Goal: Information Seeking & Learning: Learn about a topic

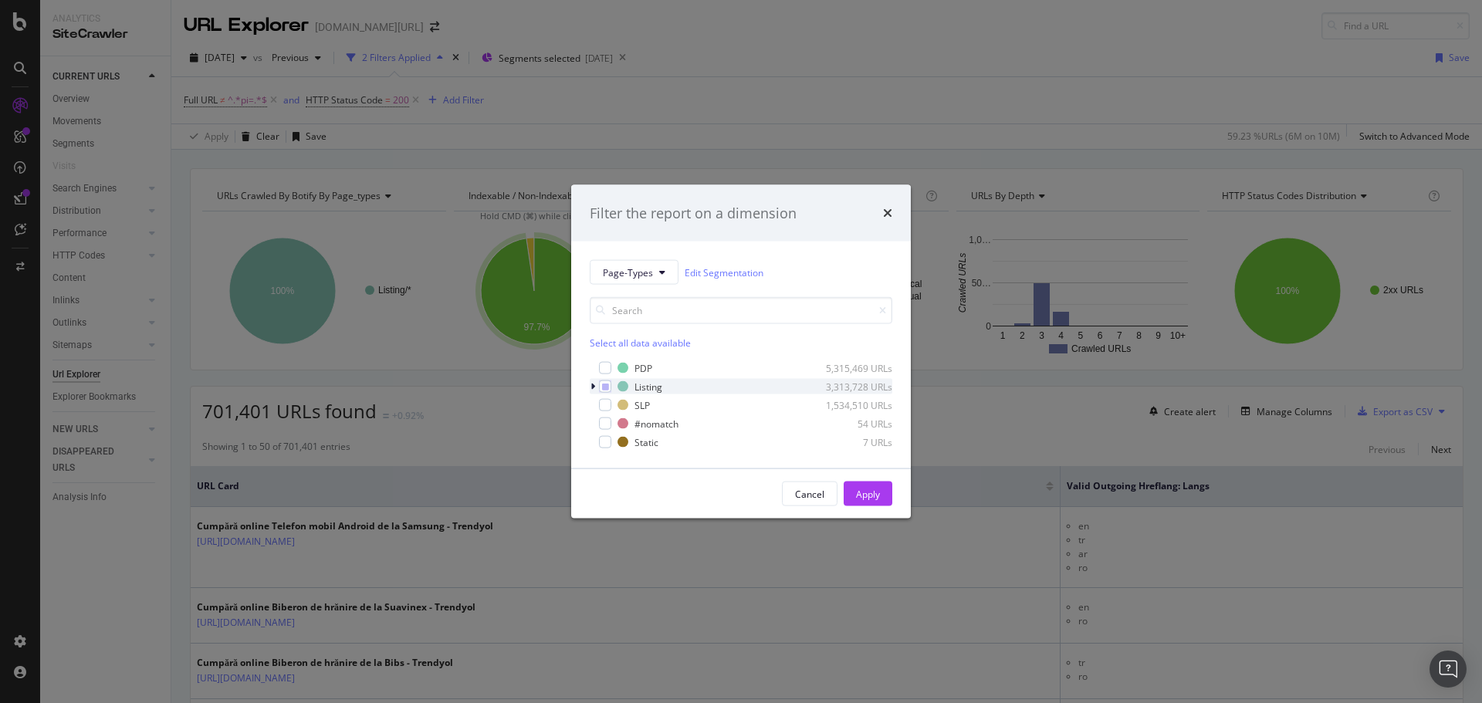
click at [593, 383] on icon "modal" at bounding box center [593, 386] width 5 height 9
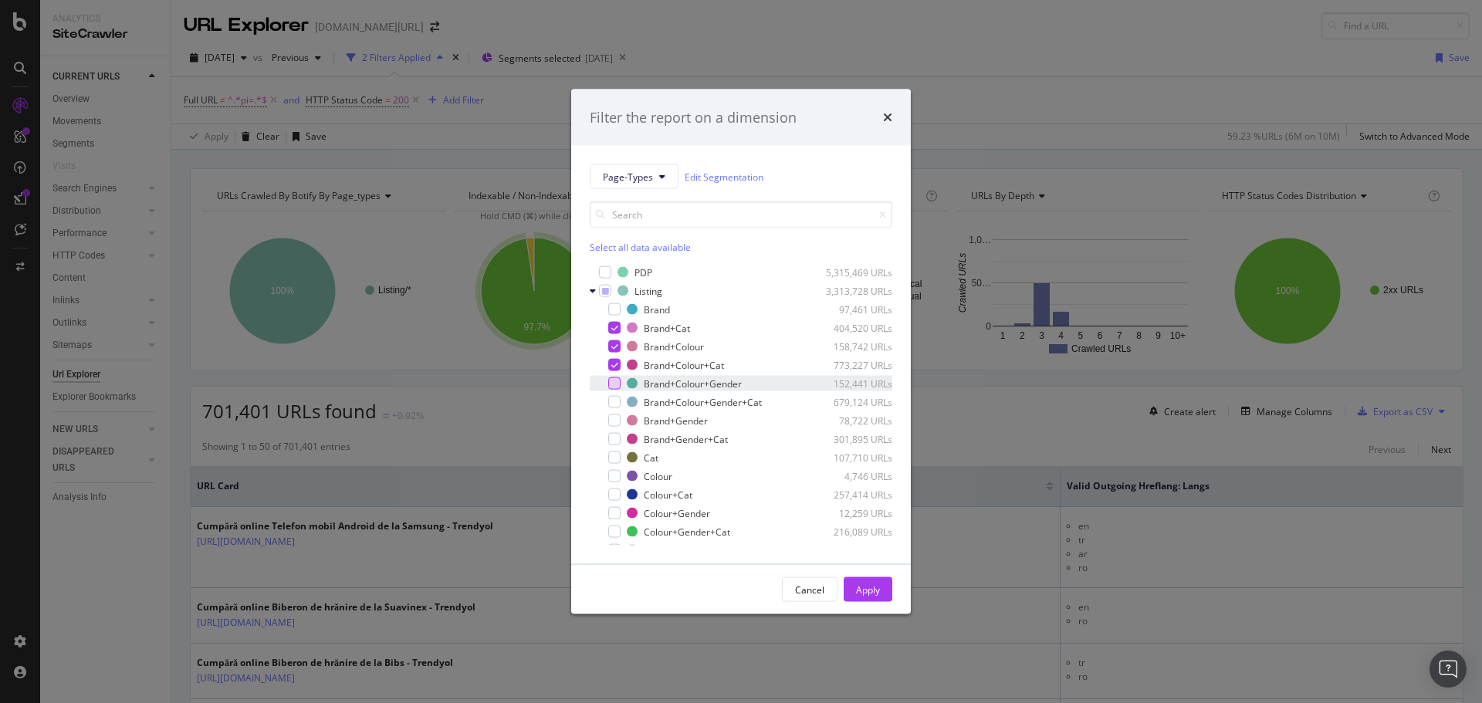
click at [614, 381] on div "modal" at bounding box center [614, 383] width 12 height 12
click at [615, 399] on div "modal" at bounding box center [614, 402] width 12 height 12
click at [613, 418] on div "modal" at bounding box center [614, 421] width 12 height 12
click at [610, 437] on div "modal" at bounding box center [614, 439] width 12 height 12
click at [615, 367] on icon "modal" at bounding box center [614, 365] width 7 height 8
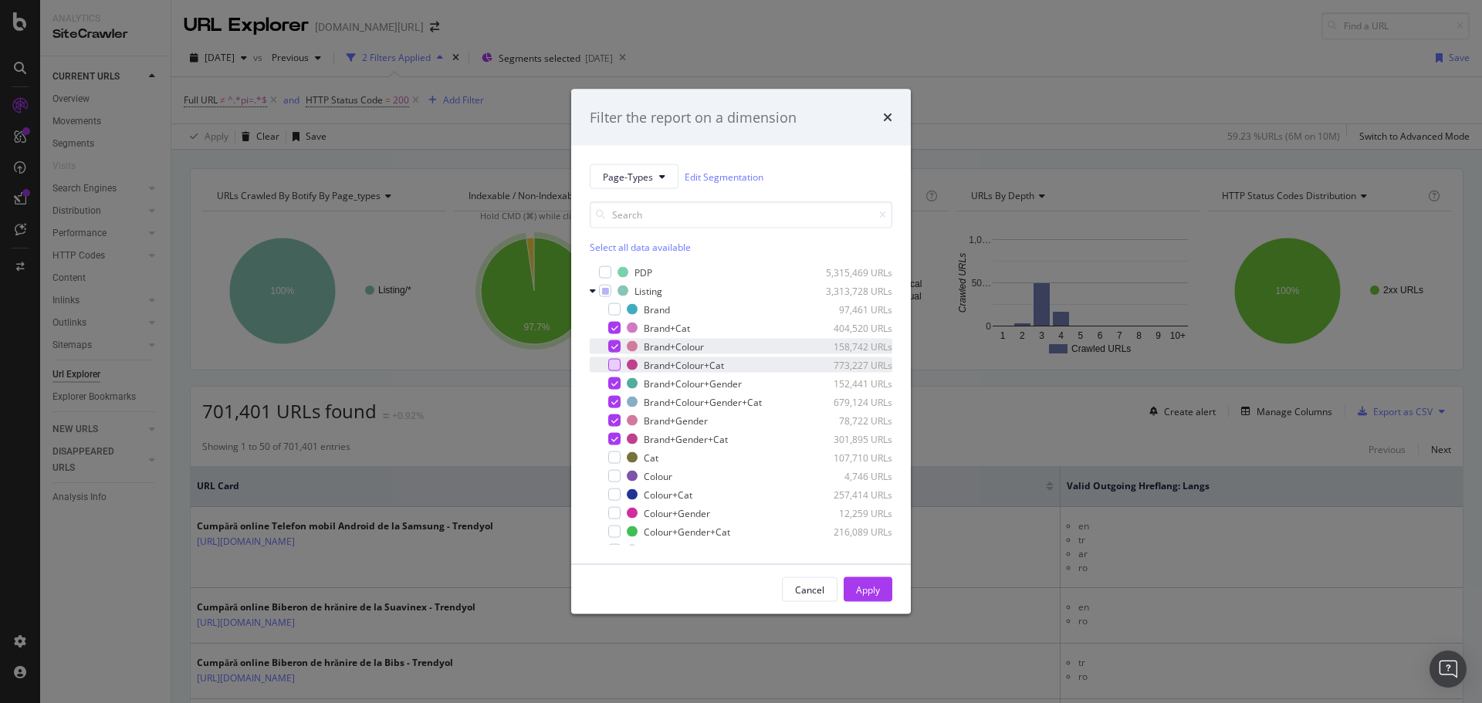
click at [618, 350] on div "modal" at bounding box center [614, 346] width 12 height 12
drag, startPoint x: 614, startPoint y: 327, endPoint x: 706, endPoint y: 411, distance: 124.0
click at [614, 327] on icon "modal" at bounding box center [614, 328] width 7 height 8
click at [856, 584] on div "Apply" at bounding box center [868, 589] width 24 height 13
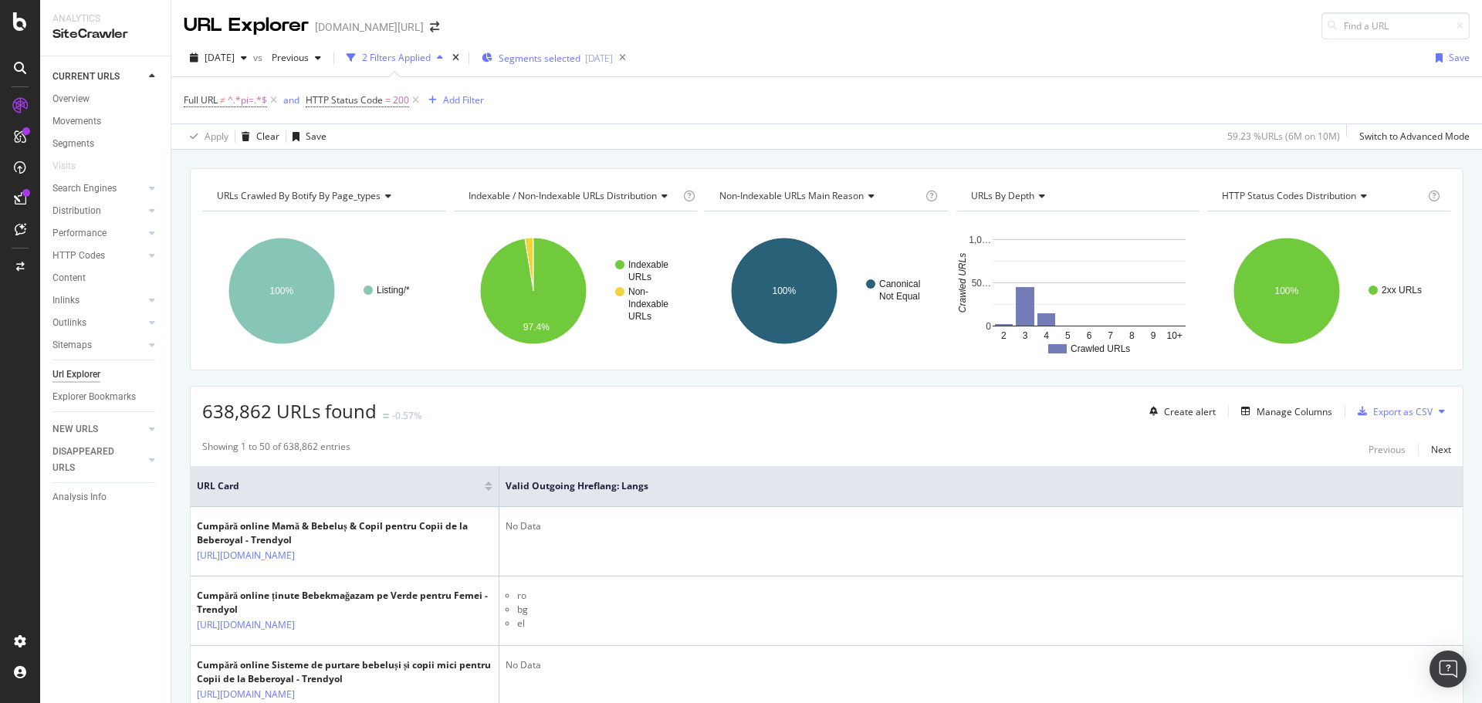
click at [536, 57] on span "Segments selected" at bounding box center [540, 58] width 82 height 13
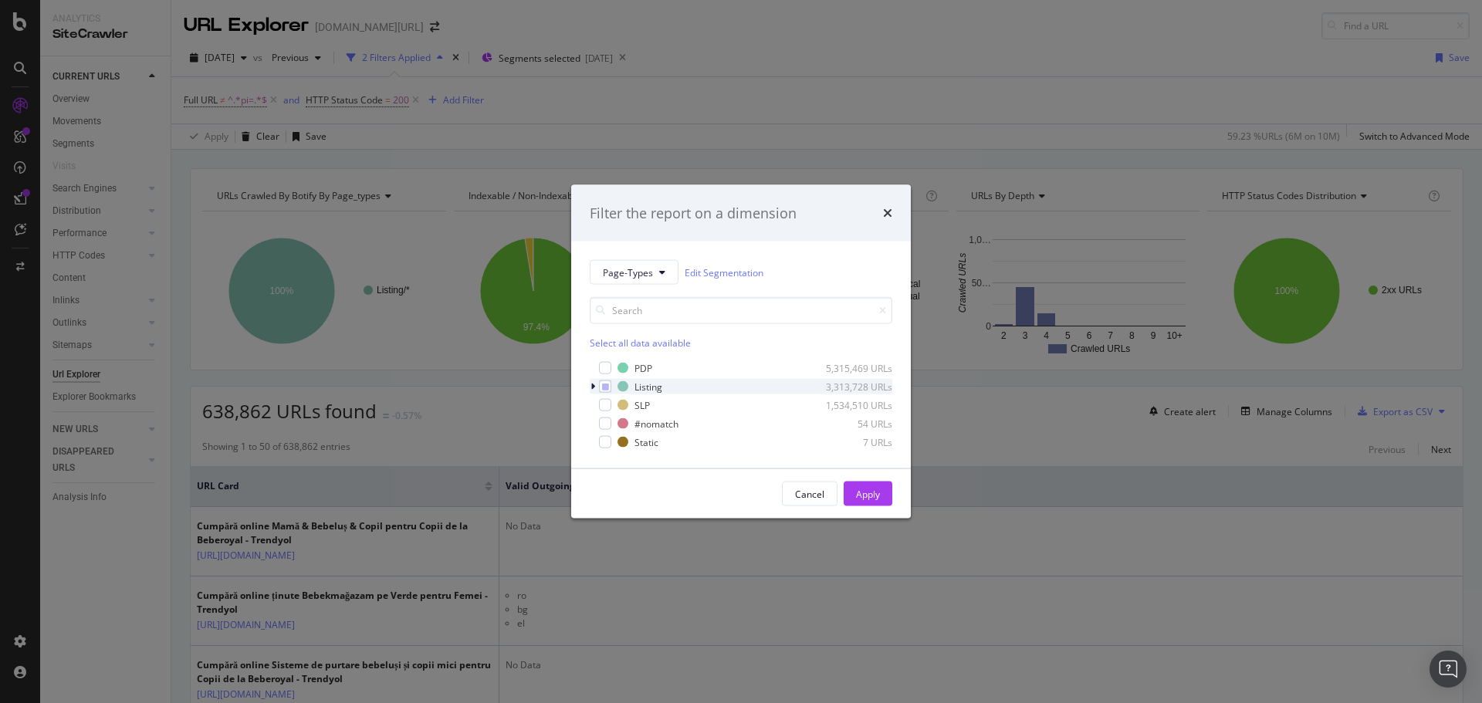
click at [594, 387] on icon "modal" at bounding box center [593, 386] width 5 height 9
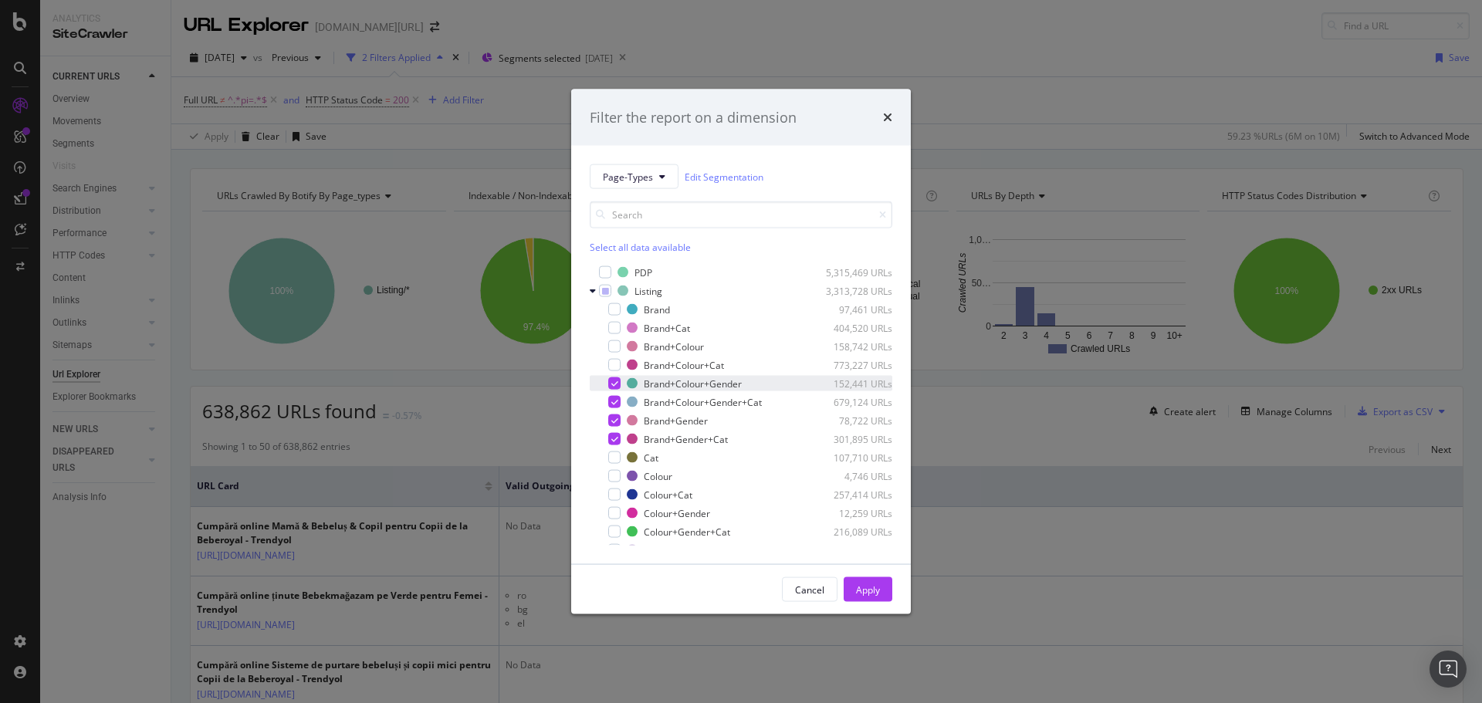
click at [612, 383] on icon "modal" at bounding box center [614, 384] width 7 height 8
click at [613, 399] on icon "modal" at bounding box center [614, 402] width 7 height 8
click at [614, 413] on div "Brand+Gender 78,722 URLs" at bounding box center [741, 420] width 303 height 15
click at [611, 435] on icon "modal" at bounding box center [614, 439] width 7 height 8
click at [614, 324] on div "modal" at bounding box center [614, 328] width 12 height 12
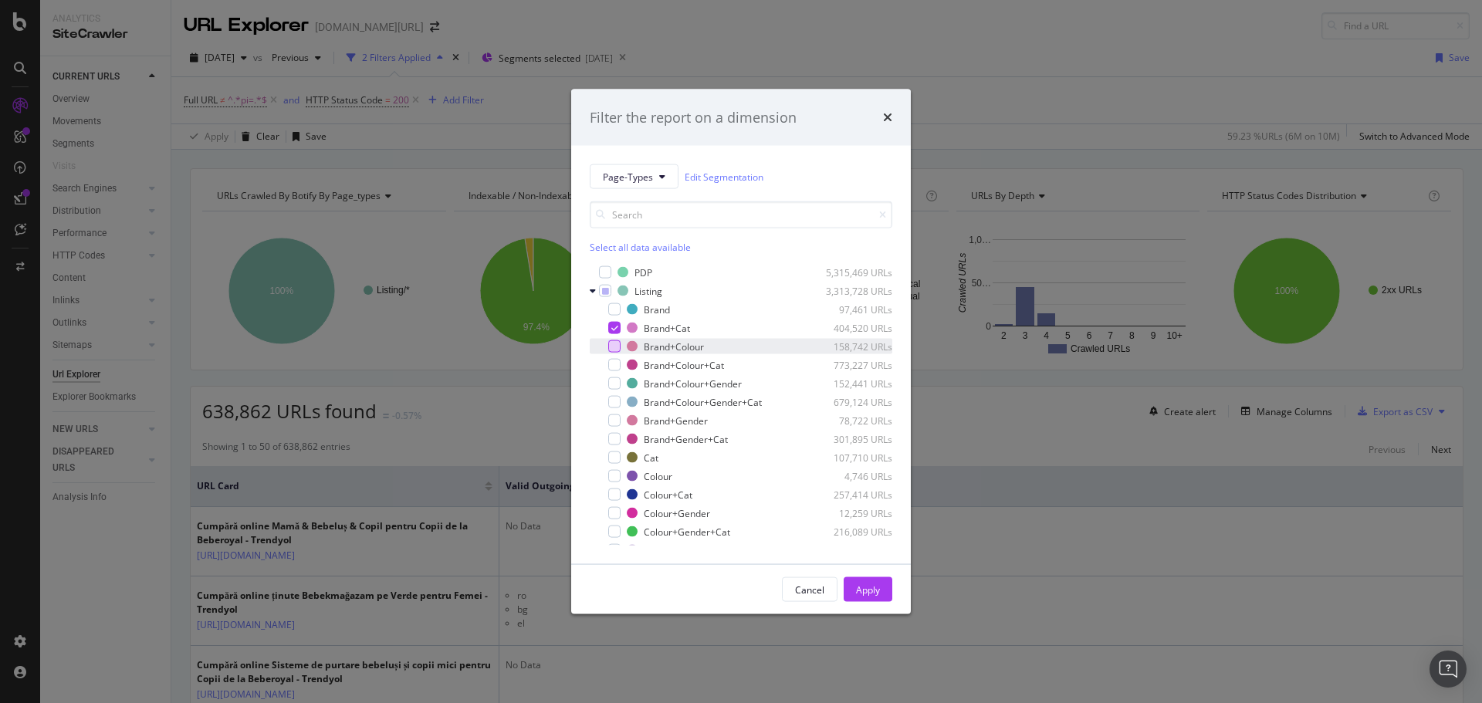
click at [614, 342] on div "modal" at bounding box center [614, 346] width 12 height 12
click at [865, 587] on div "Apply" at bounding box center [868, 589] width 24 height 13
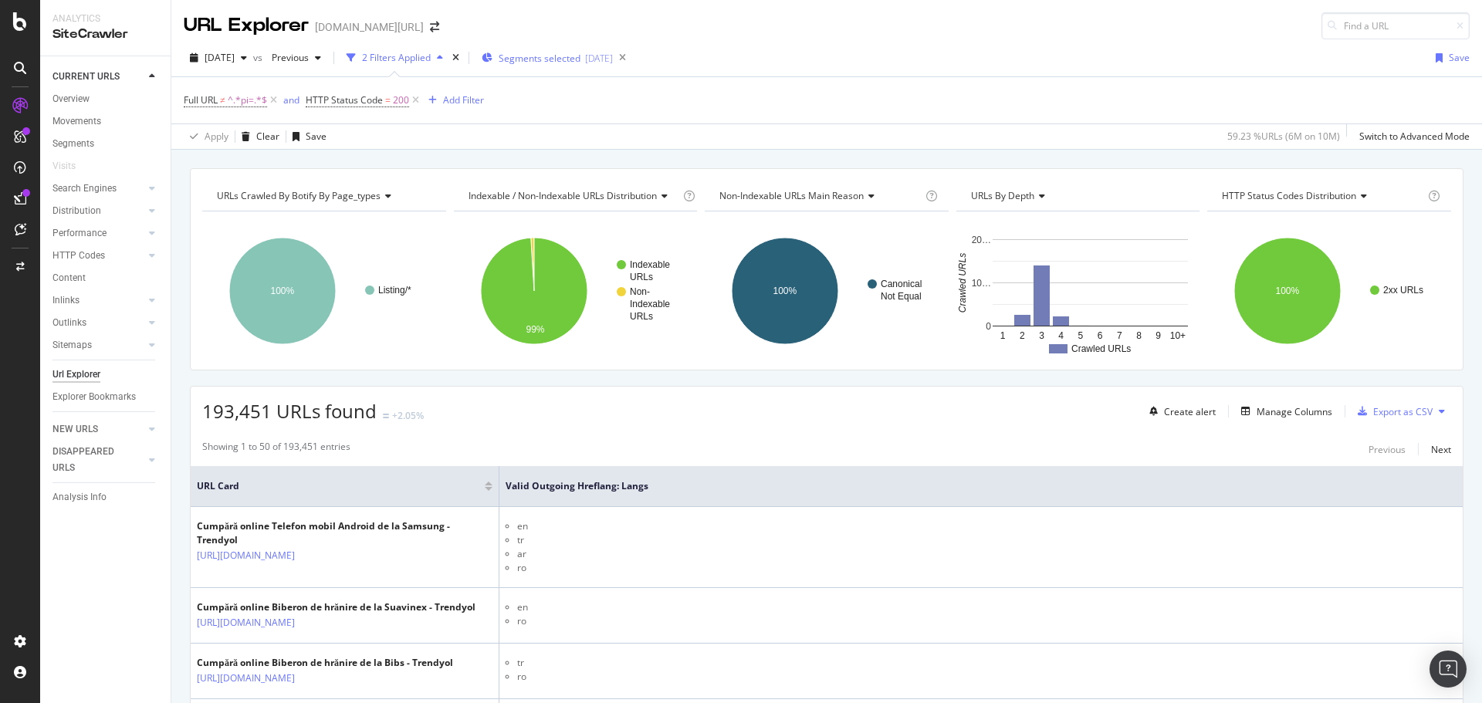
click at [577, 66] on div "Segments selected 2025-08-07" at bounding box center [547, 57] width 131 height 23
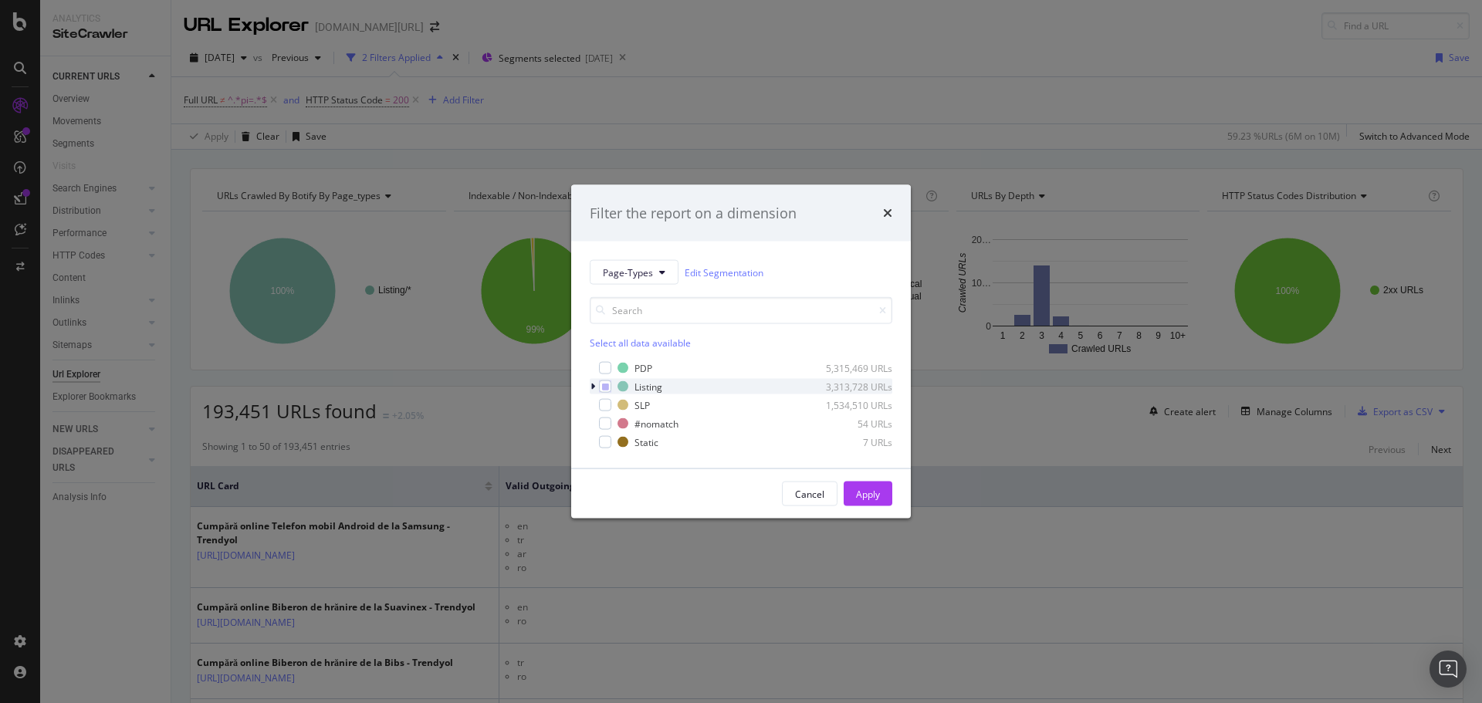
click at [591, 385] on icon "modal" at bounding box center [593, 386] width 5 height 9
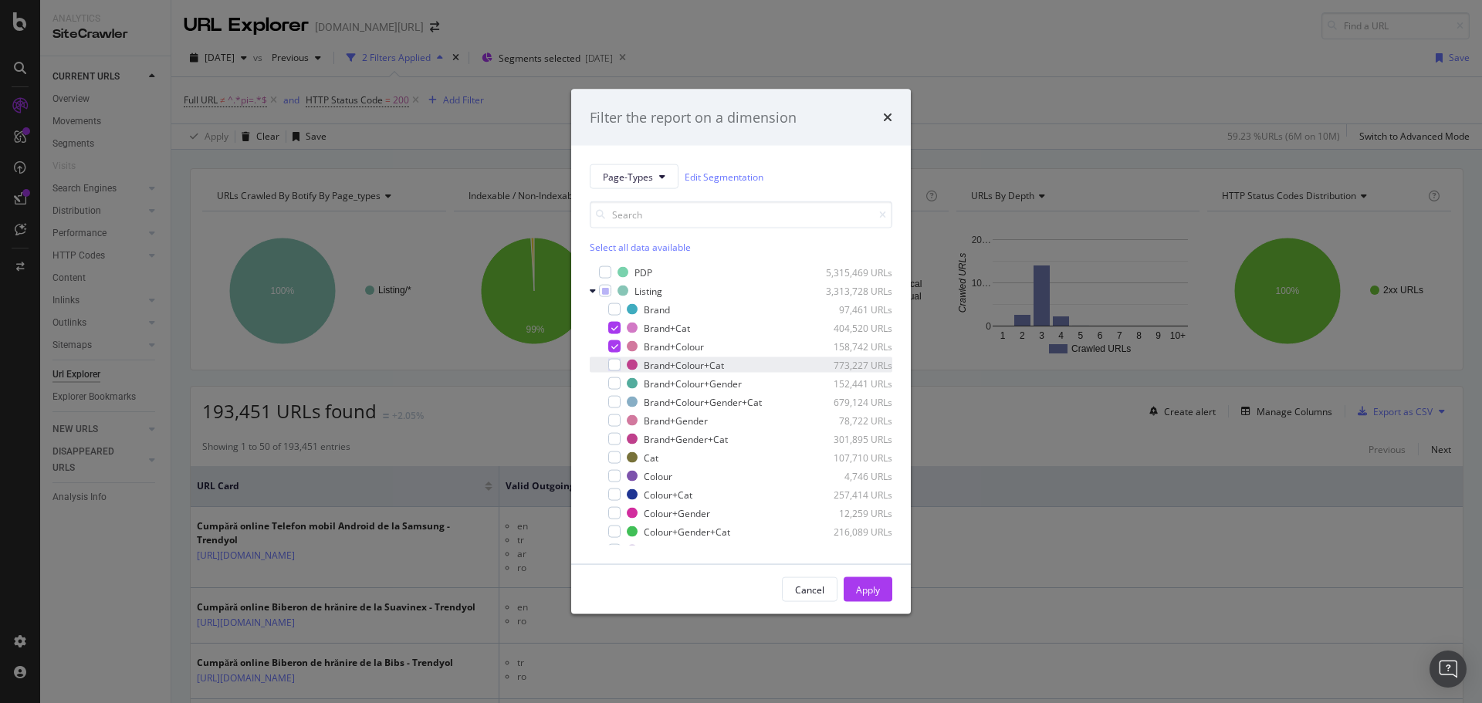
click at [612, 371] on div "Brand+Colour+Cat 773,227 URLs" at bounding box center [741, 364] width 303 height 15
click at [858, 591] on div "Apply" at bounding box center [868, 589] width 24 height 13
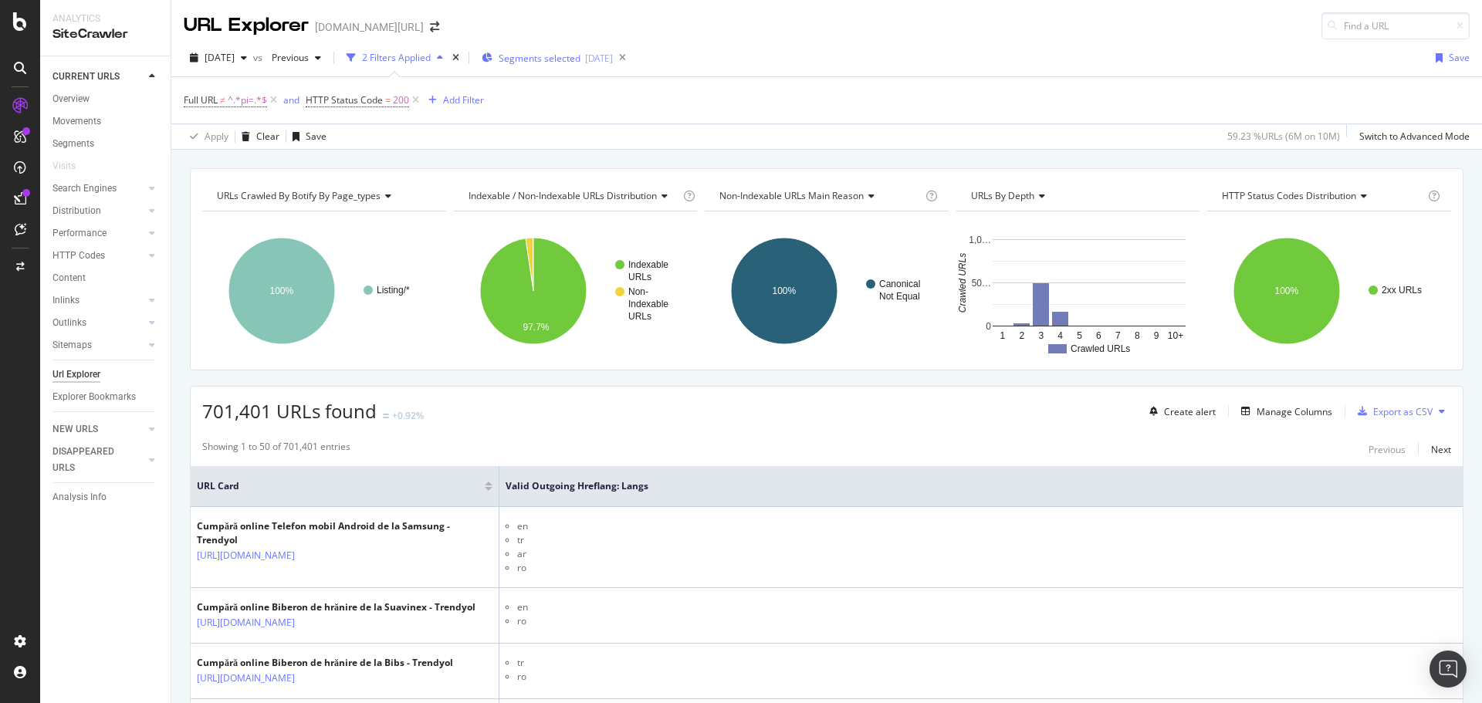
click at [576, 58] on span "Segments selected" at bounding box center [540, 58] width 82 height 13
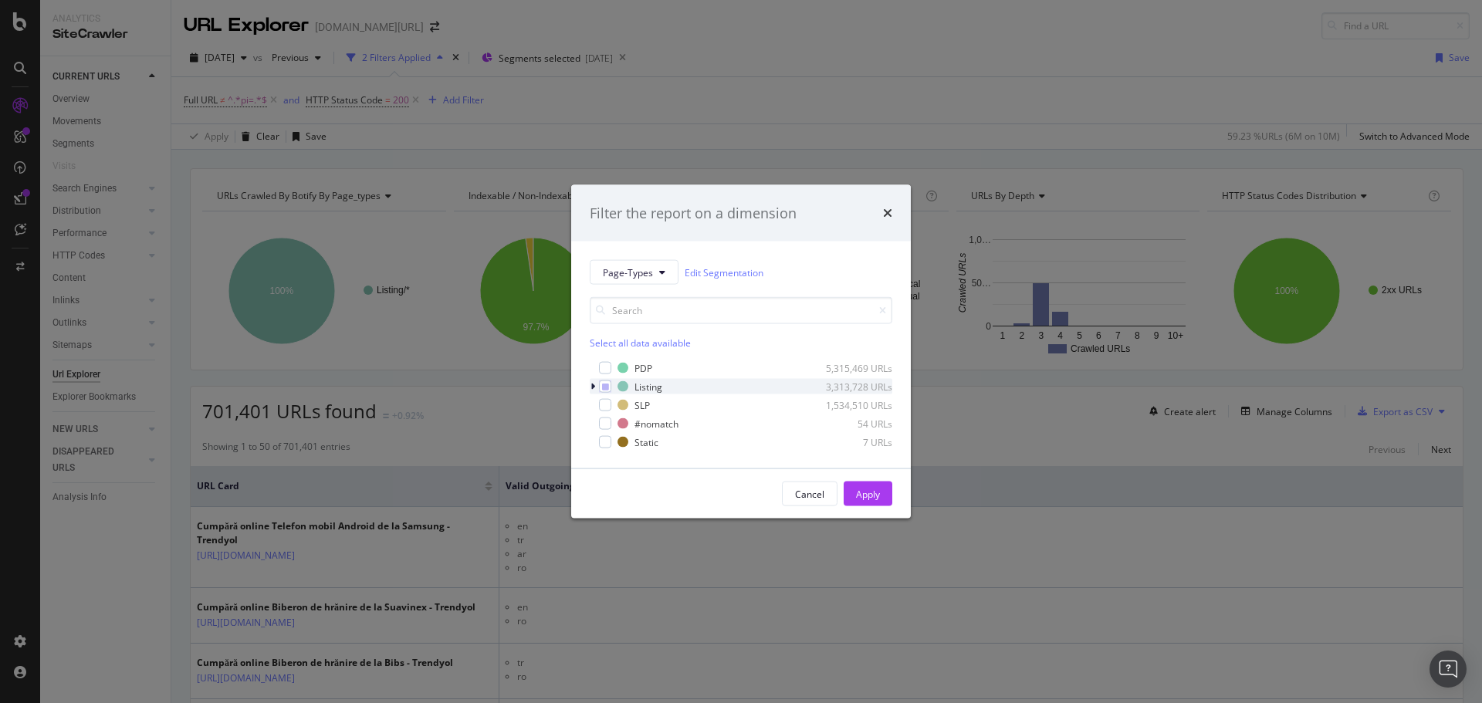
click at [593, 390] on icon "modal" at bounding box center [593, 386] width 5 height 9
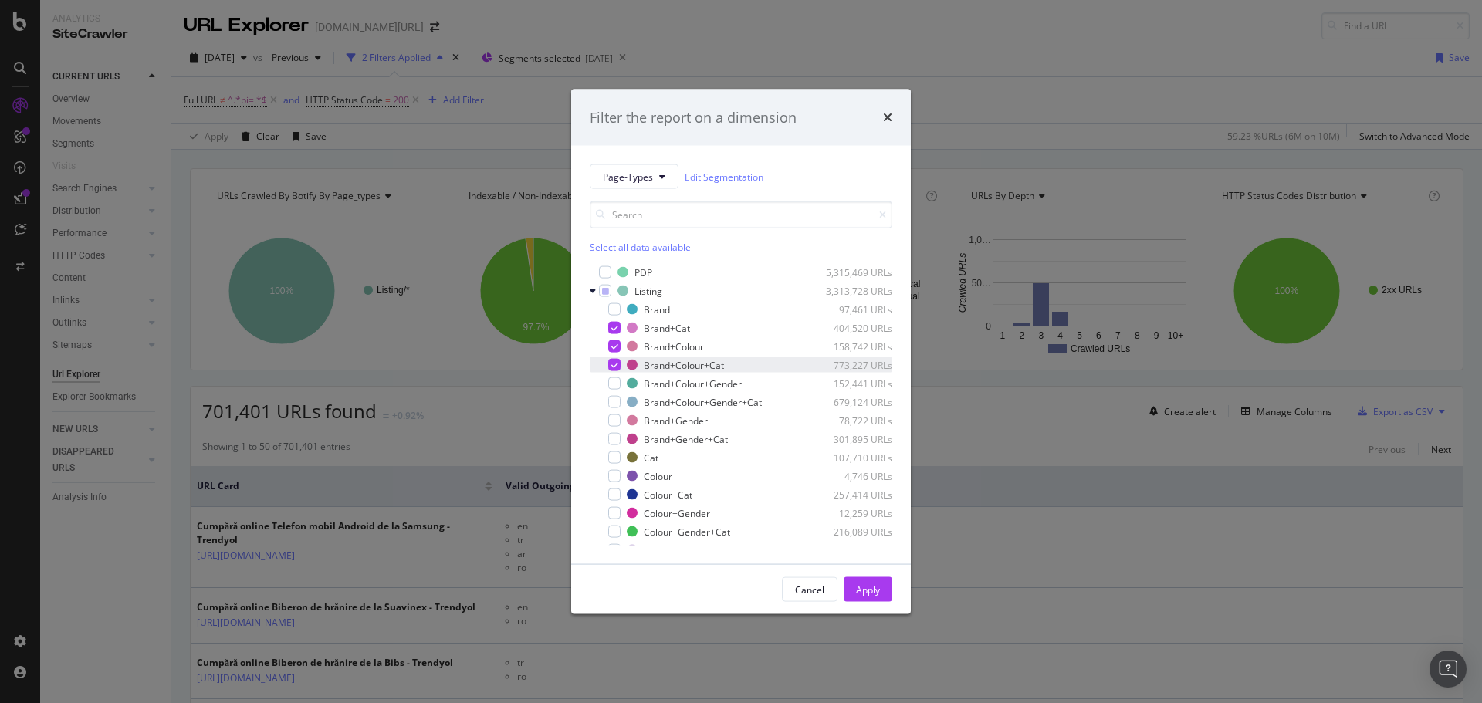
click at [617, 364] on icon "modal" at bounding box center [614, 365] width 7 height 8
click at [611, 415] on div "modal" at bounding box center [614, 421] width 12 height 12
click at [862, 594] on div "Apply" at bounding box center [868, 589] width 24 height 13
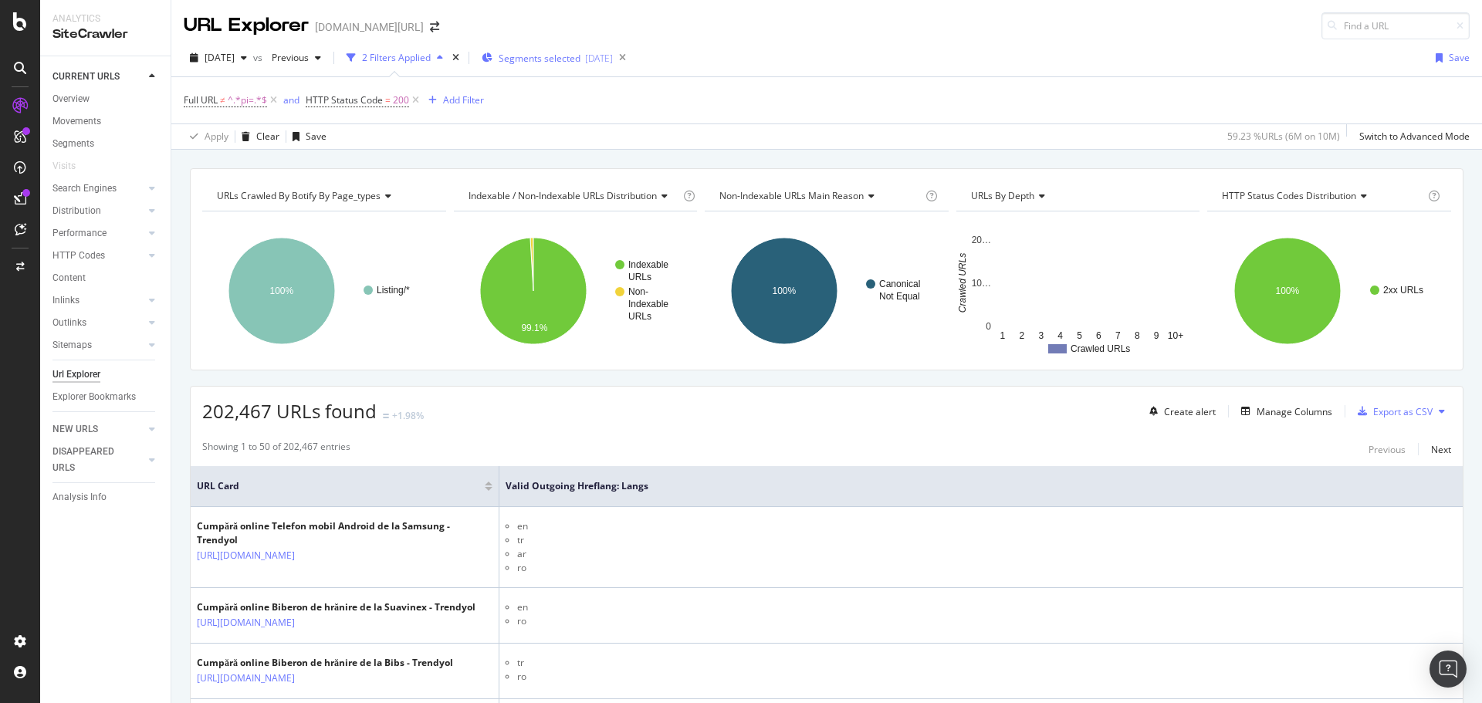
drag, startPoint x: 548, startPoint y: 44, endPoint x: 564, endPoint y: 53, distance: 18.0
click at [548, 44] on div "2025 Aug. 9th vs Previous 2 Filters Applied Segments selected 2025-08-07 Save F…" at bounding box center [826, 94] width 1311 height 110
click at [566, 60] on span "Segments selected" at bounding box center [540, 58] width 82 height 13
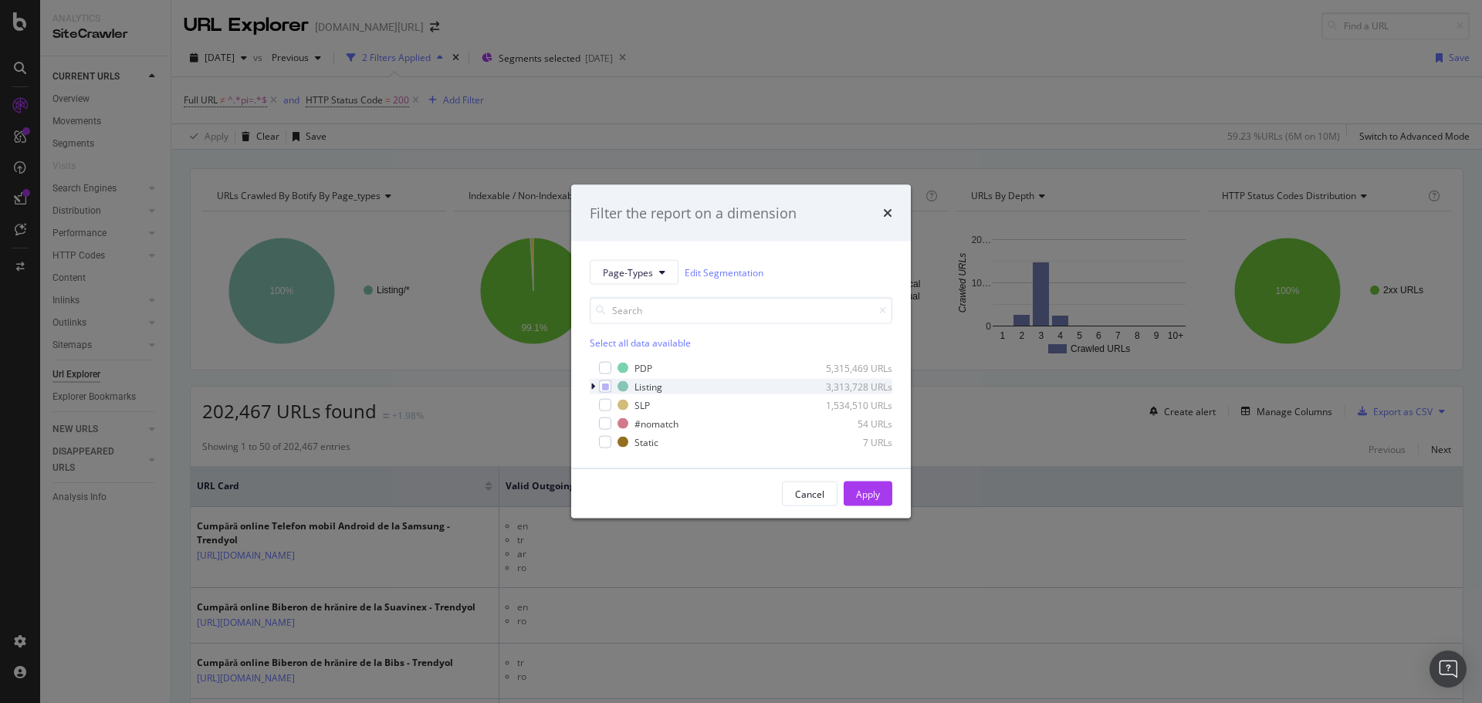
click at [595, 384] on div "modal" at bounding box center [594, 386] width 9 height 15
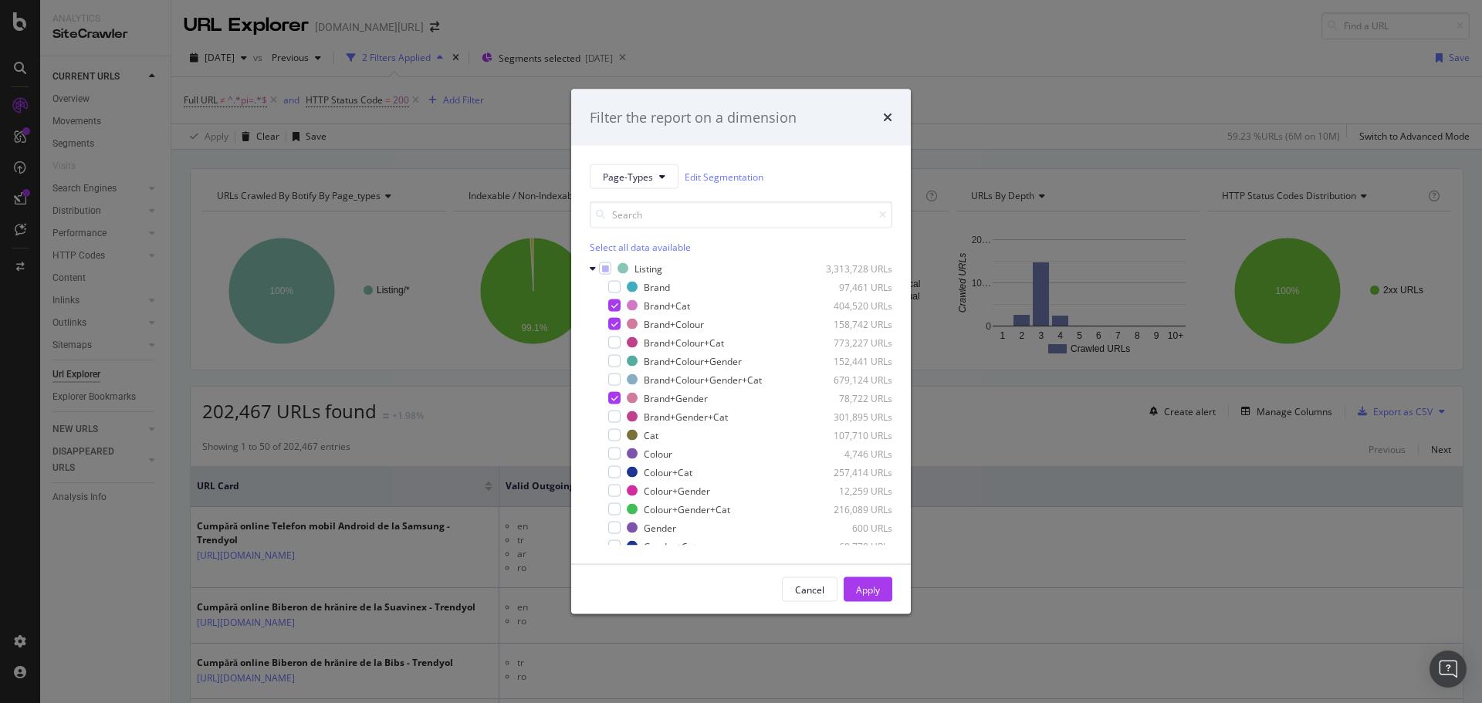
scroll to position [24, 0]
click at [619, 414] on div "modal" at bounding box center [614, 415] width 12 height 12
click at [876, 587] on div "Apply" at bounding box center [868, 589] width 24 height 13
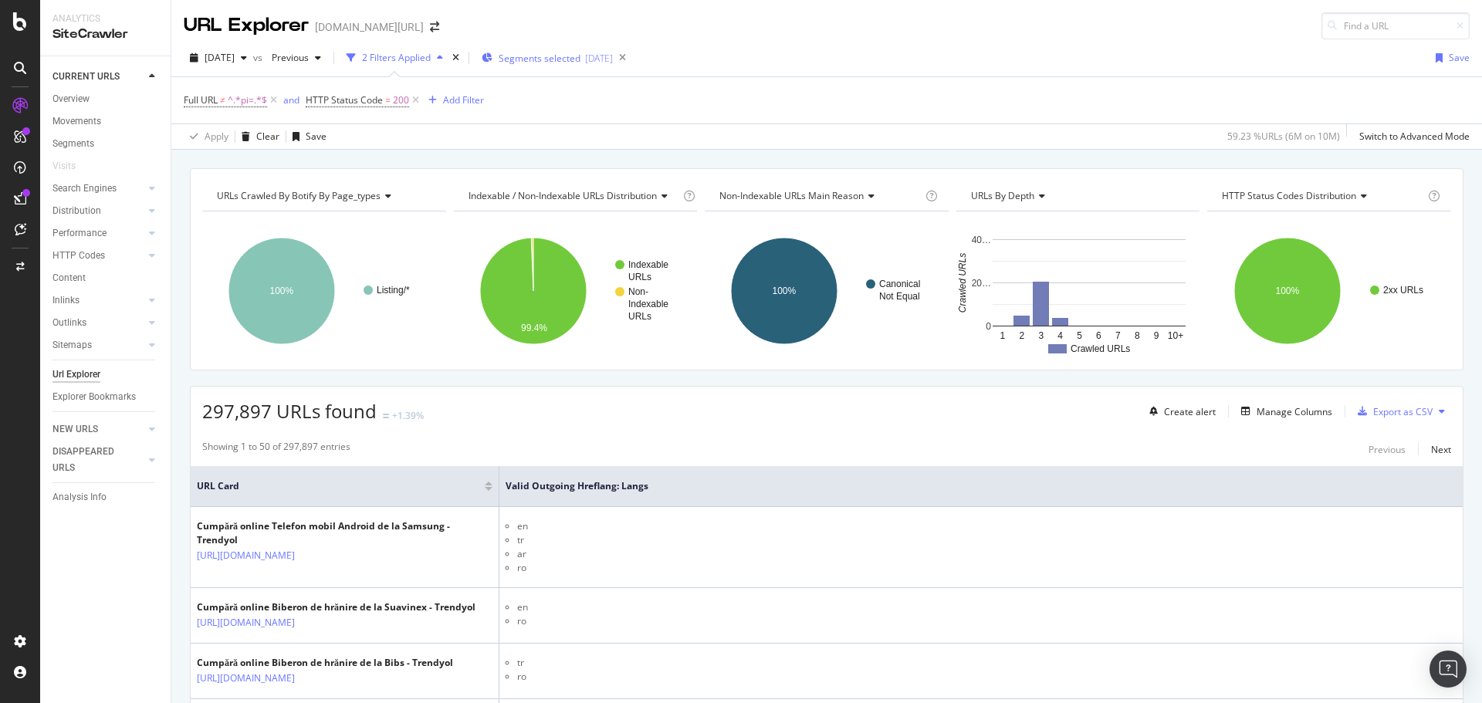
click at [543, 49] on div "Segments selected 2025-08-07" at bounding box center [547, 57] width 131 height 23
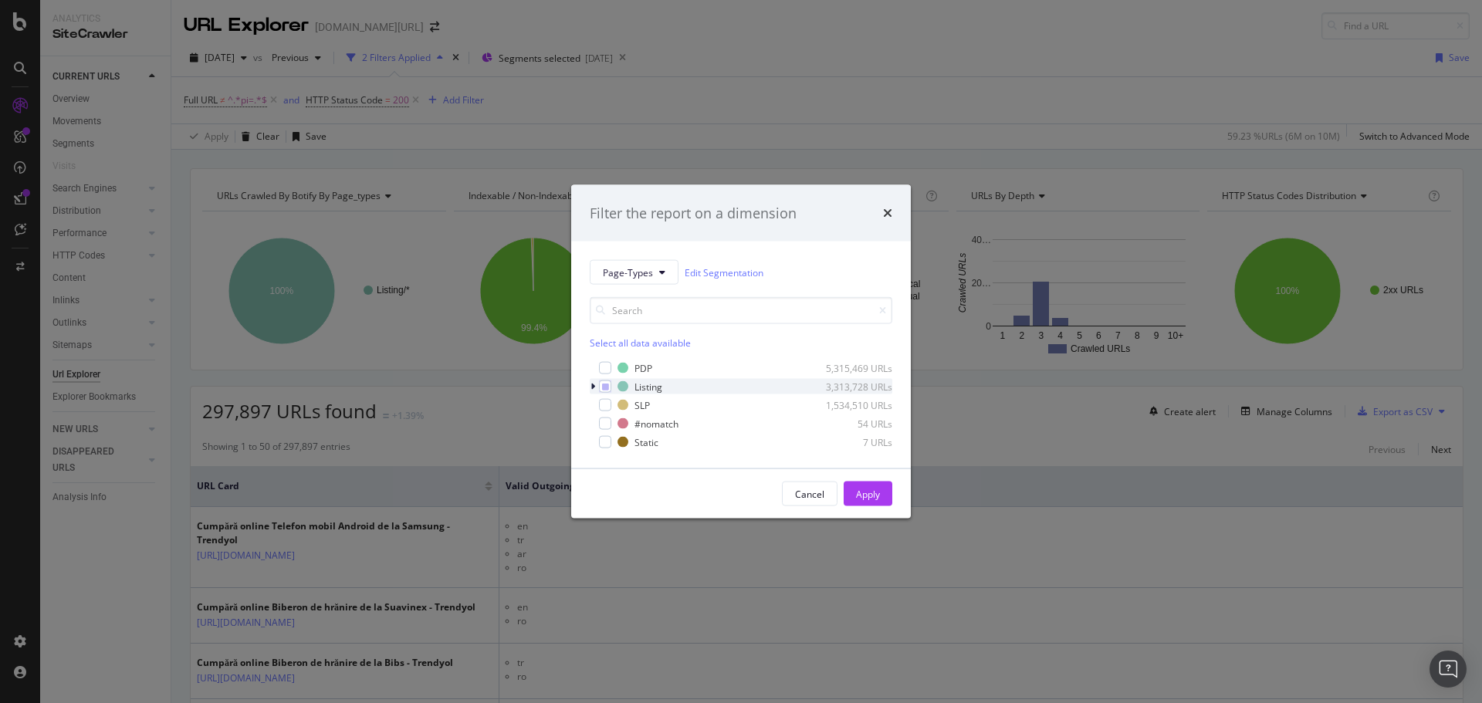
click at [595, 391] on div "modal" at bounding box center [594, 386] width 9 height 15
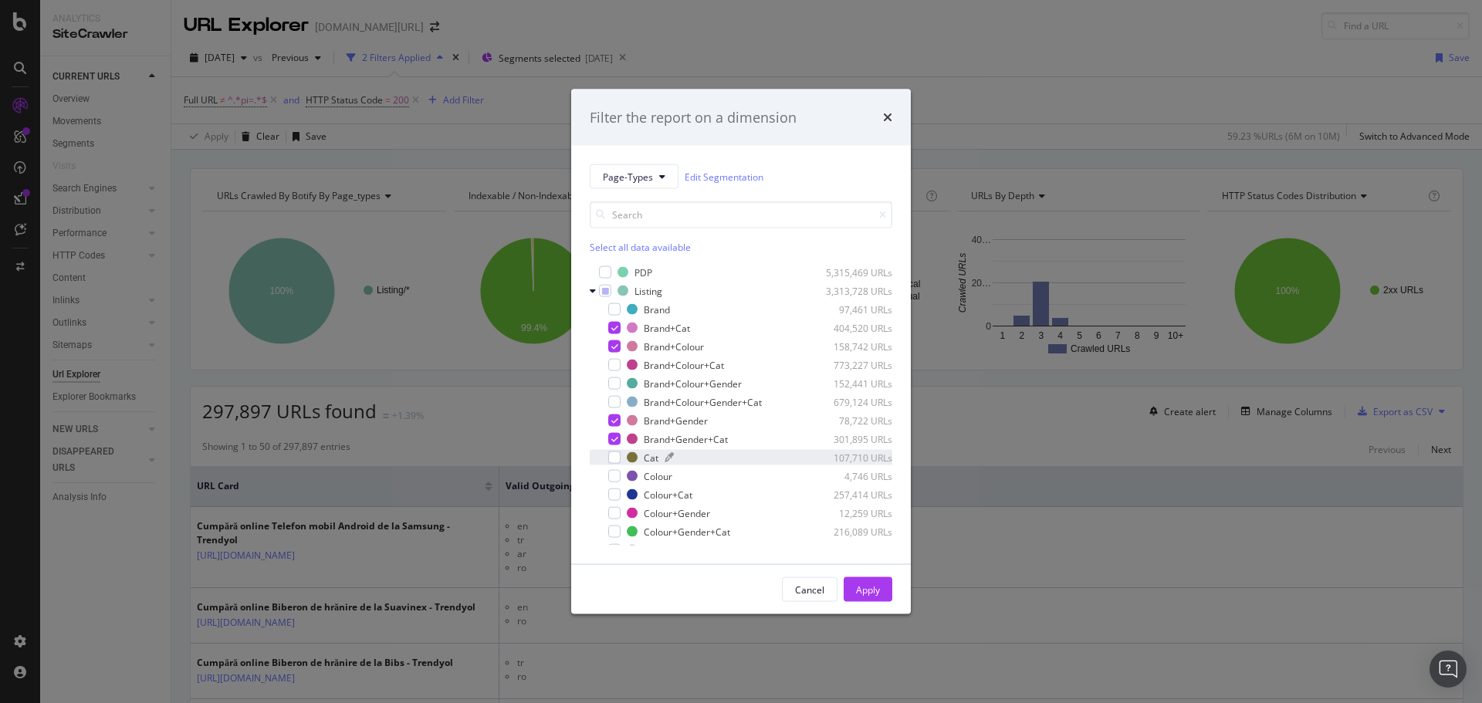
scroll to position [29, 0]
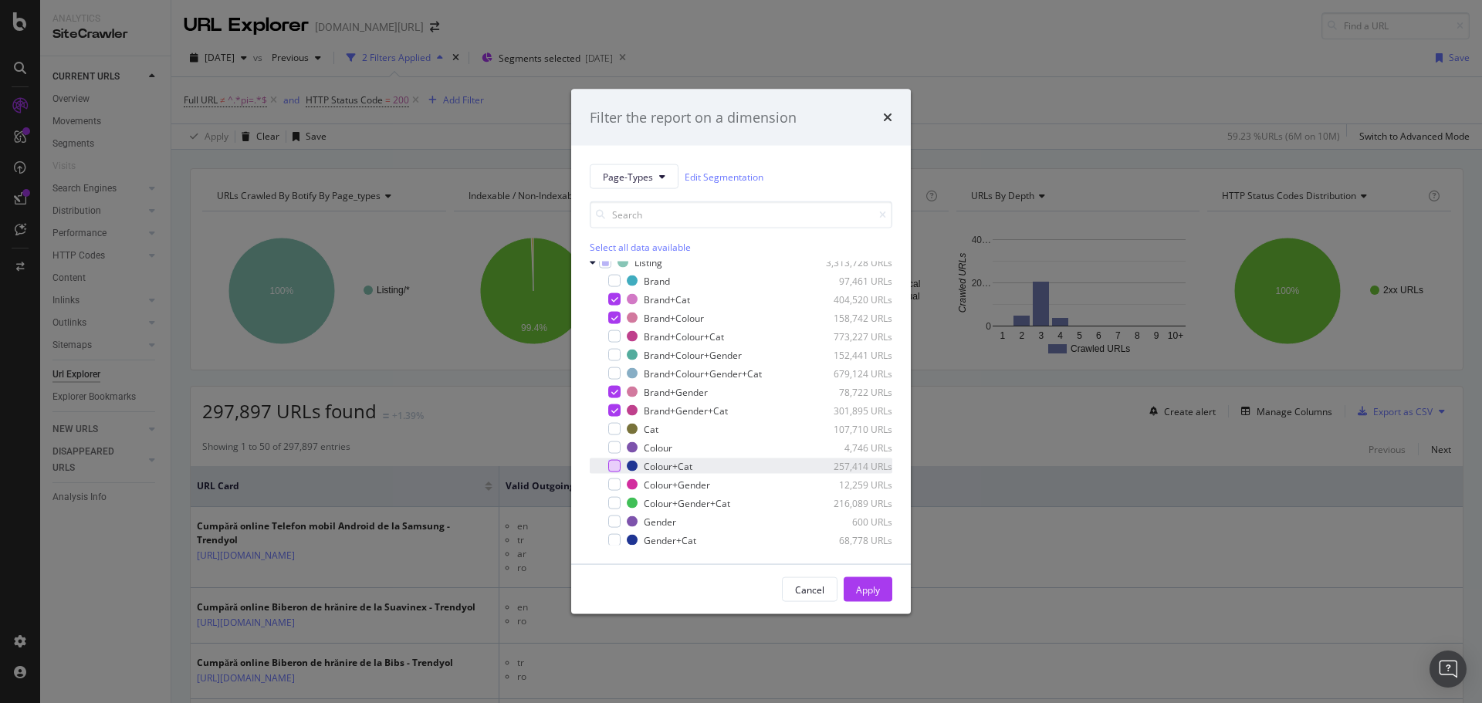
click at [613, 465] on div "modal" at bounding box center [614, 466] width 12 height 12
click at [875, 591] on div "Apply" at bounding box center [868, 589] width 24 height 13
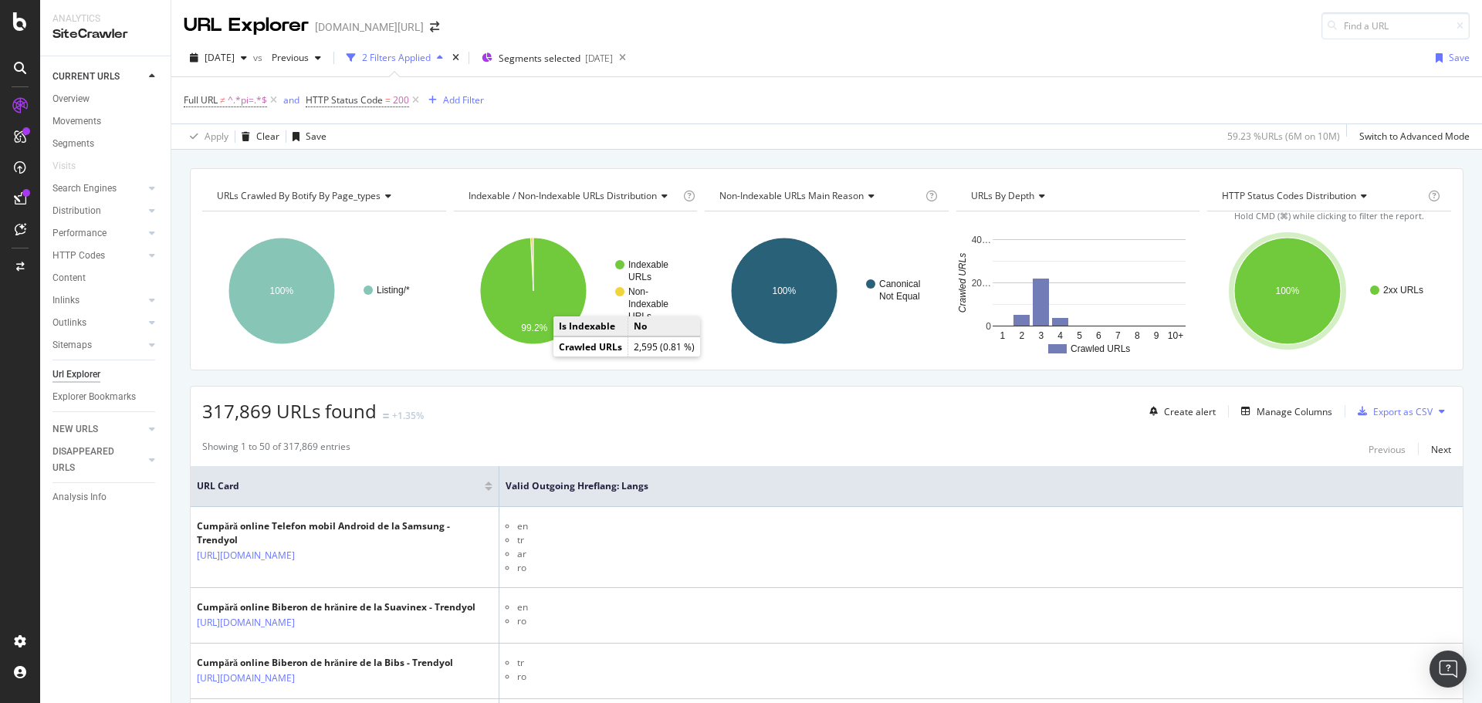
click at [1169, 120] on div "Full URL ≠ ^.*pi=.*$ and HTTP Status Code = 200 Add Filter" at bounding box center [827, 100] width 1286 height 46
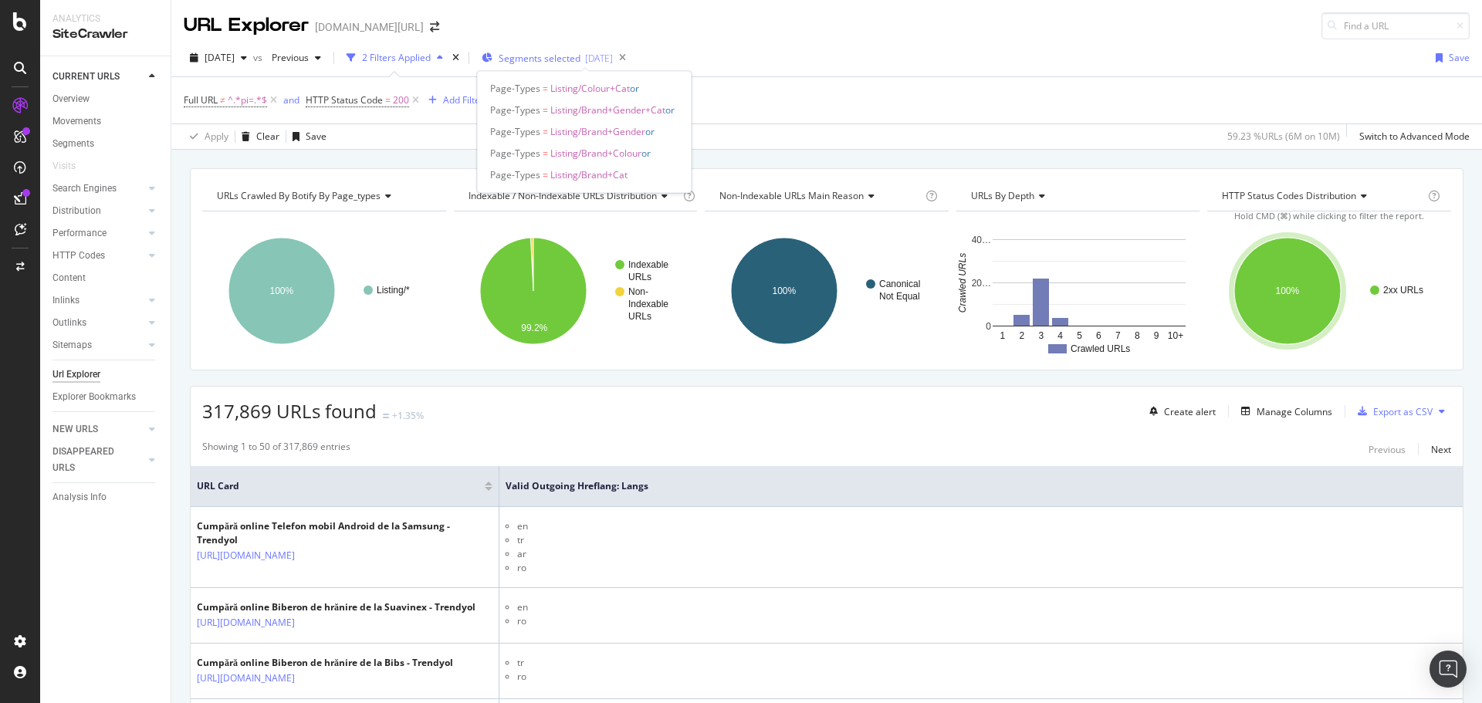
click at [557, 63] on span "Segments selected" at bounding box center [540, 58] width 82 height 13
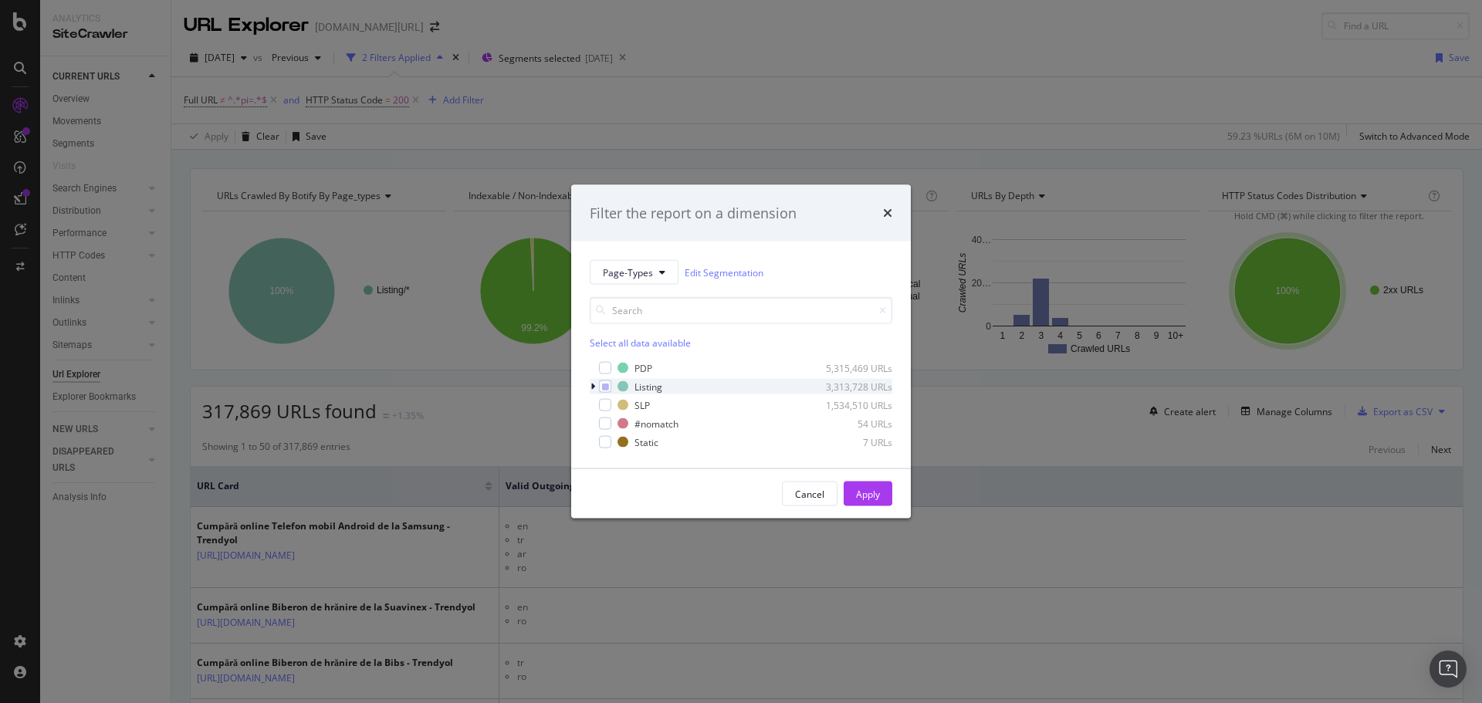
click at [595, 387] on div "modal" at bounding box center [594, 386] width 9 height 15
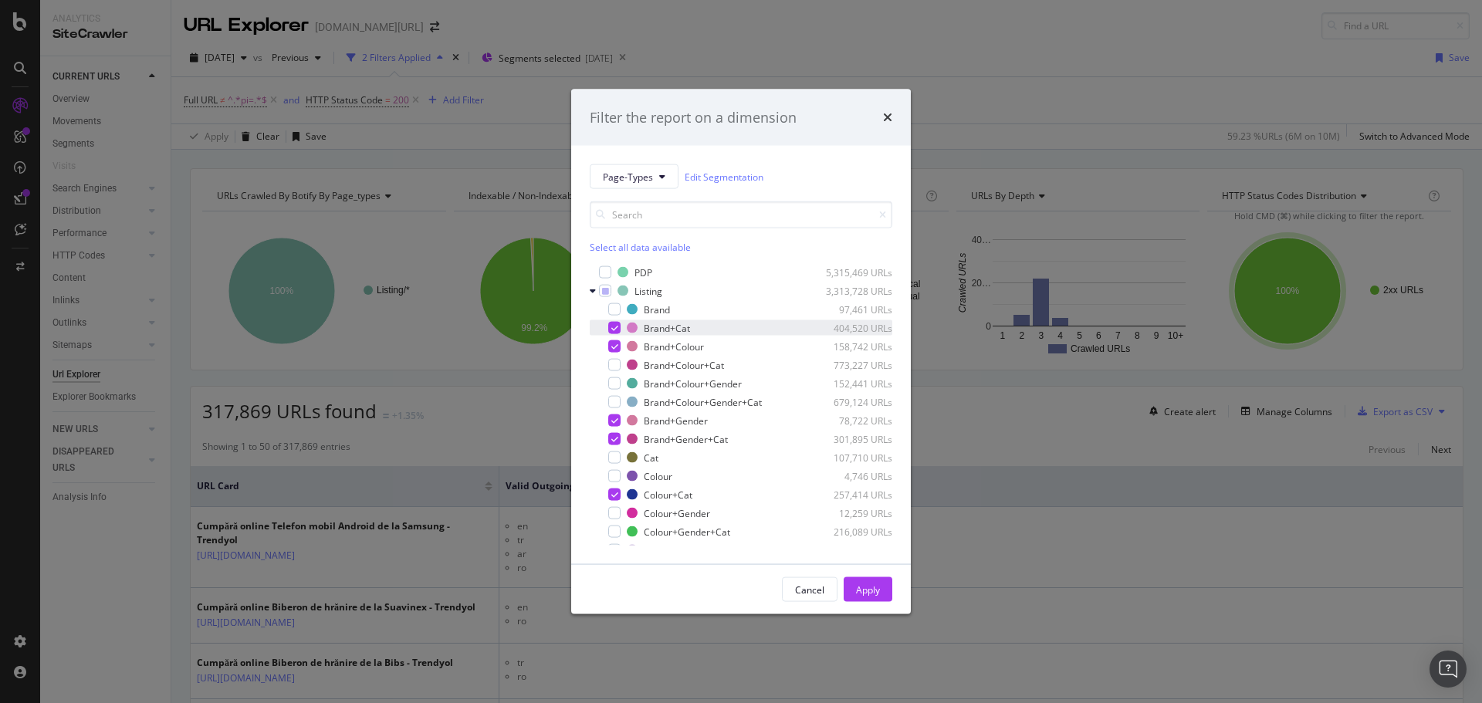
click at [618, 330] on div "modal" at bounding box center [614, 328] width 12 height 12
click at [616, 347] on icon "modal" at bounding box center [614, 347] width 7 height 8
drag, startPoint x: 618, startPoint y: 418, endPoint x: 618, endPoint y: 428, distance: 10.1
click at [618, 418] on div "modal" at bounding box center [614, 421] width 12 height 12
click at [617, 442] on icon "modal" at bounding box center [614, 439] width 7 height 8
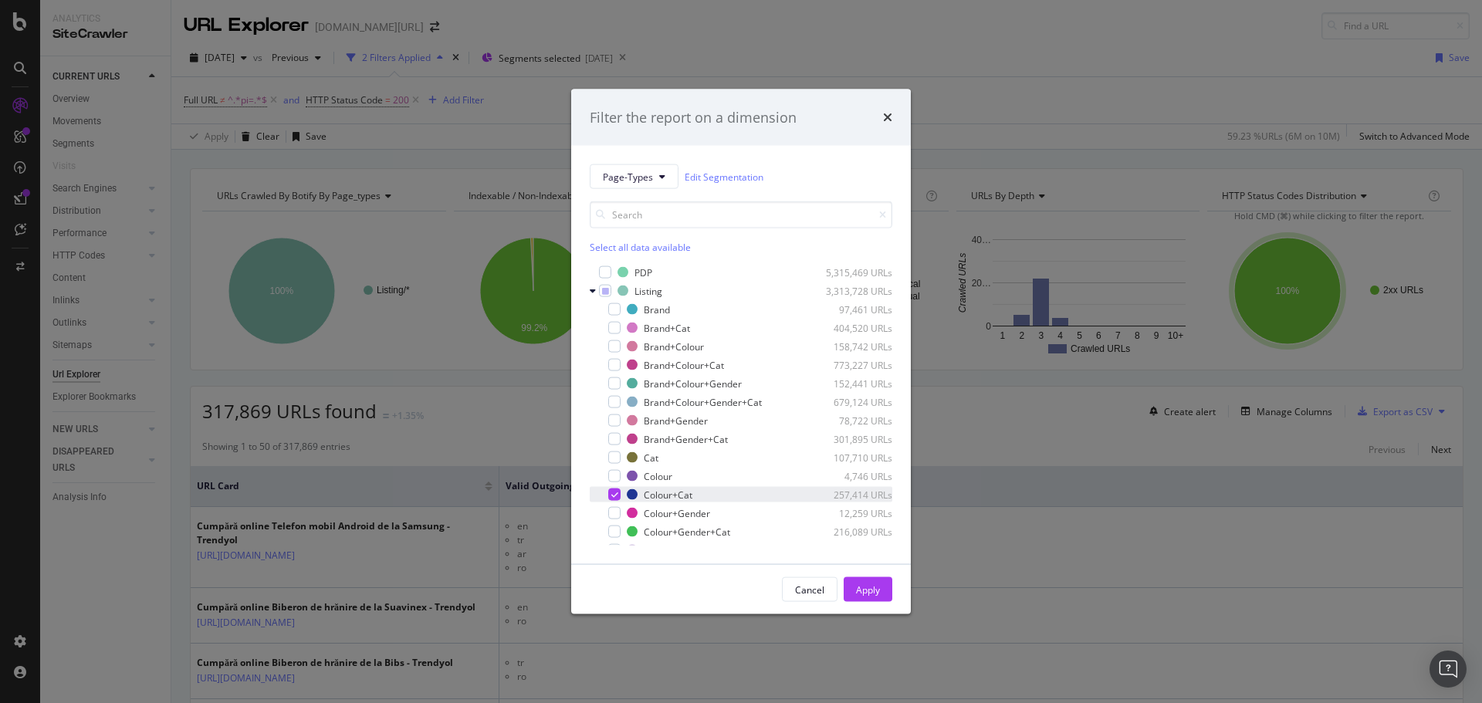
click at [614, 496] on icon "modal" at bounding box center [614, 495] width 7 height 8
click at [613, 326] on div "modal" at bounding box center [614, 328] width 12 height 12
click at [614, 345] on div "modal" at bounding box center [614, 346] width 12 height 12
click at [618, 400] on div "modal" at bounding box center [614, 402] width 12 height 12
click at [861, 589] on div "Apply" at bounding box center [868, 589] width 24 height 13
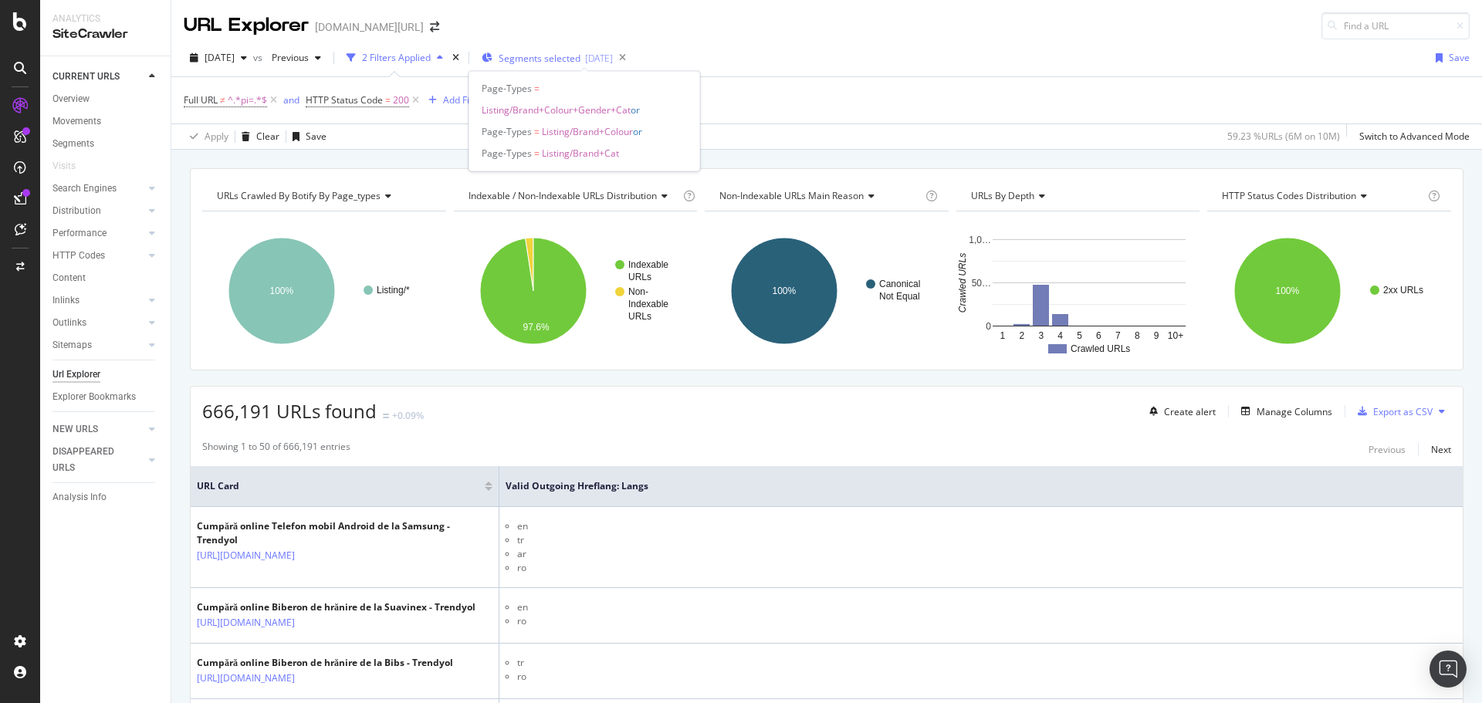
click at [580, 62] on span "Segments selected" at bounding box center [540, 58] width 82 height 13
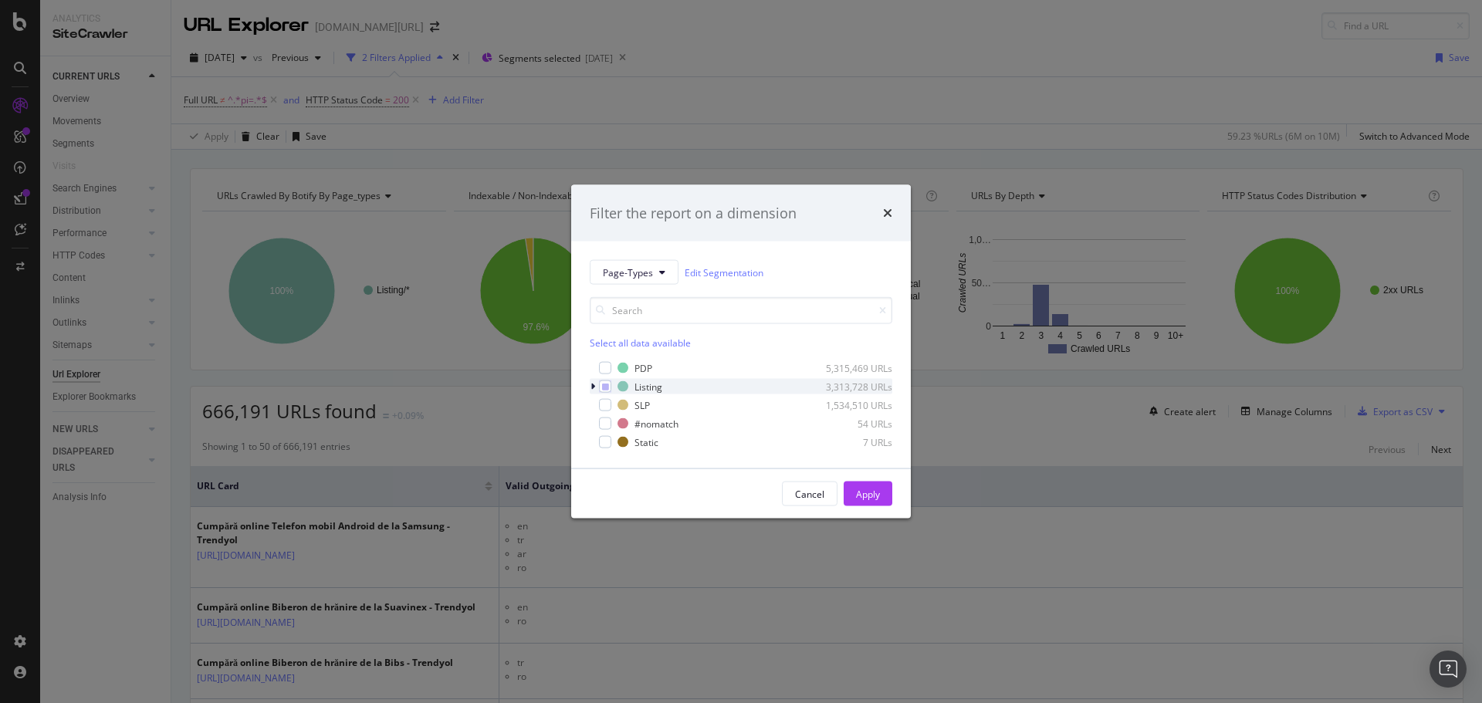
click at [597, 384] on div "modal" at bounding box center [594, 386] width 9 height 15
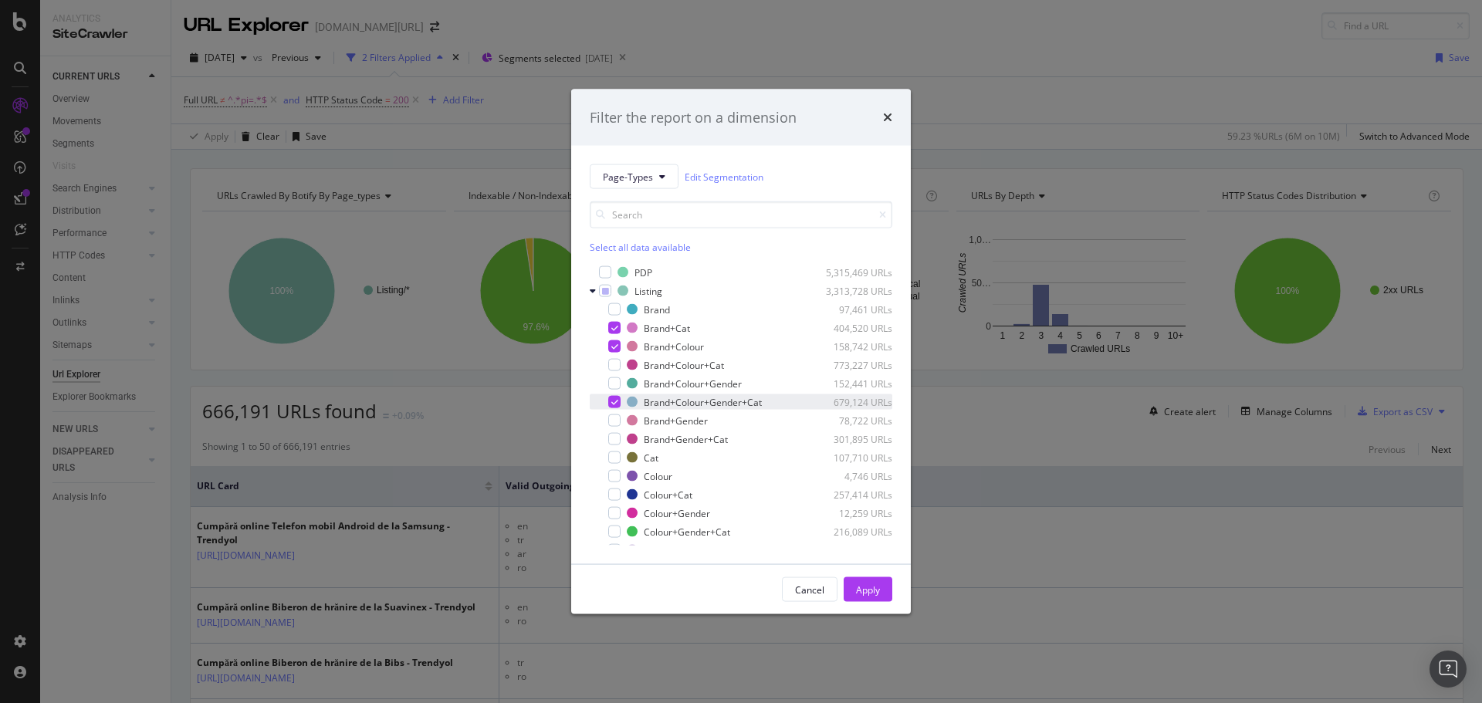
click at [619, 399] on div "Brand+Colour+Gender+Cat 679,124 URLs" at bounding box center [741, 401] width 303 height 15
click at [621, 368] on div "Brand+Colour+Cat 773,227 URLs" at bounding box center [741, 364] width 303 height 15
click at [860, 583] on div "Apply" at bounding box center [868, 589] width 24 height 13
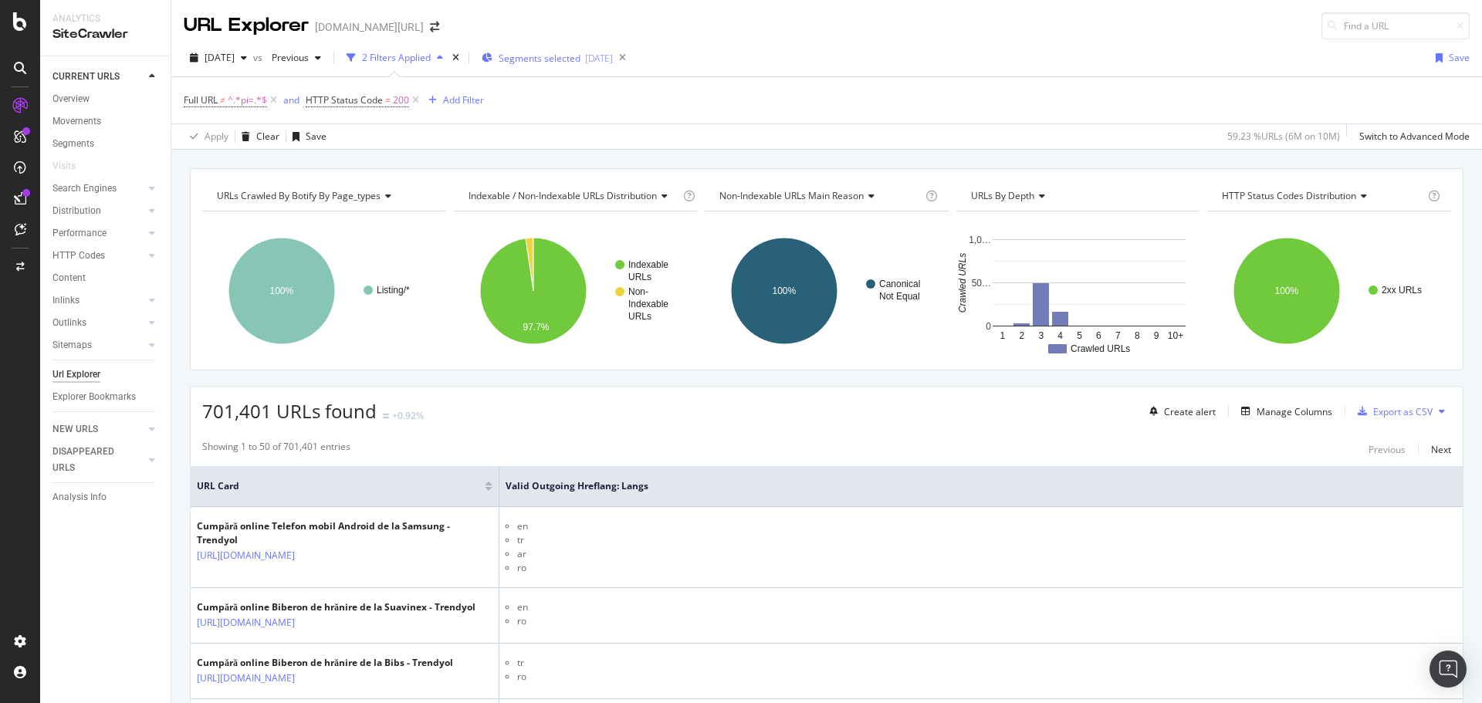
click at [545, 60] on span "Segments selected" at bounding box center [540, 58] width 82 height 13
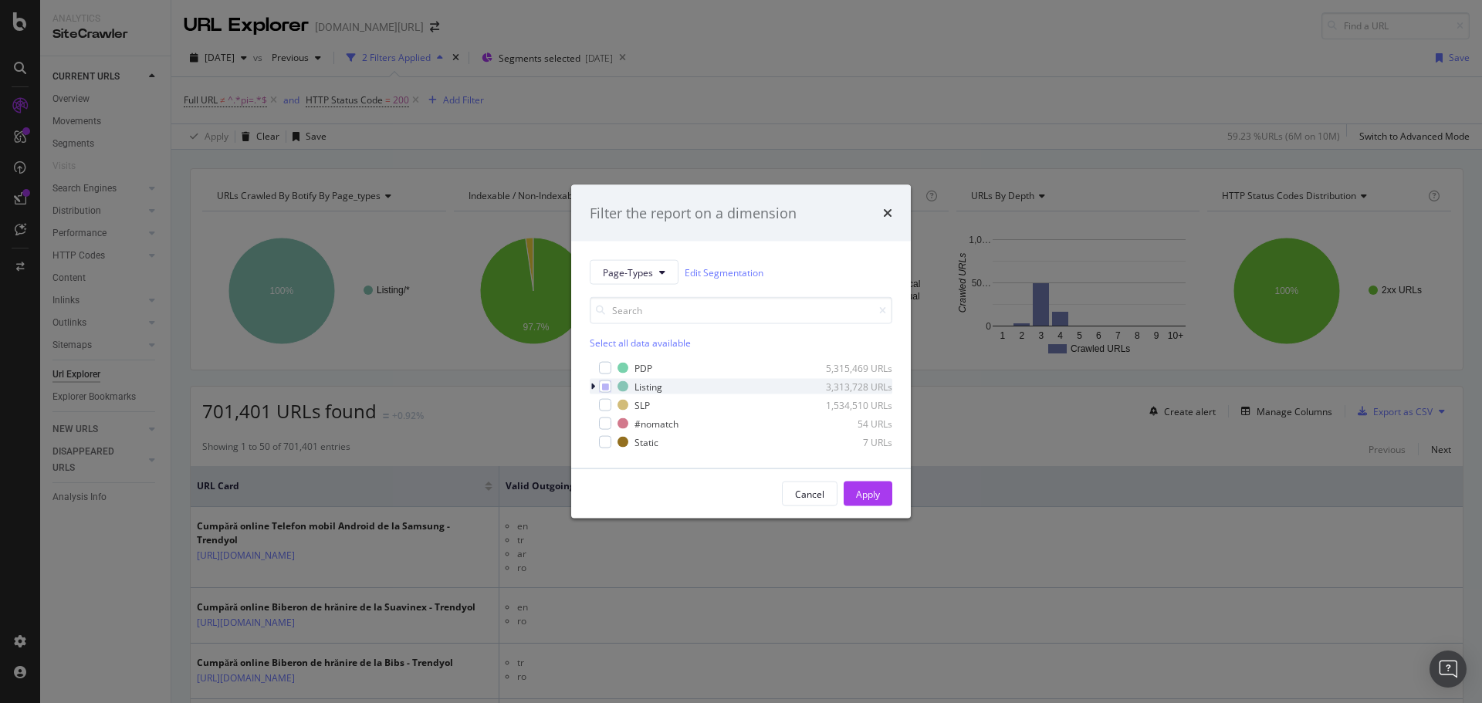
click at [591, 389] on icon "modal" at bounding box center [593, 386] width 5 height 9
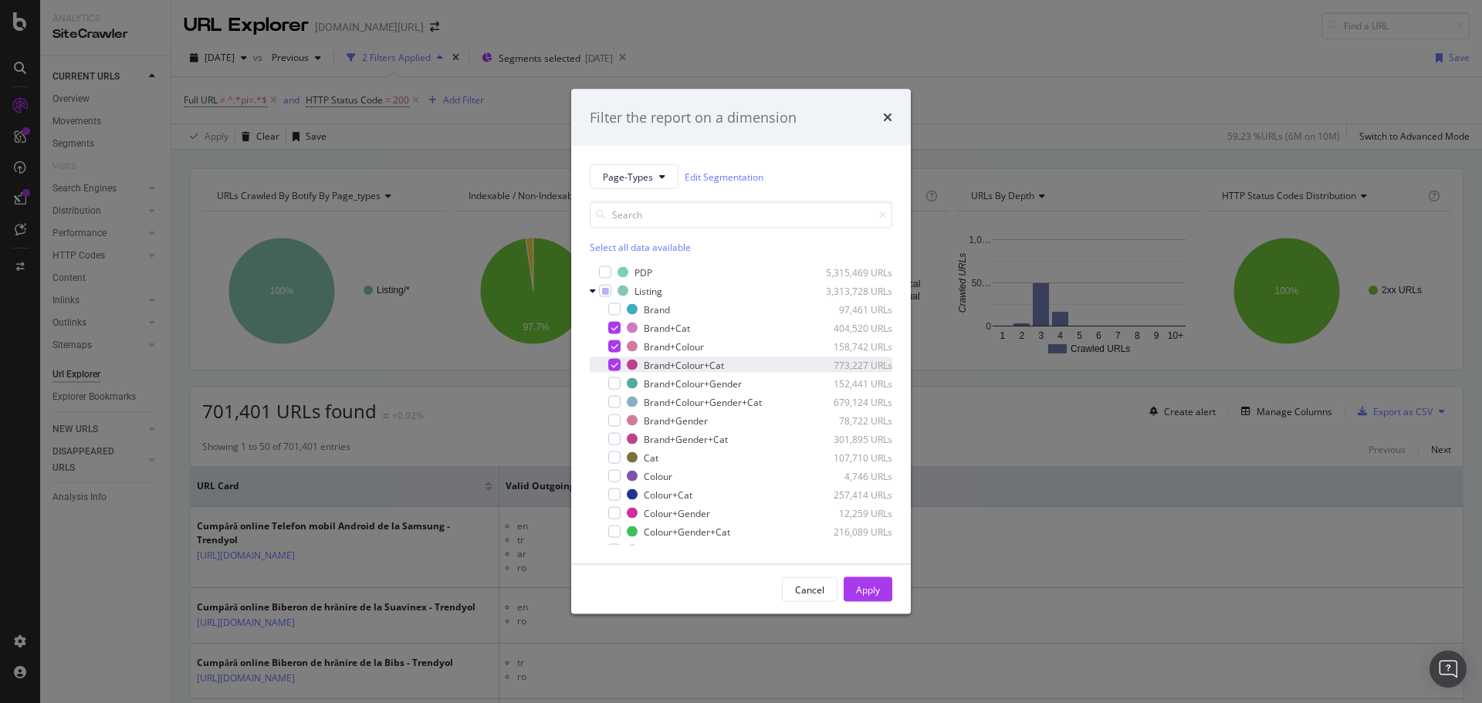
click at [615, 367] on icon "modal" at bounding box center [614, 365] width 7 height 8
click at [612, 416] on div "modal" at bounding box center [614, 421] width 12 height 12
click at [612, 433] on div "modal" at bounding box center [614, 439] width 12 height 12
click at [872, 586] on div "Apply" at bounding box center [868, 589] width 24 height 13
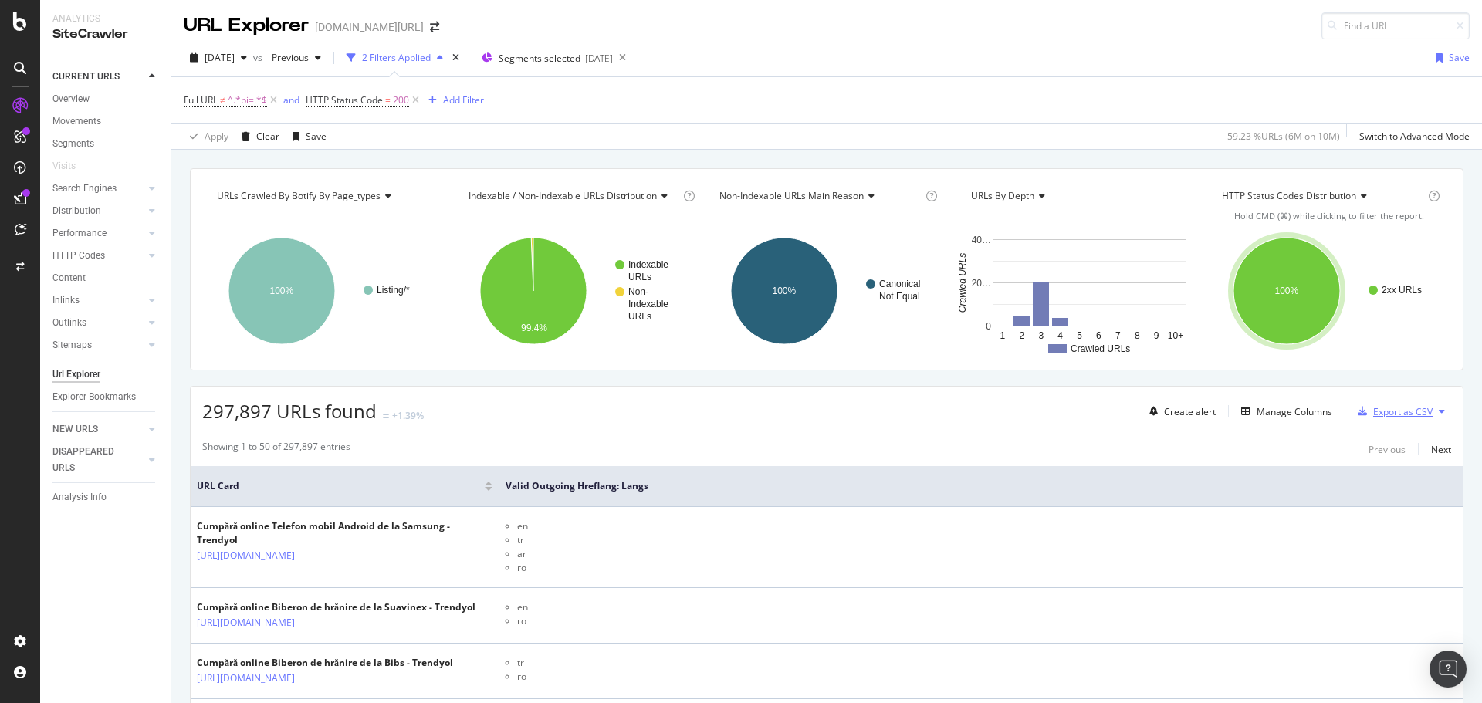
click at [1359, 417] on div "Export as CSV" at bounding box center [1392, 411] width 81 height 23
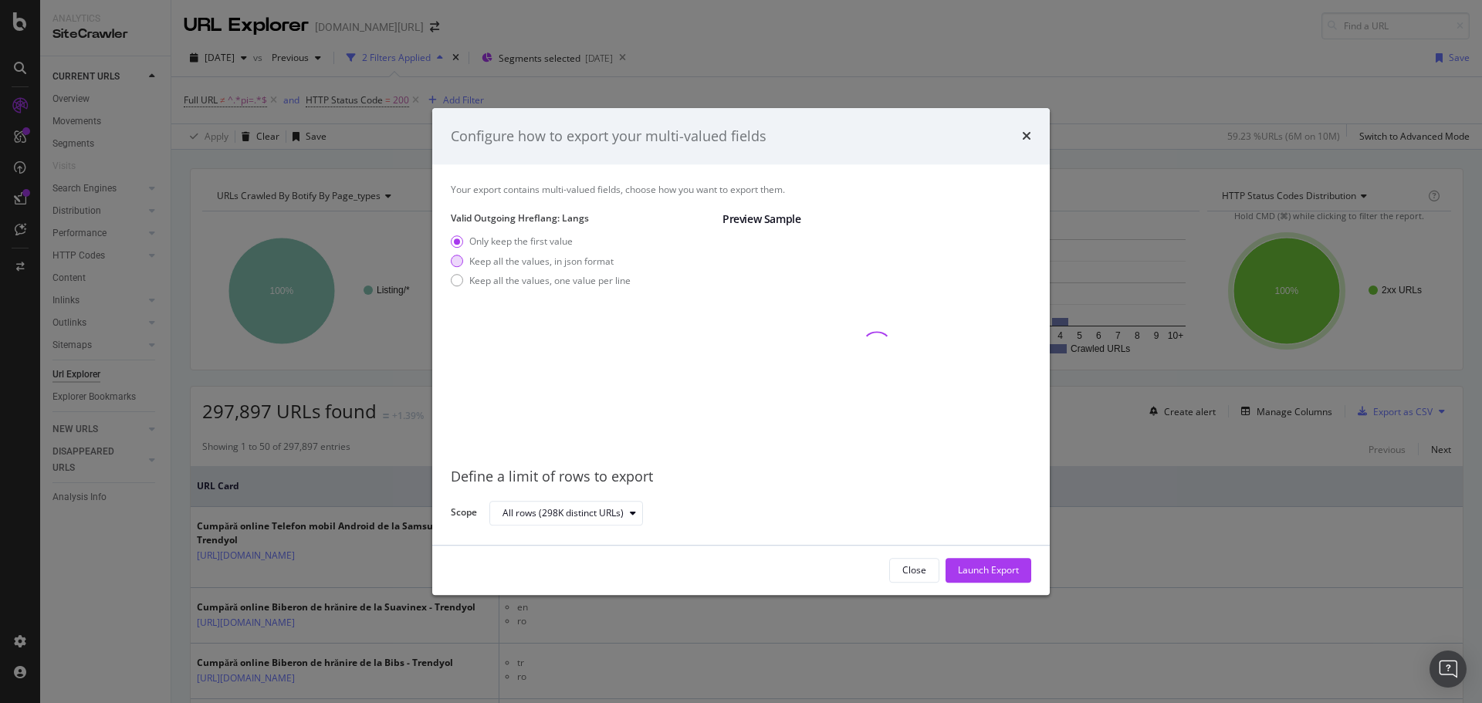
click at [570, 261] on div "Keep all the values, in json format" at bounding box center [541, 261] width 144 height 13
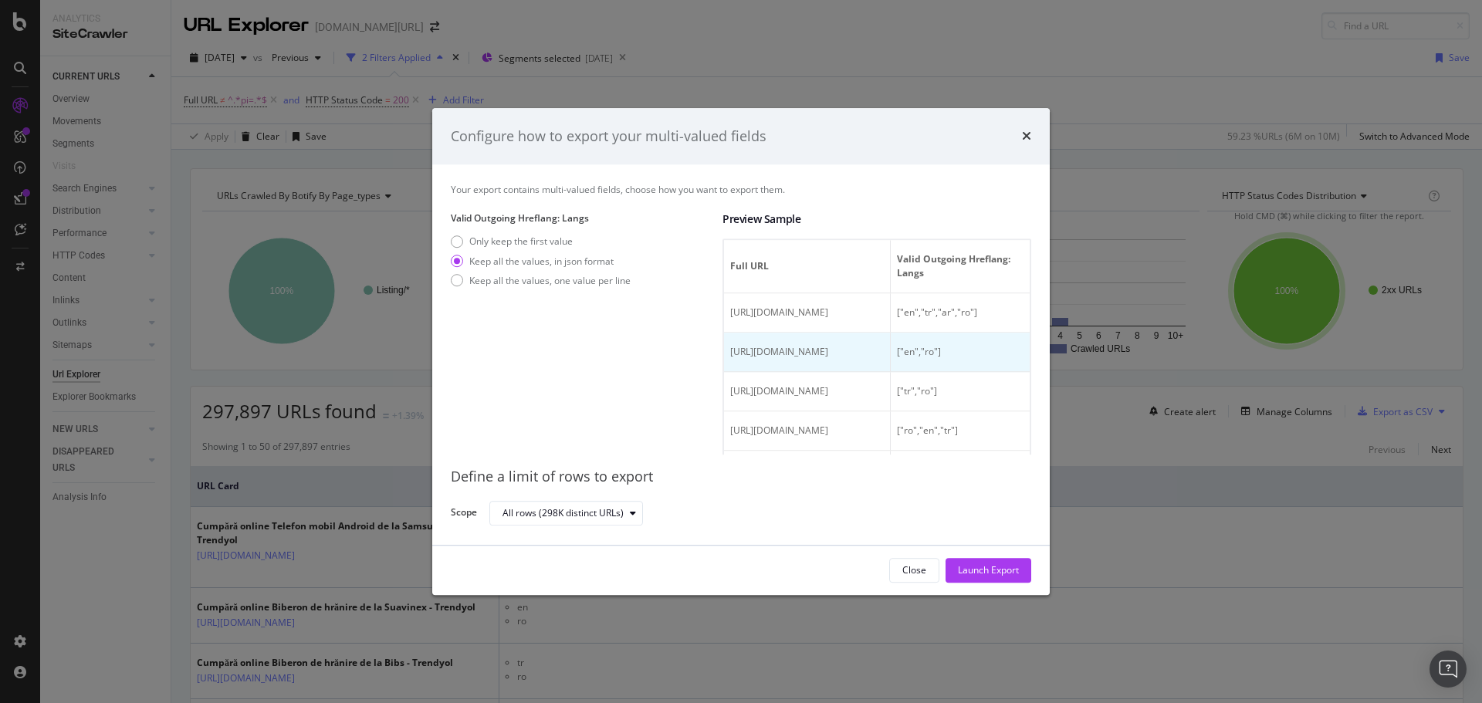
drag, startPoint x: 899, startPoint y: 392, endPoint x: 947, endPoint y: 390, distance: 48.7
click at [891, 373] on td "https://www.trendyol.com/ro/suavinex-biberon-de-hranire-x-b103403-c165849" at bounding box center [807, 352] width 167 height 39
drag, startPoint x: 990, startPoint y: 325, endPoint x: 1021, endPoint y: 313, distance: 33.7
click at [1046, 321] on div "Your export contains multi-valued fields, choose how you want to export them. V…" at bounding box center [741, 354] width 618 height 381
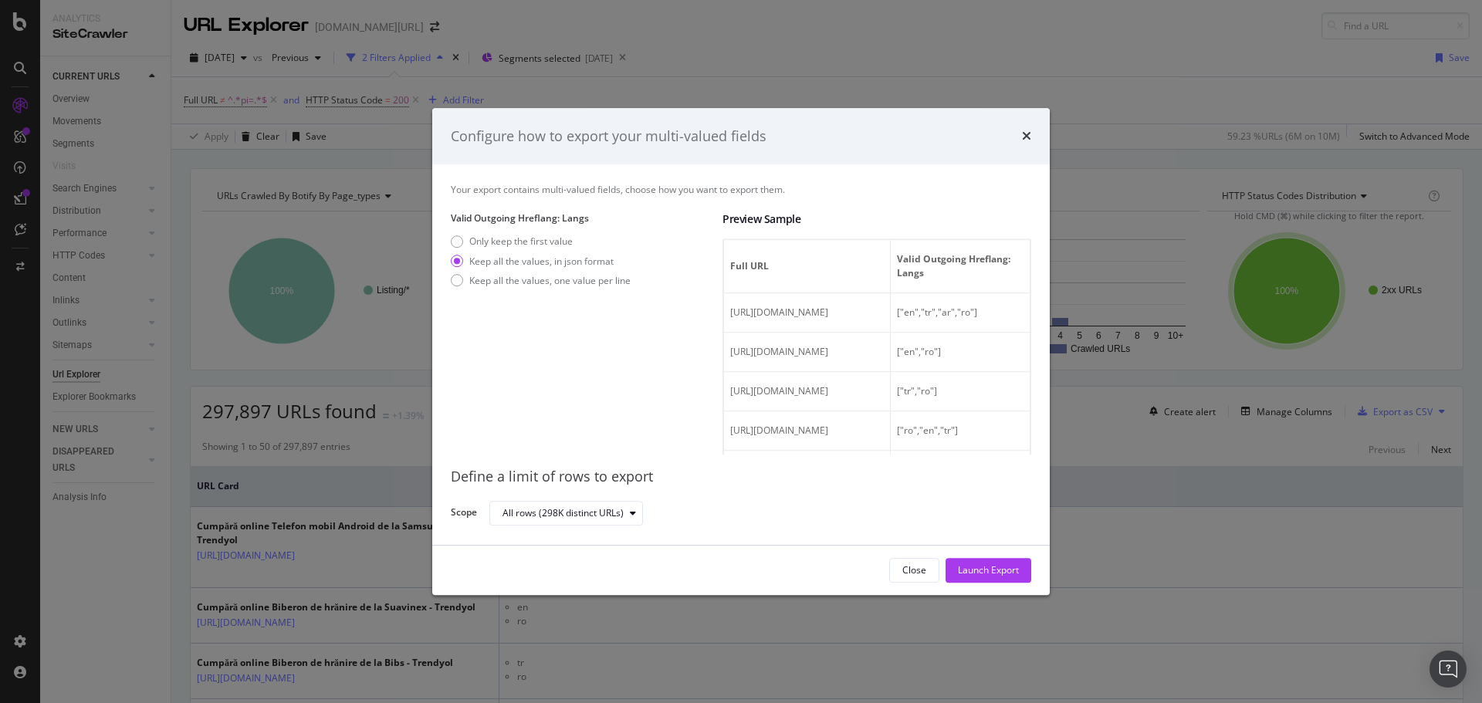
drag, startPoint x: 984, startPoint y: 310, endPoint x: 1113, endPoint y: 306, distance: 129.0
click at [1113, 306] on div "Configure how to export your multi-valued fields Your export contains multi-val…" at bounding box center [741, 351] width 1482 height 703
click at [977, 314] on span "["en","tr","ar","ro"]" at bounding box center [937, 312] width 80 height 13
click at [996, 577] on div "Launch Export" at bounding box center [988, 570] width 61 height 13
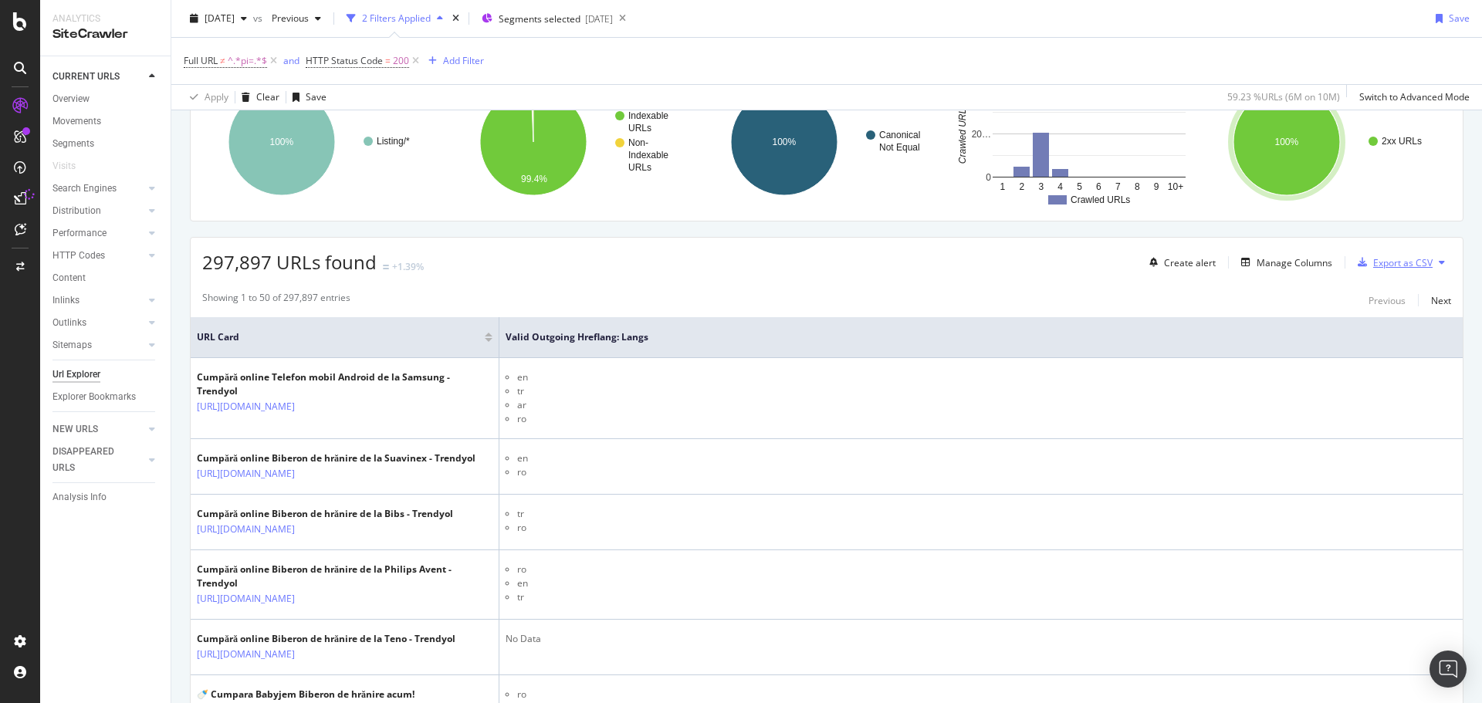
scroll to position [0, 0]
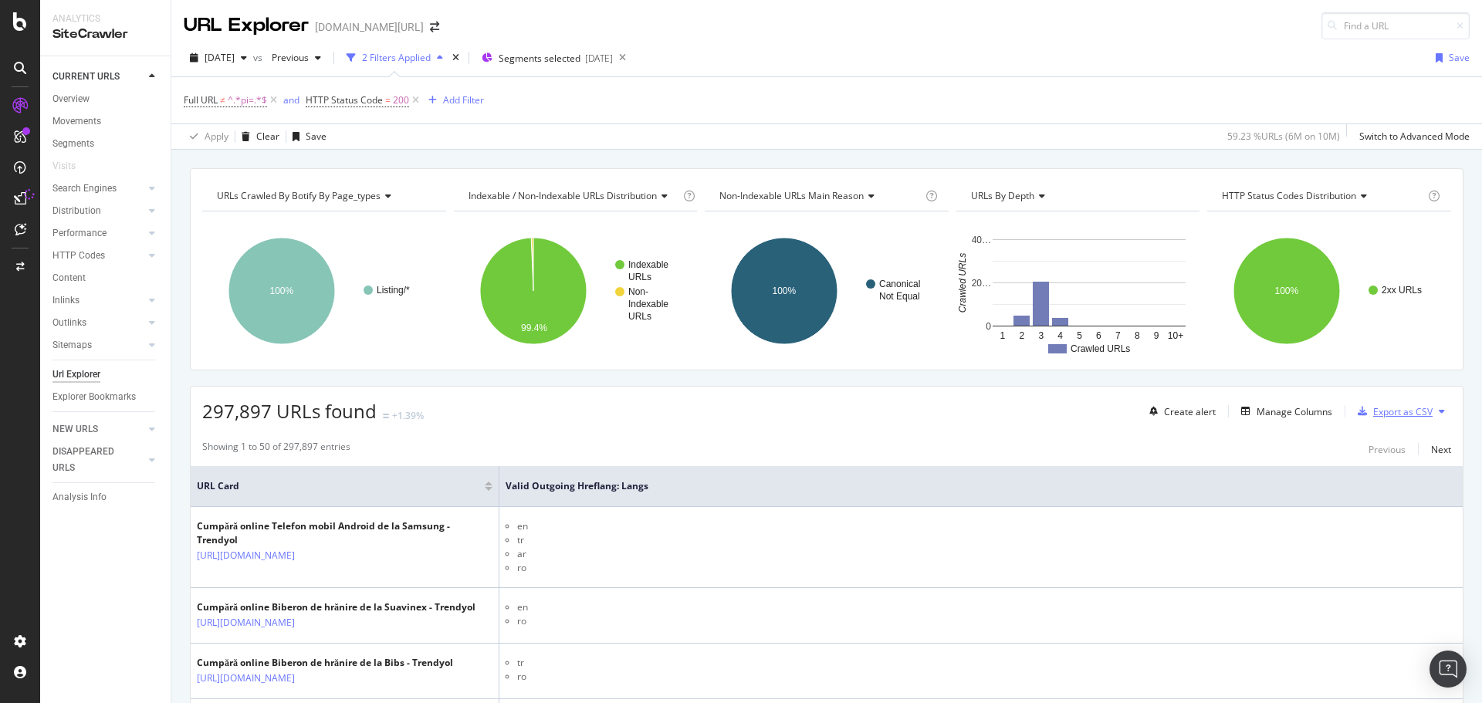
click at [1374, 415] on div "Export as CSV" at bounding box center [1402, 411] width 59 height 13
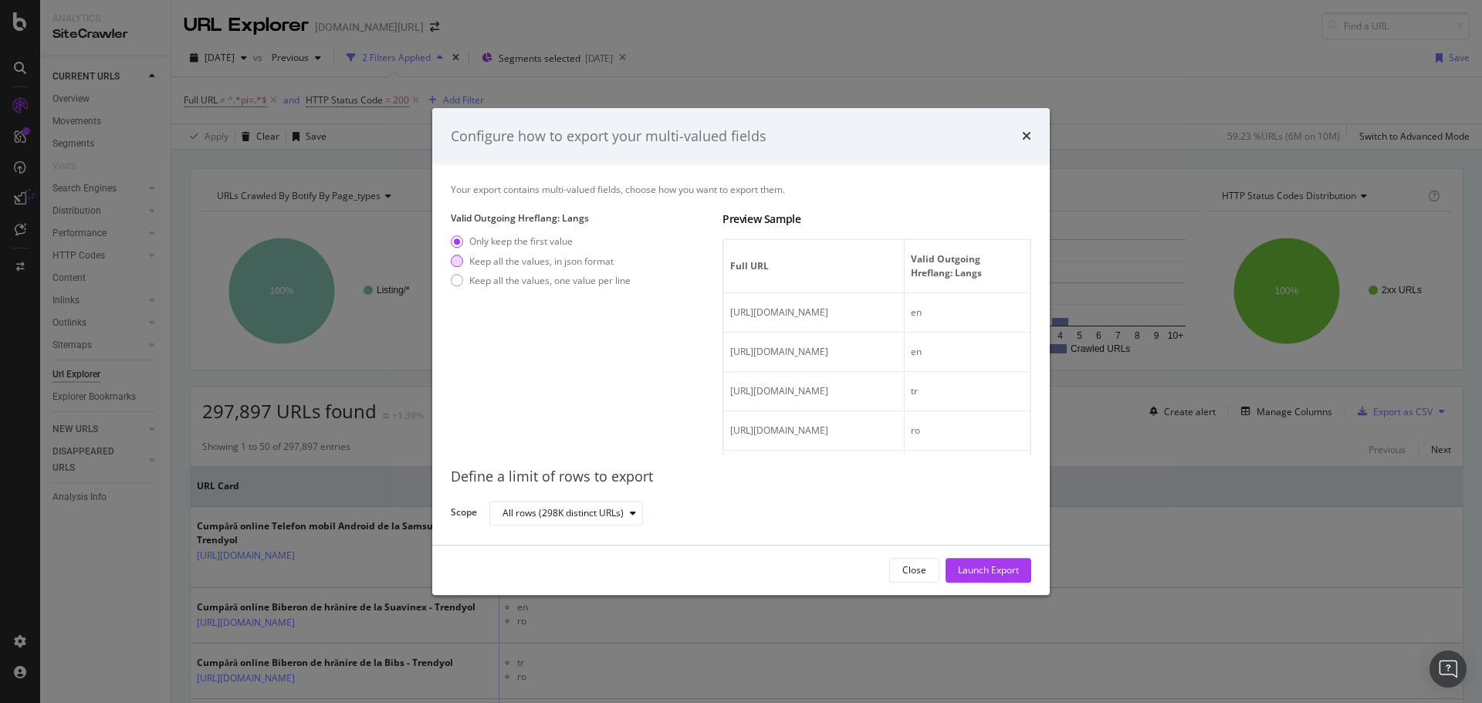
click at [585, 260] on div "Keep all the values, in json format" at bounding box center [541, 261] width 144 height 13
drag, startPoint x: 869, startPoint y: 312, endPoint x: 1208, endPoint y: 311, distance: 338.9
click at [1209, 312] on div "Configure how to export your multi-valued fields Your export contains multi-val…" at bounding box center [741, 351] width 1482 height 703
click at [513, 241] on div "Only keep the first value" at bounding box center [520, 241] width 103 height 13
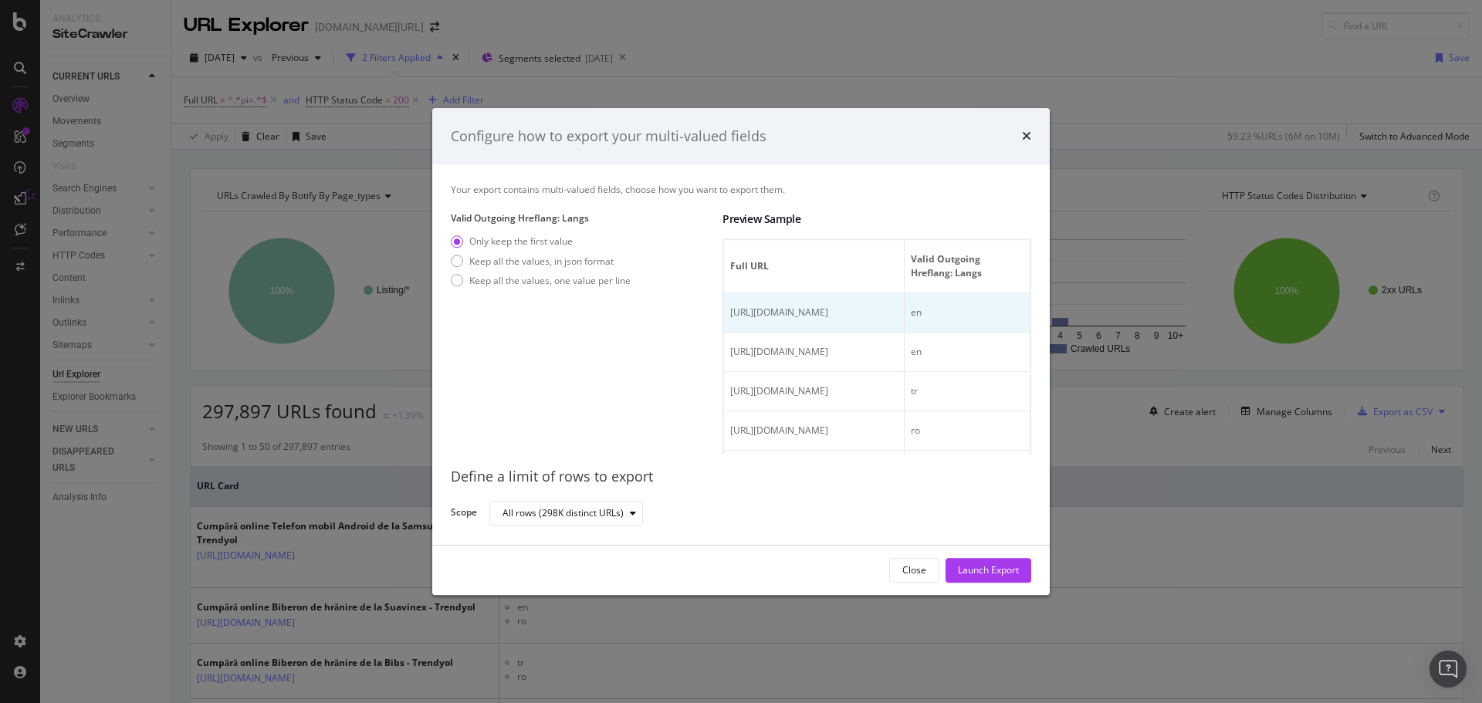
click at [780, 330] on td "https://www.trendyol.com/ro/samsung-telefon-mobil-android-x-b794-c164461" at bounding box center [814, 313] width 181 height 39
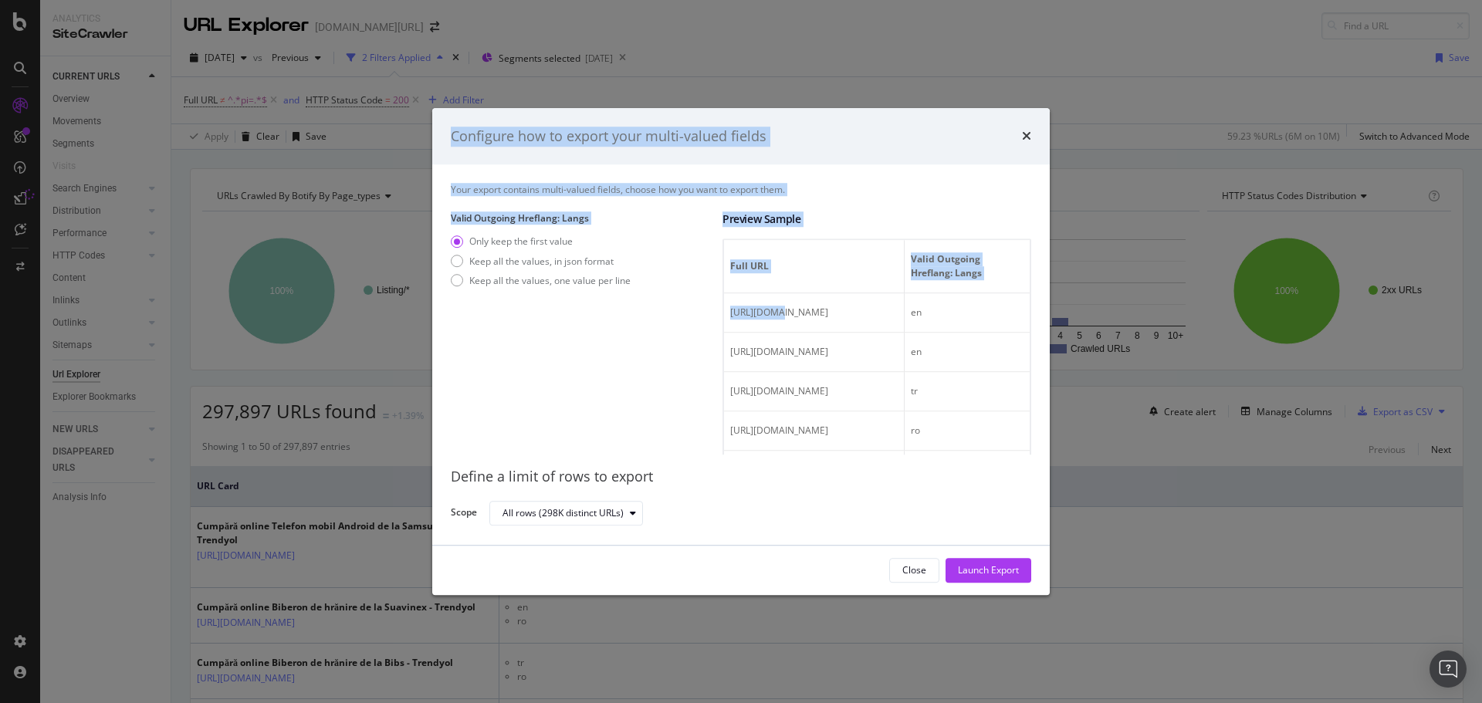
drag, startPoint x: 773, startPoint y: 339, endPoint x: 1114, endPoint y: 353, distance: 340.7
click at [1119, 353] on div "Configure how to export your multi-valued fields Your export contains multi-val…" at bounding box center [741, 351] width 1482 height 703
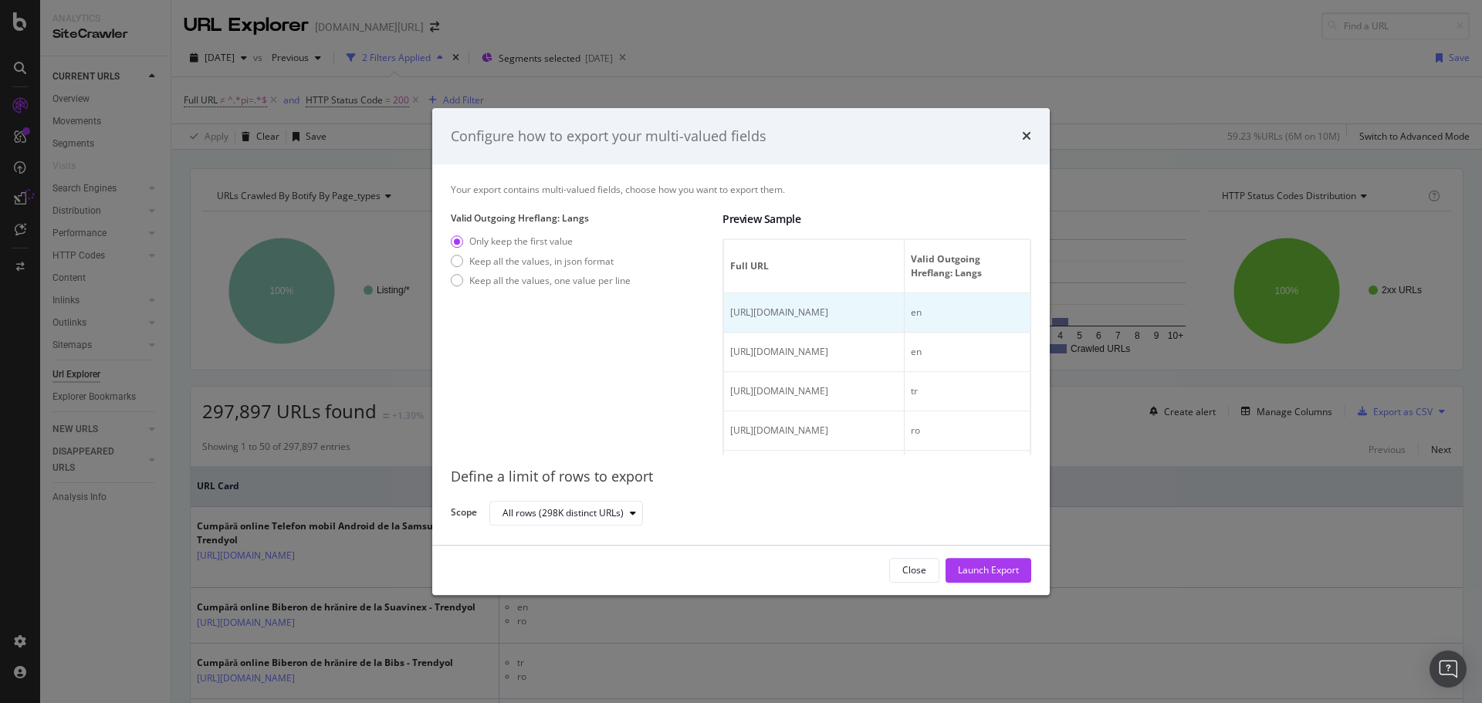
click at [951, 333] on td "en" at bounding box center [967, 313] width 125 height 39
drag, startPoint x: 567, startPoint y: 259, endPoint x: 649, endPoint y: 283, distance: 85.0
click at [567, 259] on div "Keep all the values, in json format" at bounding box center [541, 261] width 144 height 13
click at [817, 333] on td "https://www.trendyol.com/ro/samsung-telefon-mobil-android-x-b794-c164461" at bounding box center [807, 313] width 167 height 39
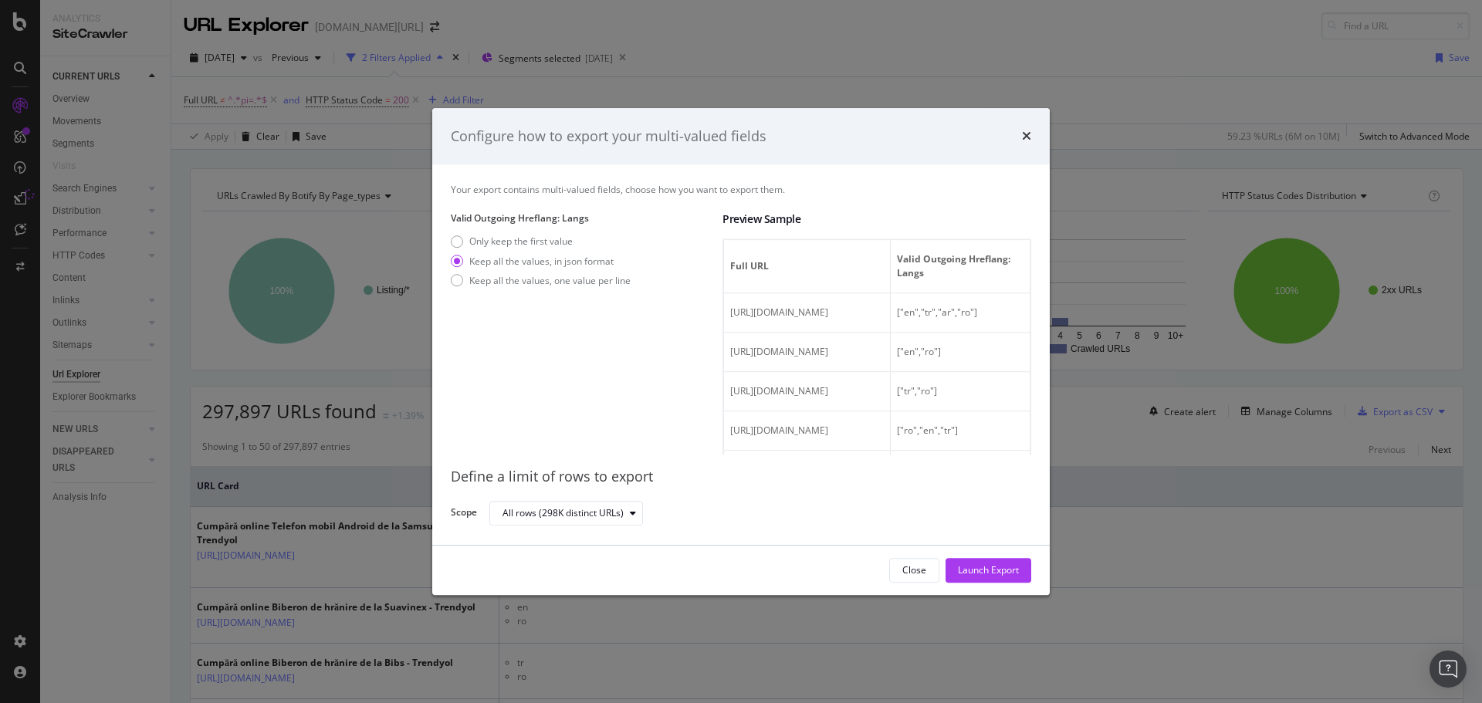
scroll to position [0, 142]
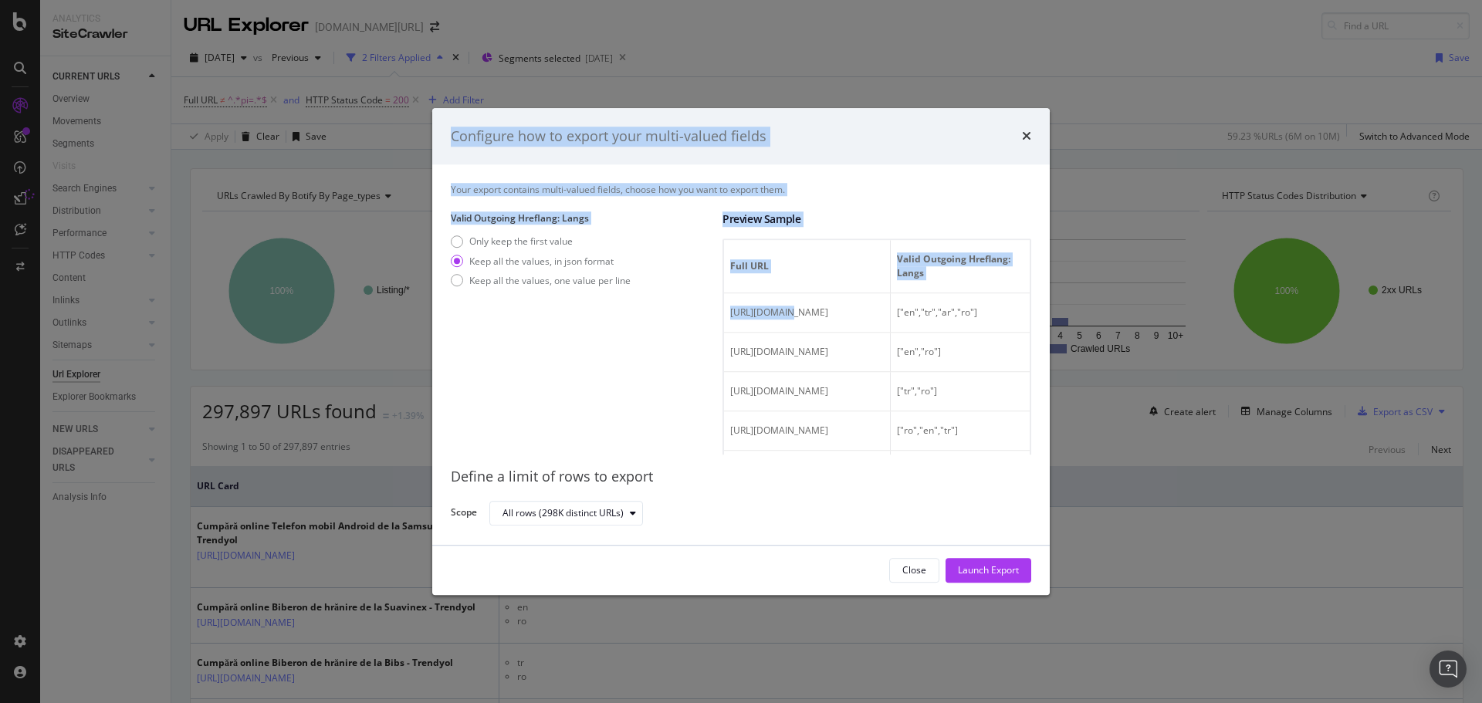
drag, startPoint x: 787, startPoint y: 313, endPoint x: 1081, endPoint y: 327, distance: 295.2
click at [1081, 327] on div "Configure how to export your multi-valued fields Your export contains multi-val…" at bounding box center [741, 351] width 1482 height 703
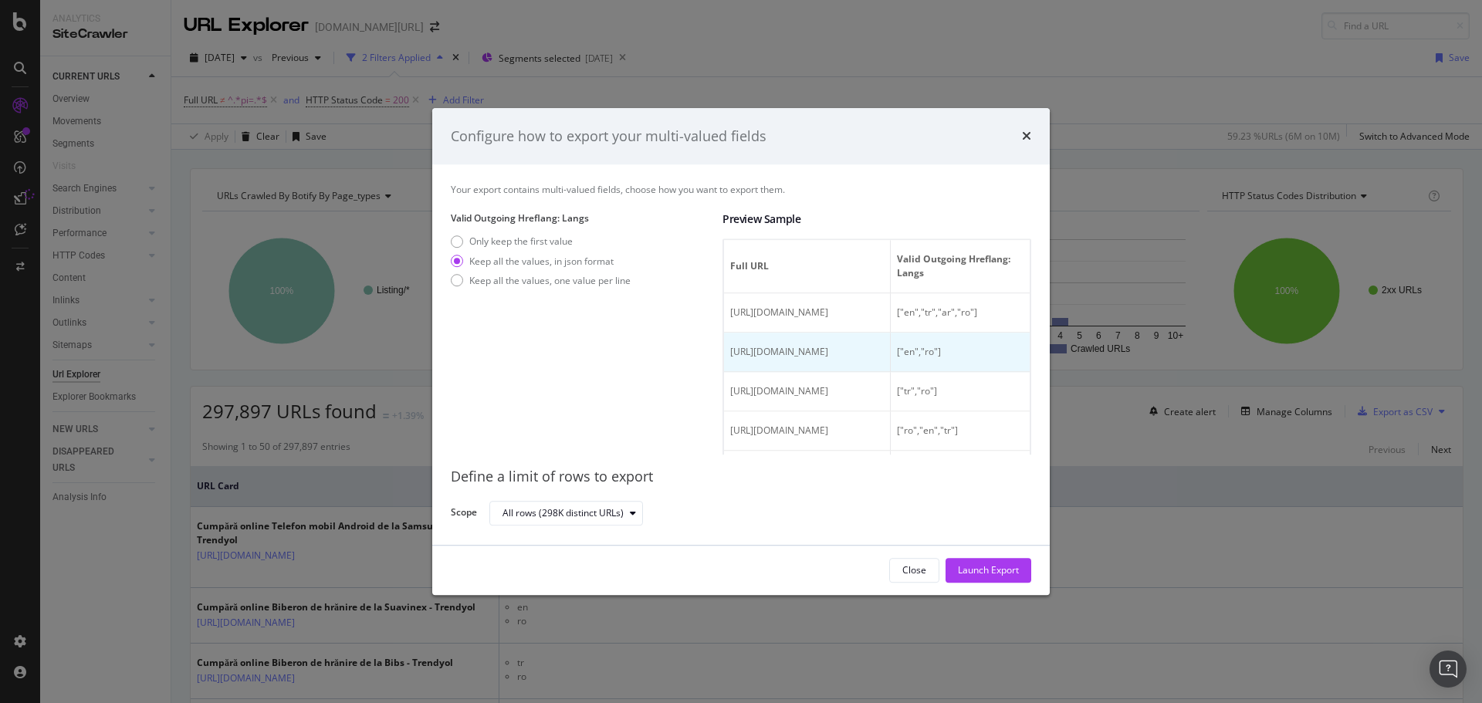
click at [969, 333] on td "["en","tr","ar","ro"]" at bounding box center [960, 313] width 139 height 39
drag, startPoint x: 1008, startPoint y: 576, endPoint x: 1011, endPoint y: 560, distance: 15.7
click at [1008, 575] on div "Launch Export" at bounding box center [988, 570] width 61 height 13
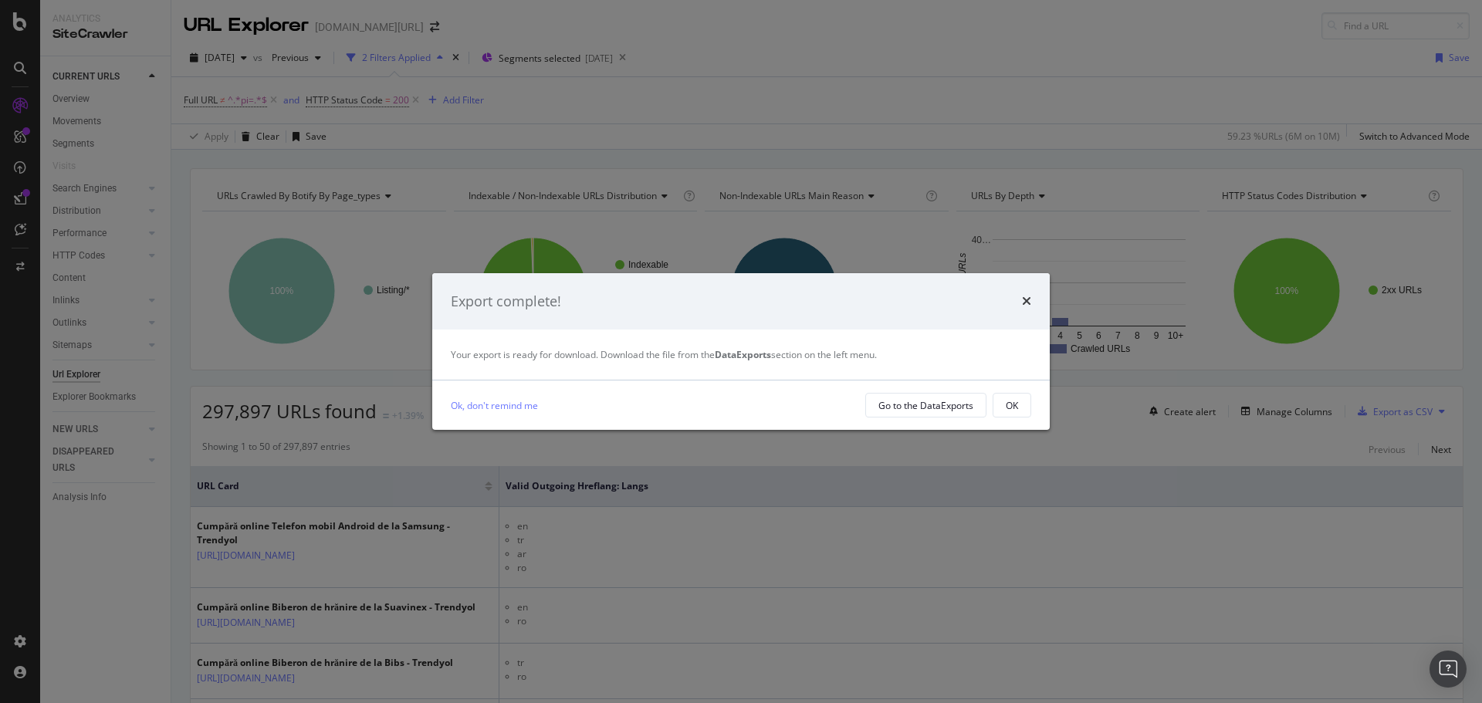
click at [1020, 404] on button "OK" at bounding box center [1012, 405] width 39 height 25
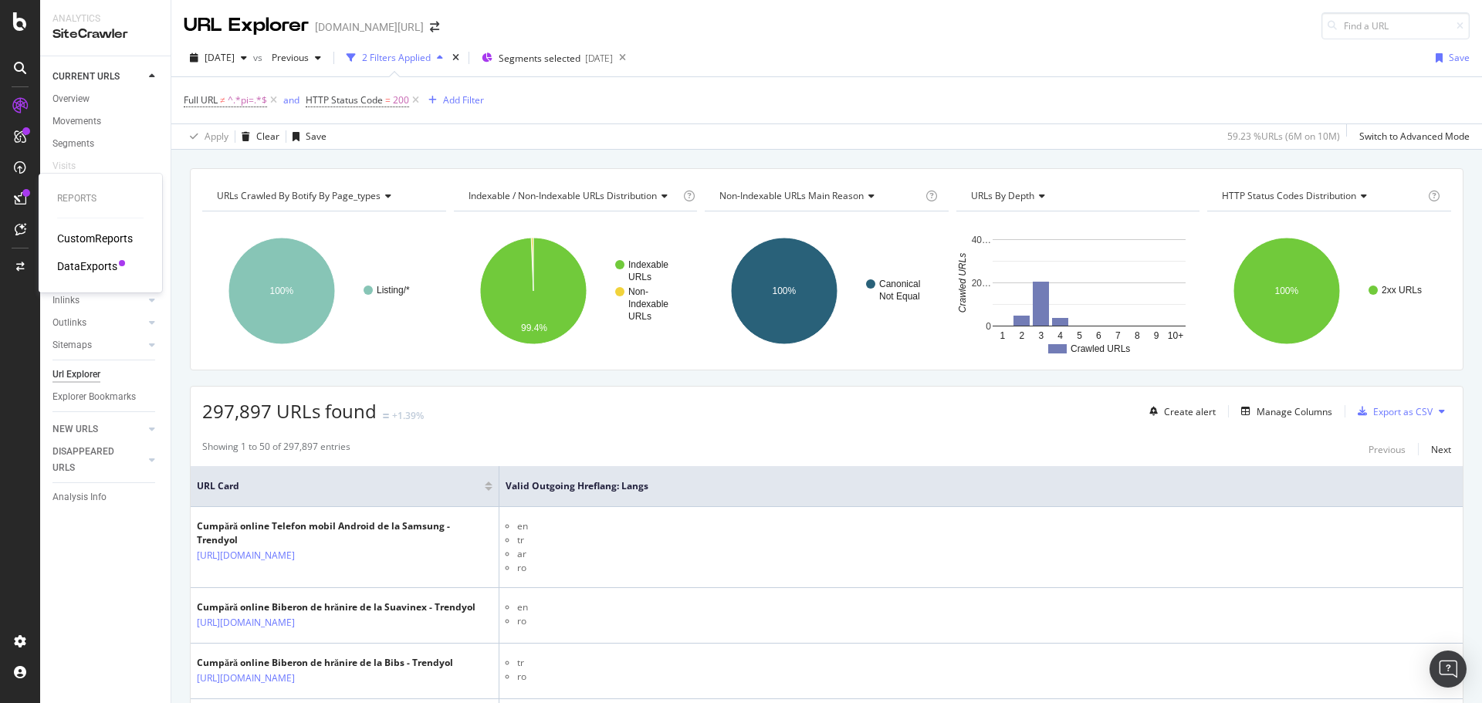
drag, startPoint x: 92, startPoint y: 263, endPoint x: 503, endPoint y: 141, distance: 429.1
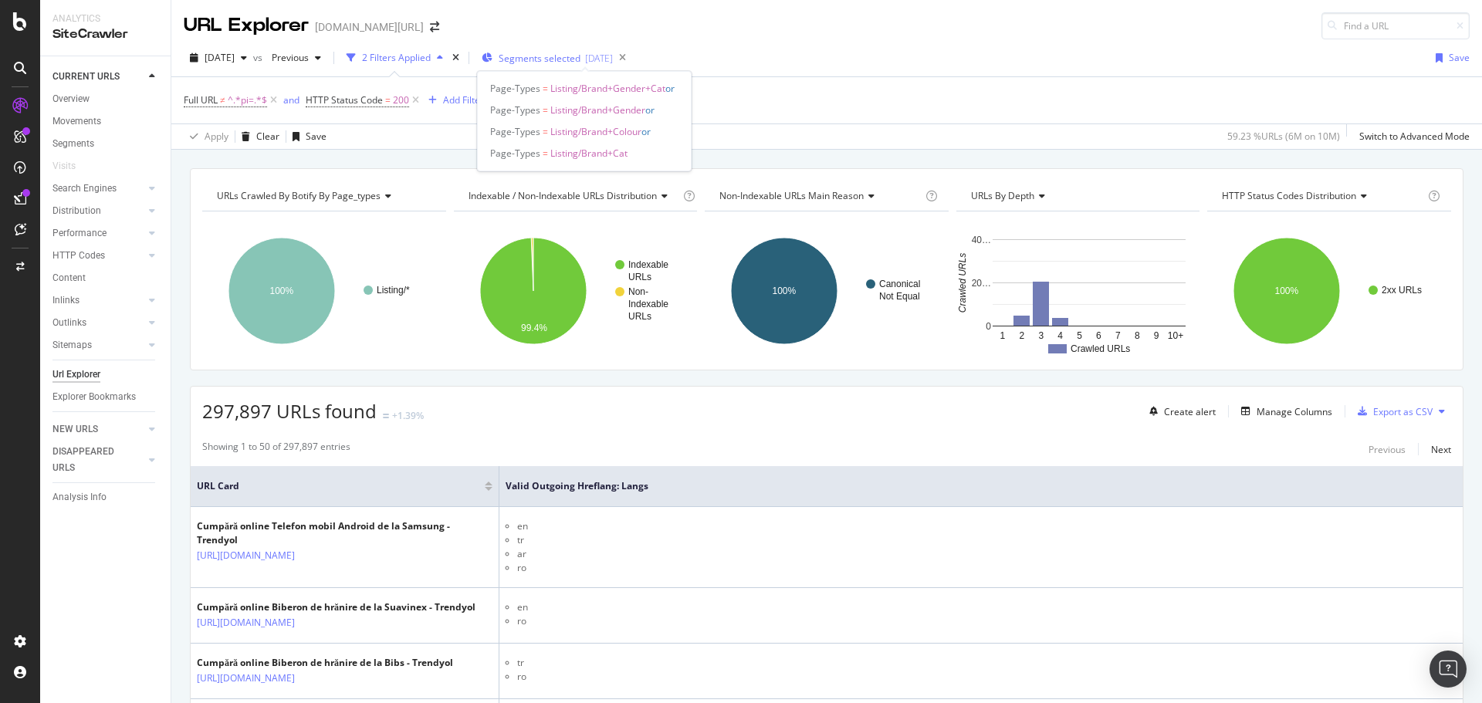
click at [573, 63] on span "Segments selected" at bounding box center [540, 58] width 82 height 13
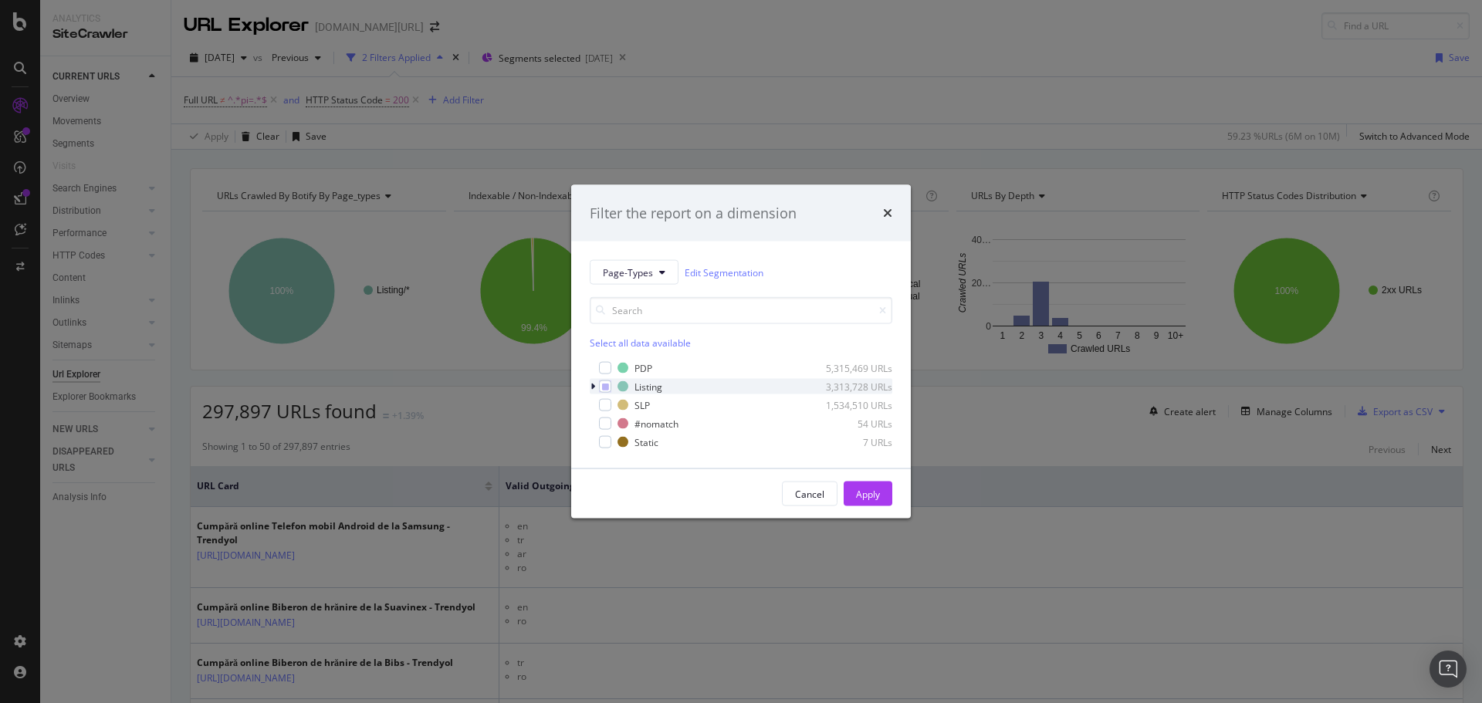
click at [591, 384] on icon "modal" at bounding box center [593, 386] width 5 height 9
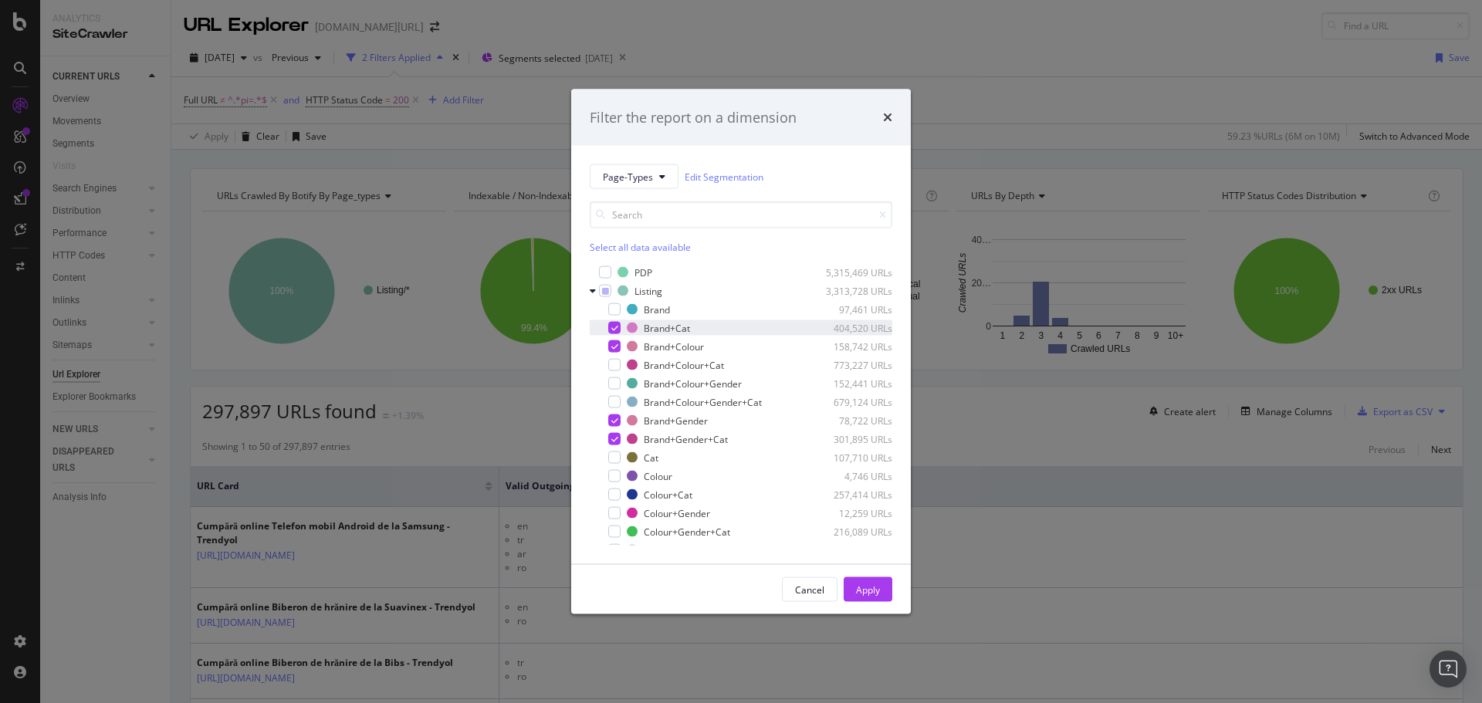
click at [611, 330] on icon "modal" at bounding box center [614, 328] width 7 height 8
click at [614, 350] on icon "modal" at bounding box center [614, 347] width 7 height 8
click at [613, 369] on div "modal" at bounding box center [614, 365] width 12 height 12
click at [614, 386] on div "modal" at bounding box center [614, 383] width 12 height 12
click at [614, 401] on div "modal" at bounding box center [614, 402] width 12 height 12
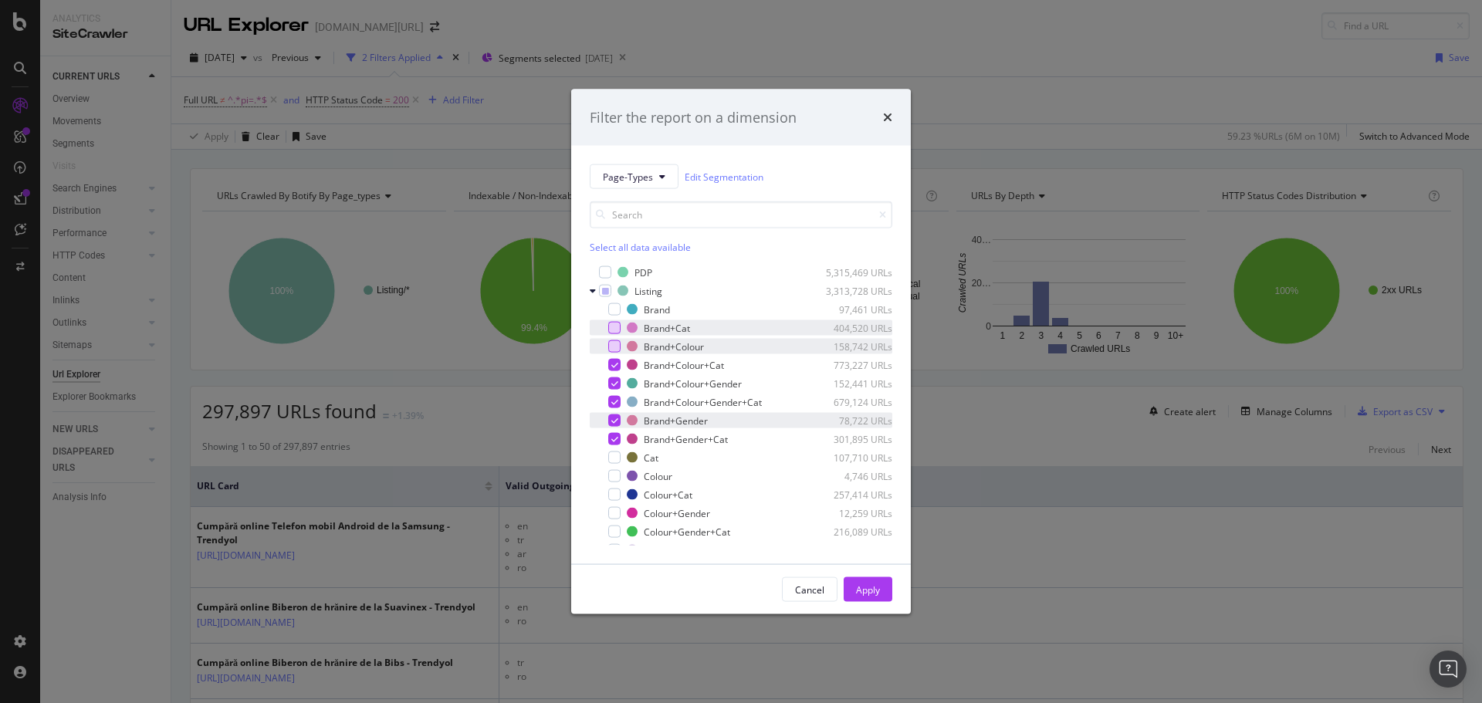
click at [613, 422] on icon "modal" at bounding box center [614, 421] width 7 height 8
click at [614, 439] on icon "modal" at bounding box center [614, 439] width 7 height 8
drag, startPoint x: 874, startPoint y: 594, endPoint x: 933, endPoint y: 529, distance: 88.5
click at [874, 594] on div "Apply" at bounding box center [868, 589] width 24 height 13
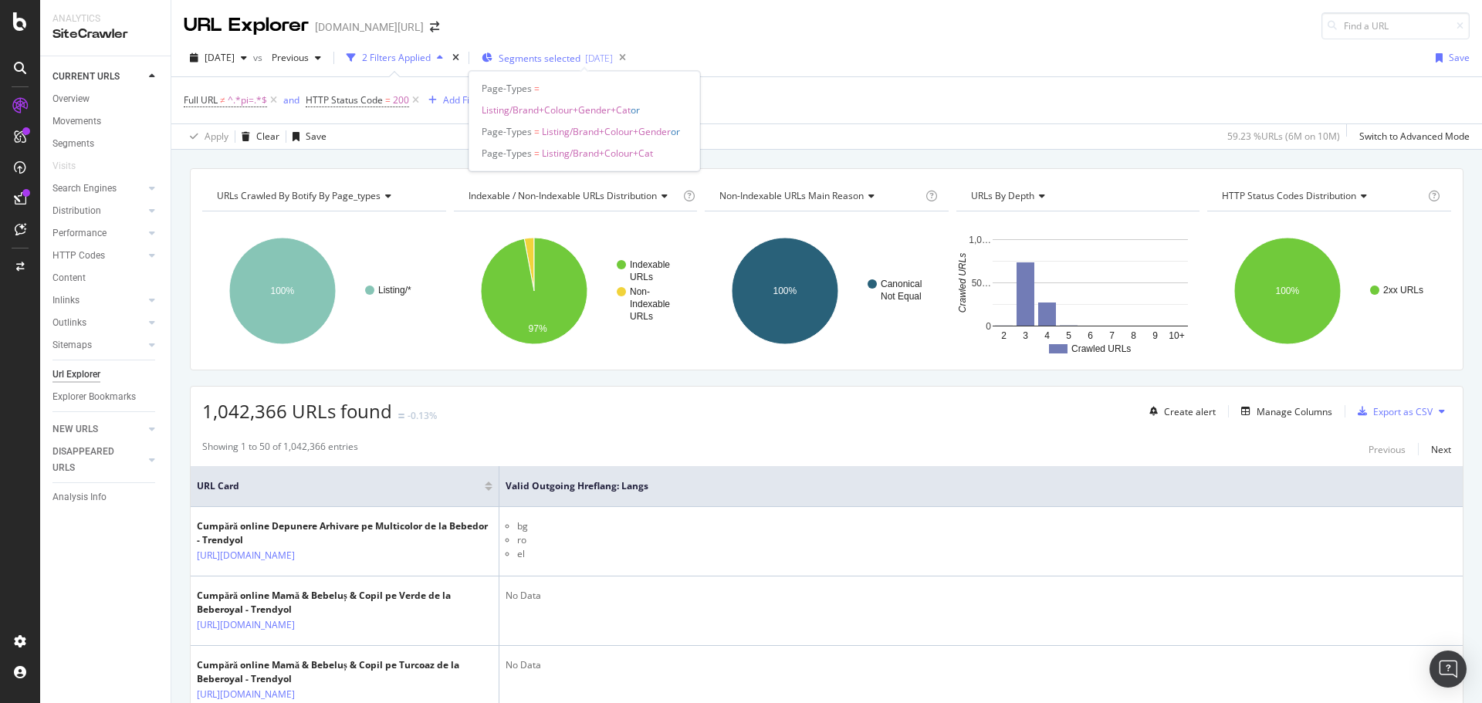
click at [574, 58] on span "Segments selected" at bounding box center [540, 58] width 82 height 13
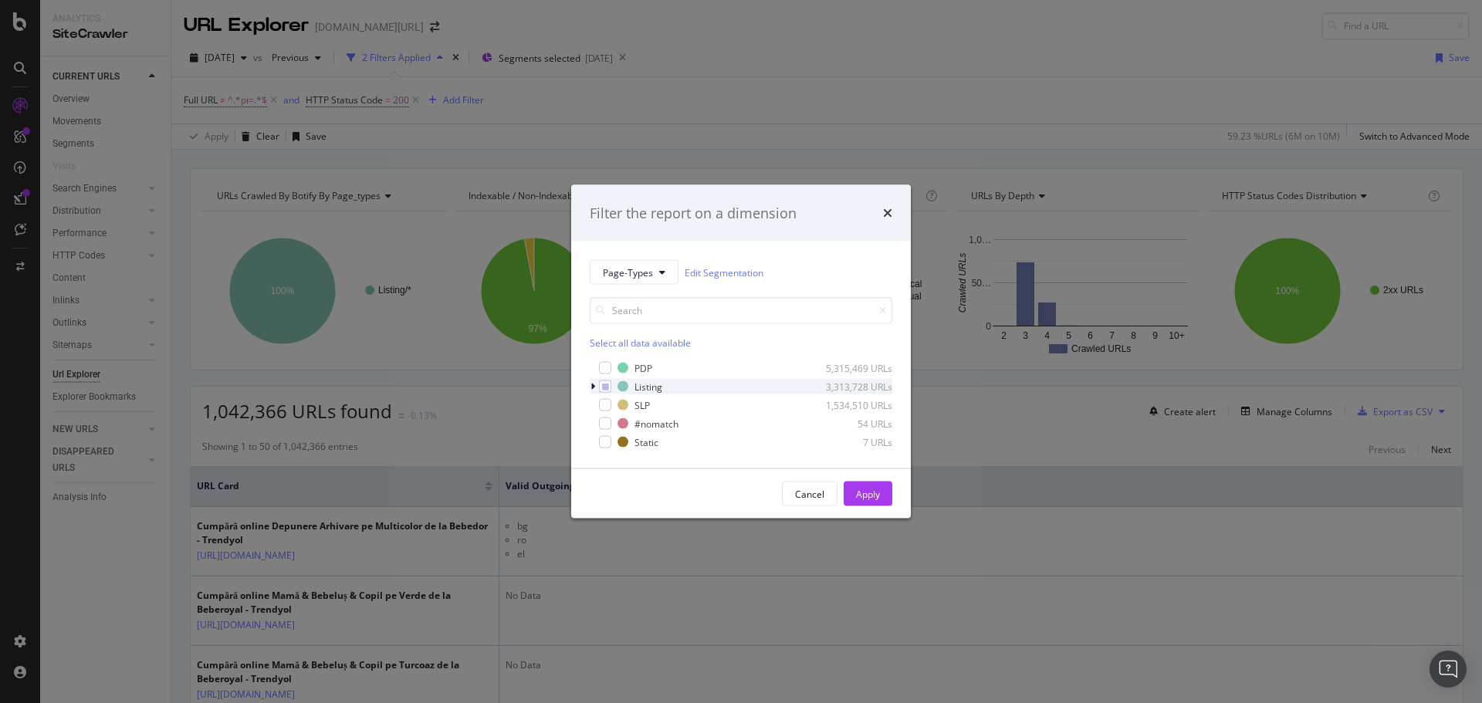
click at [592, 384] on icon "modal" at bounding box center [593, 386] width 5 height 9
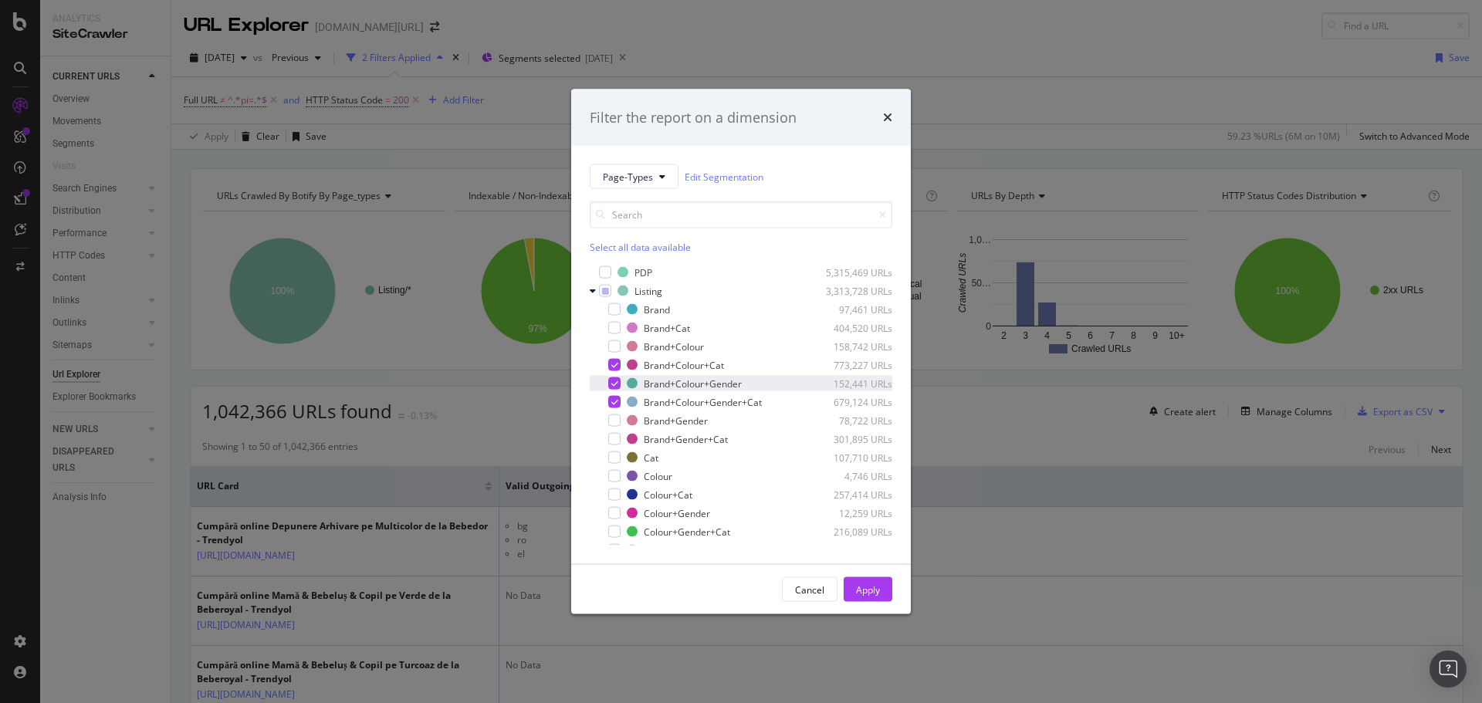
click at [609, 381] on div "modal" at bounding box center [614, 383] width 12 height 12
drag, startPoint x: 617, startPoint y: 405, endPoint x: 648, endPoint y: 423, distance: 36.3
click at [617, 404] on icon "modal" at bounding box center [614, 402] width 7 height 8
click at [856, 587] on div "Apply" at bounding box center [868, 589] width 24 height 13
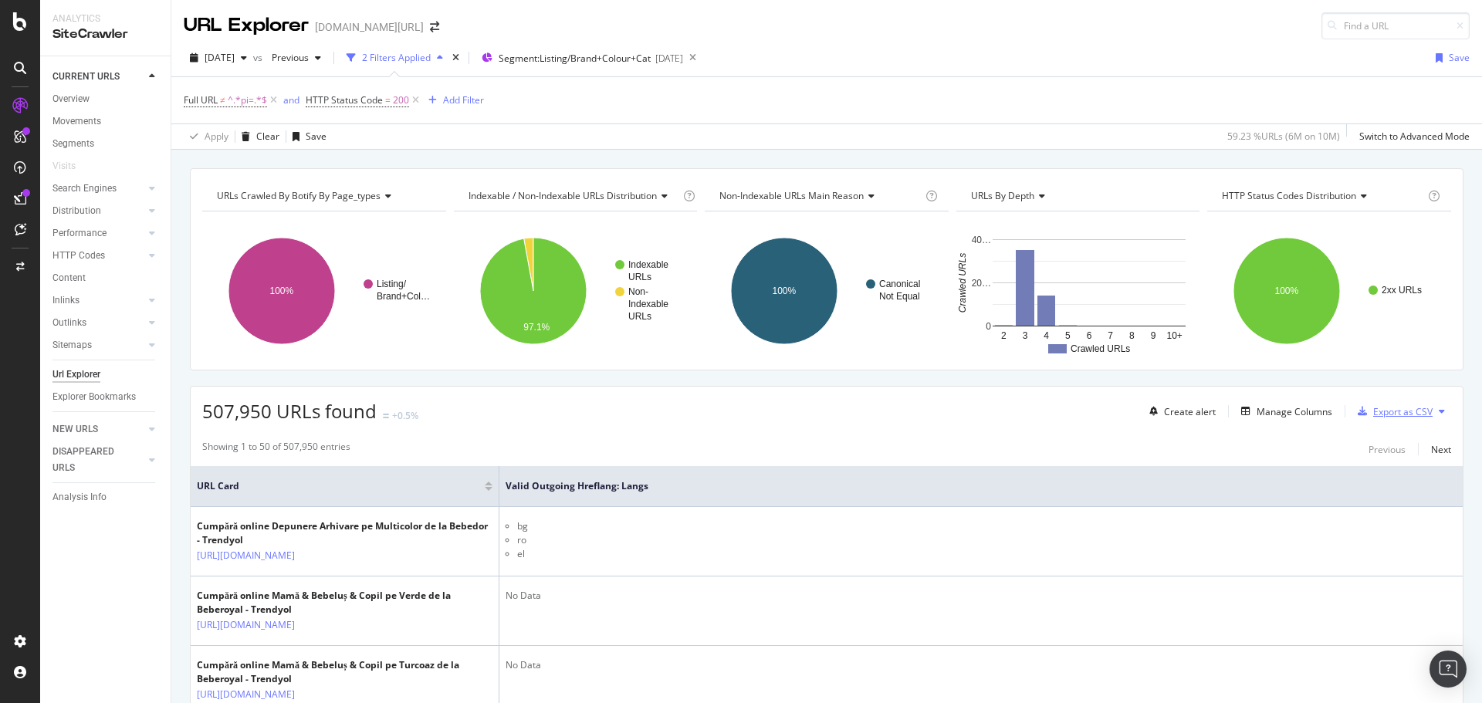
click at [1405, 413] on div "Export as CSV" at bounding box center [1402, 411] width 59 height 13
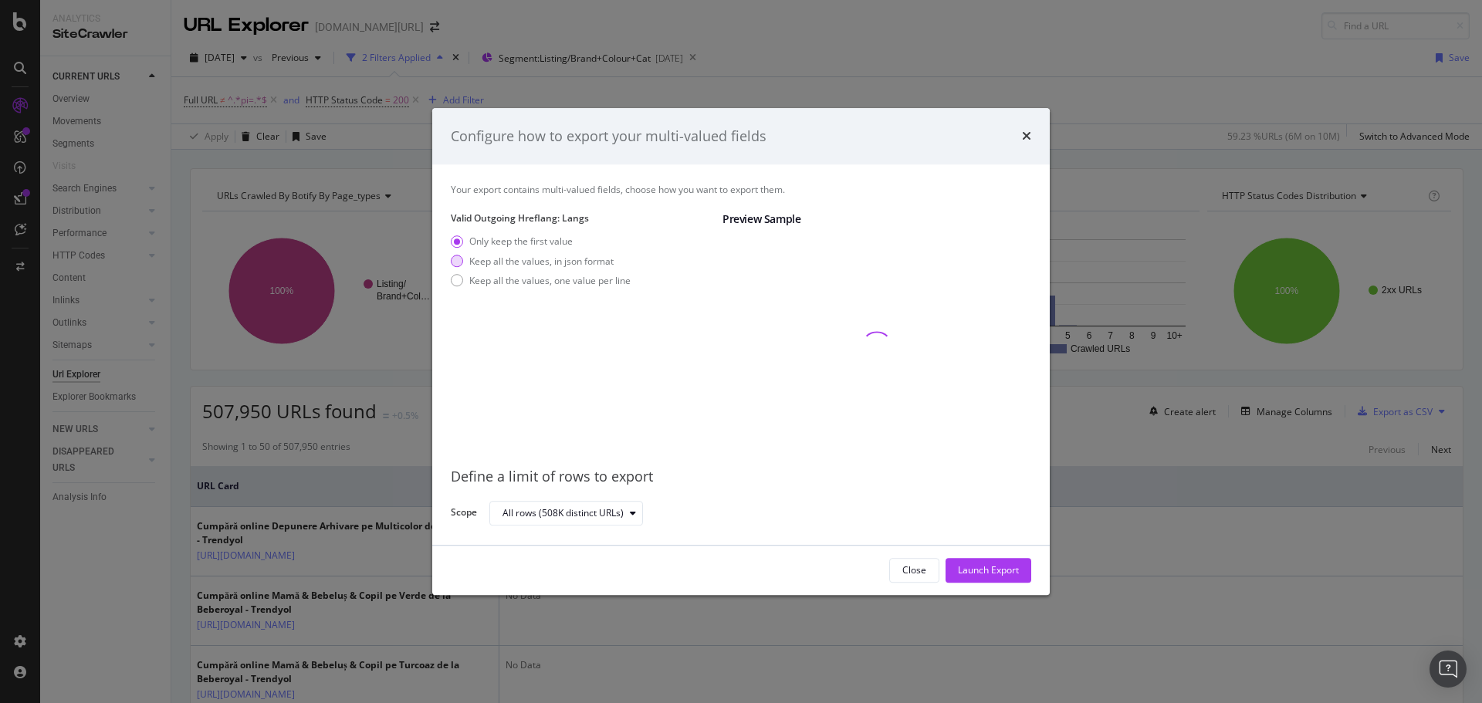
click at [494, 266] on div "Keep all the values, in json format" at bounding box center [541, 261] width 144 height 13
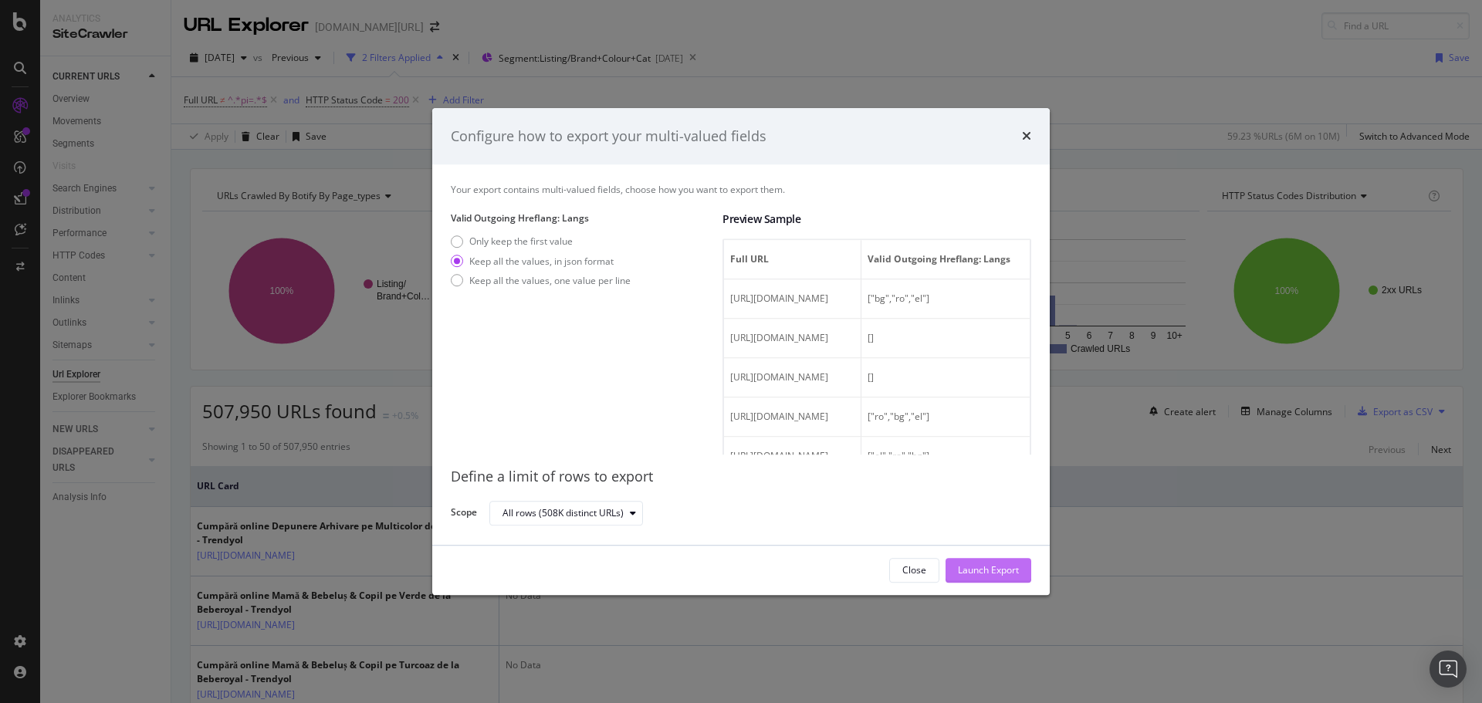
click at [1000, 568] on div "Launch Export" at bounding box center [988, 570] width 61 height 13
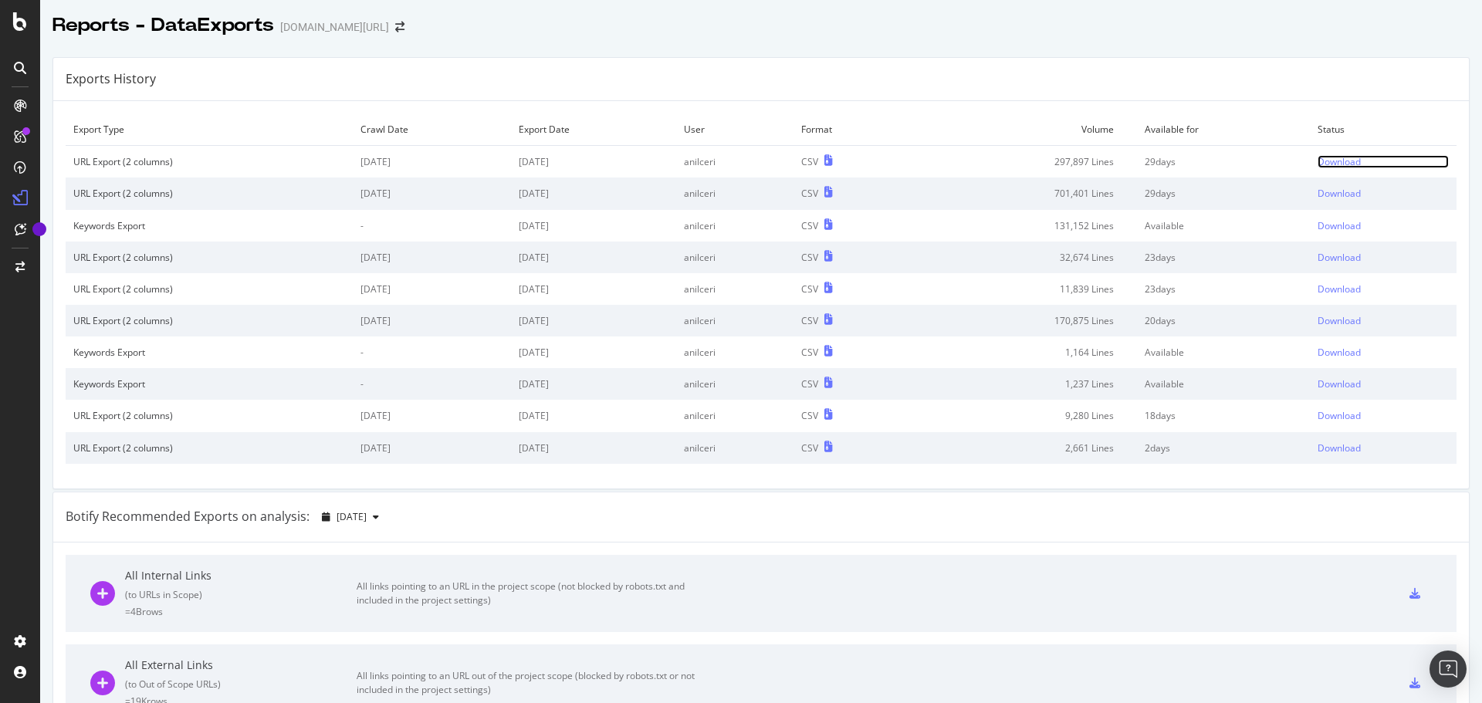
click at [1331, 163] on div "Download" at bounding box center [1339, 161] width 43 height 13
click at [851, 33] on div "Reports - DataExports trendyol.com/ro" at bounding box center [761, 19] width 1442 height 39
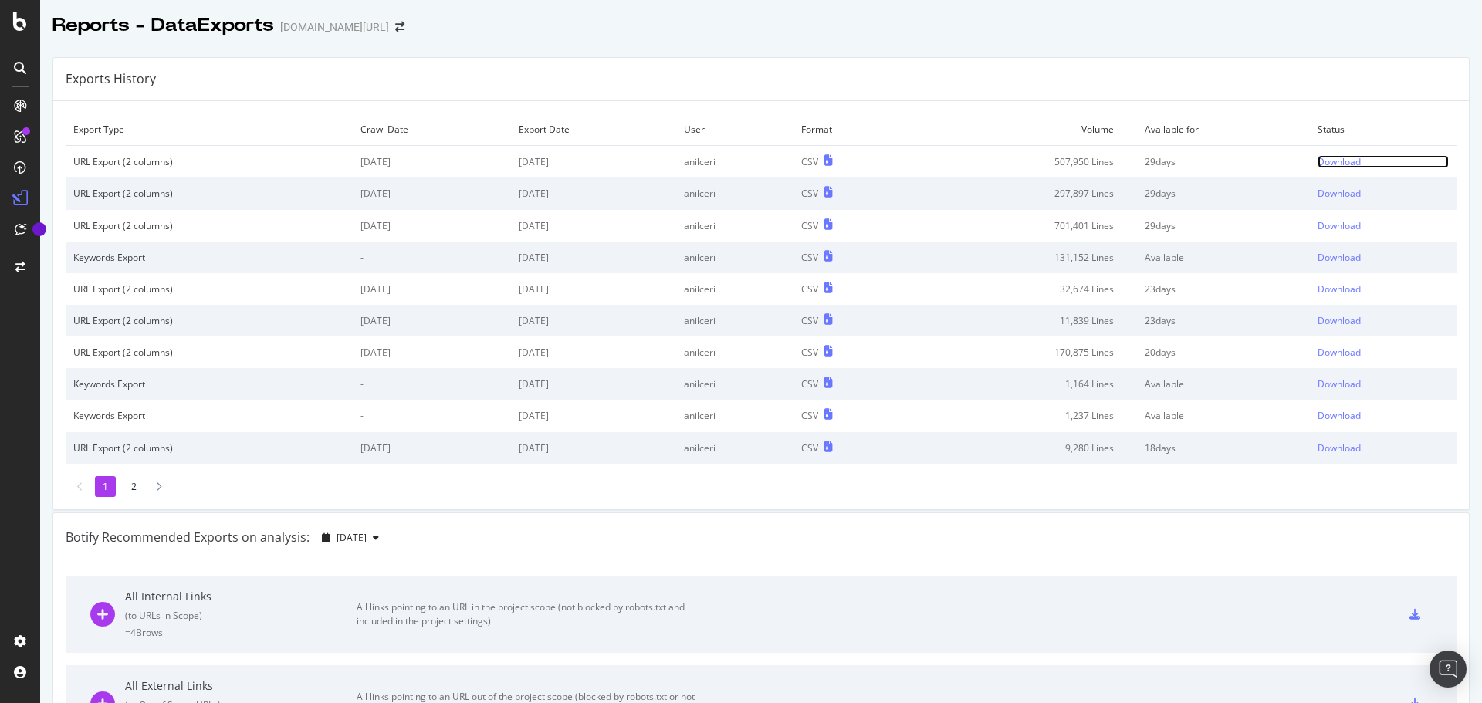
click at [1333, 157] on div "Download" at bounding box center [1339, 161] width 43 height 13
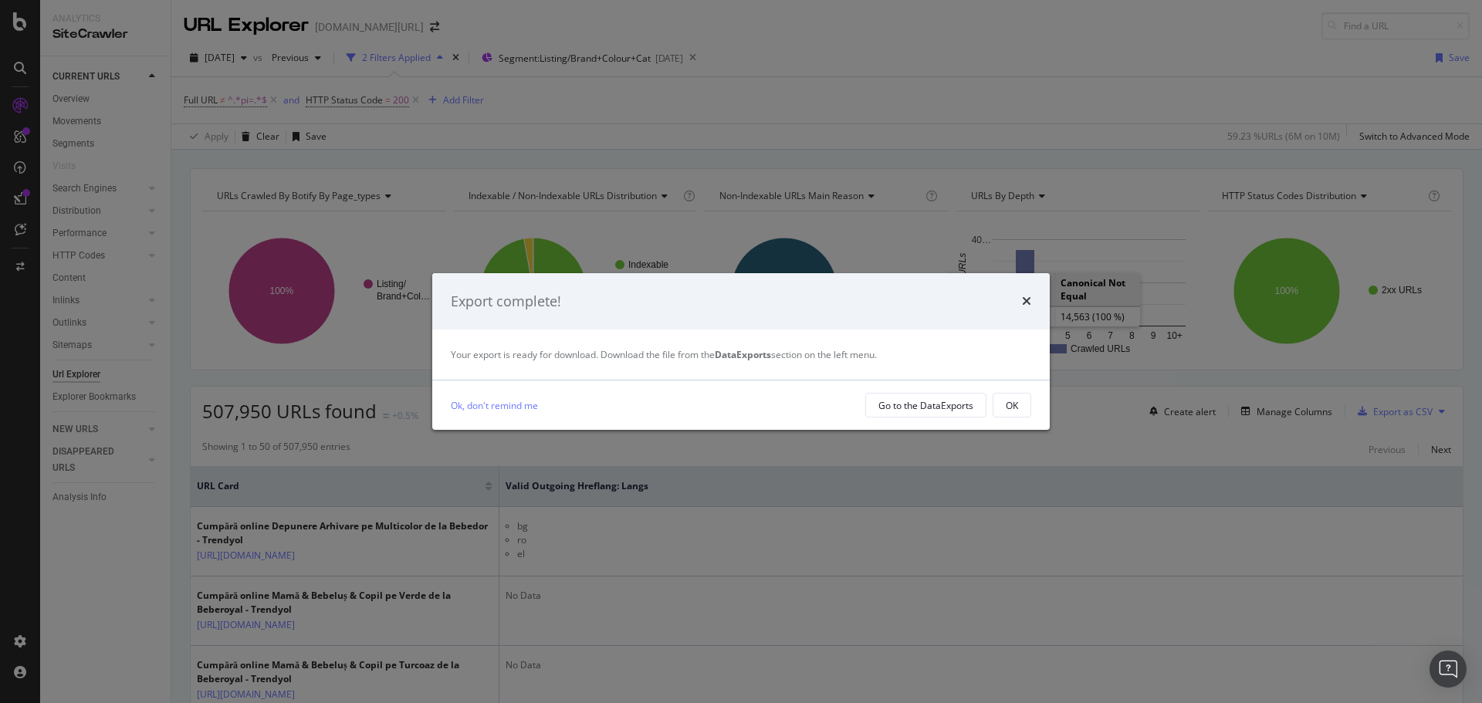
click at [1007, 404] on div "OK" at bounding box center [1012, 405] width 12 height 13
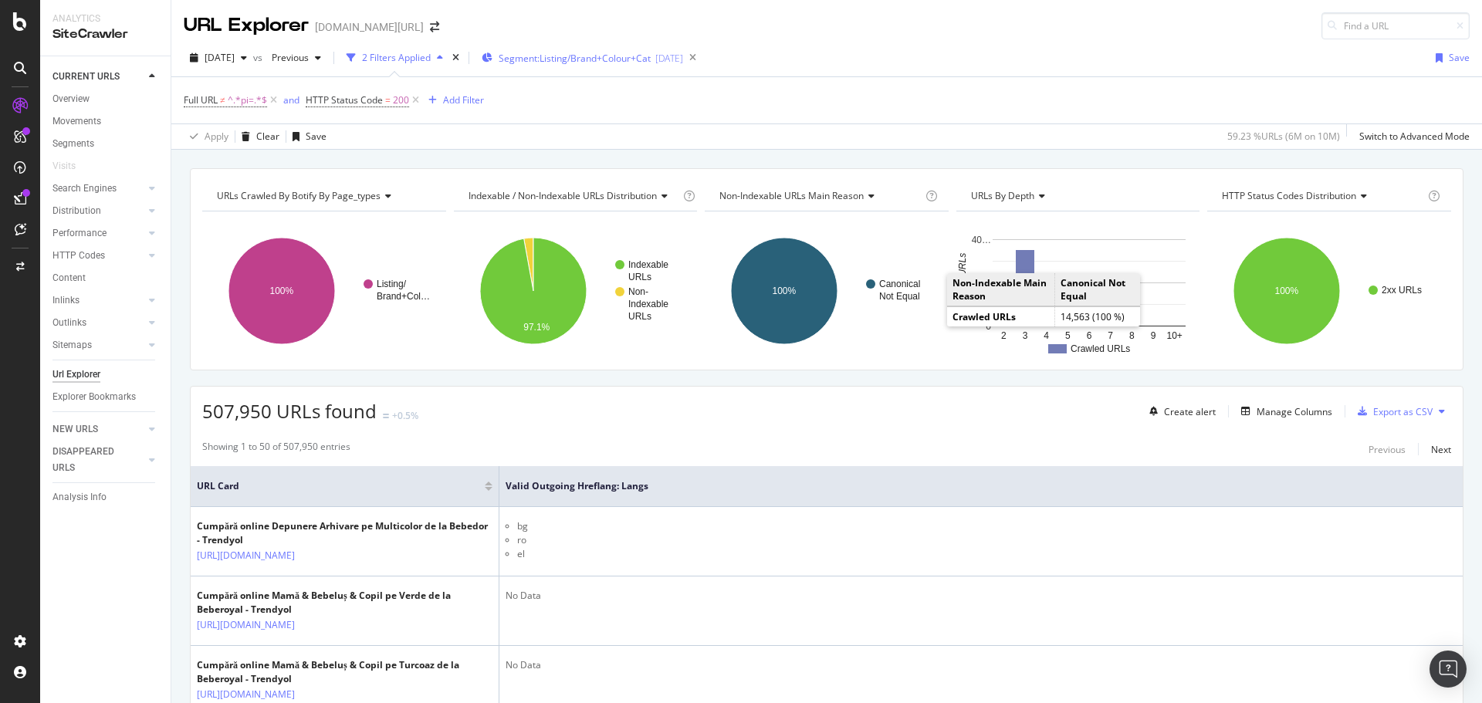
click at [635, 64] on div "Segment: Listing/Brand+Colour+Cat 2025-08-07" at bounding box center [582, 57] width 201 height 23
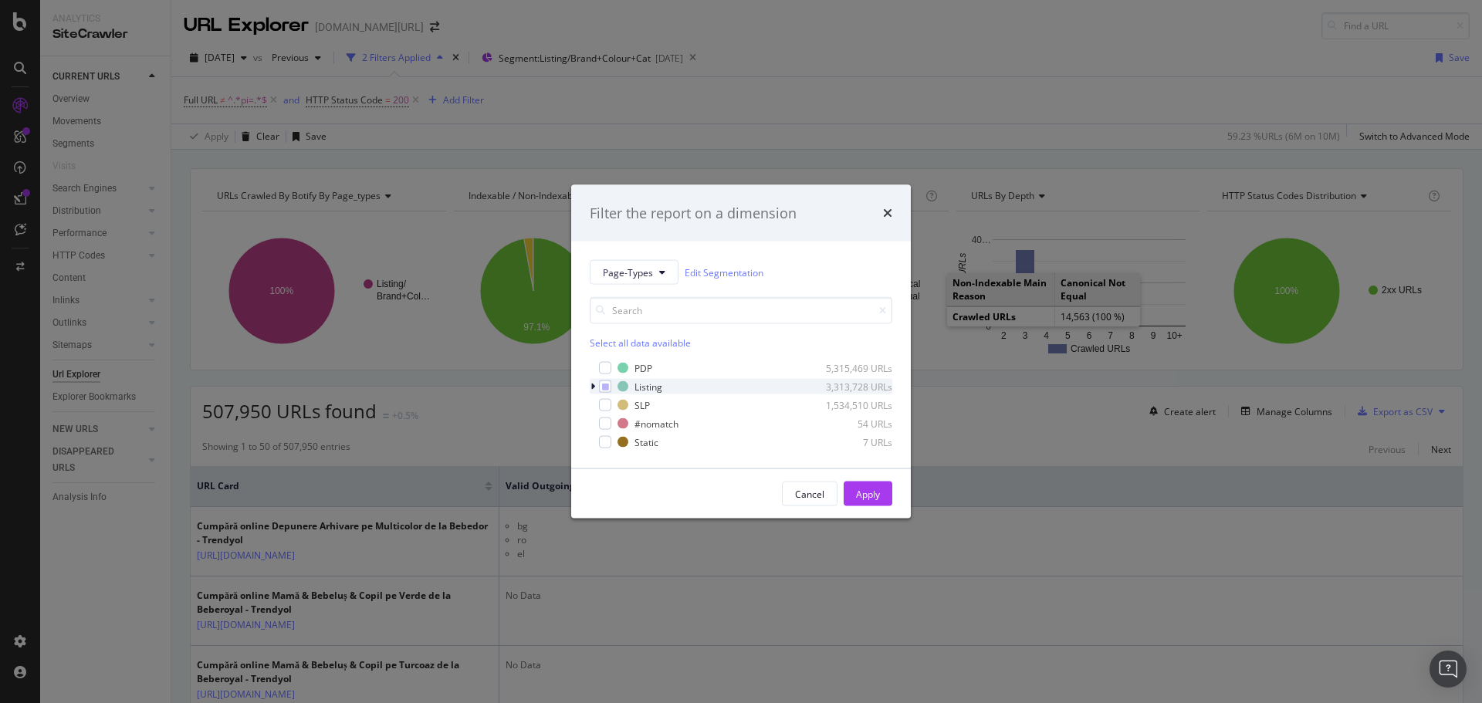
click at [593, 388] on icon "modal" at bounding box center [593, 386] width 5 height 9
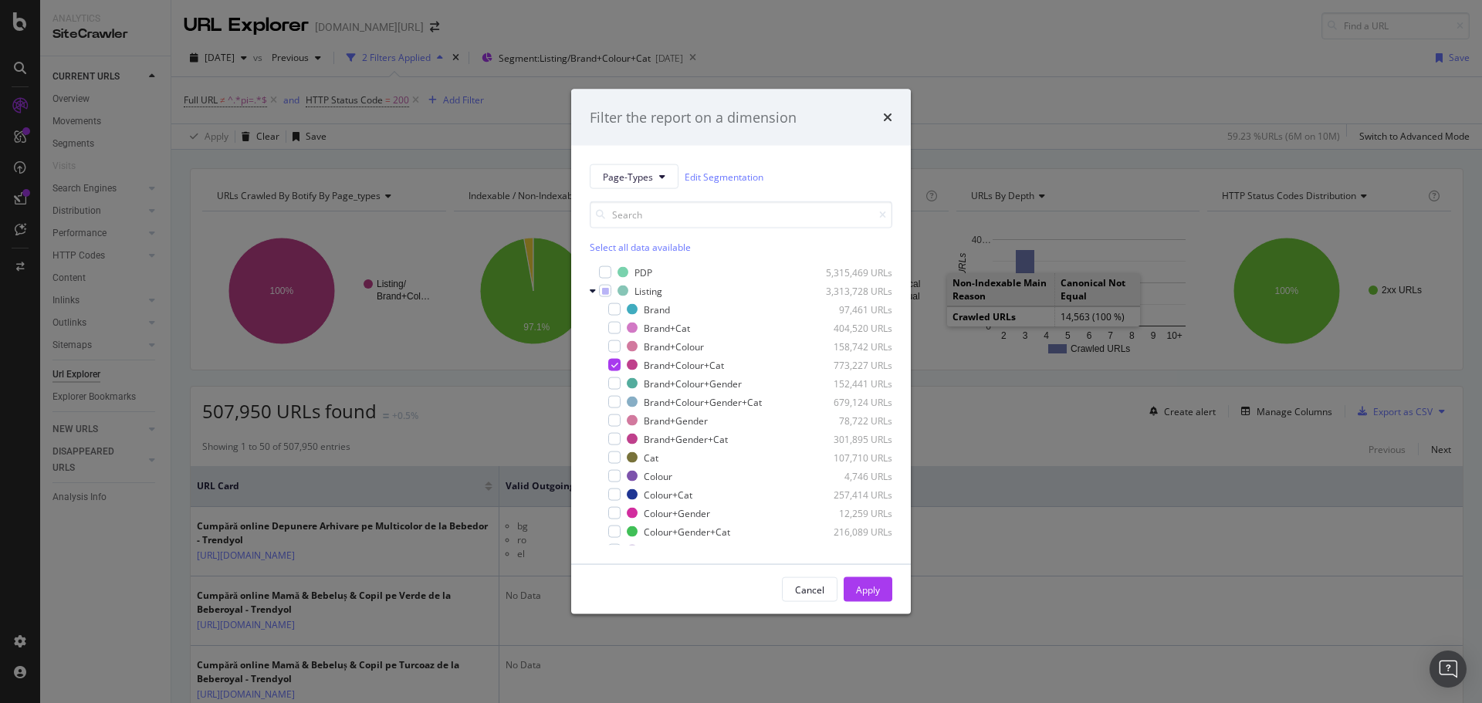
click at [991, 83] on div "Filter the report on a dimension Page-Types Edit Segmentation Select all data a…" at bounding box center [741, 351] width 1482 height 703
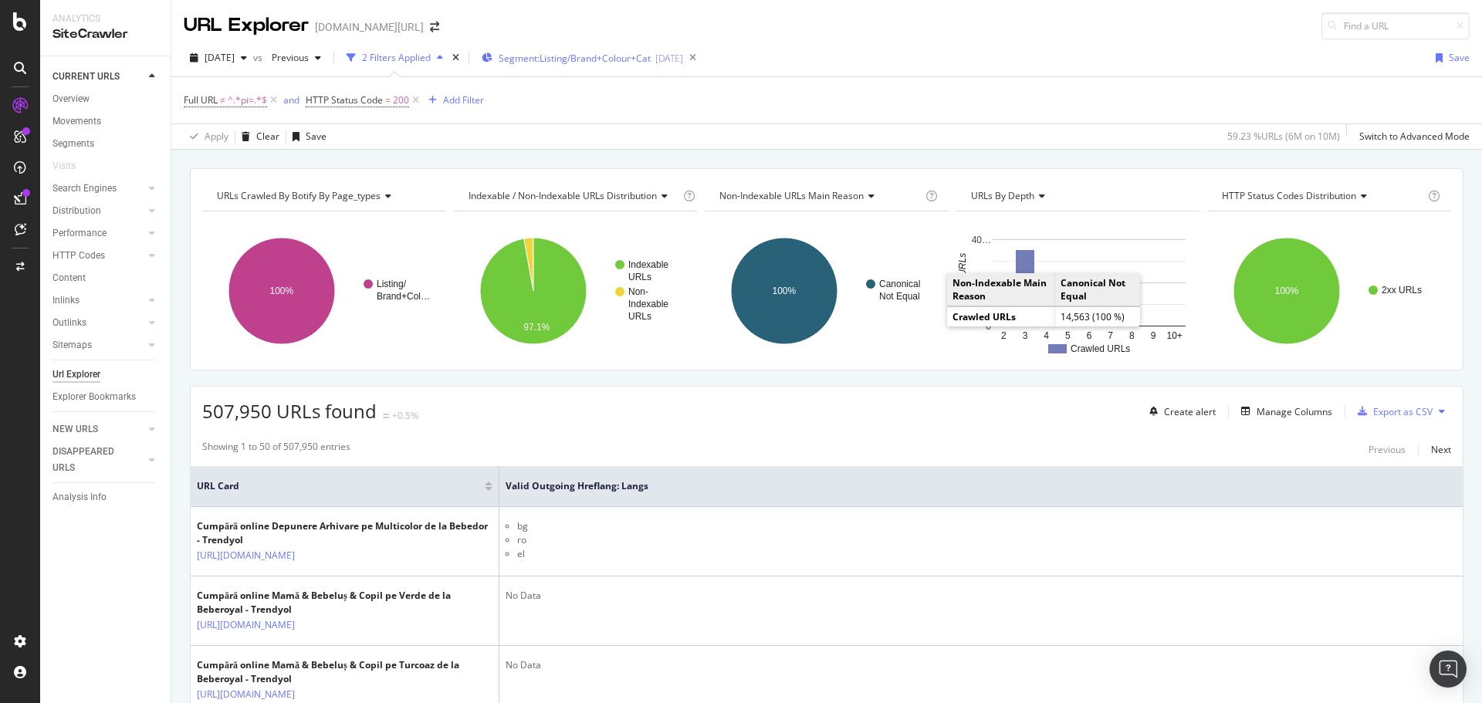
click at [618, 58] on span "Segment: Listing/Brand+Colour+Cat" at bounding box center [575, 58] width 152 height 13
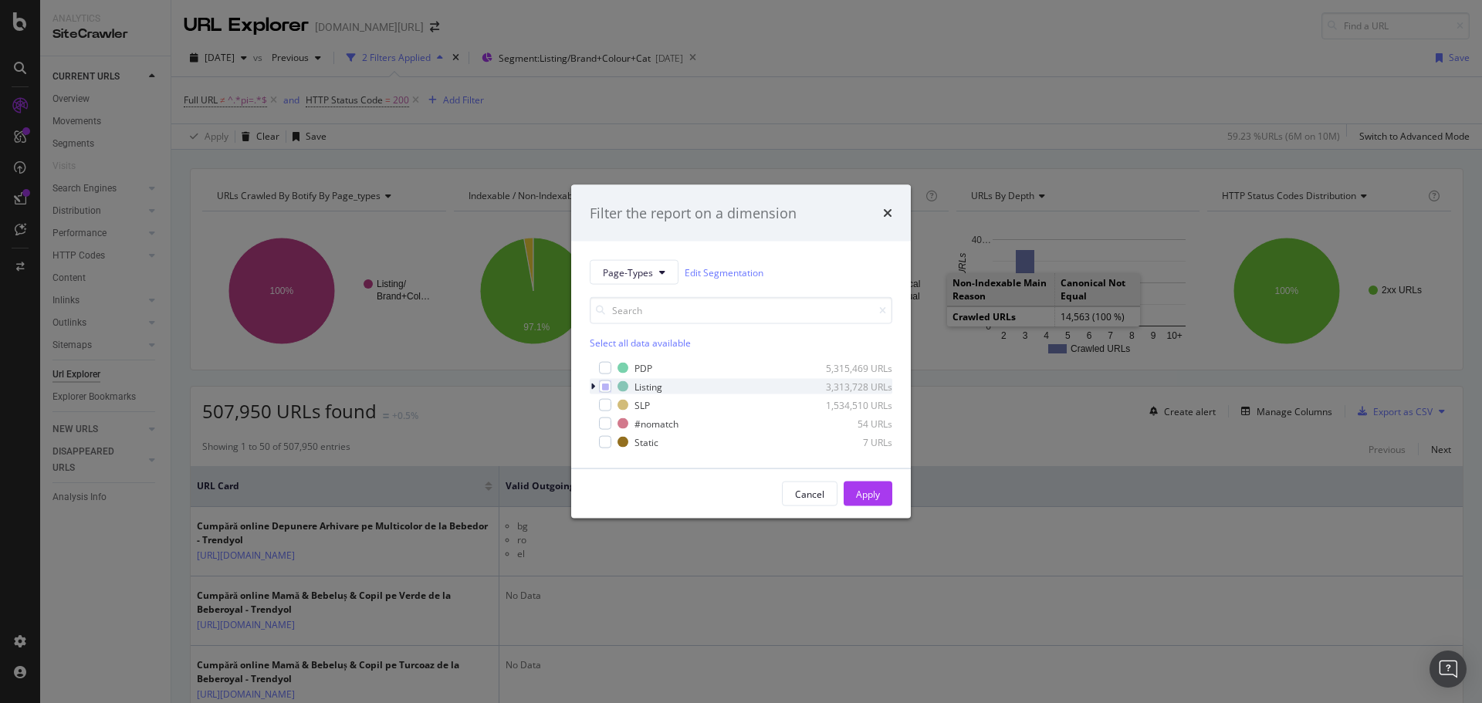
click at [596, 387] on div "modal" at bounding box center [594, 386] width 9 height 15
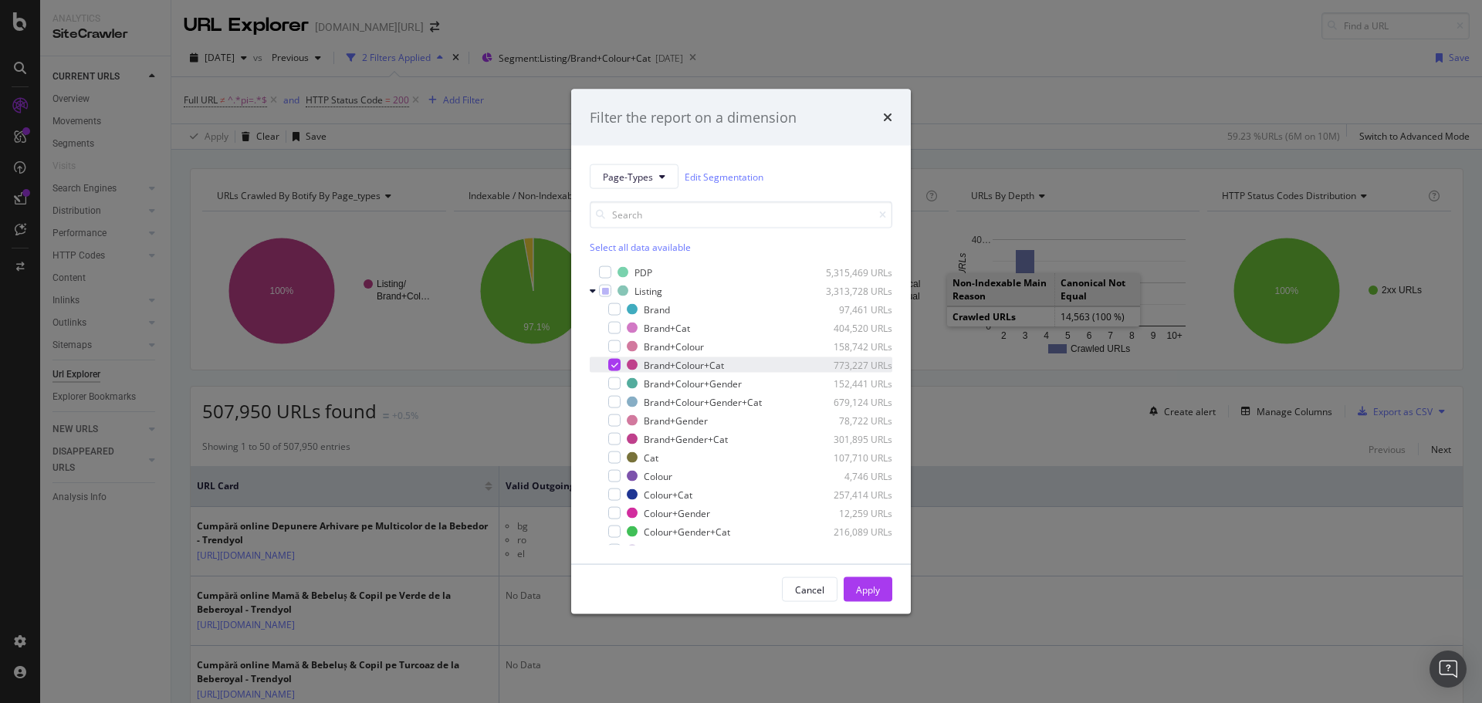
click at [617, 367] on icon "modal" at bounding box center [614, 365] width 7 height 8
click at [615, 384] on div "modal" at bounding box center [614, 383] width 12 height 12
click at [868, 574] on div "Cancel Apply" at bounding box center [741, 589] width 340 height 49
drag, startPoint x: 868, startPoint y: 584, endPoint x: 884, endPoint y: 399, distance: 185.2
click at [868, 584] on div "Apply" at bounding box center [868, 589] width 24 height 13
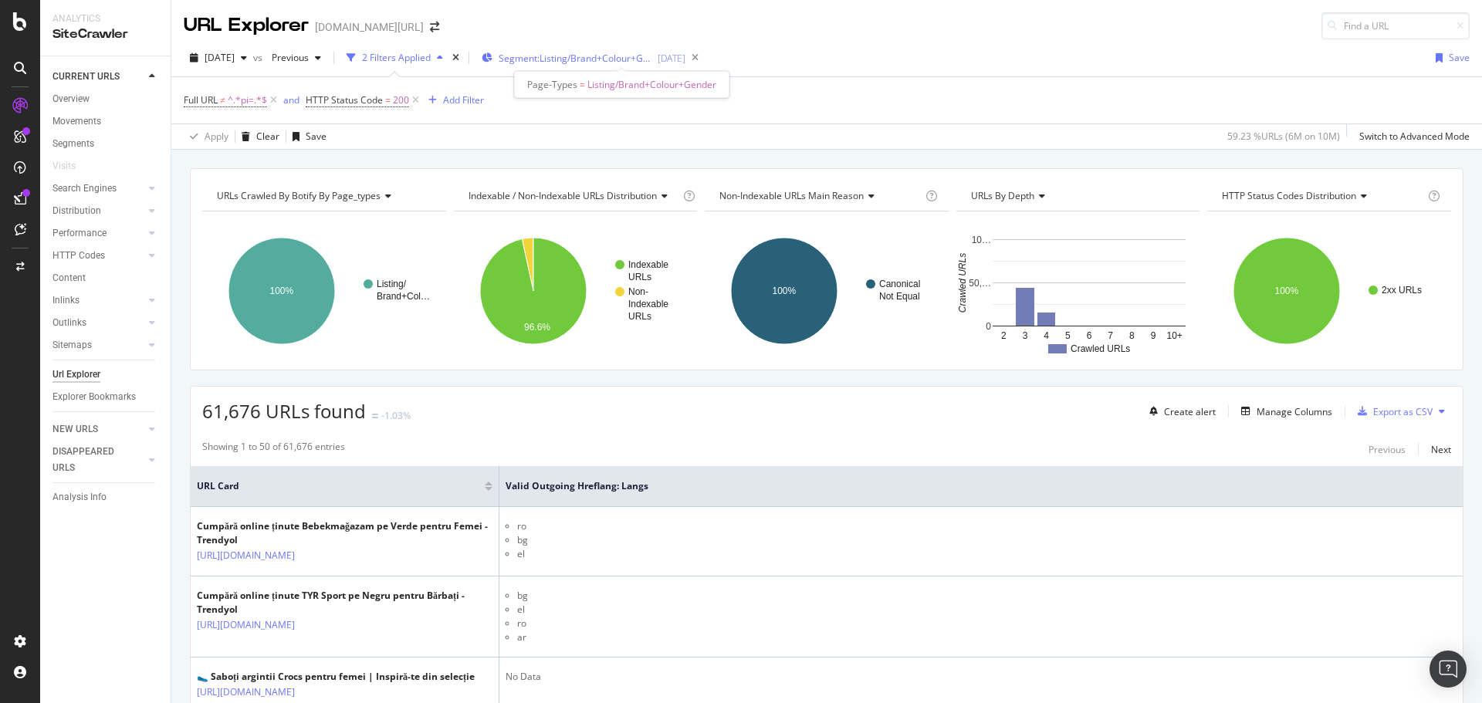
click at [594, 52] on span "Segment: Listing/Brand+Colour+Gender" at bounding box center [576, 58] width 154 height 13
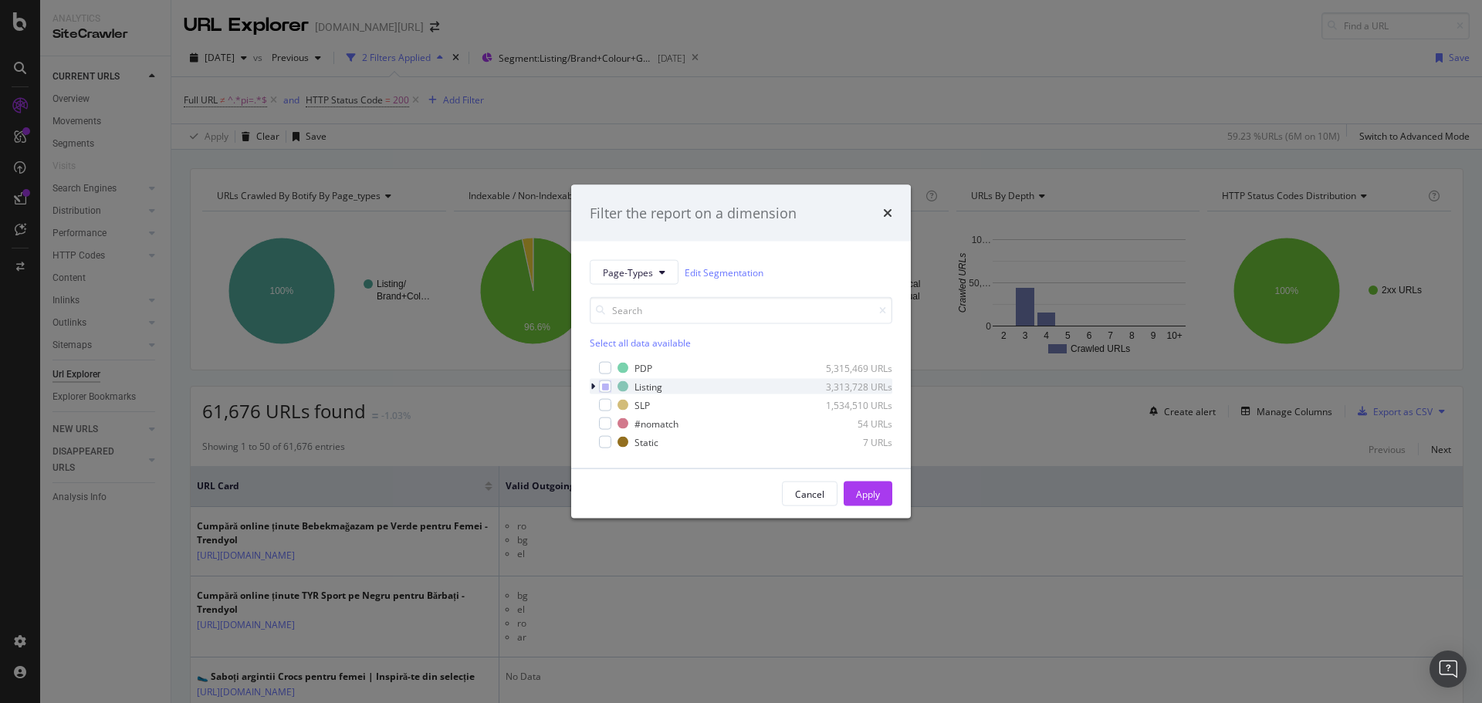
click at [592, 384] on icon "modal" at bounding box center [593, 386] width 5 height 9
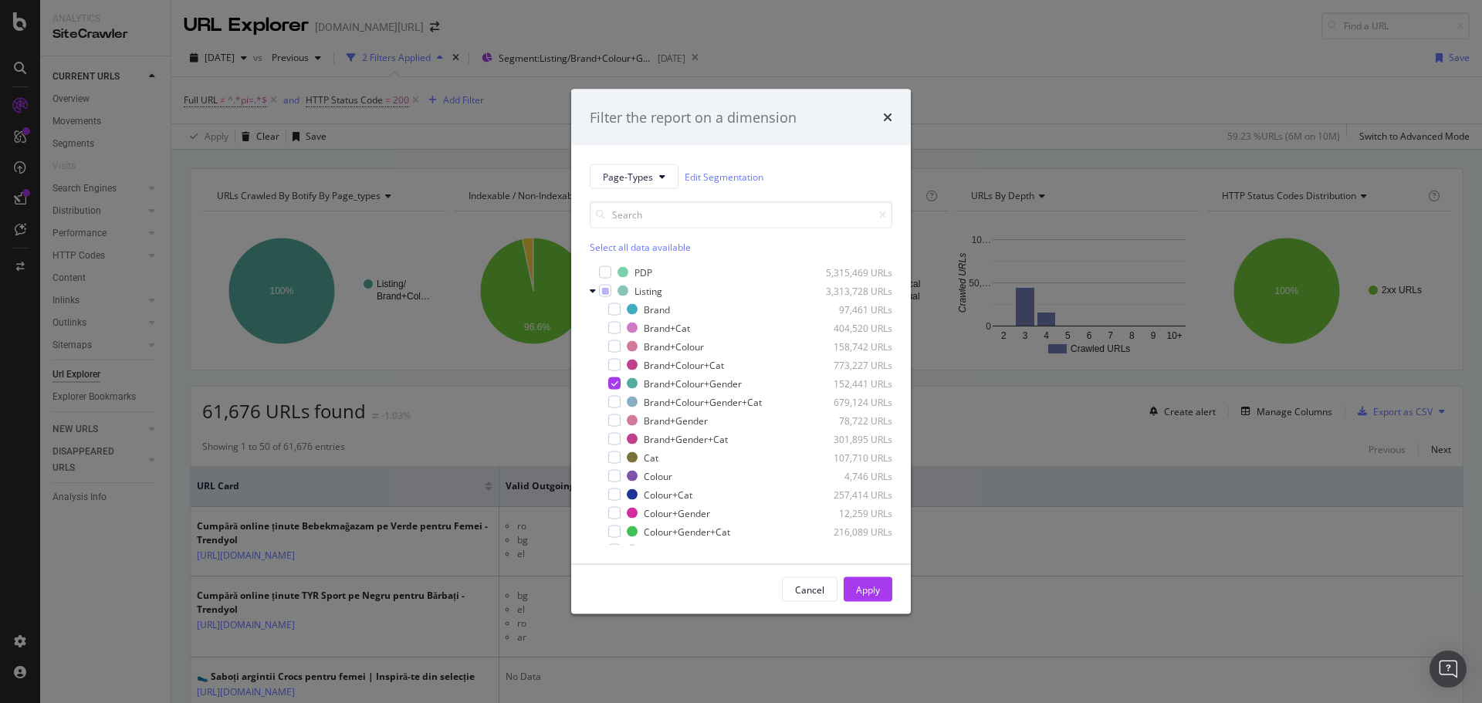
click at [892, 120] on div "Filter the report on a dimension" at bounding box center [741, 117] width 340 height 57
click at [891, 120] on icon "times" at bounding box center [887, 117] width 9 height 12
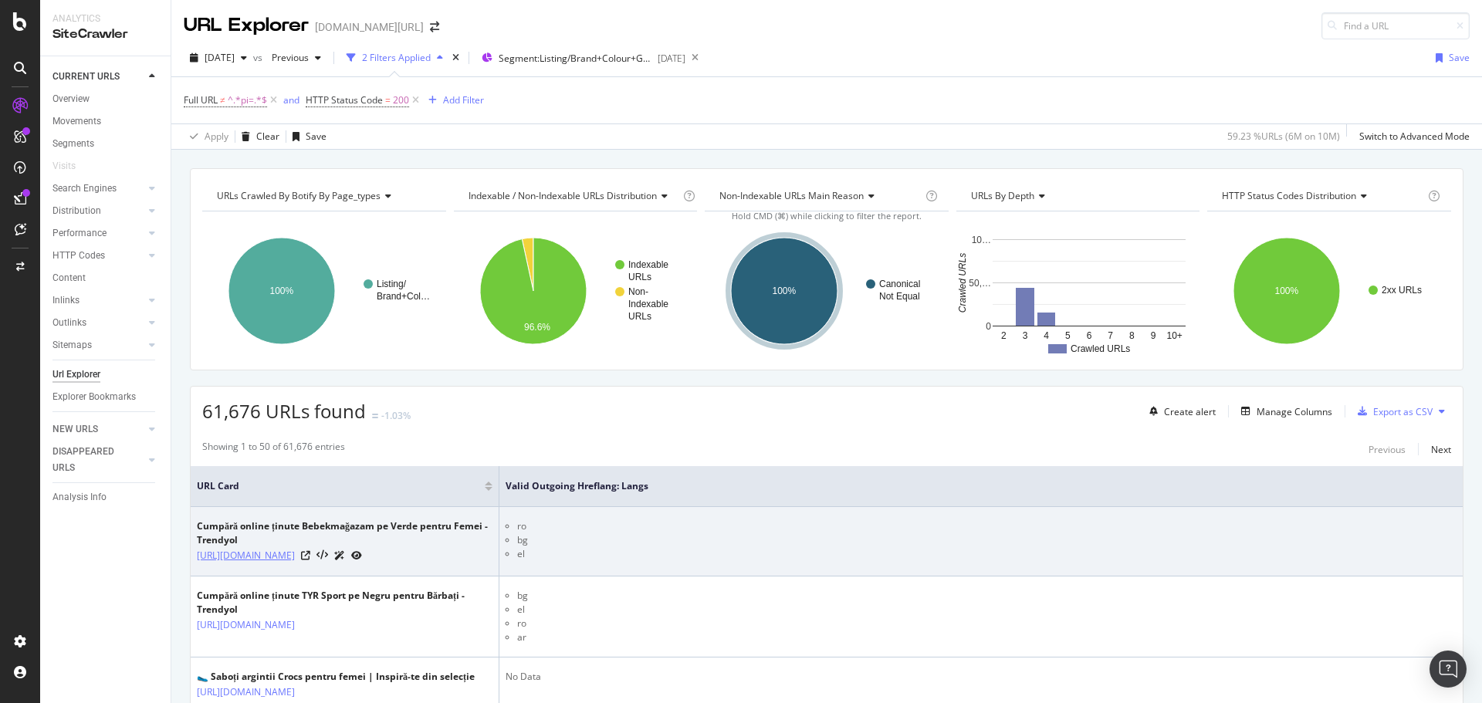
copy link "https://www.trendyol.com/ro/bebekmagazam-verde-femei-x-b144842-r17-g1"
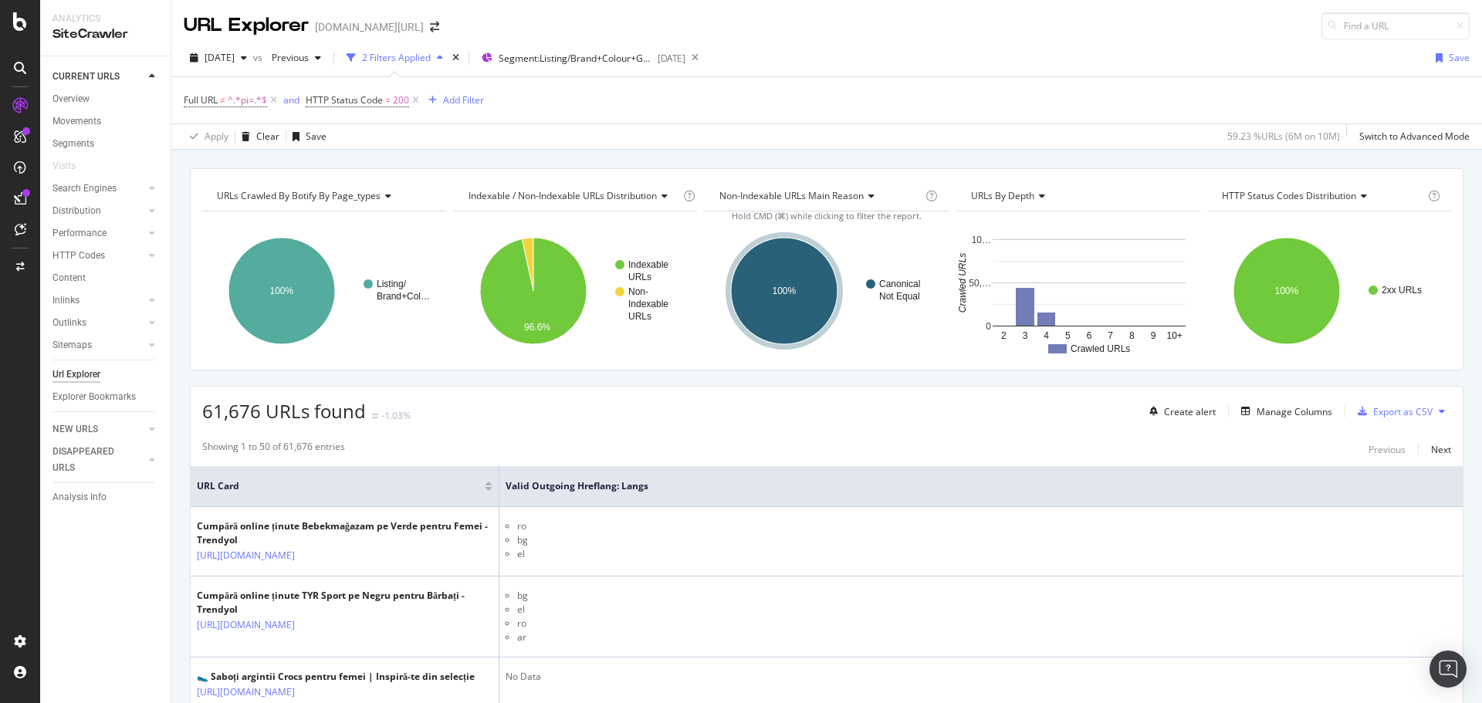
click at [846, 80] on div "Full URL ≠ ^.*pi=.*$ and HTTP Status Code = 200 Add Filter" at bounding box center [827, 100] width 1286 height 46
click at [565, 69] on button "Segment: Listing/Brand+Colour+Gender 2025-08-07" at bounding box center [581, 58] width 210 height 25
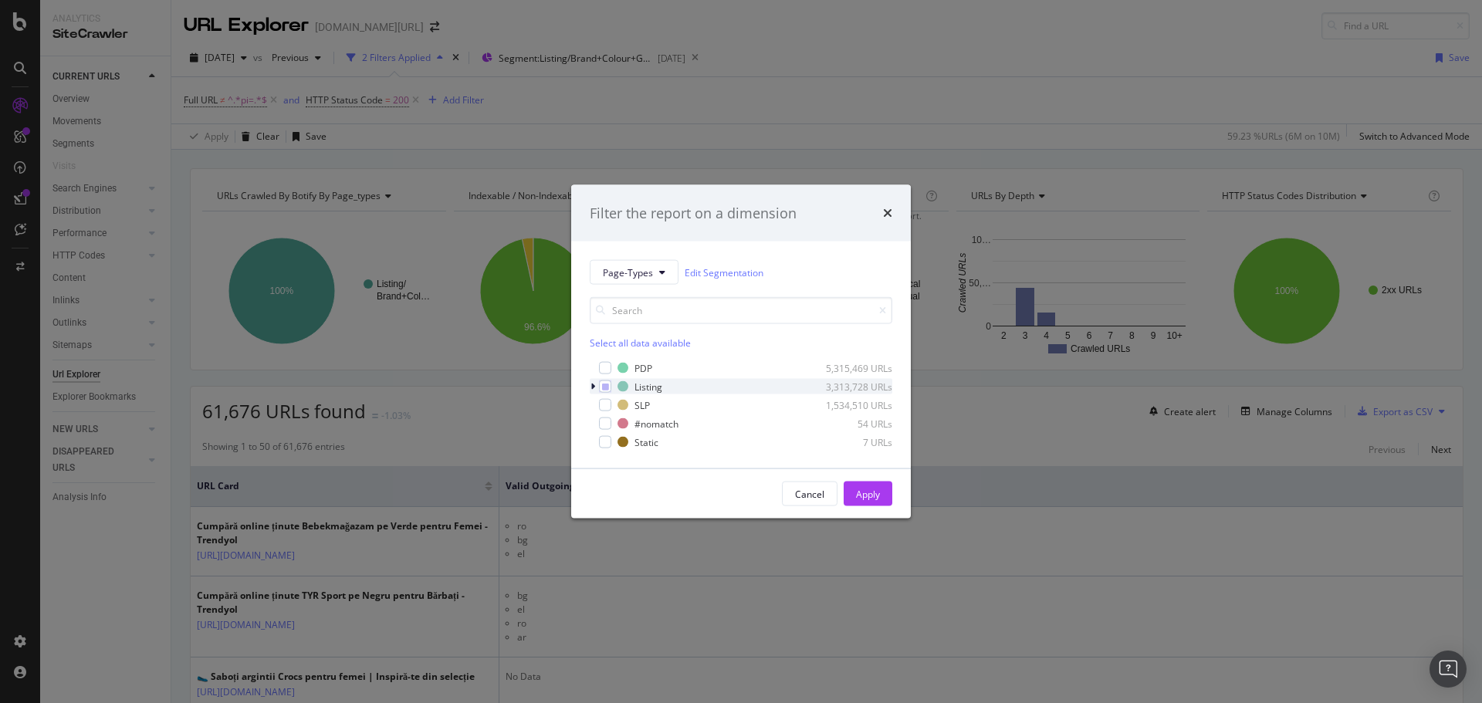
click at [594, 385] on icon "modal" at bounding box center [593, 386] width 5 height 9
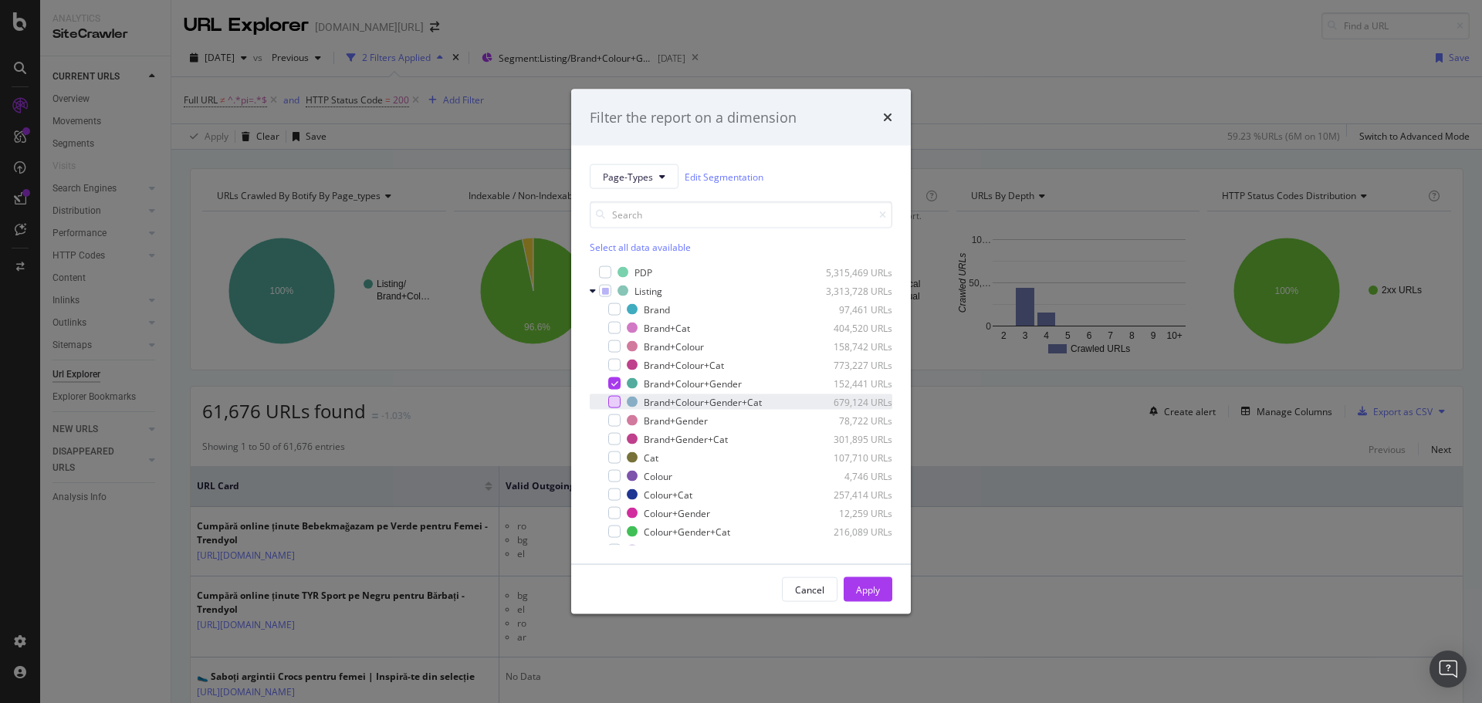
click at [616, 405] on div "modal" at bounding box center [614, 402] width 12 height 12
click at [860, 580] on div "Apply" at bounding box center [868, 589] width 24 height 23
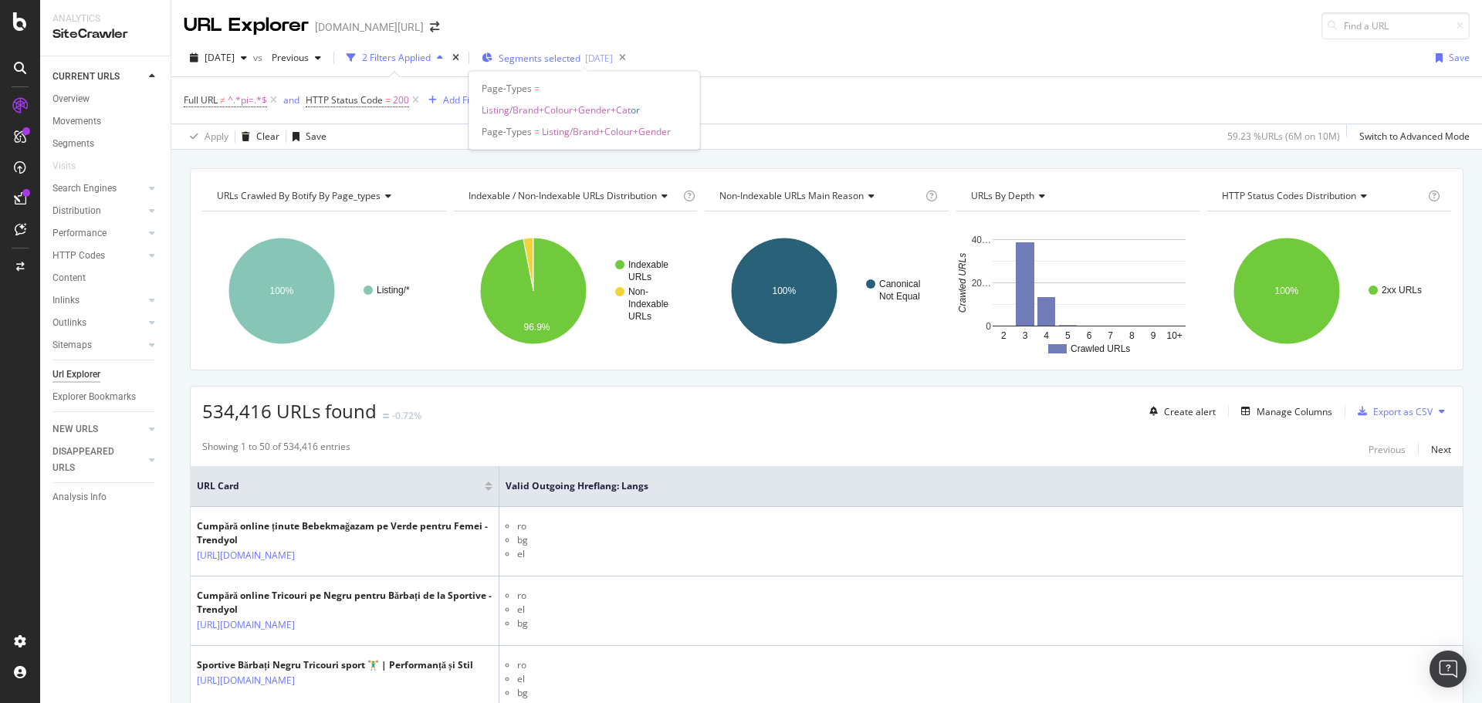
click at [576, 56] on span "Segments selected" at bounding box center [540, 58] width 82 height 13
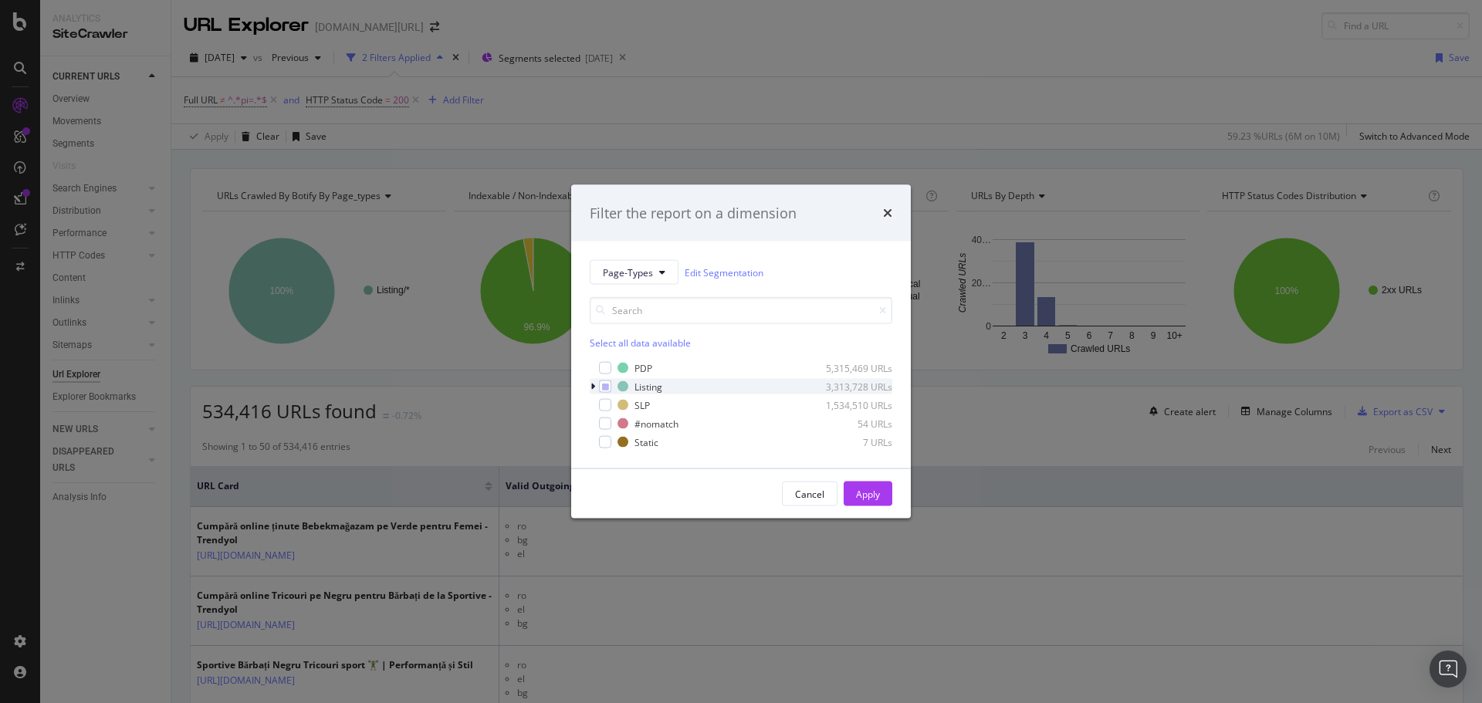
click at [593, 386] on icon "modal" at bounding box center [593, 386] width 5 height 9
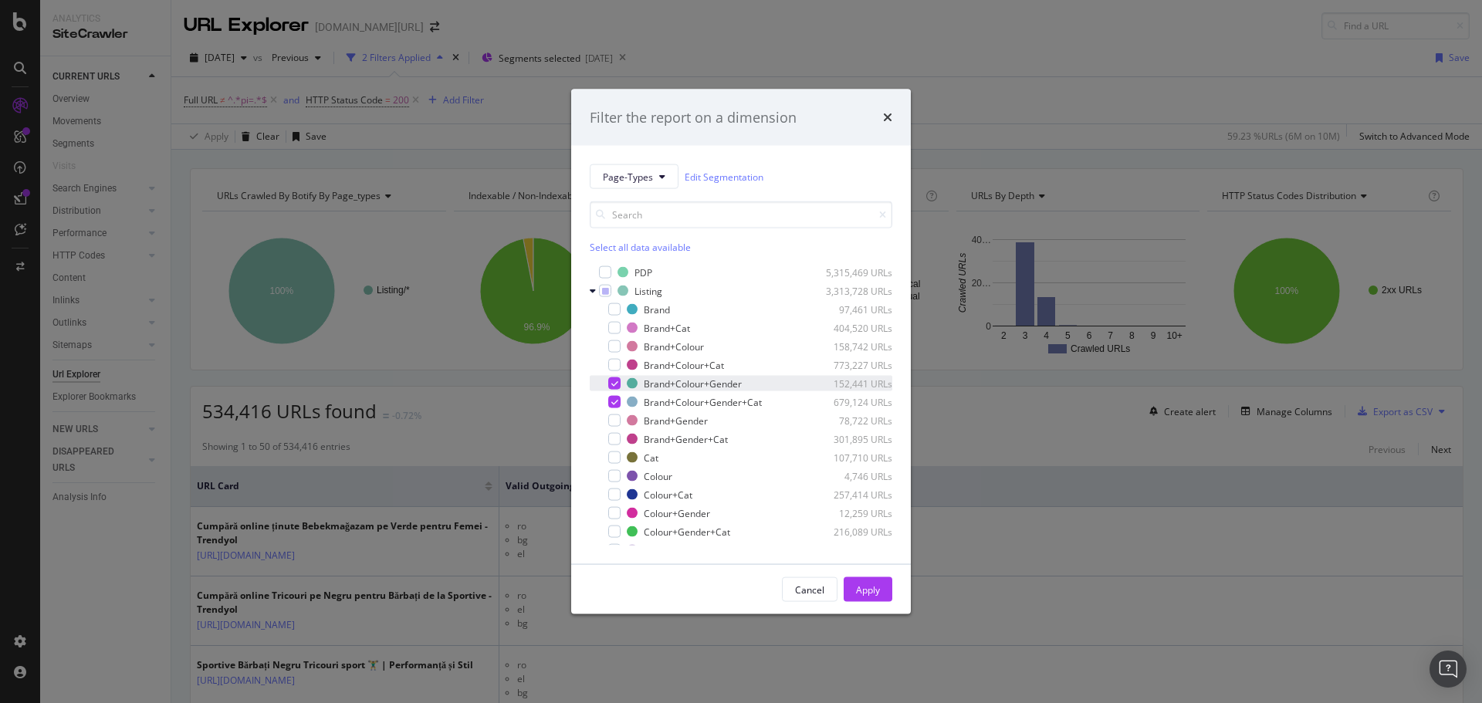
click at [614, 387] on div "modal" at bounding box center [614, 383] width 12 height 12
click at [867, 591] on div "Apply" at bounding box center [868, 589] width 24 height 13
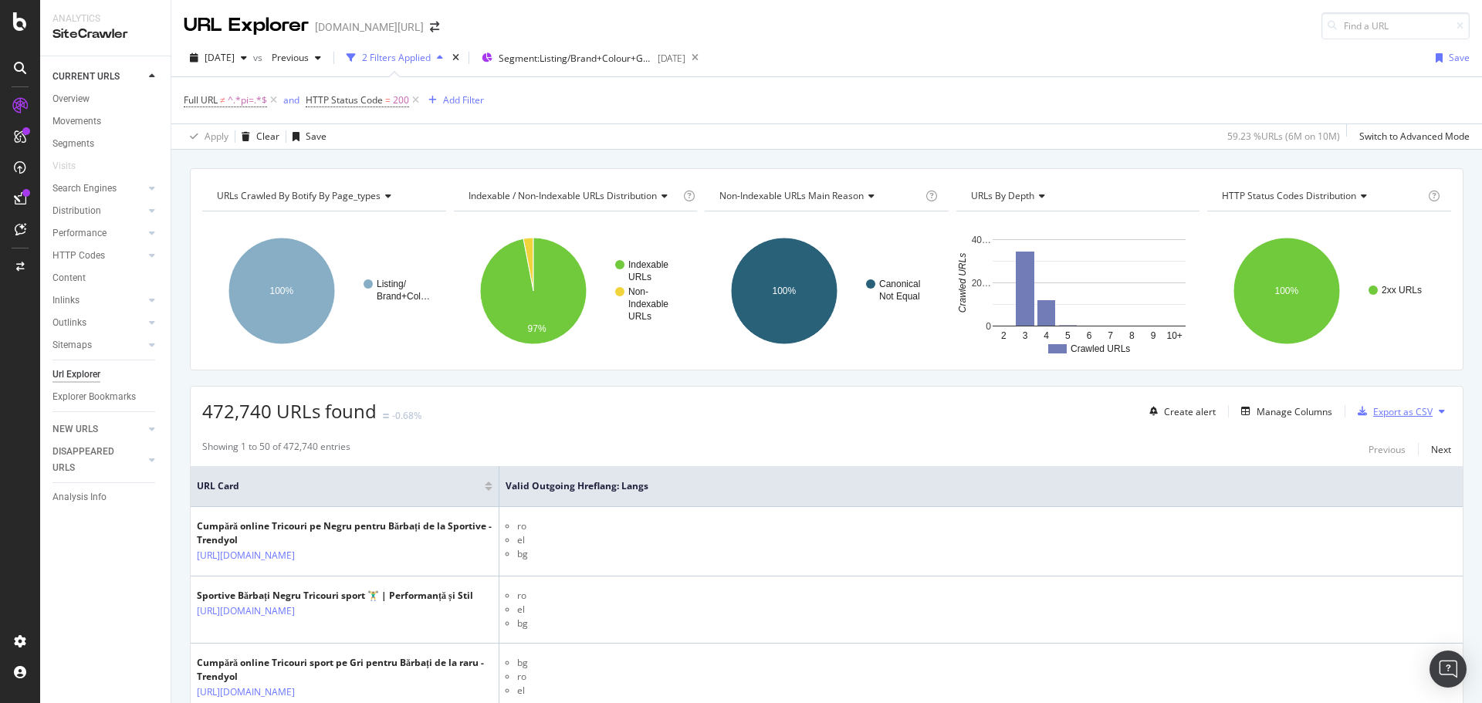
click at [1386, 411] on div "Export as CSV" at bounding box center [1402, 411] width 59 height 13
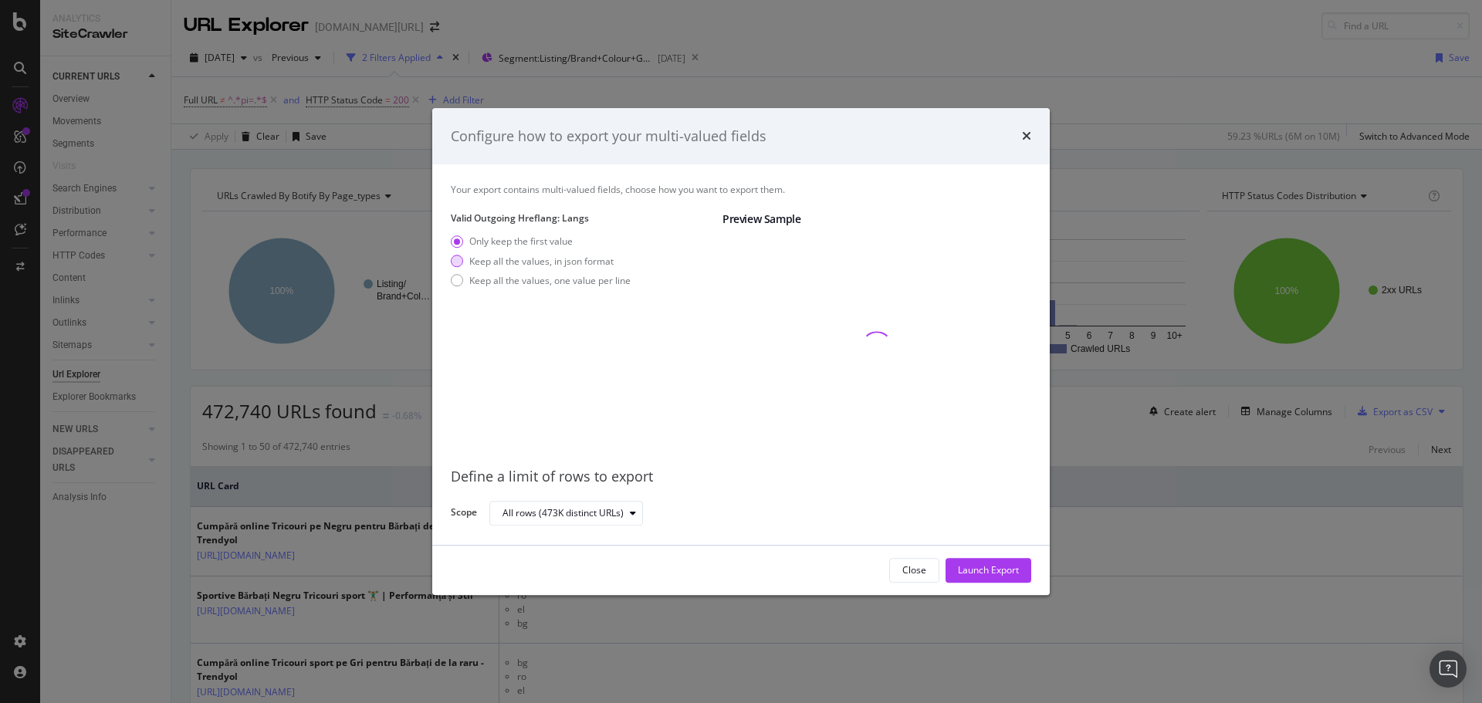
click at [535, 263] on div "Keep all the values, in json format" at bounding box center [541, 261] width 144 height 13
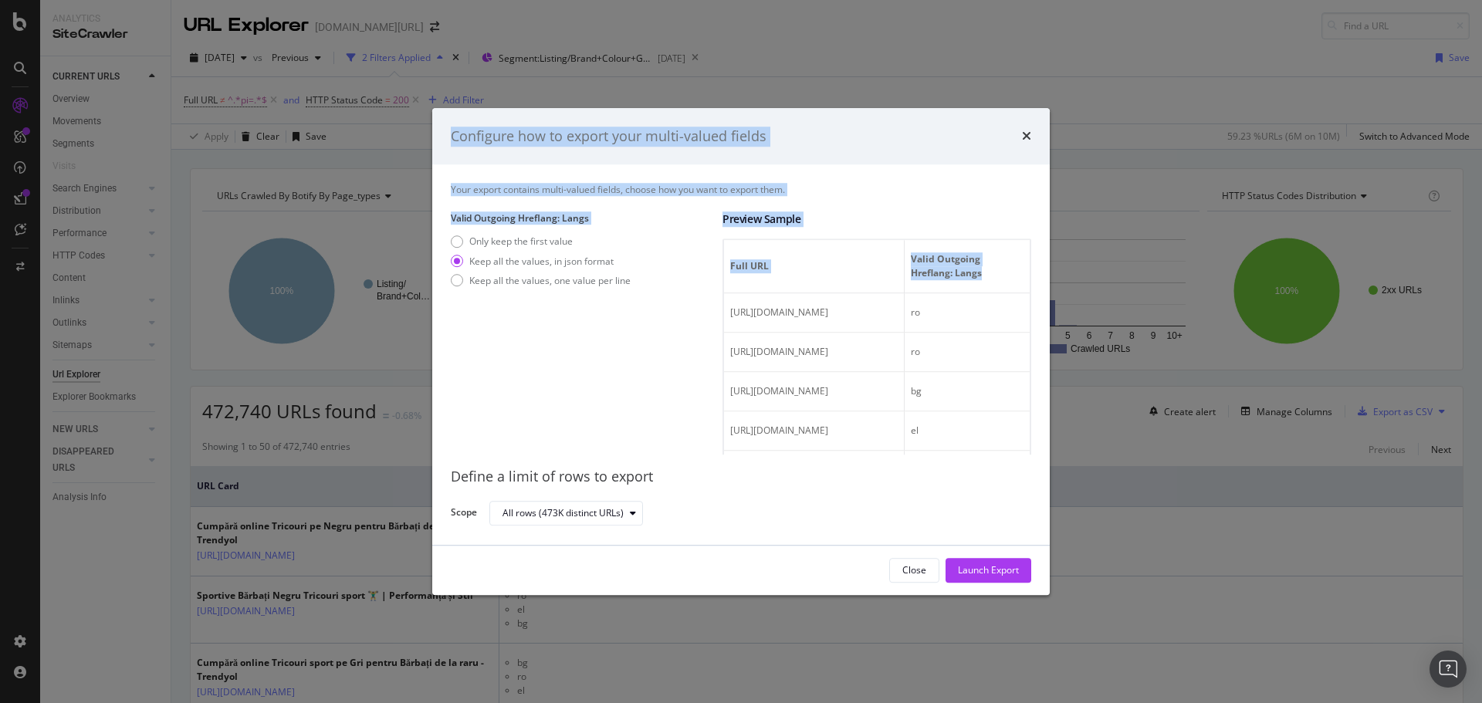
scroll to position [0, 107]
drag, startPoint x: 827, startPoint y: 333, endPoint x: 1117, endPoint y: 327, distance: 290.3
click at [1117, 327] on div "Configure how to export your multi-valued fields Your export contains multi-val…" at bounding box center [741, 351] width 1482 height 703
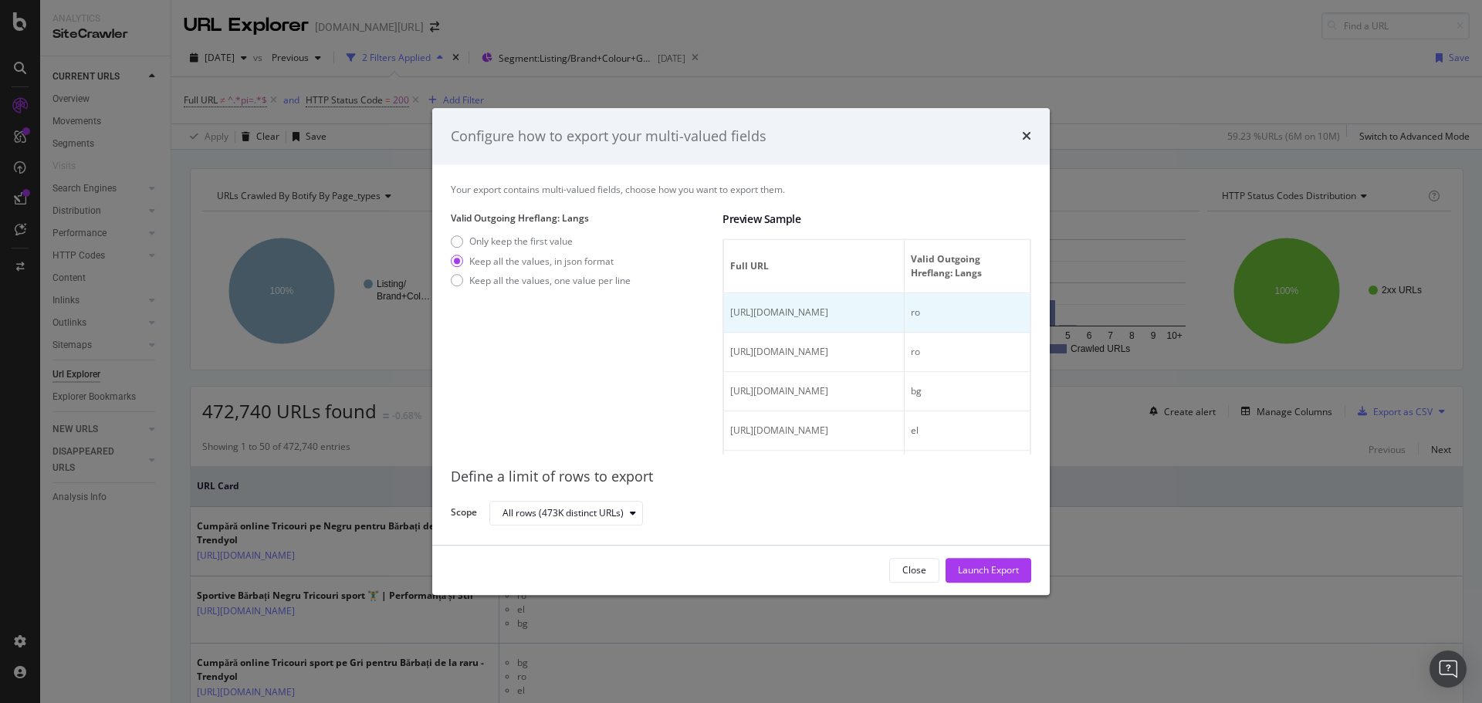
click at [975, 320] on div "ro" at bounding box center [967, 313] width 113 height 14
drag, startPoint x: 858, startPoint y: 302, endPoint x: 949, endPoint y: 306, distance: 90.4
click at [949, 306] on tr "https://www.trendyol.com/ro/sportive-negru-barbati-tricouri-x-b690-r14-g2-c73 […" at bounding box center [877, 313] width 306 height 39
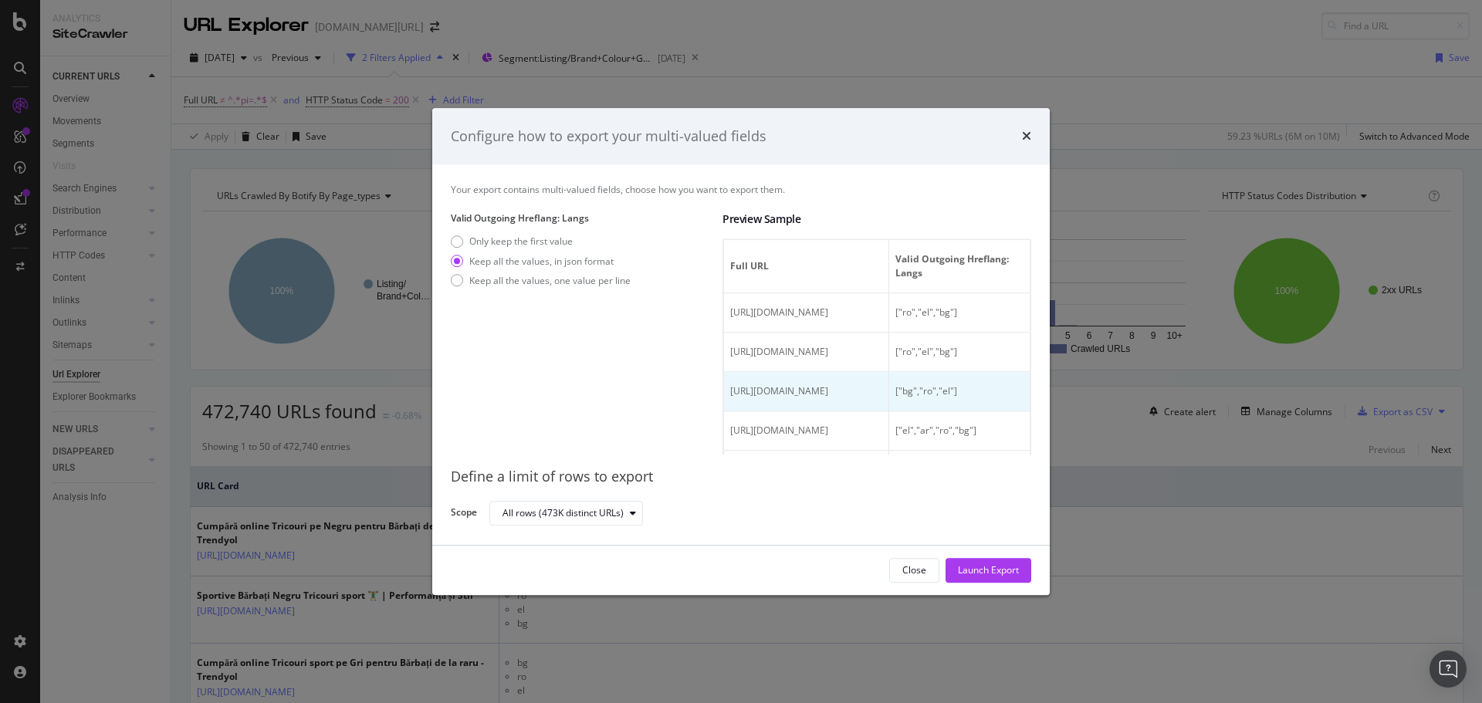
drag, startPoint x: 940, startPoint y: 313, endPoint x: 967, endPoint y: 425, distance: 115.9
click at [940, 313] on td "["ro","el","bg"]" at bounding box center [959, 313] width 140 height 39
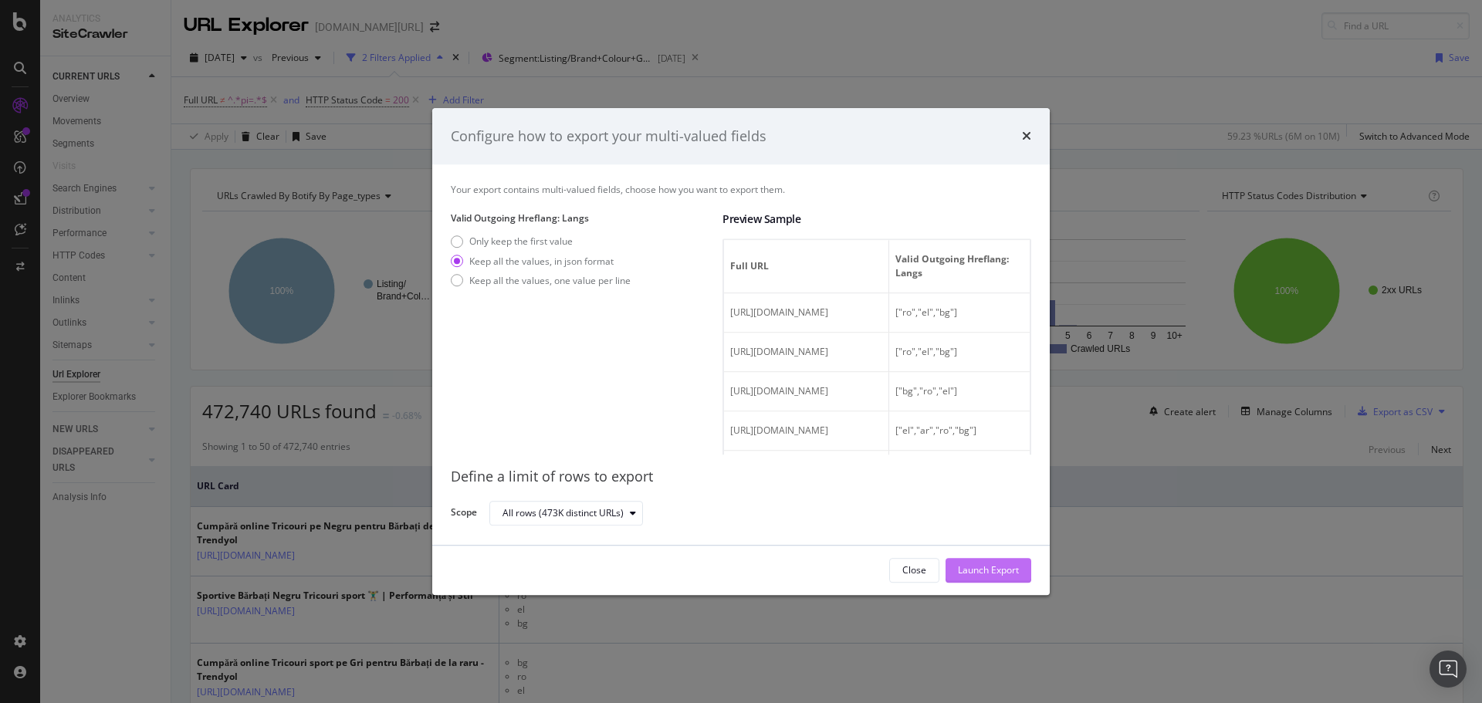
click at [973, 566] on div "Launch Export" at bounding box center [988, 570] width 61 height 13
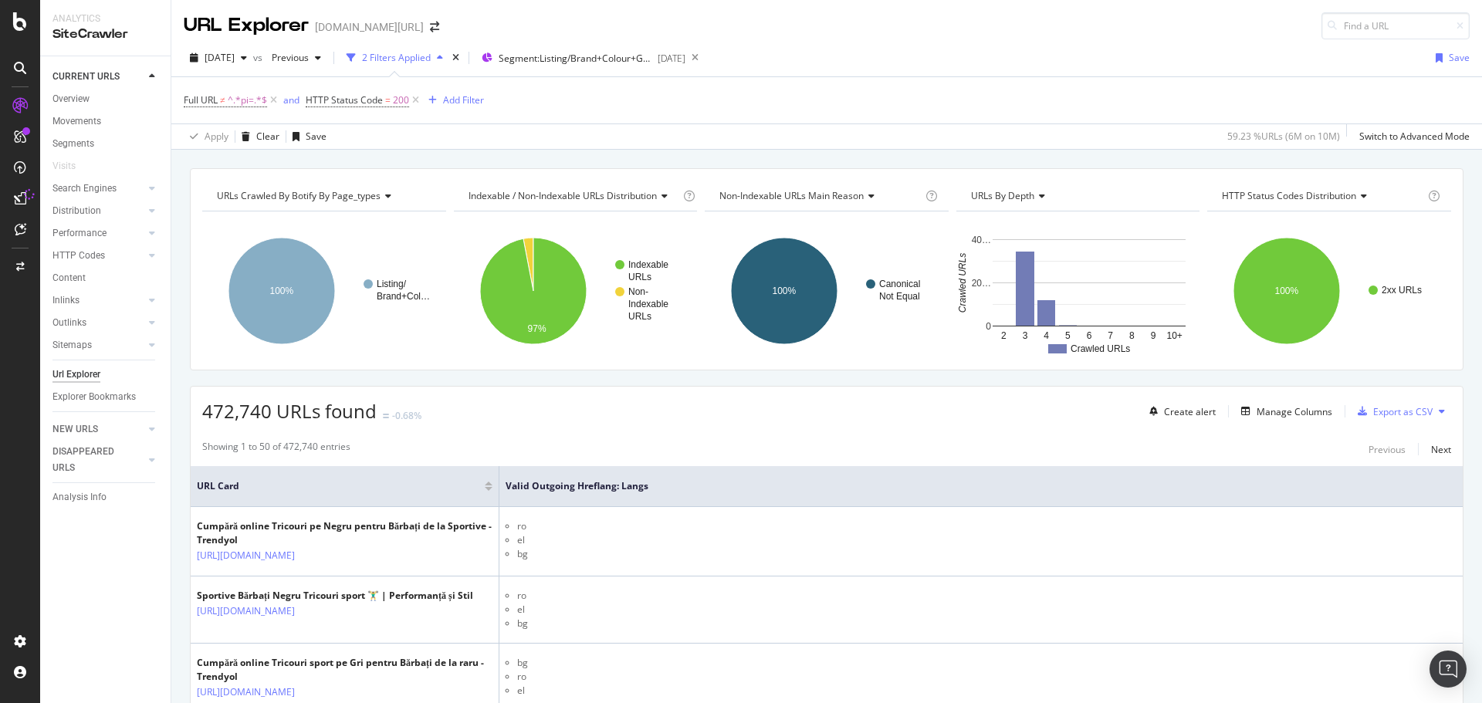
click at [1151, 22] on div "URL Explorer trendyol.com/ro" at bounding box center [826, 19] width 1311 height 39
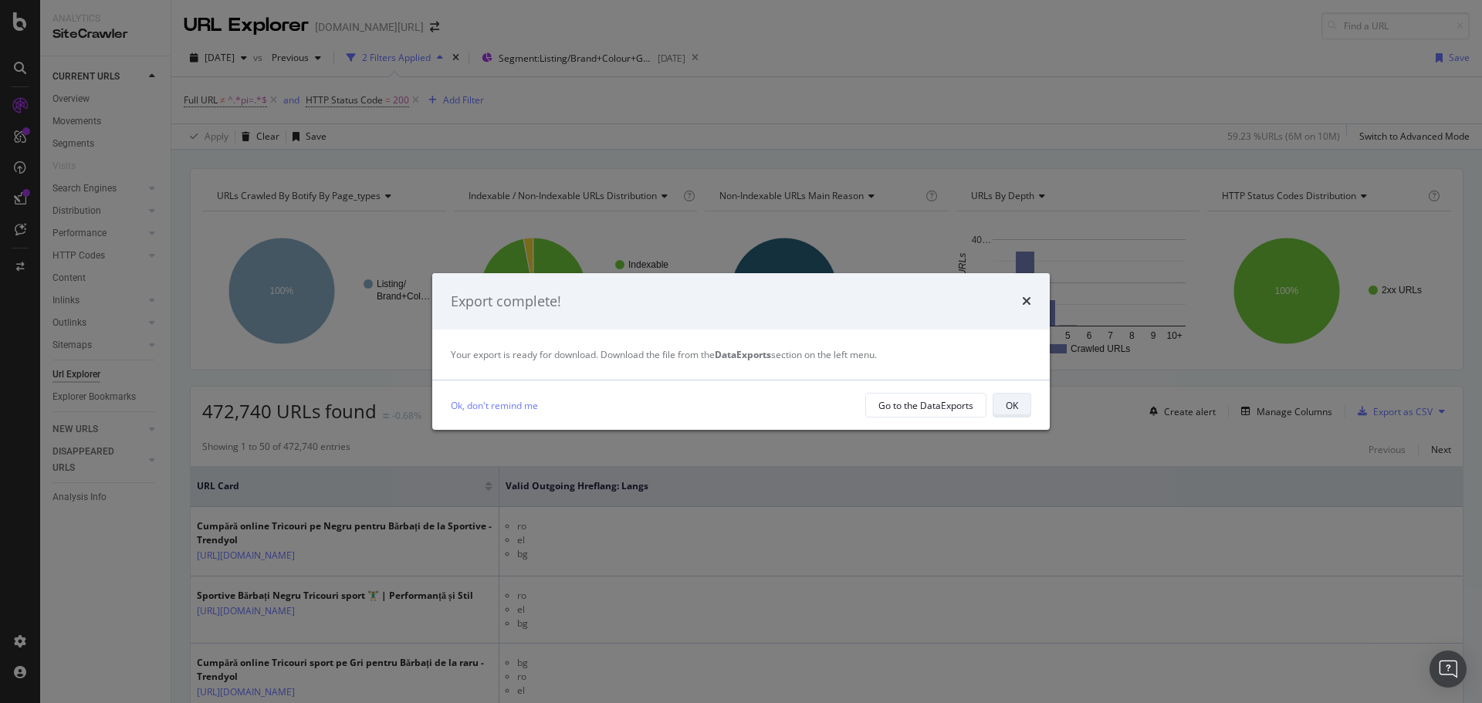
drag, startPoint x: 1015, startPoint y: 384, endPoint x: 1013, endPoint y: 401, distance: 16.4
click at [1015, 385] on div "Ok, don't remind me Go to the DataExports OK" at bounding box center [741, 405] width 618 height 49
click at [1013, 401] on div "OK" at bounding box center [1012, 405] width 12 height 13
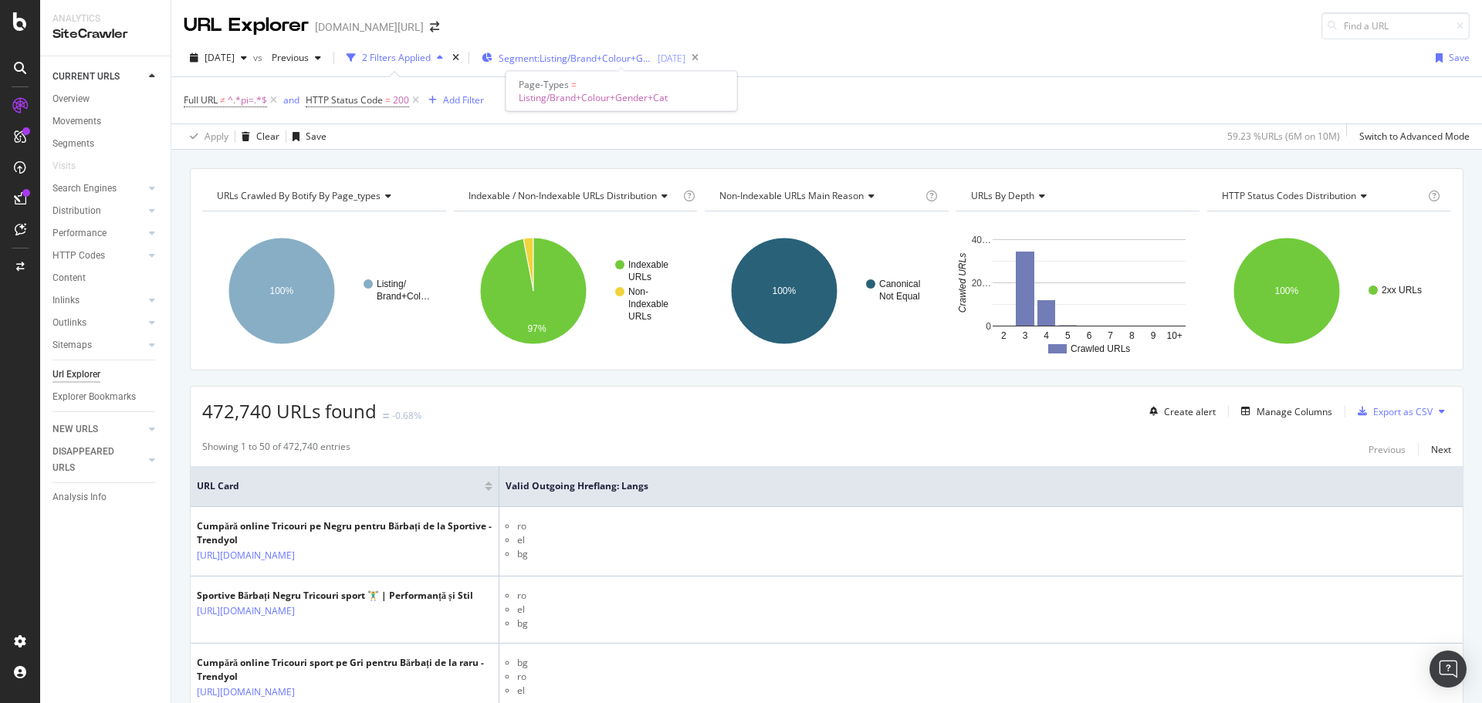
click at [616, 56] on span "Segment: Listing/Brand+Colour+Gender+Cat" at bounding box center [576, 58] width 154 height 13
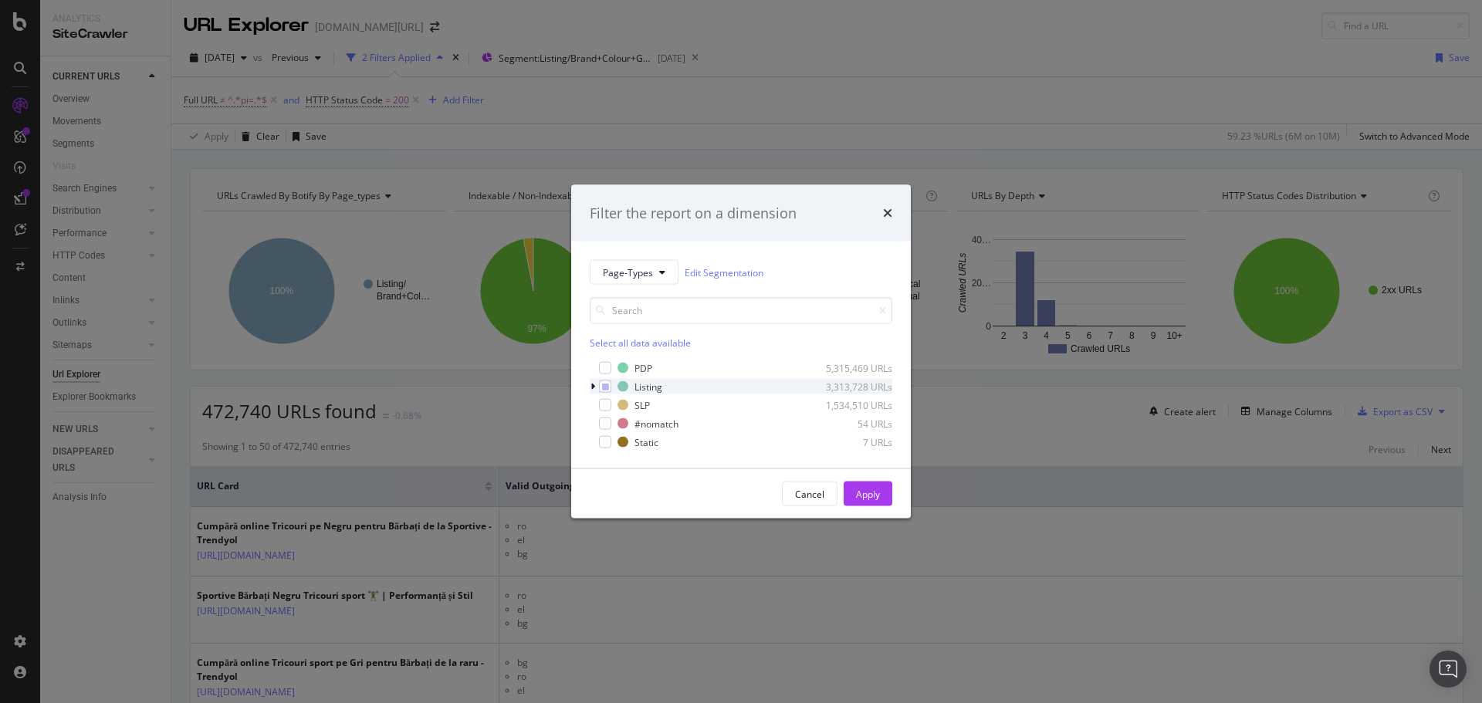
click at [597, 384] on div "modal" at bounding box center [594, 386] width 9 height 15
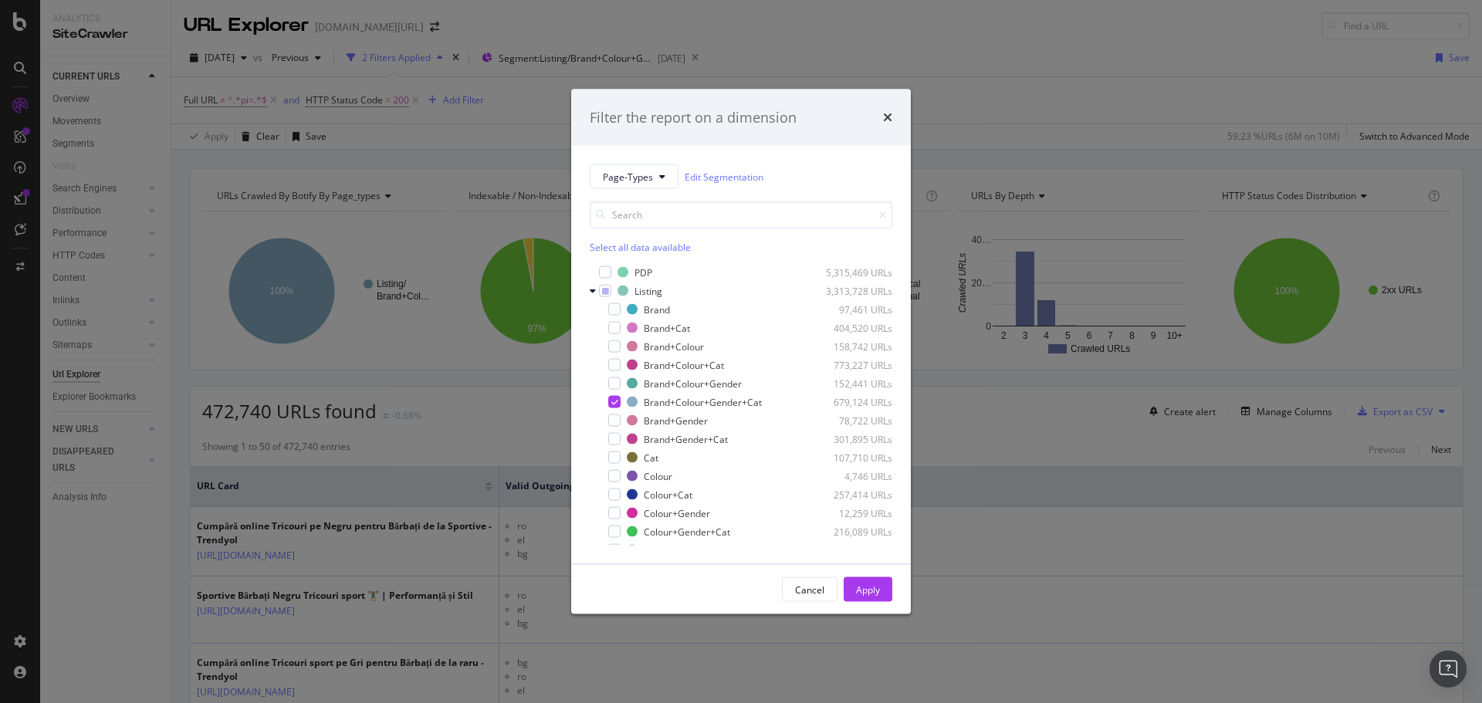
click at [1098, 42] on div "Filter the report on a dimension Page-Types Edit Segmentation Select all data a…" at bounding box center [741, 351] width 1482 height 703
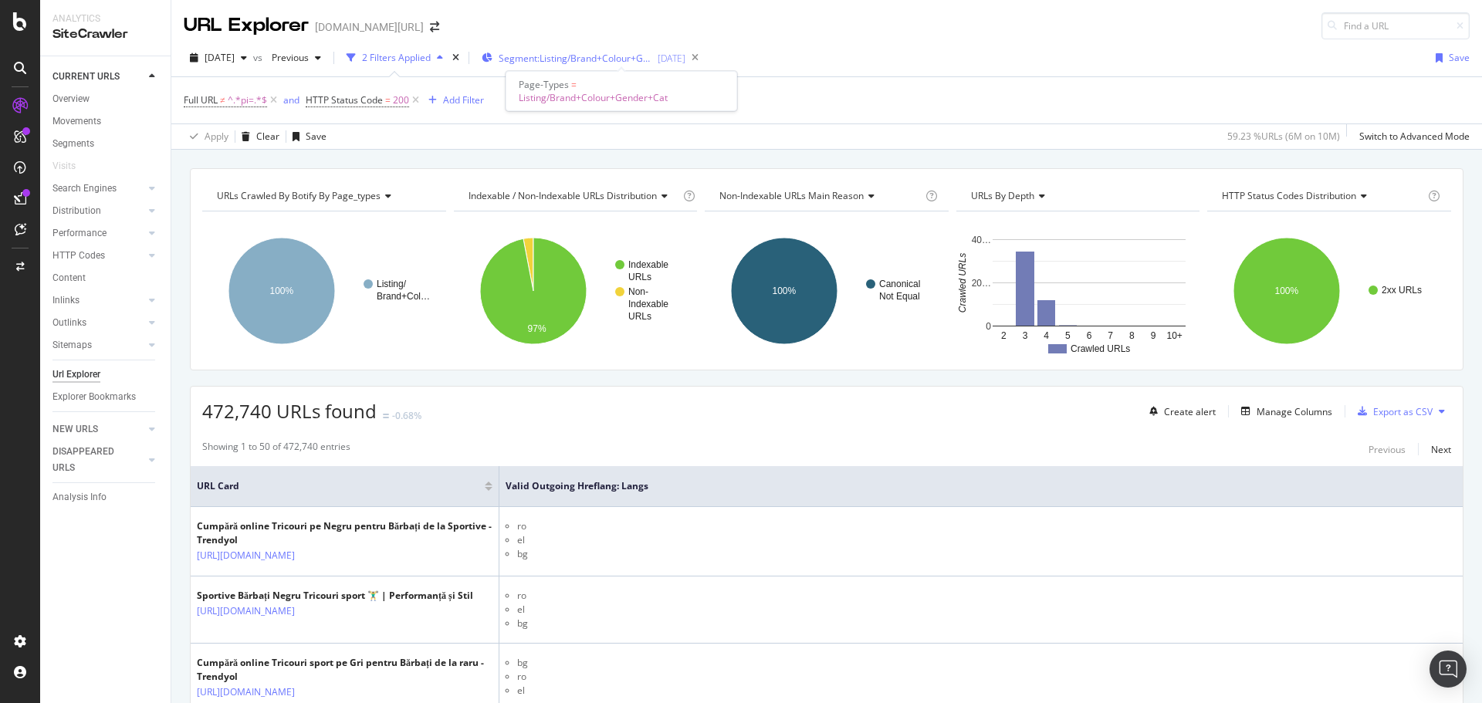
click at [628, 52] on span "Segment: Listing/Brand+Colour+Gender+Cat" at bounding box center [576, 58] width 154 height 13
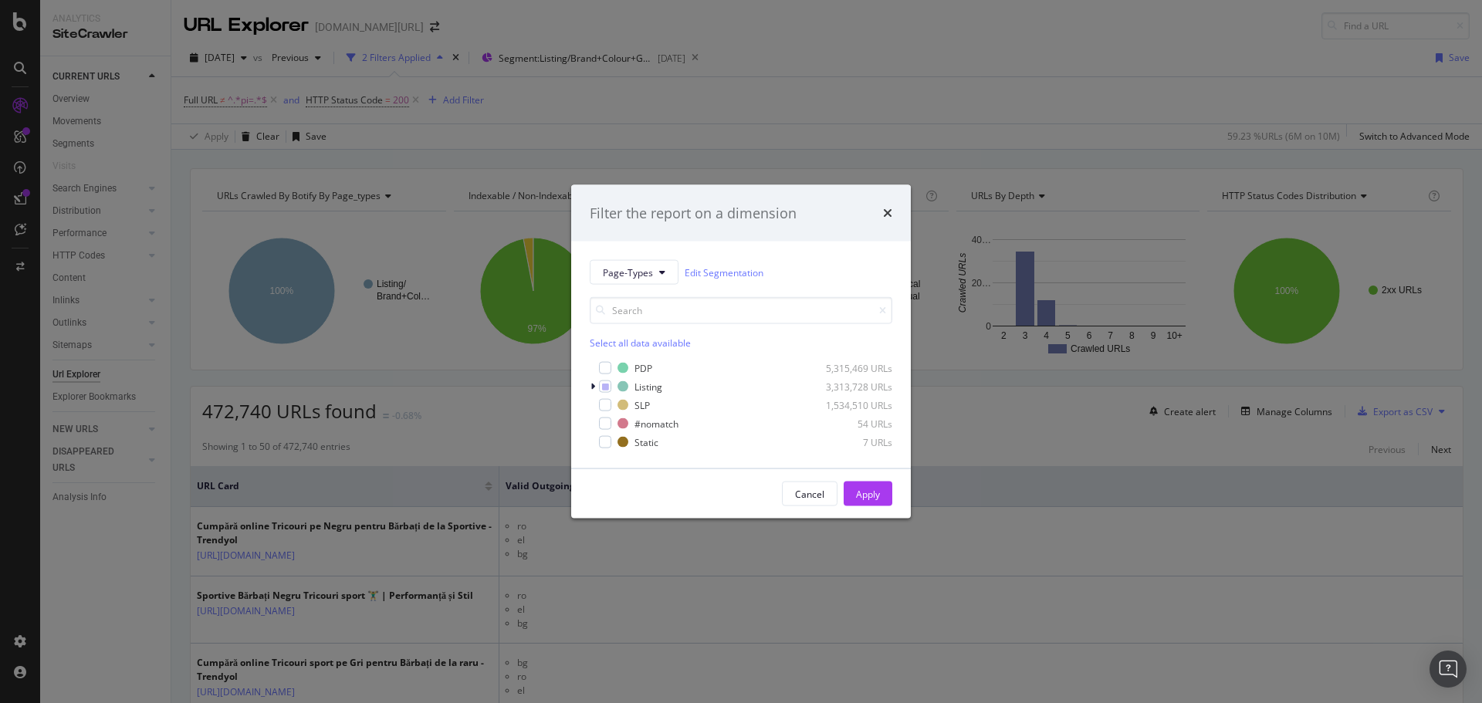
click at [587, 384] on div "Page-Types Edit Segmentation Select all data available PDP 5,315,469 URLs Listi…" at bounding box center [741, 355] width 340 height 227
click at [591, 385] on icon "modal" at bounding box center [593, 386] width 5 height 9
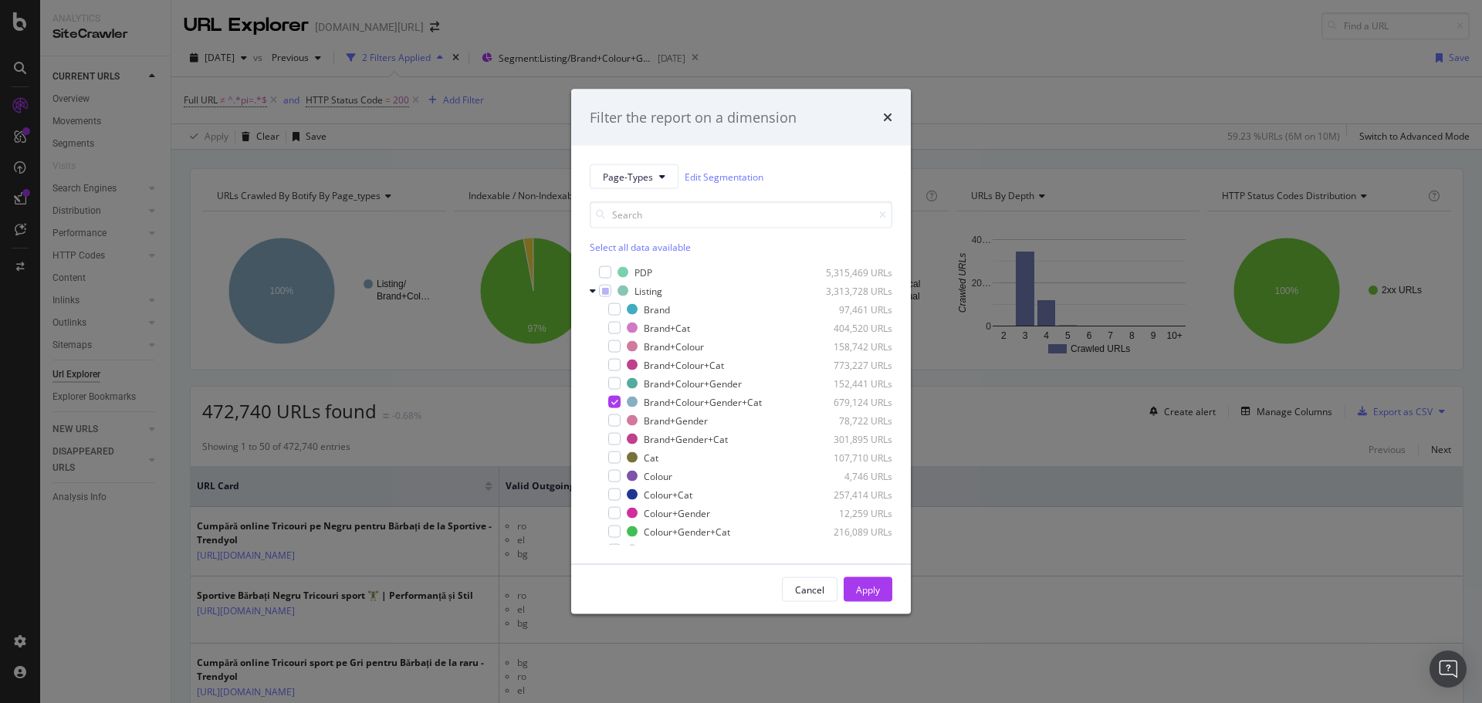
click at [1062, 49] on div "Filter the report on a dimension Page-Types Edit Segmentation Select all data a…" at bounding box center [741, 351] width 1482 height 703
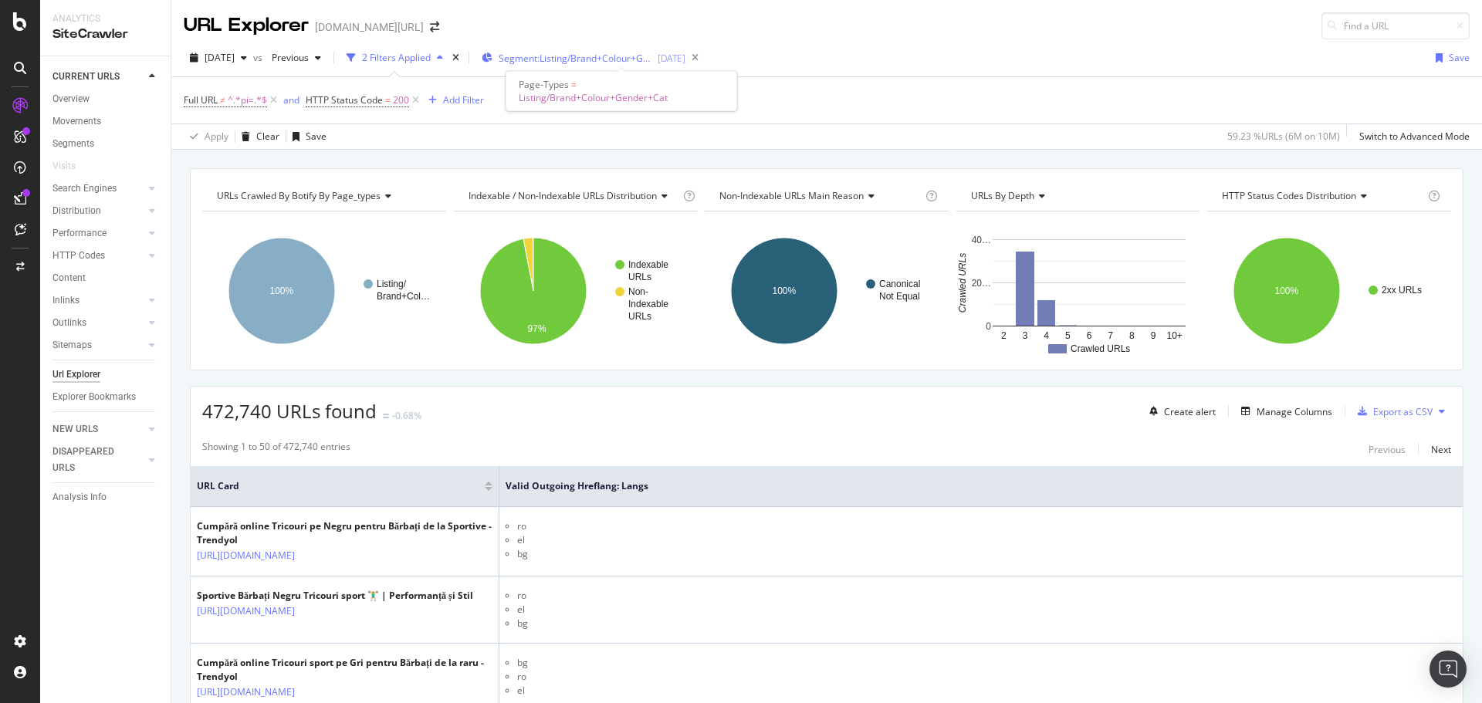
click at [618, 63] on span "Segment: Listing/Brand+Colour+Gender+Cat" at bounding box center [576, 58] width 154 height 13
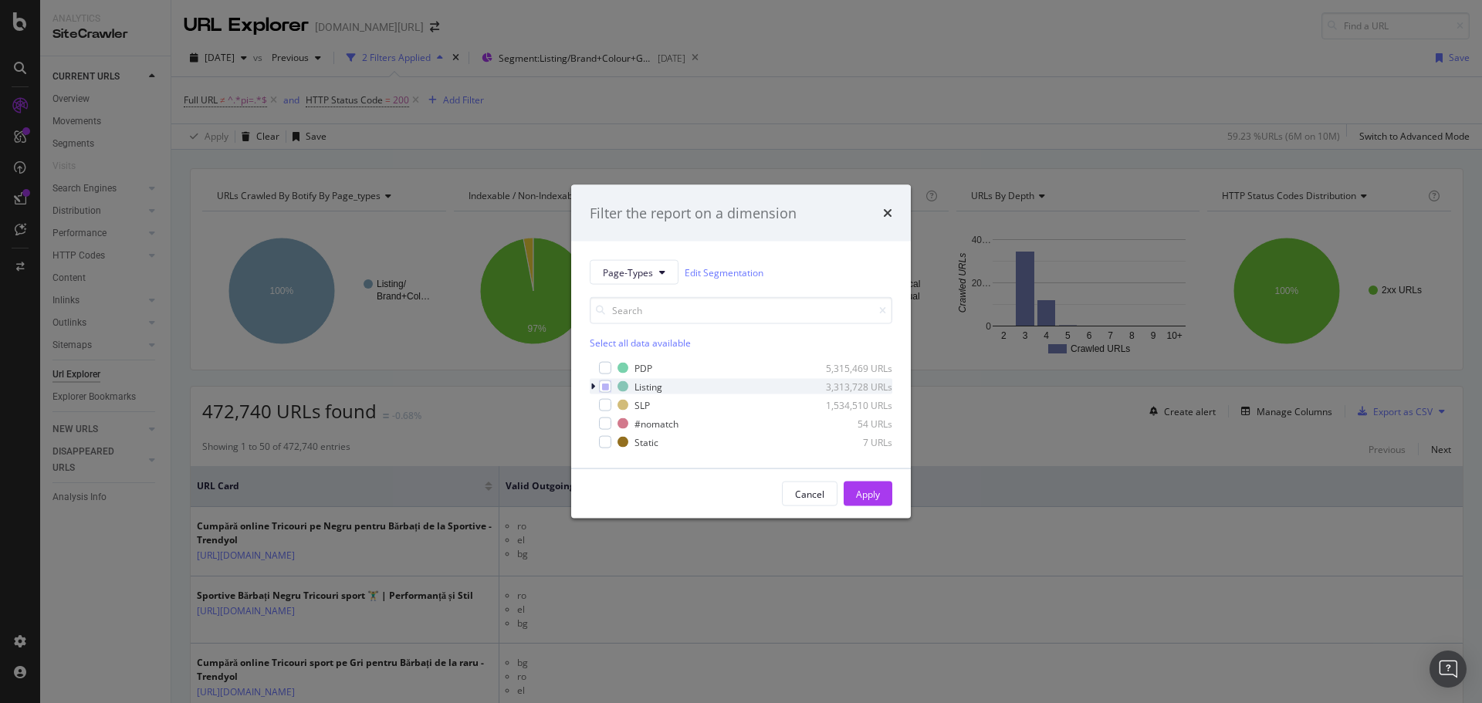
click at [597, 386] on div "modal" at bounding box center [594, 386] width 9 height 15
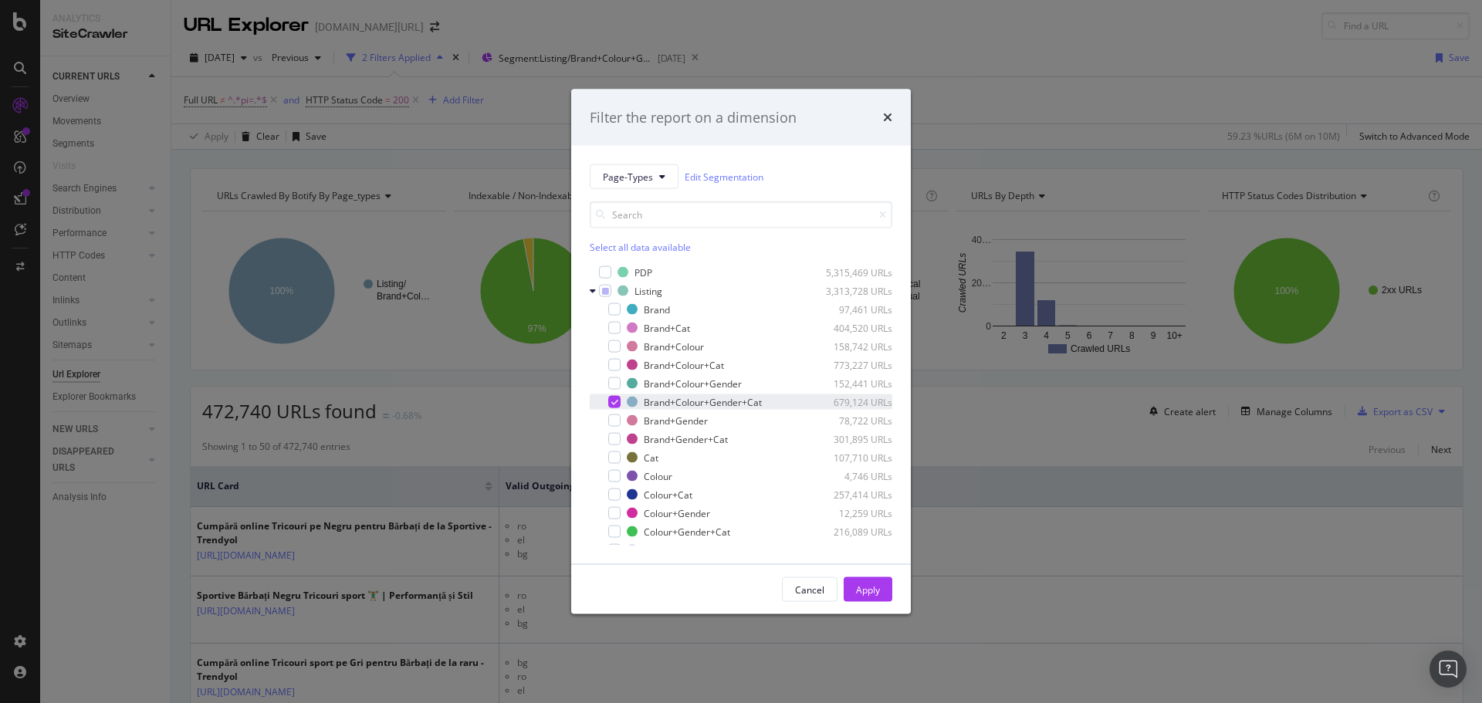
click at [609, 402] on div "modal" at bounding box center [614, 402] width 12 height 12
click at [611, 384] on div "modal" at bounding box center [614, 383] width 12 height 12
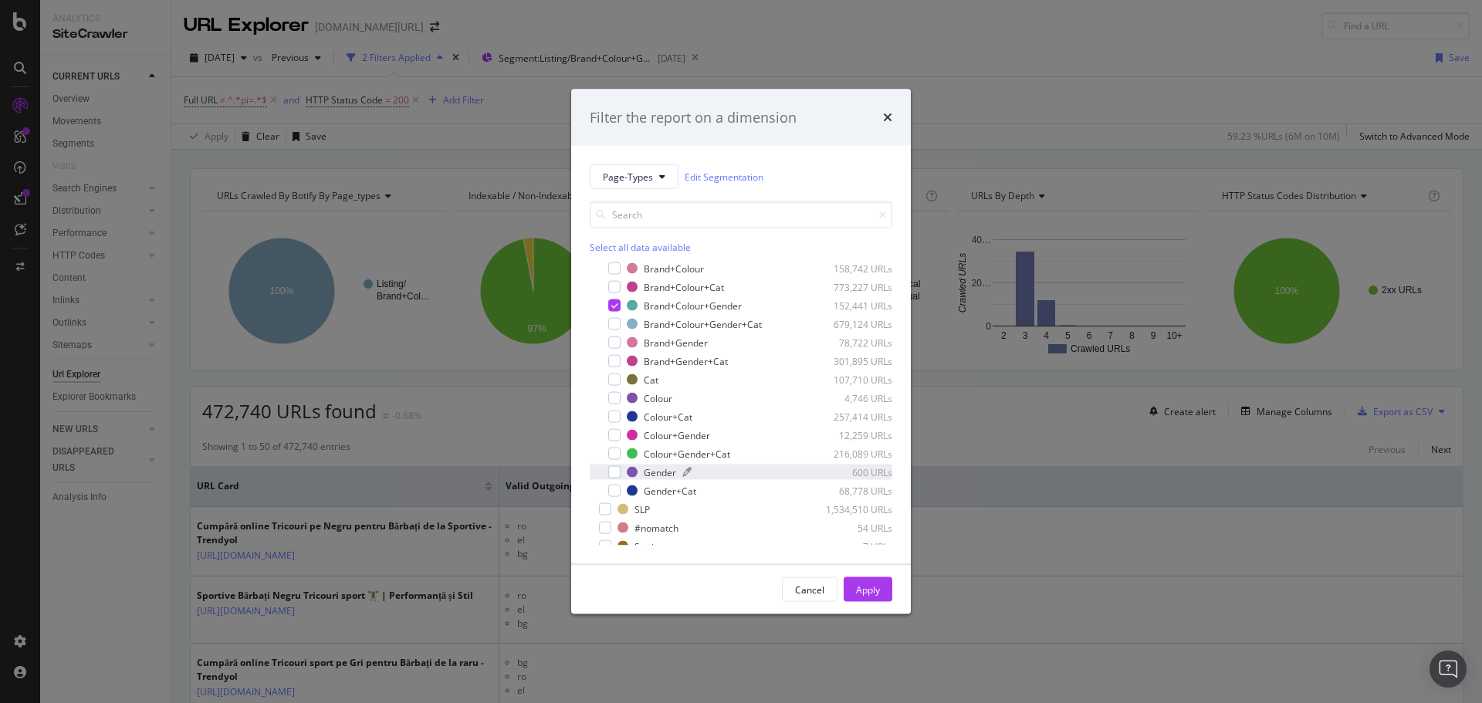
scroll to position [68, 0]
click at [853, 587] on button "Apply" at bounding box center [868, 589] width 49 height 25
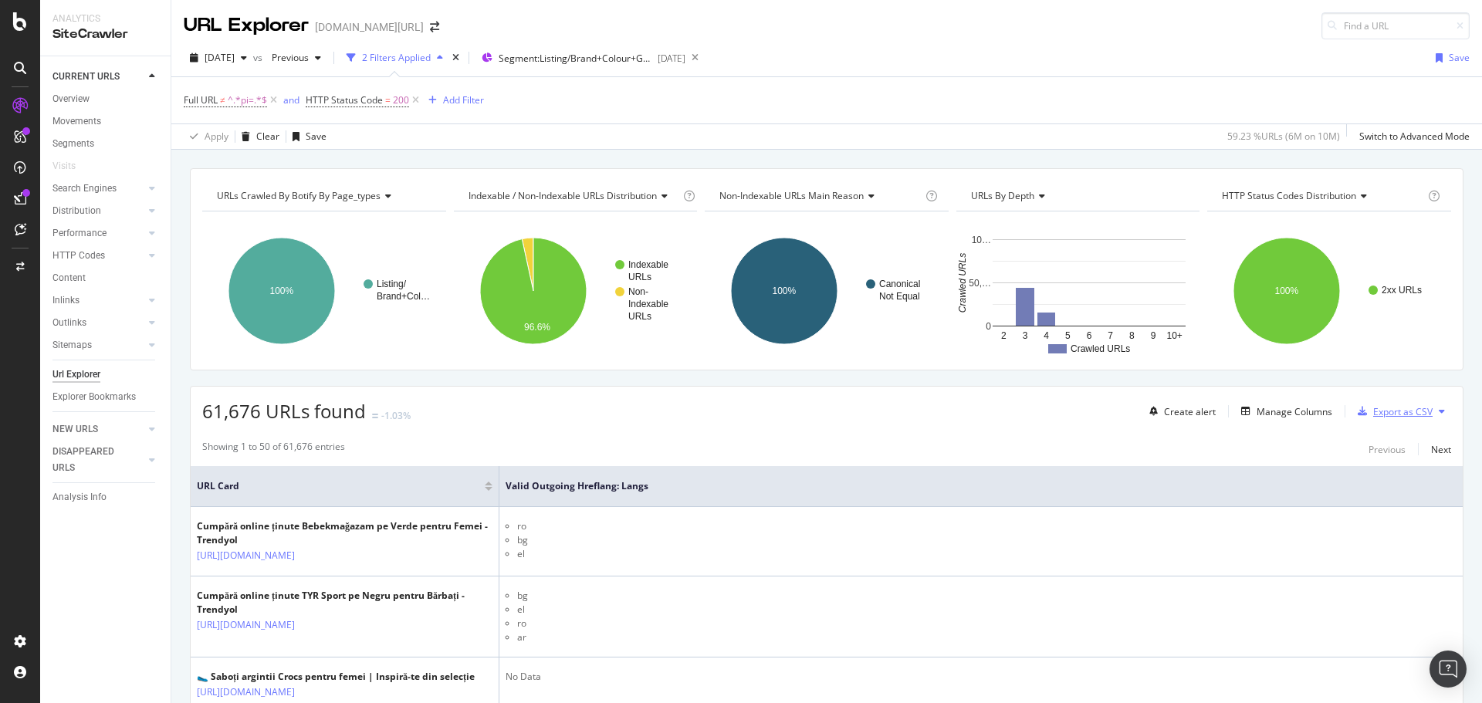
click at [1373, 411] on div "Export as CSV" at bounding box center [1402, 411] width 59 height 13
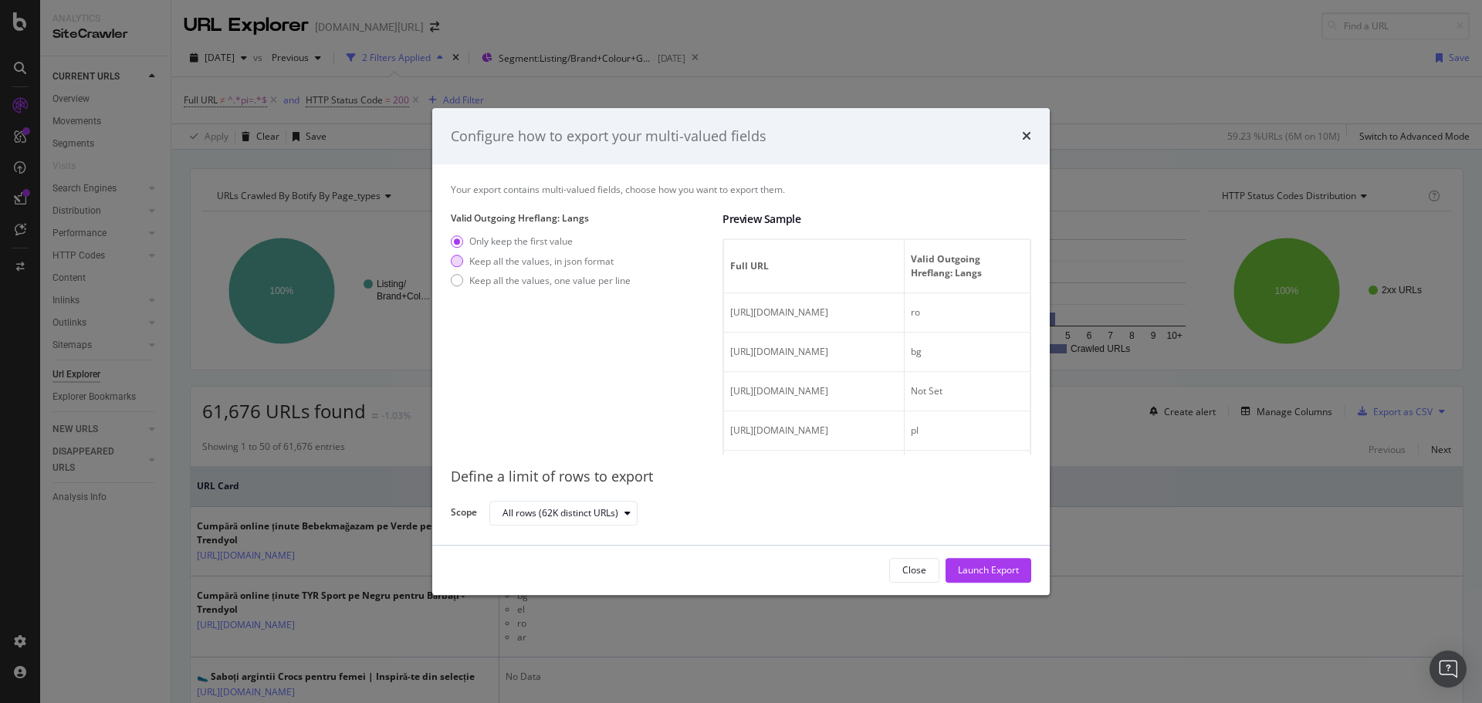
click at [507, 262] on div "Keep all the values, in json format" at bounding box center [541, 261] width 144 height 13
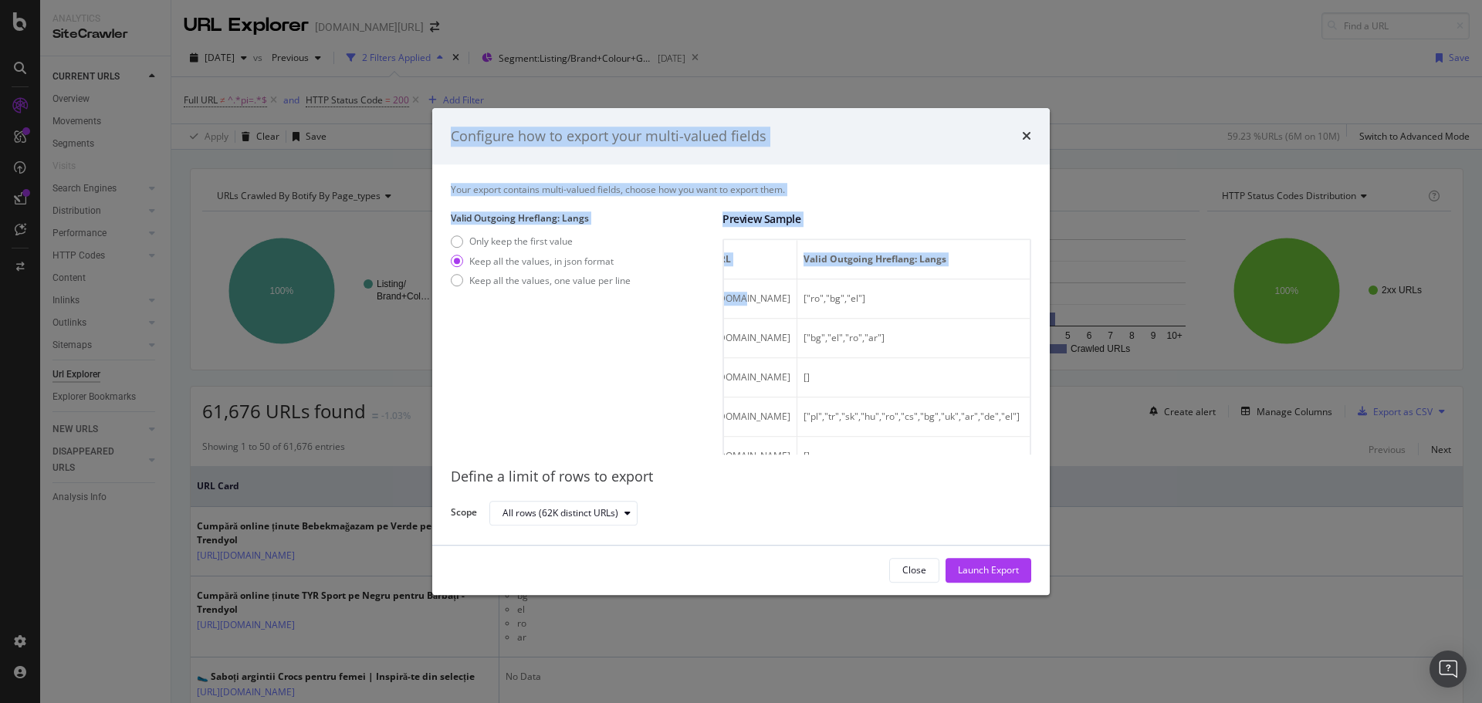
scroll to position [0, 280]
drag, startPoint x: 778, startPoint y: 300, endPoint x: 929, endPoint y: 332, distance: 154.6
click at [1105, 318] on div "Configure how to export your multi-valued fields Your export contains multi-val…" at bounding box center [741, 351] width 1482 height 703
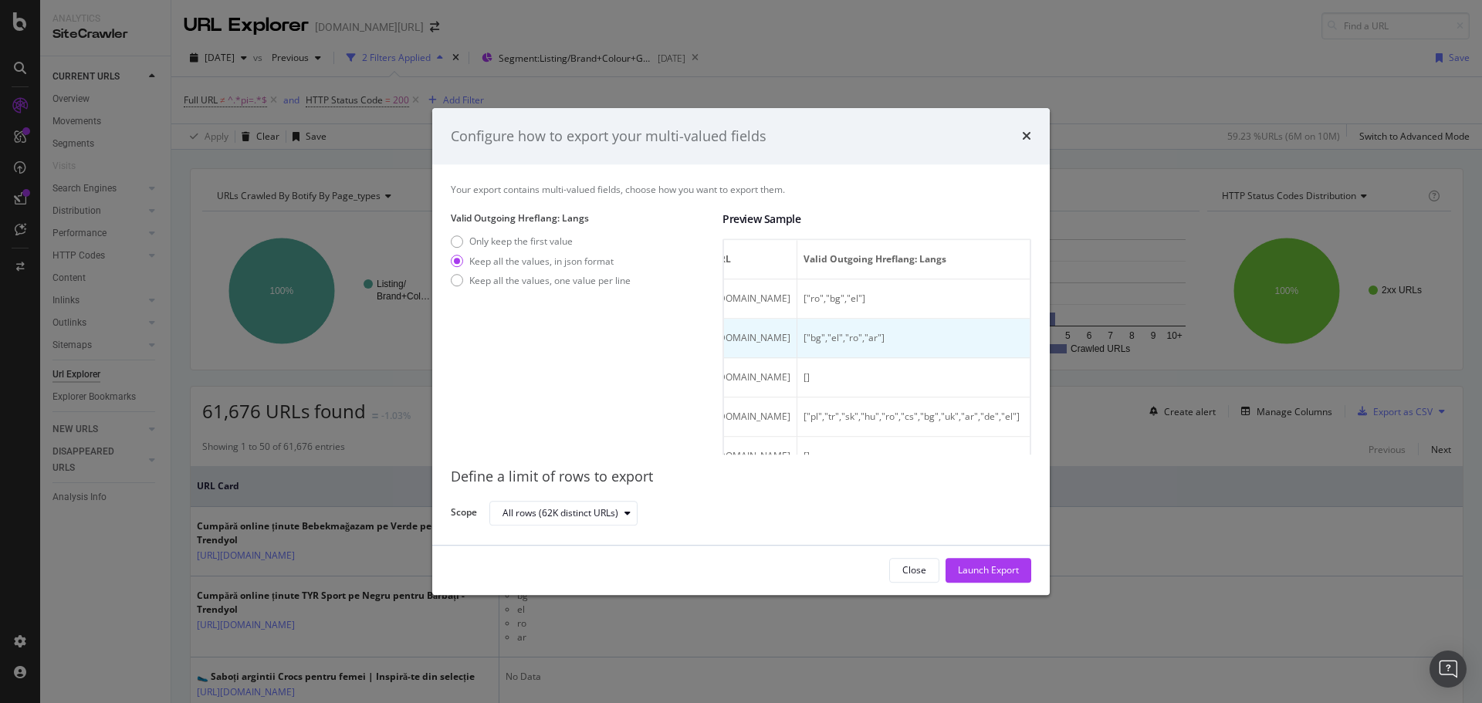
click at [831, 322] on td "["bg","el","ro","ar"]" at bounding box center [913, 339] width 232 height 39
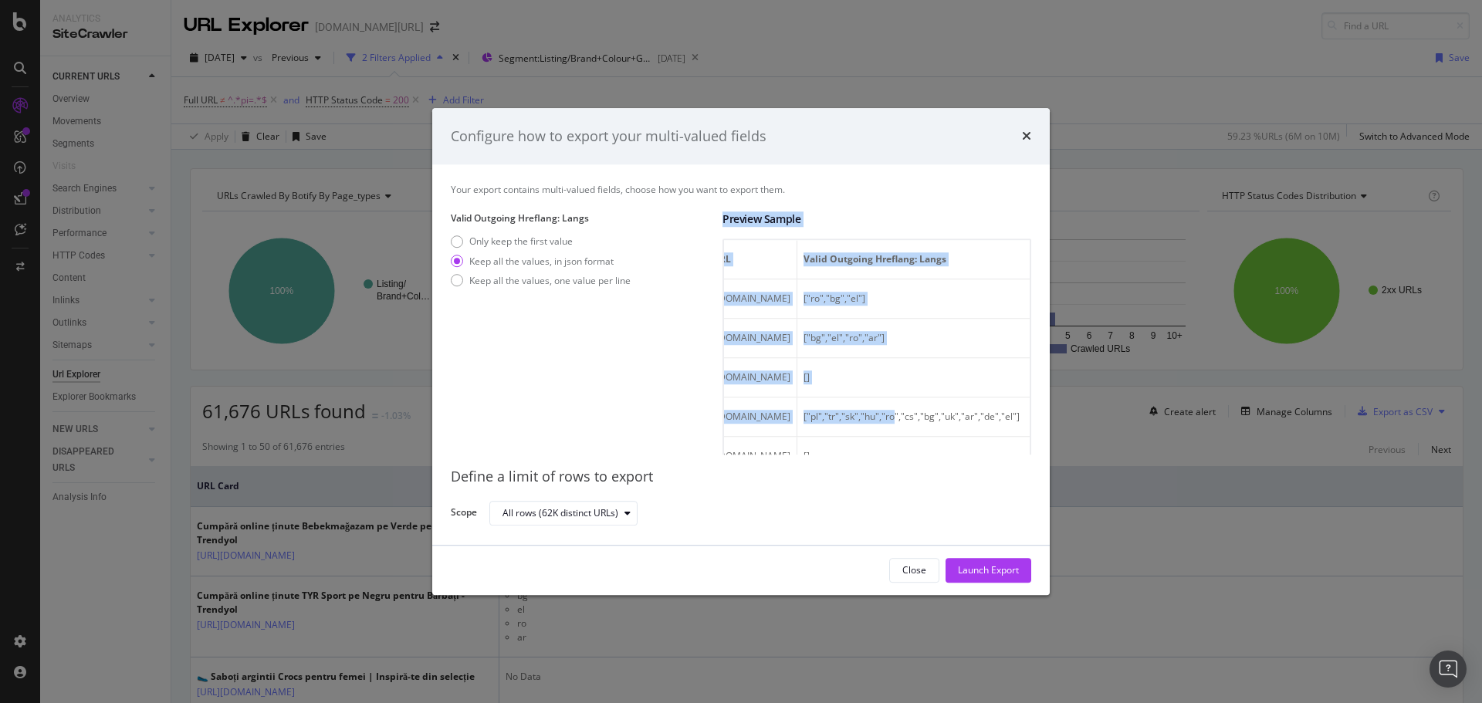
scroll to position [0, 0]
drag, startPoint x: 886, startPoint y: 422, endPoint x: 631, endPoint y: 411, distance: 255.7
click at [631, 411] on div "Valid Outgoing Hreflang: Langs Only keep the first value Keep all the values, i…" at bounding box center [741, 333] width 580 height 243
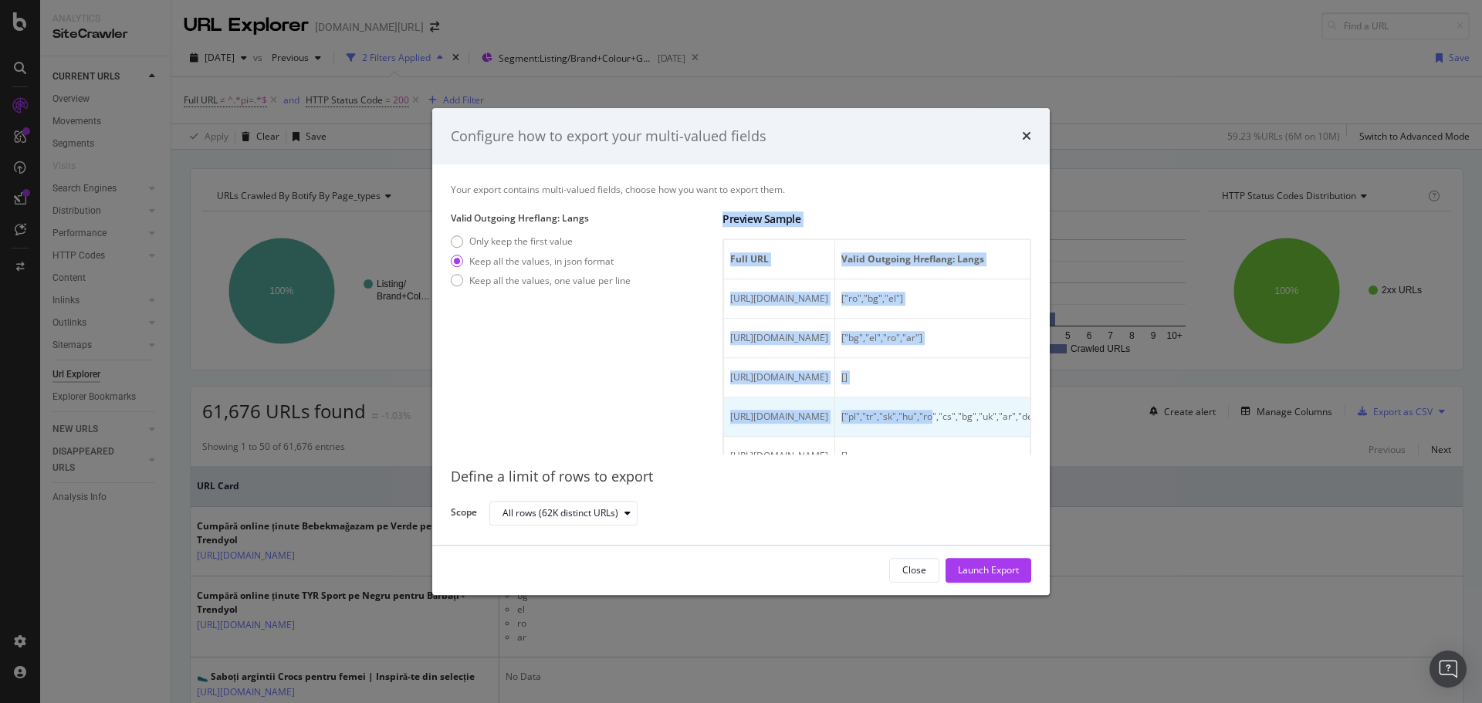
click at [828, 419] on span "https://www.trendyol.com/ro/crocs-negru-barbati-x-b249-r14-g2" at bounding box center [779, 417] width 98 height 13
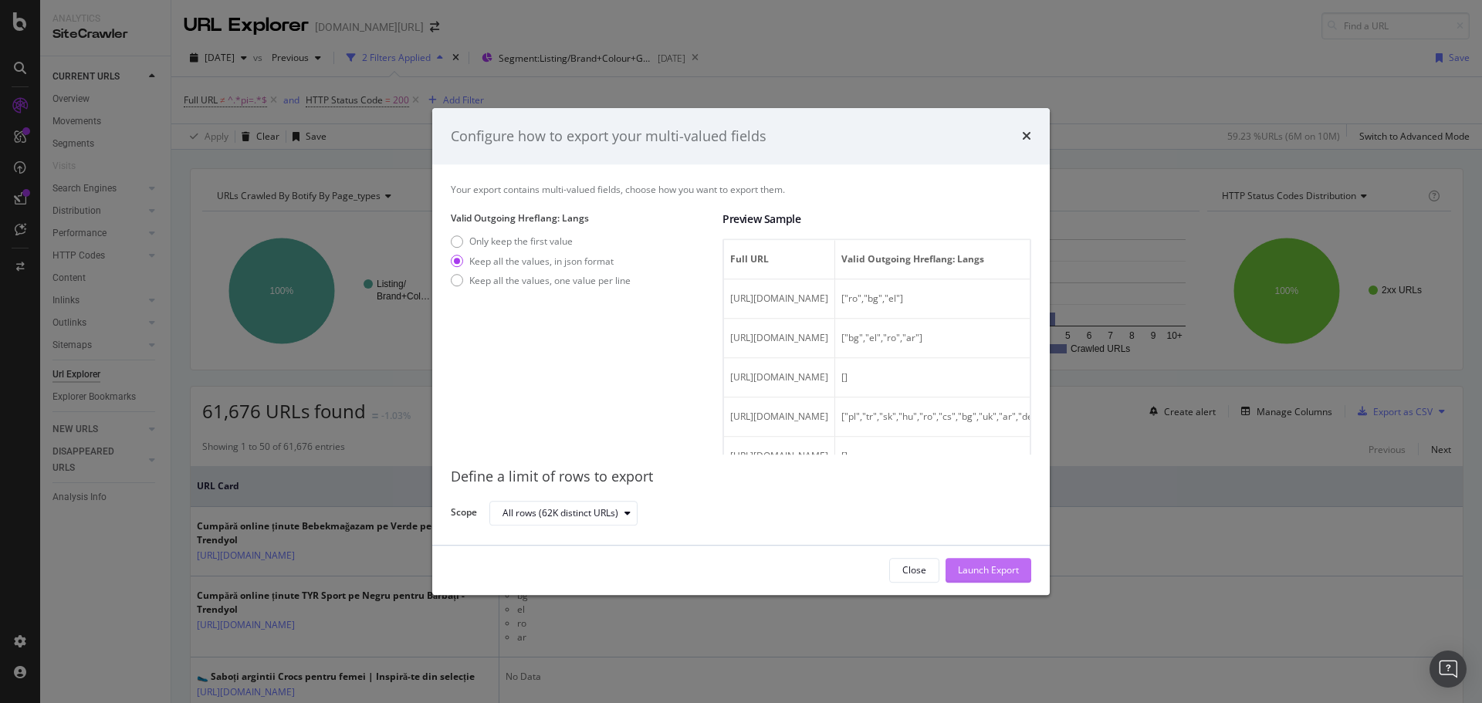
click at [973, 566] on div "Launch Export" at bounding box center [988, 570] width 61 height 13
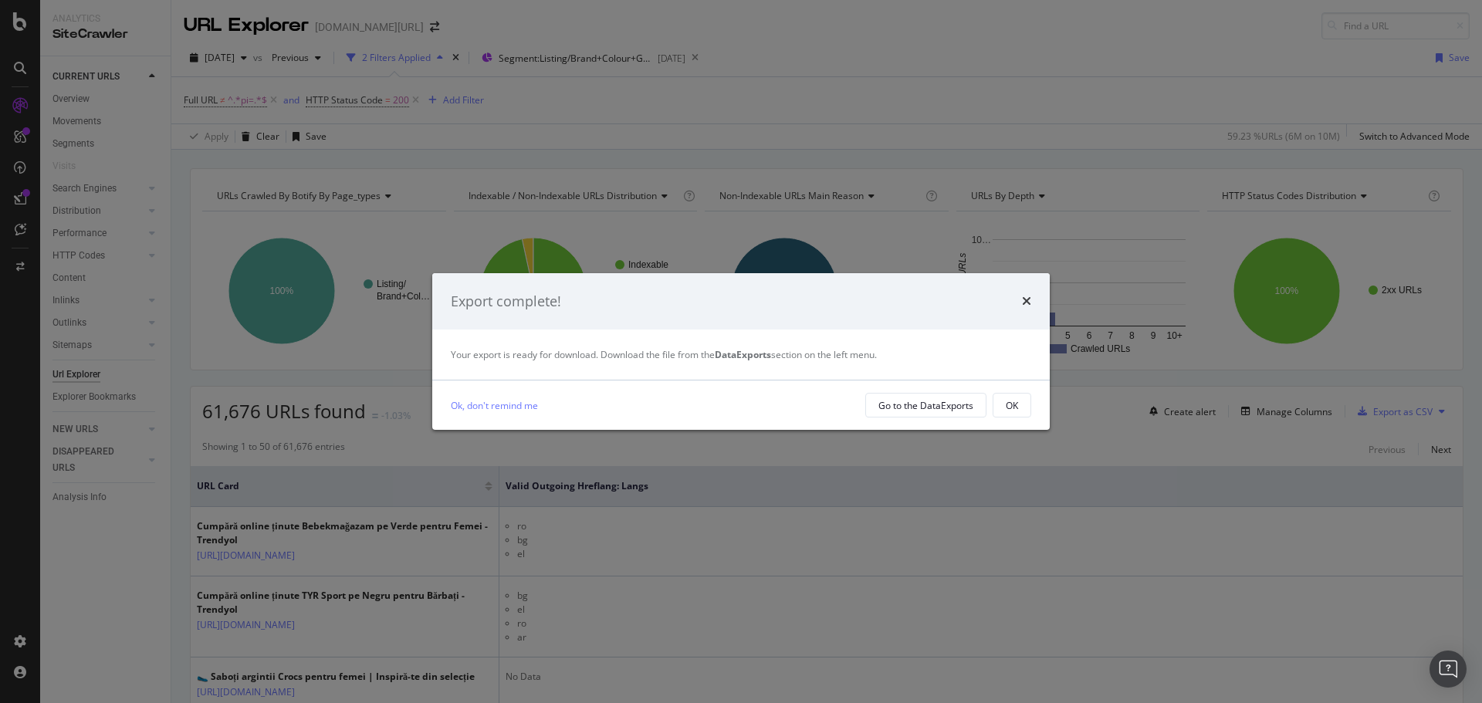
drag, startPoint x: 1027, startPoint y: 310, endPoint x: 1051, endPoint y: 0, distance: 310.5
click at [1027, 310] on div "times" at bounding box center [1026, 302] width 9 height 20
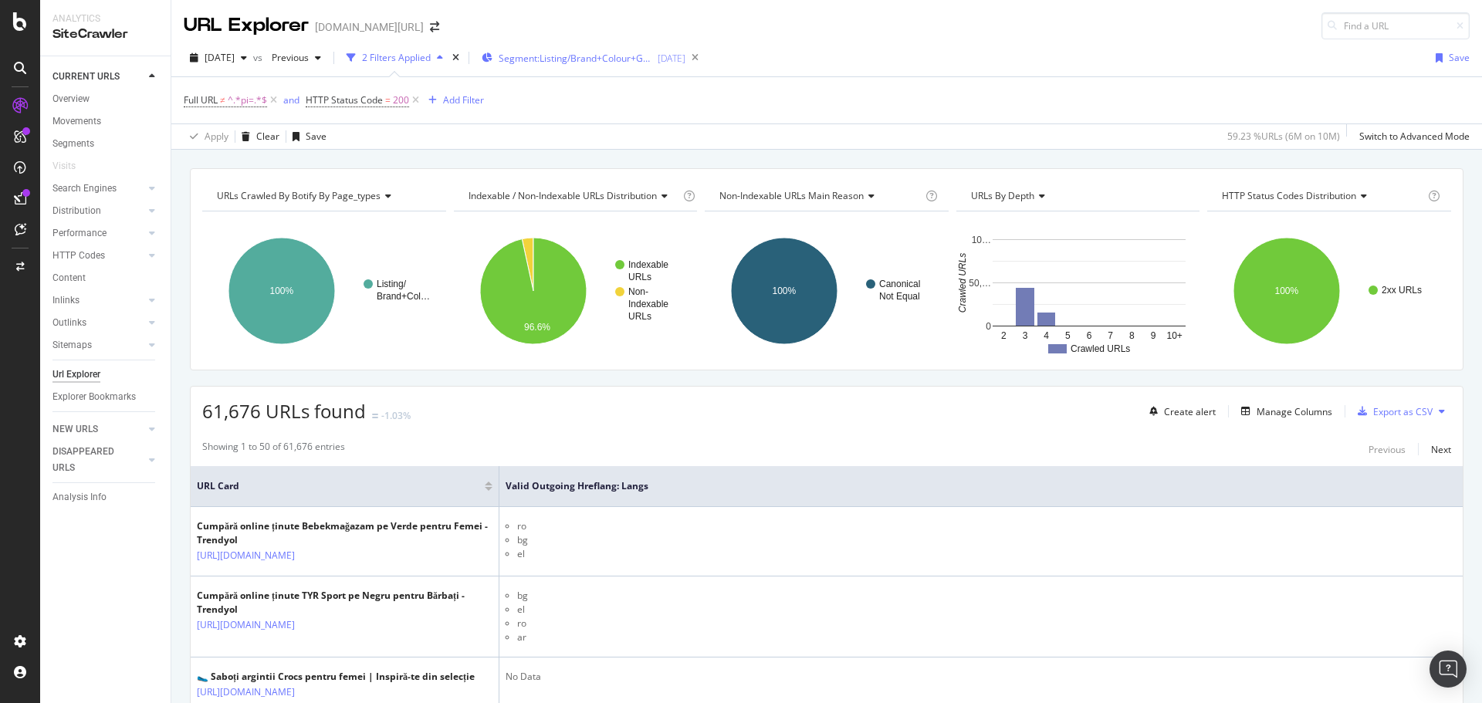
click at [627, 56] on span "Segment: Listing/Brand+Colour+Gender" at bounding box center [576, 58] width 154 height 13
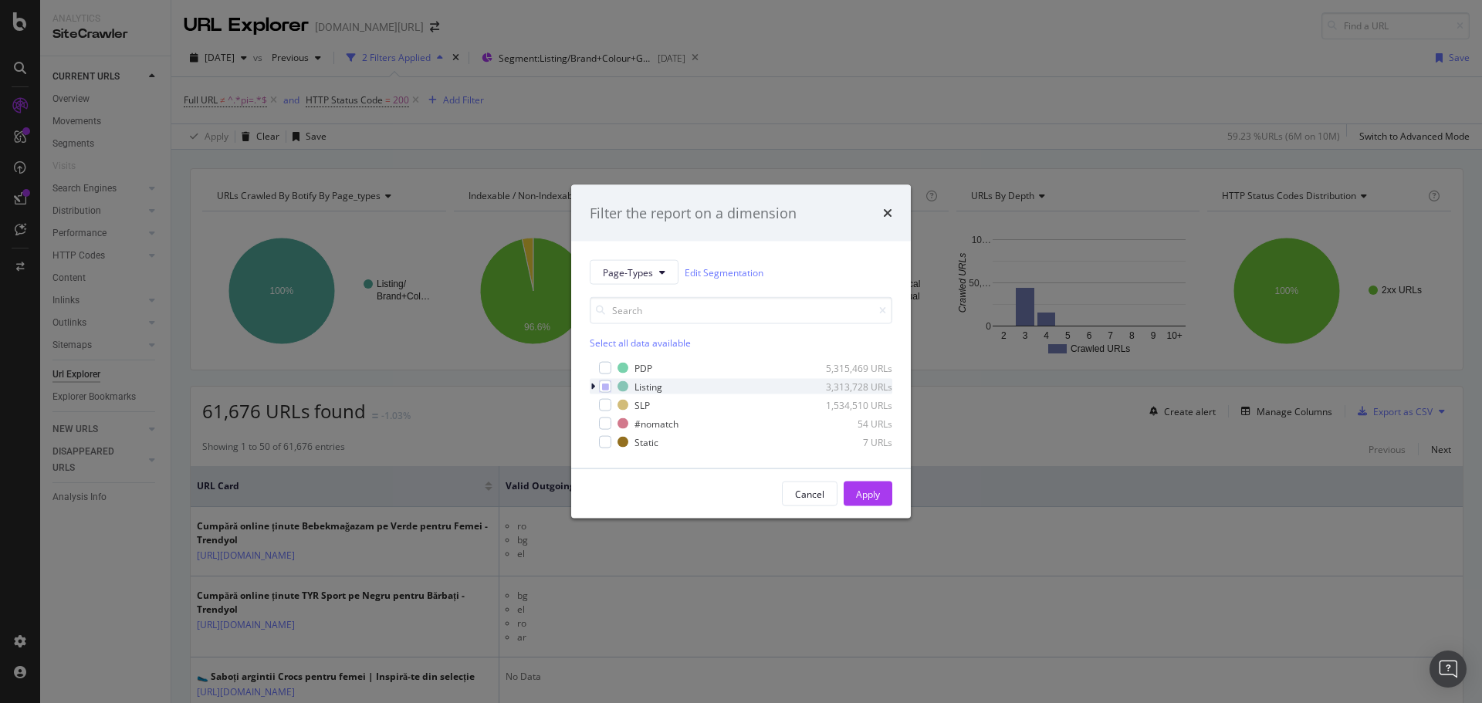
click at [597, 389] on div "modal" at bounding box center [594, 386] width 9 height 15
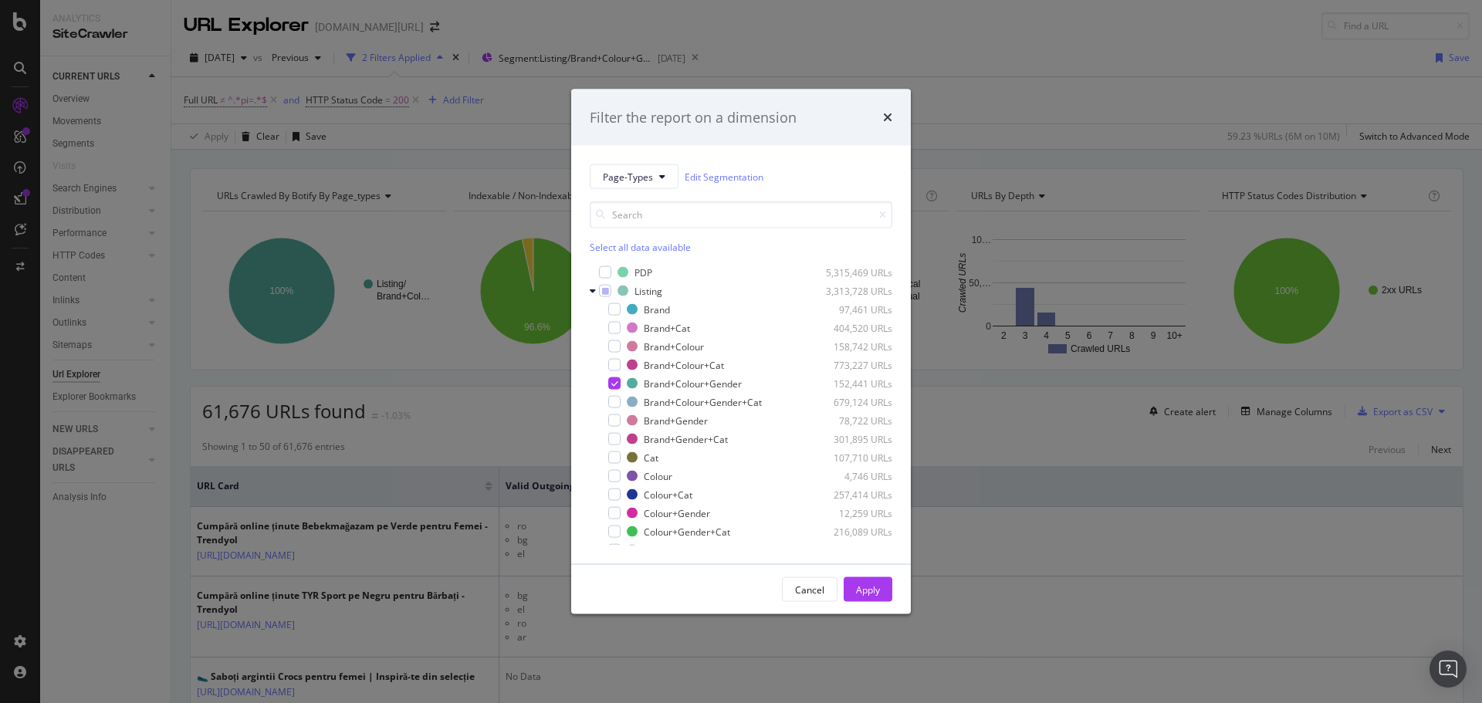
click at [1021, 67] on div "Filter the report on a dimension Page-Types Edit Segmentation Select all data a…" at bounding box center [741, 351] width 1482 height 703
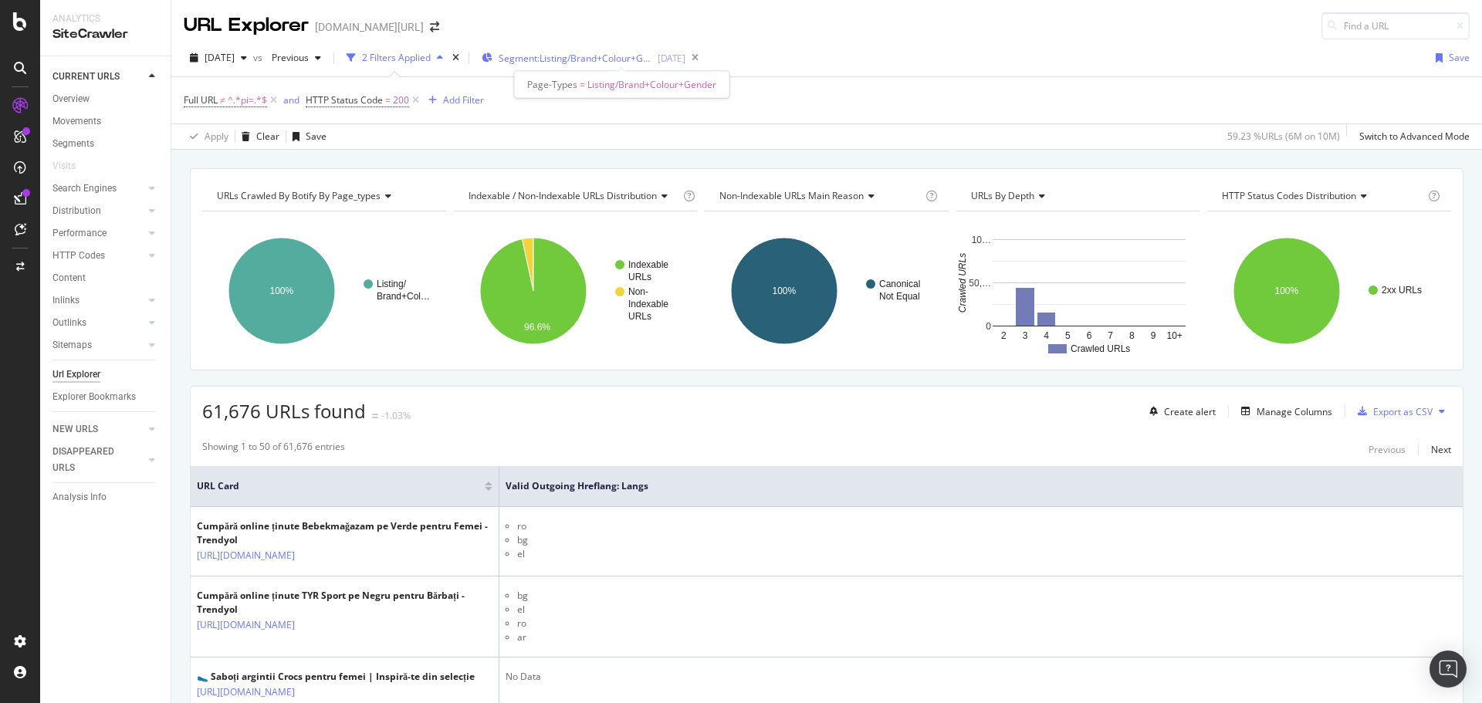
click at [624, 56] on span "Segment: Listing/Brand+Colour+Gender" at bounding box center [576, 58] width 154 height 13
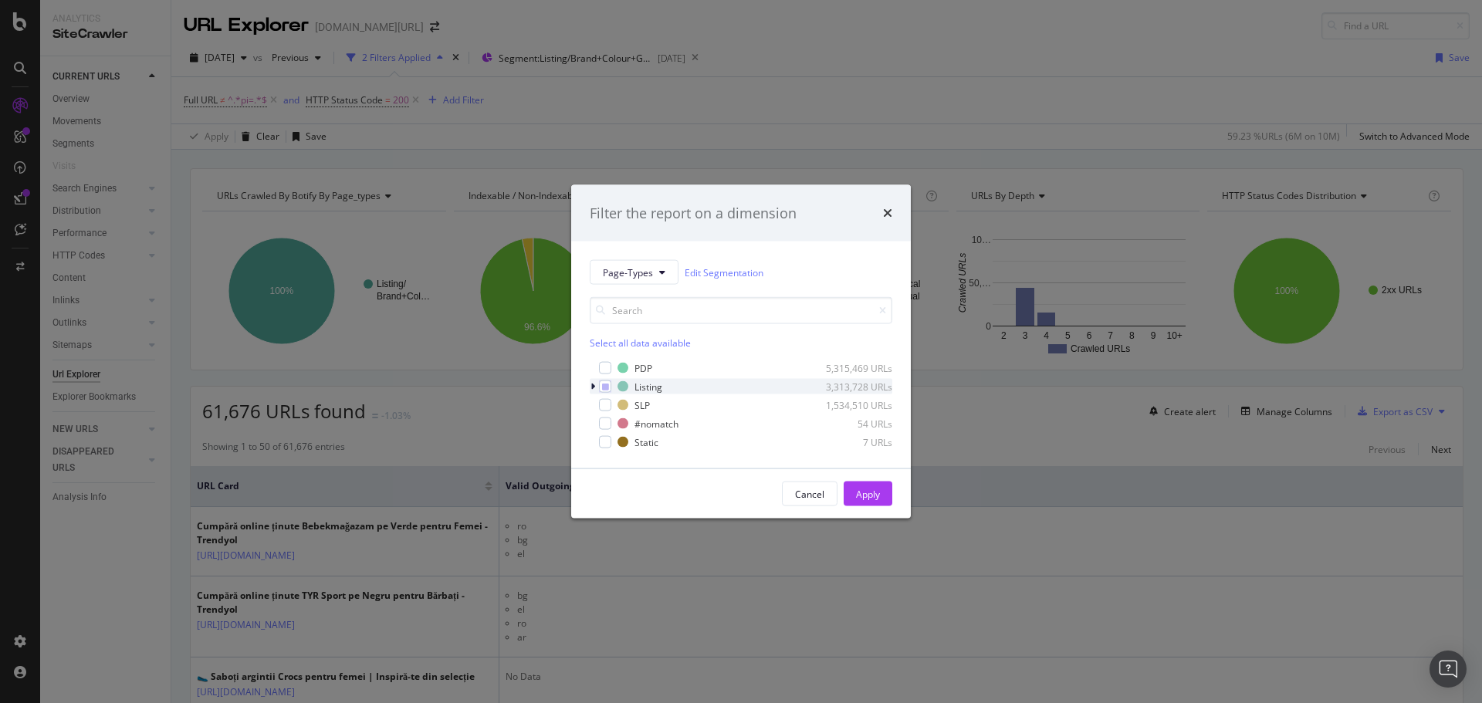
click at [591, 384] on icon "modal" at bounding box center [593, 386] width 5 height 9
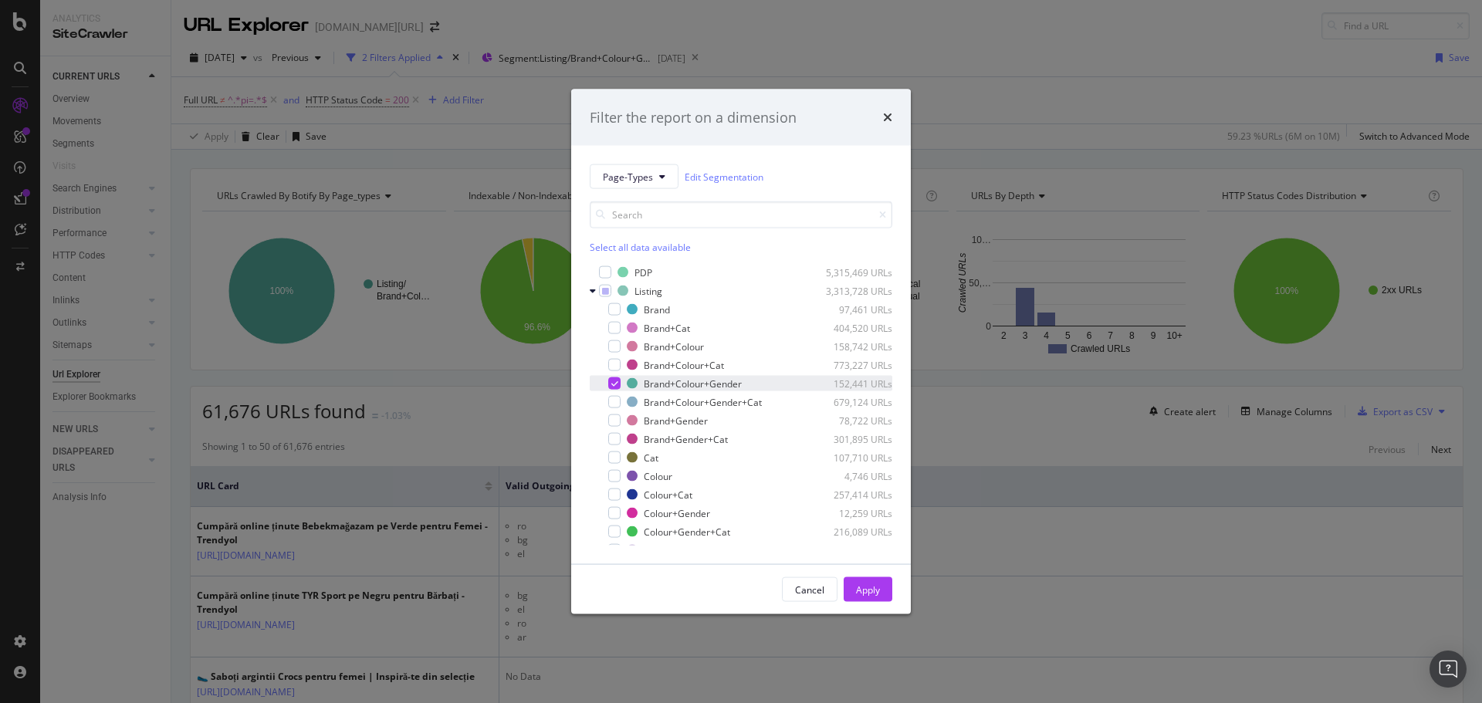
click at [613, 384] on icon "modal" at bounding box center [614, 384] width 7 height 8
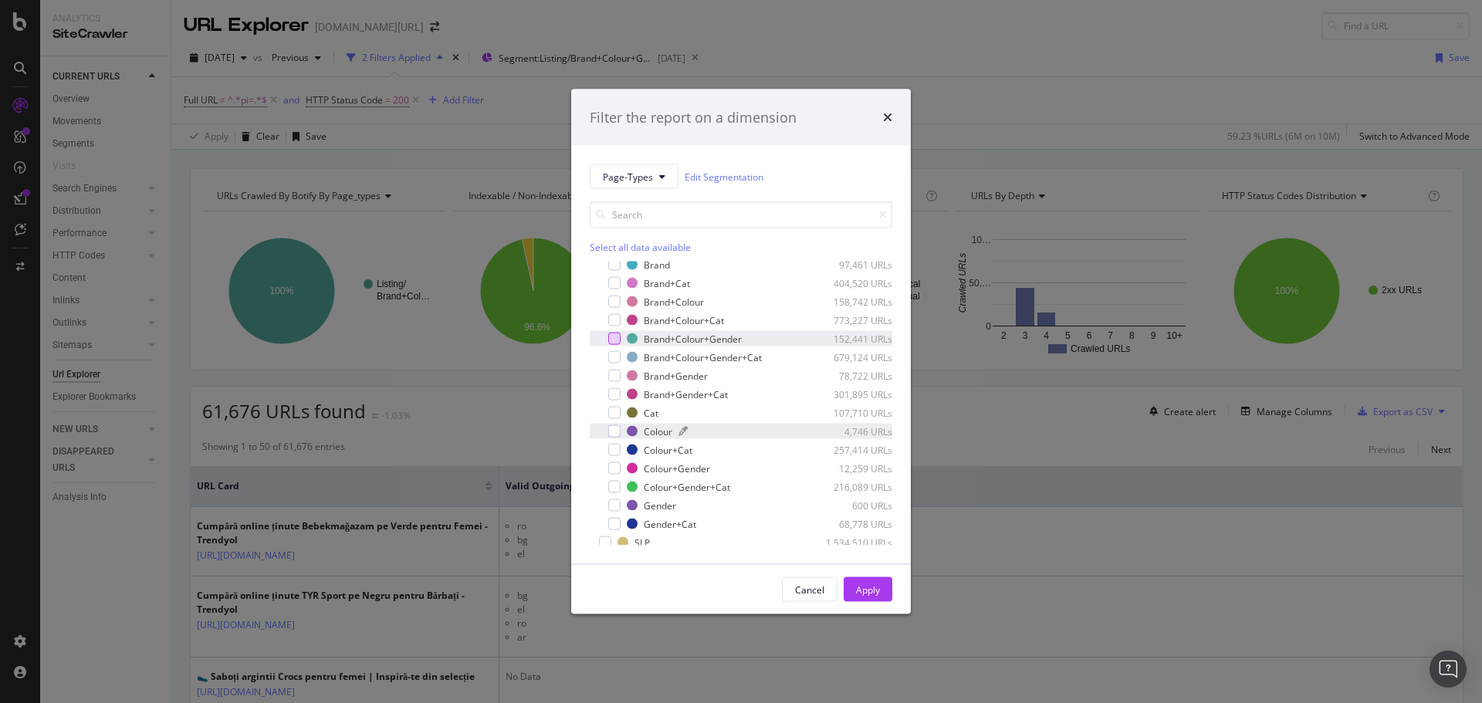
scroll to position [52, 0]
click at [617, 463] on div "modal" at bounding box center [614, 461] width 12 height 12
click at [868, 583] on div "Apply" at bounding box center [868, 589] width 24 height 13
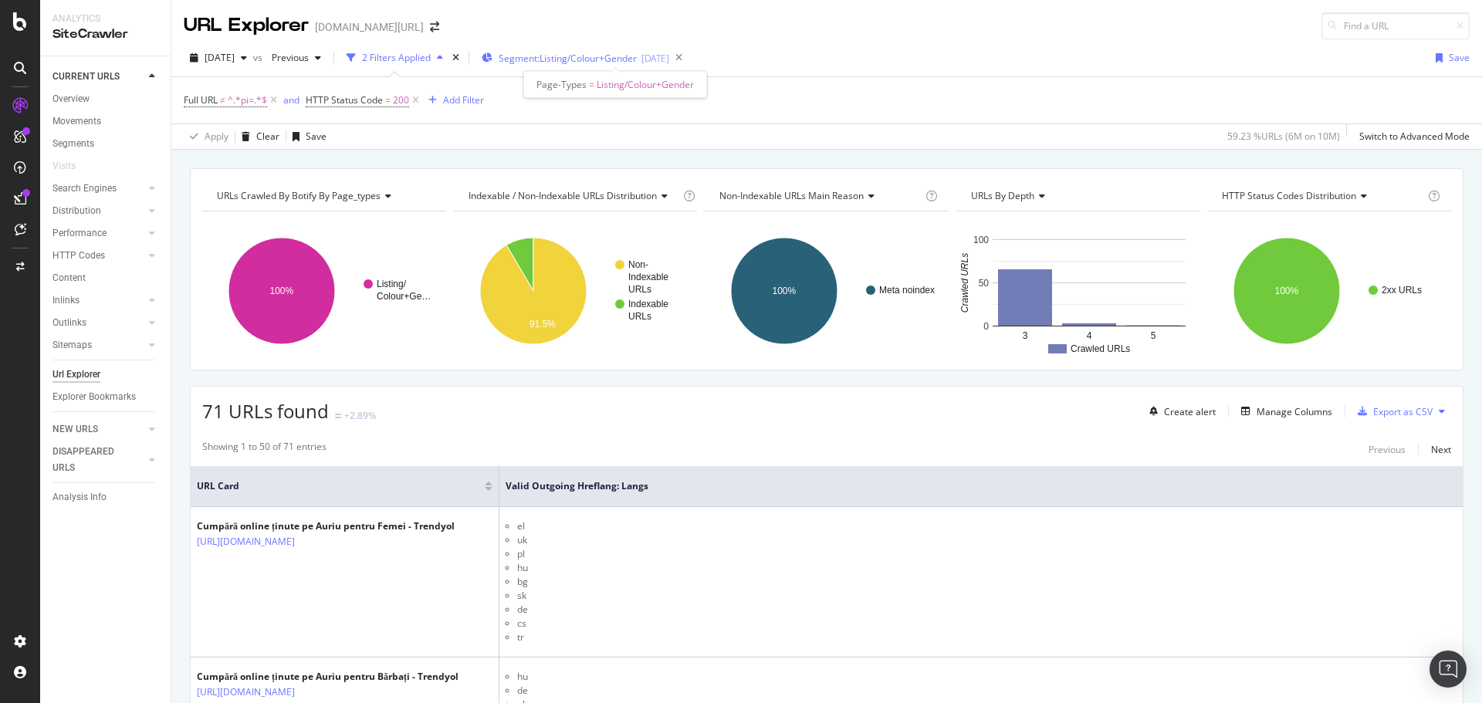
click at [591, 56] on span "Segment: Listing/Colour+Gender" at bounding box center [568, 58] width 138 height 13
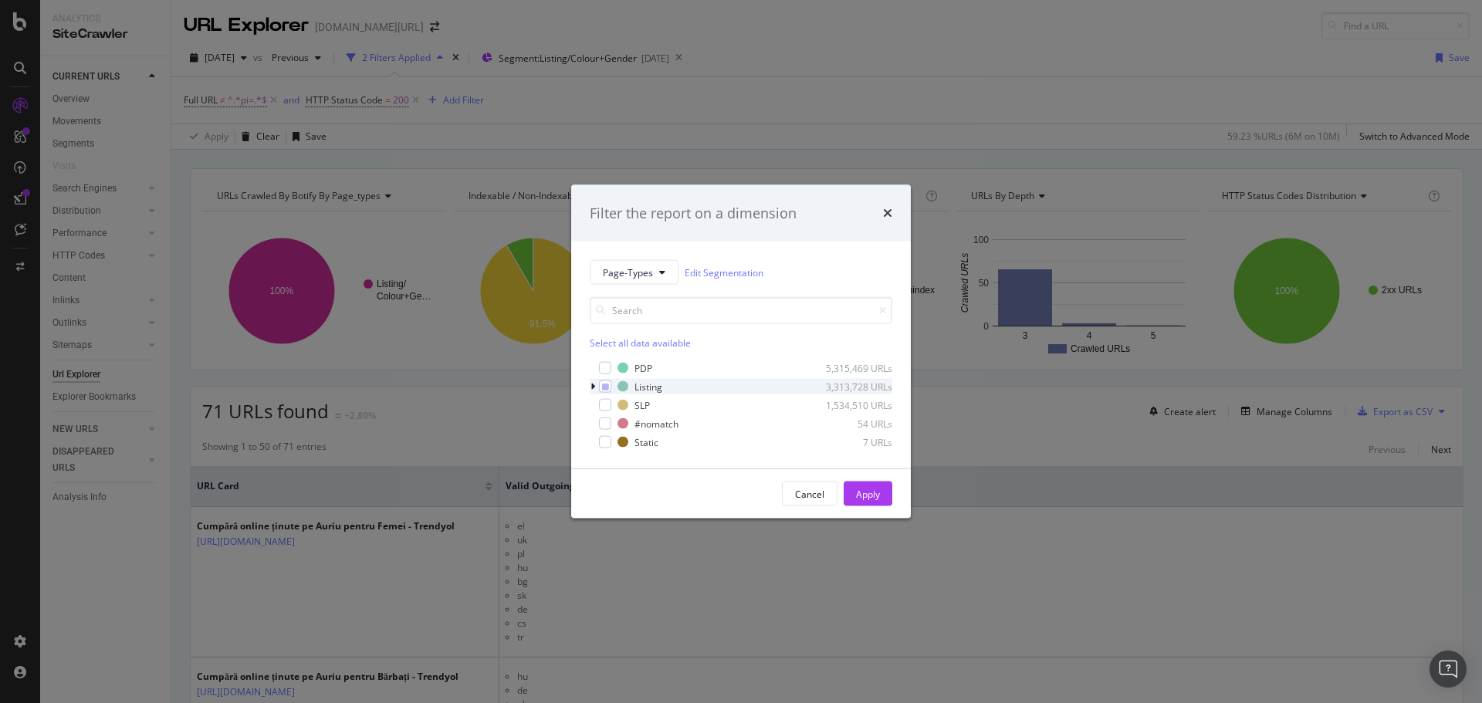
click at [591, 388] on icon "modal" at bounding box center [593, 386] width 5 height 9
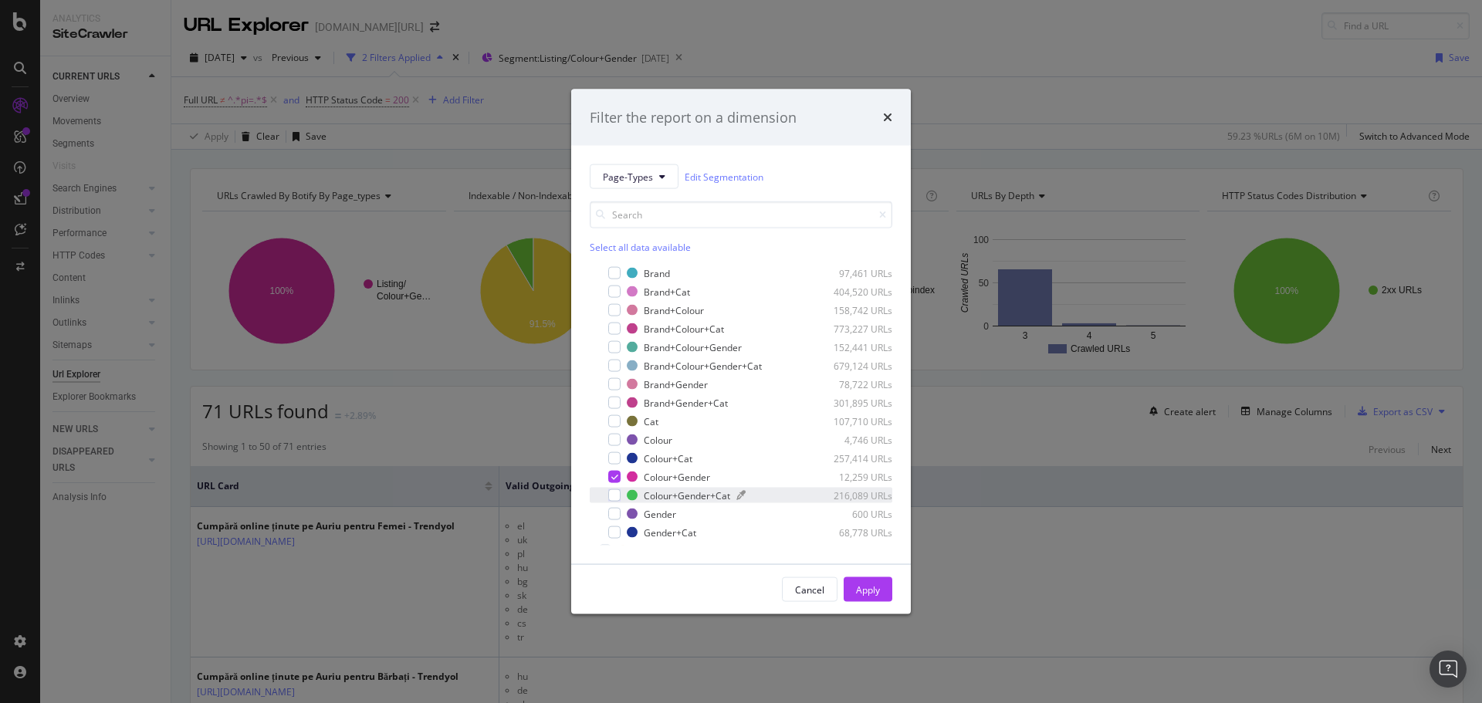
scroll to position [86, 0]
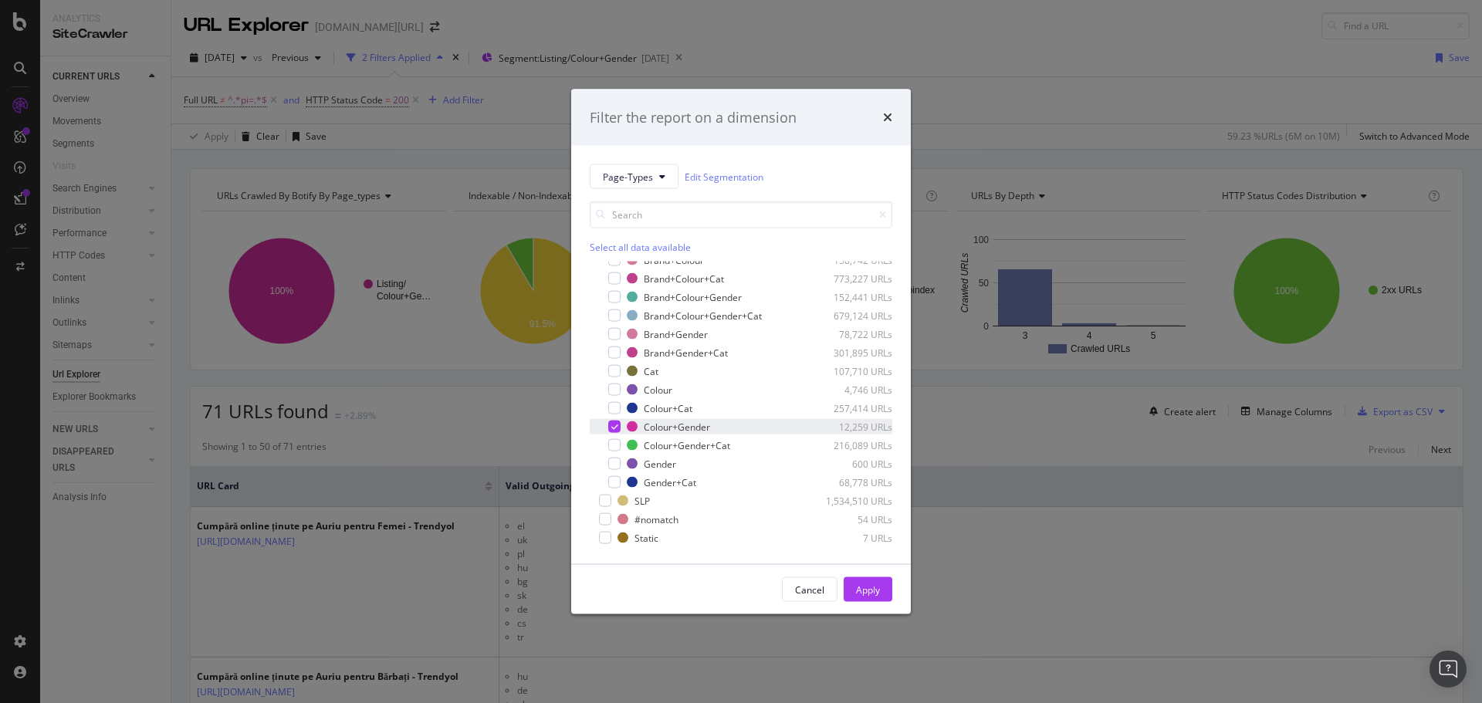
click at [617, 431] on div "modal" at bounding box center [614, 427] width 12 height 12
click at [888, 111] on icon "times" at bounding box center [887, 117] width 9 height 12
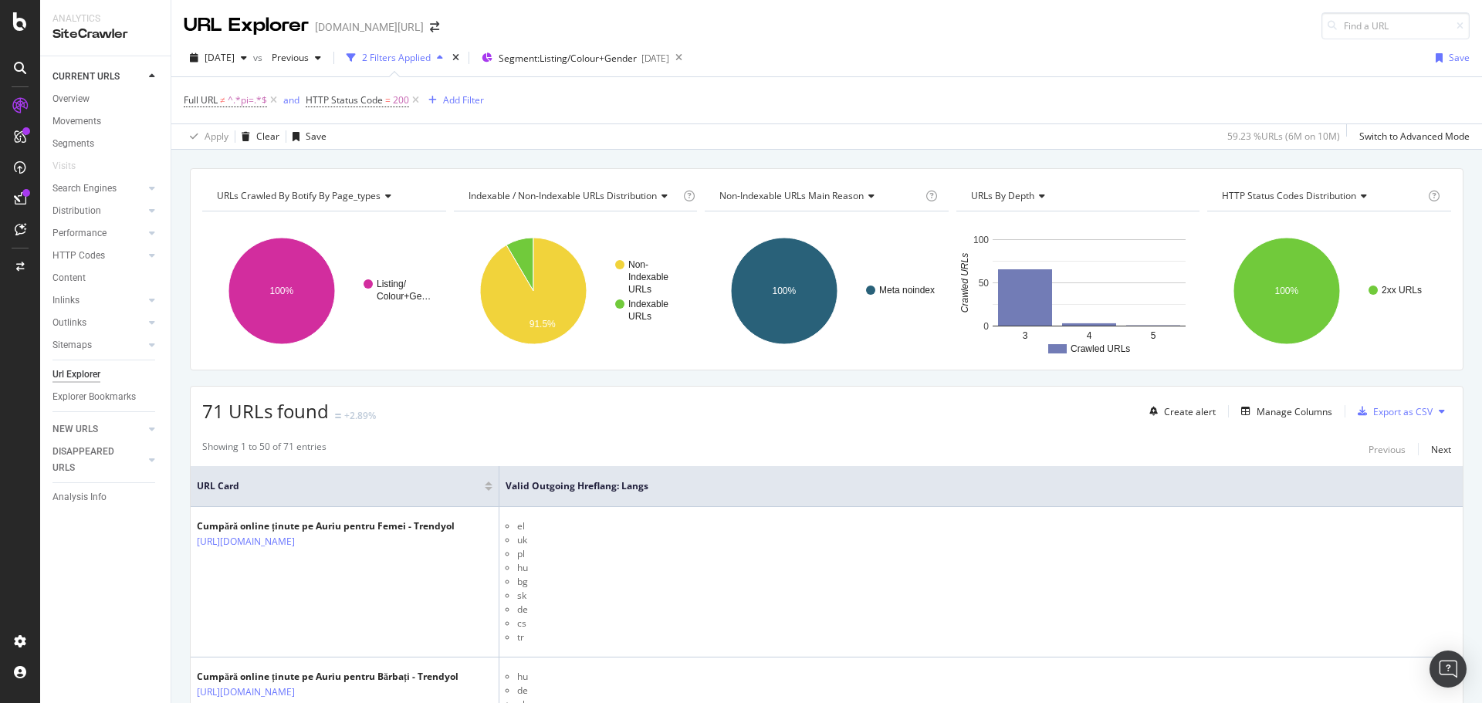
click at [904, 77] on div "Full URL ≠ ^.*pi=.*$ and HTTP Status Code = 200 Add Filter" at bounding box center [827, 100] width 1286 height 46
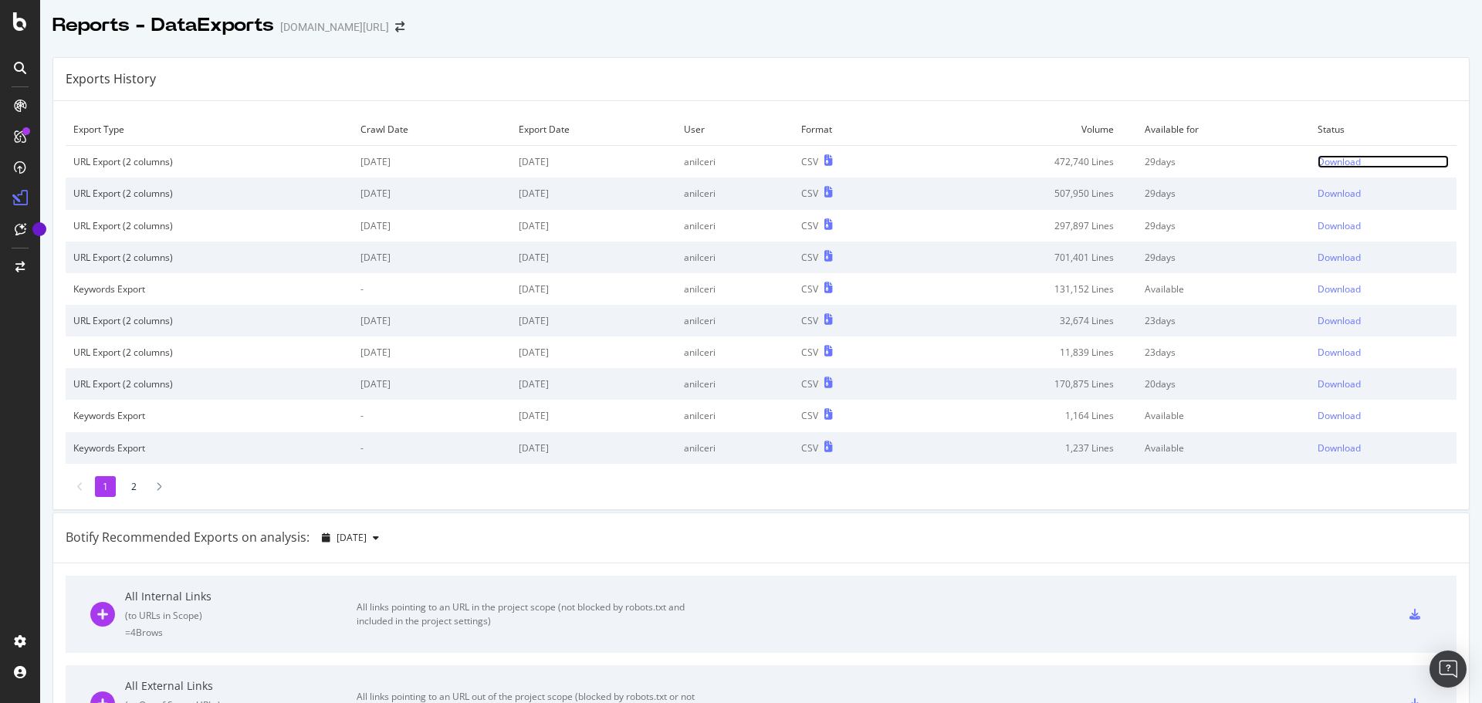
click at [1332, 165] on div "Download" at bounding box center [1339, 161] width 43 height 13
click at [1318, 161] on div "Download" at bounding box center [1339, 161] width 43 height 13
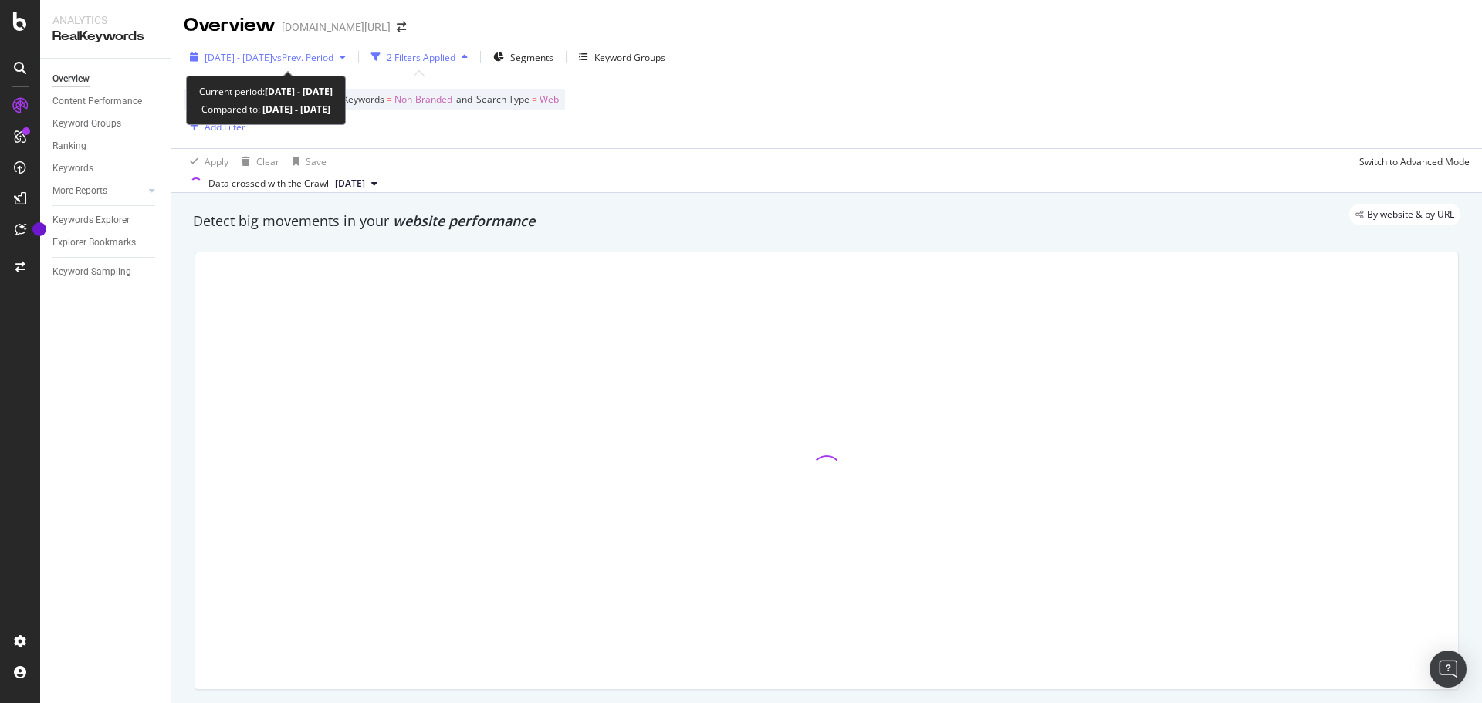
click at [333, 63] on span "vs Prev. Period" at bounding box center [302, 57] width 61 height 13
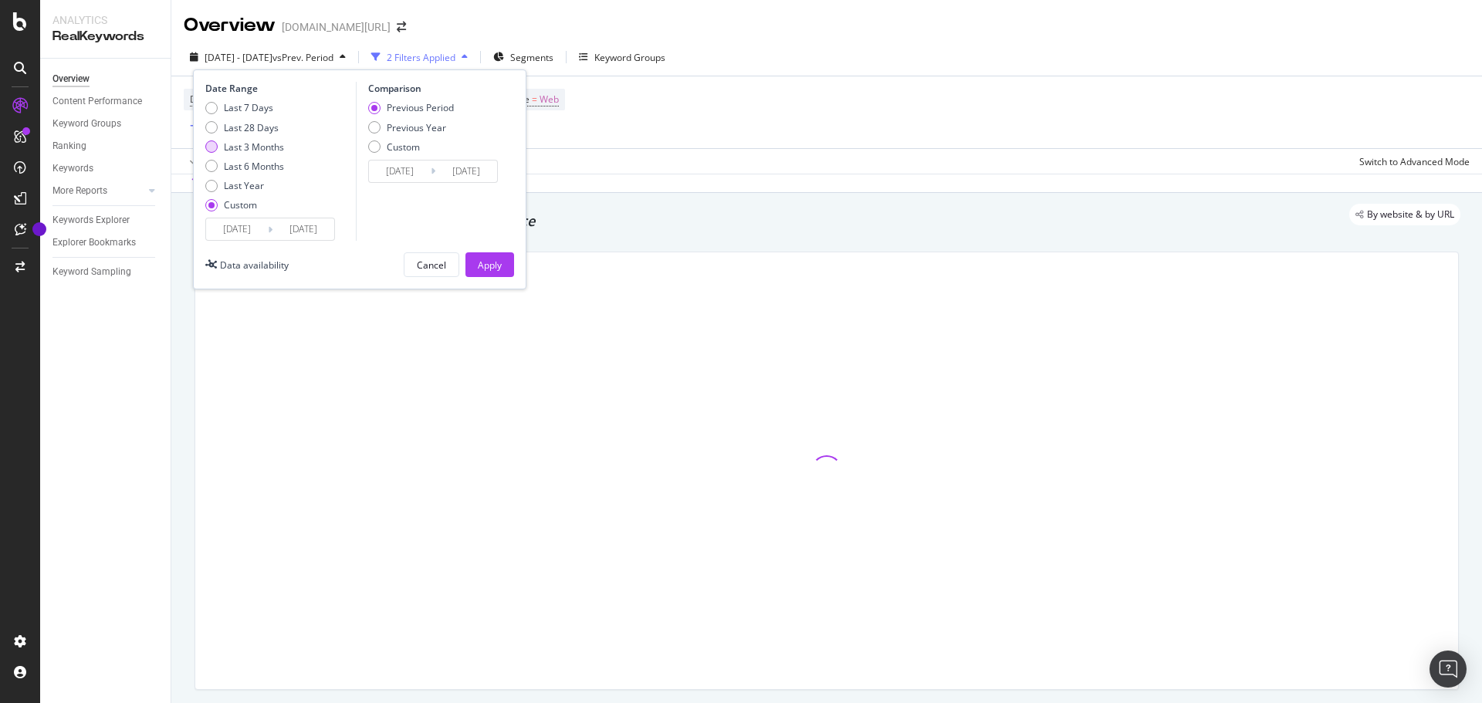
click at [273, 147] on div "Last 3 Months" at bounding box center [254, 146] width 60 height 13
type input "[DATE]"
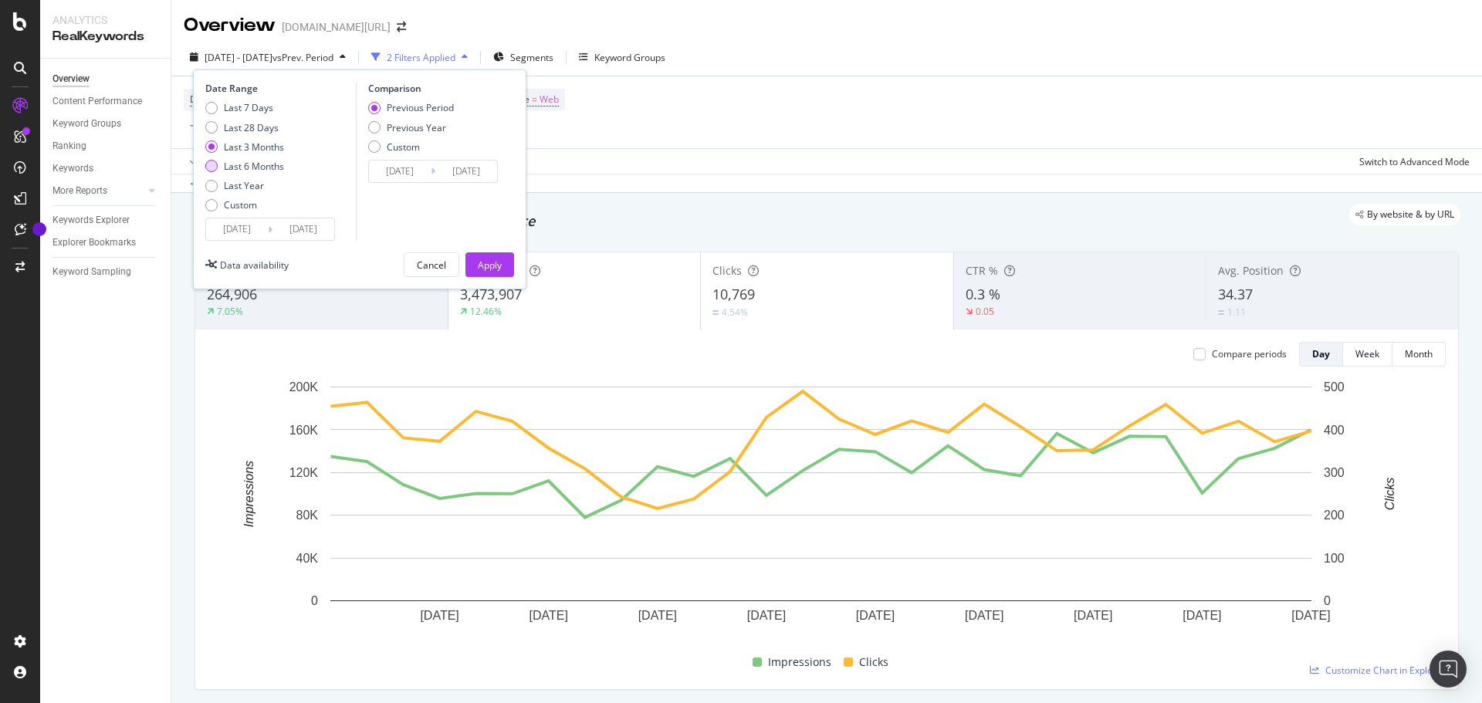
click at [274, 166] on div "Last 6 Months" at bounding box center [254, 166] width 60 height 13
type input "2025/02/11"
type input "2024/08/14"
type input "2025/02/10"
click at [492, 269] on div "Apply" at bounding box center [490, 265] width 24 height 13
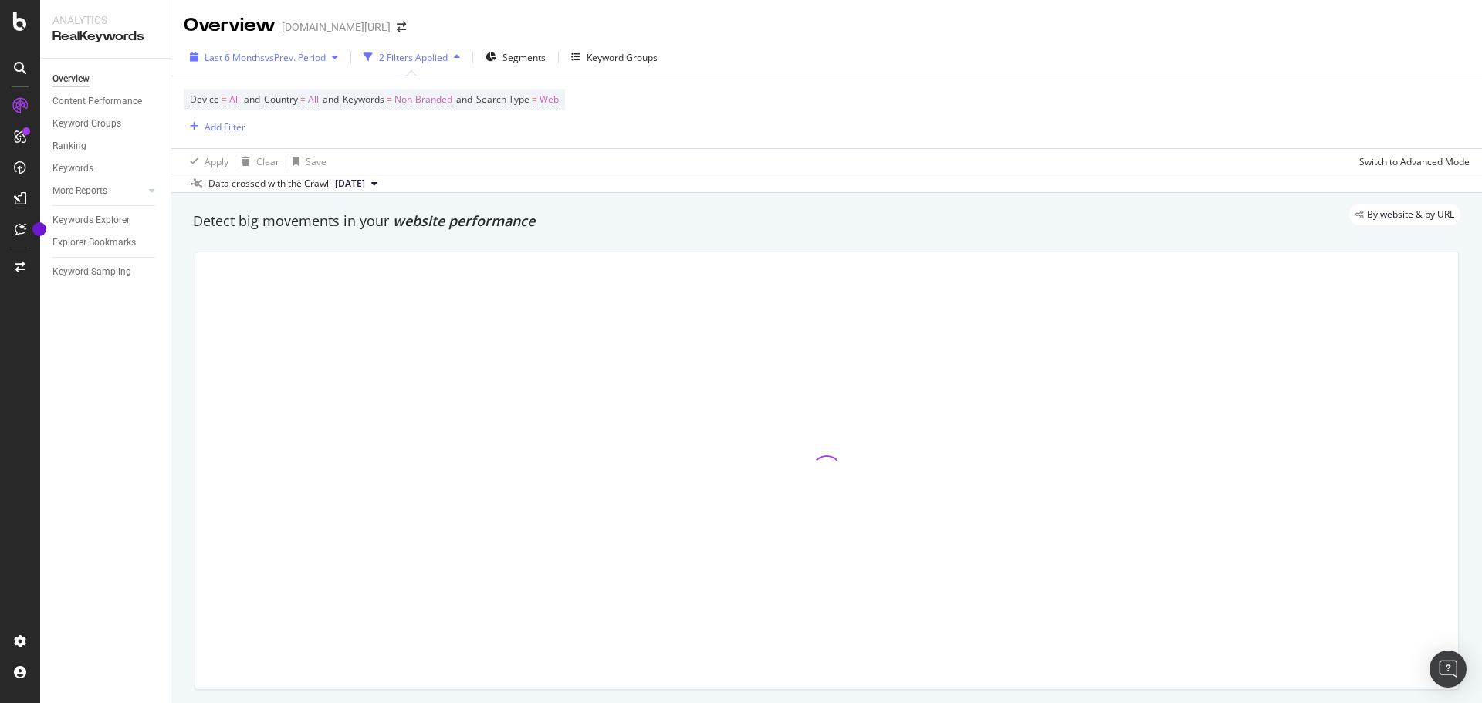
click at [309, 59] on span "vs Prev. Period" at bounding box center [295, 57] width 61 height 13
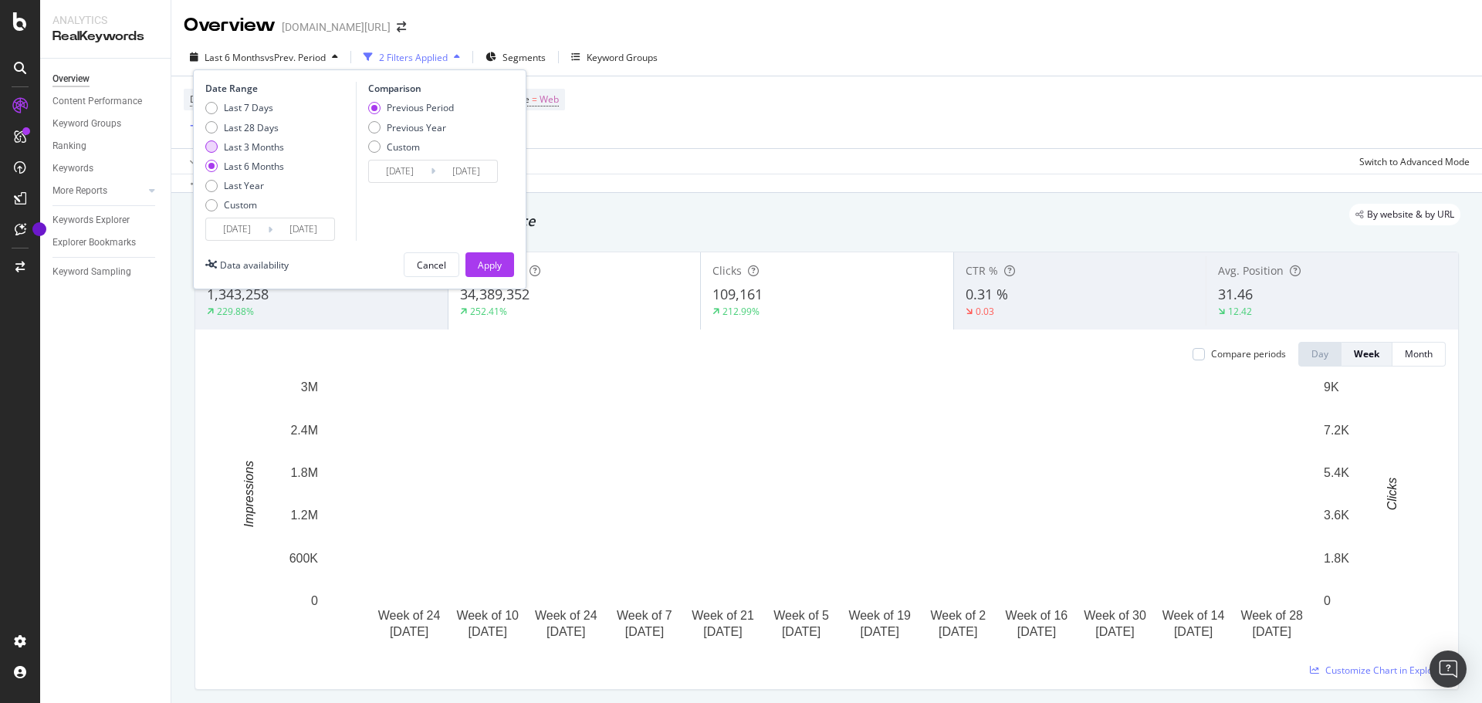
drag, startPoint x: 276, startPoint y: 148, endPoint x: 374, endPoint y: 218, distance: 120.2
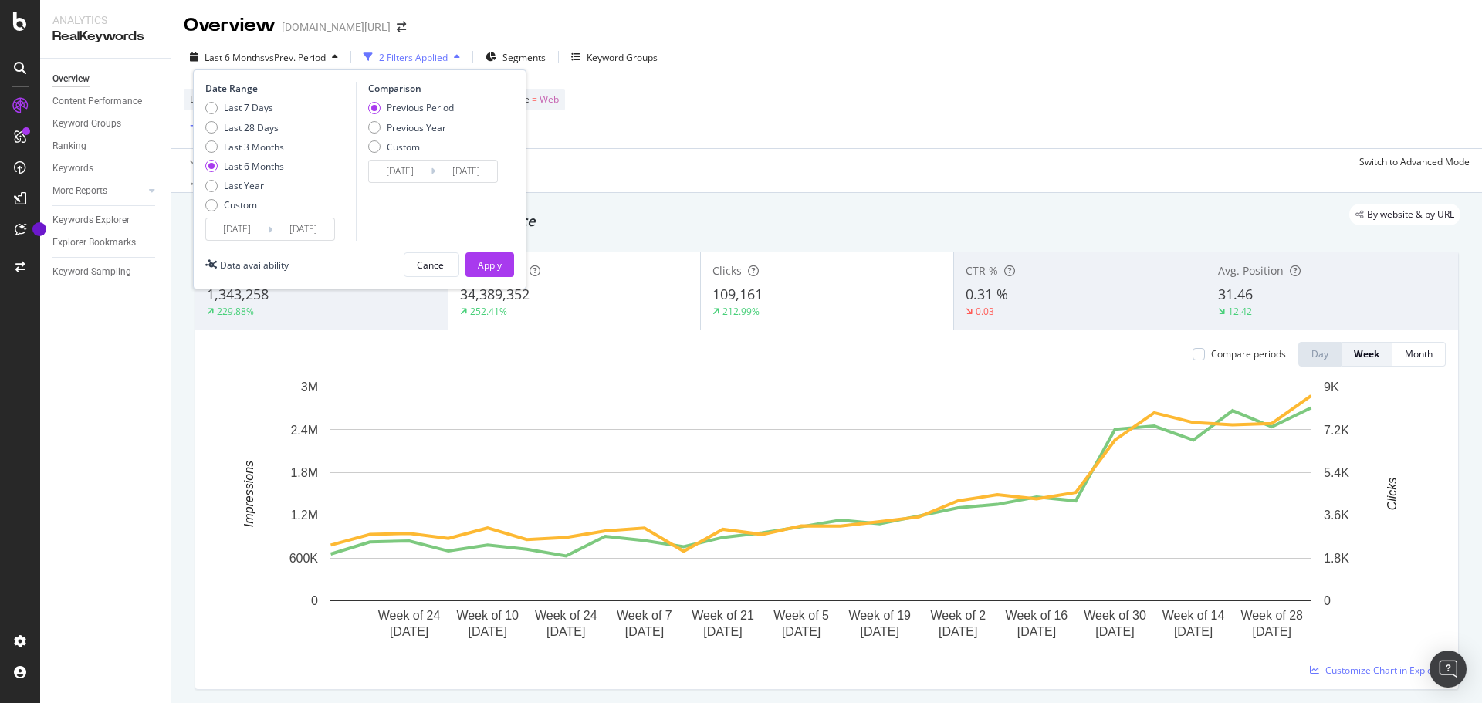
click at [276, 147] on div "Last 3 Months" at bounding box center [254, 146] width 60 height 13
type input "2025/05/11"
type input "2025/02/08"
type input "2025/05/10"
click at [476, 264] on button "Apply" at bounding box center [489, 264] width 49 height 25
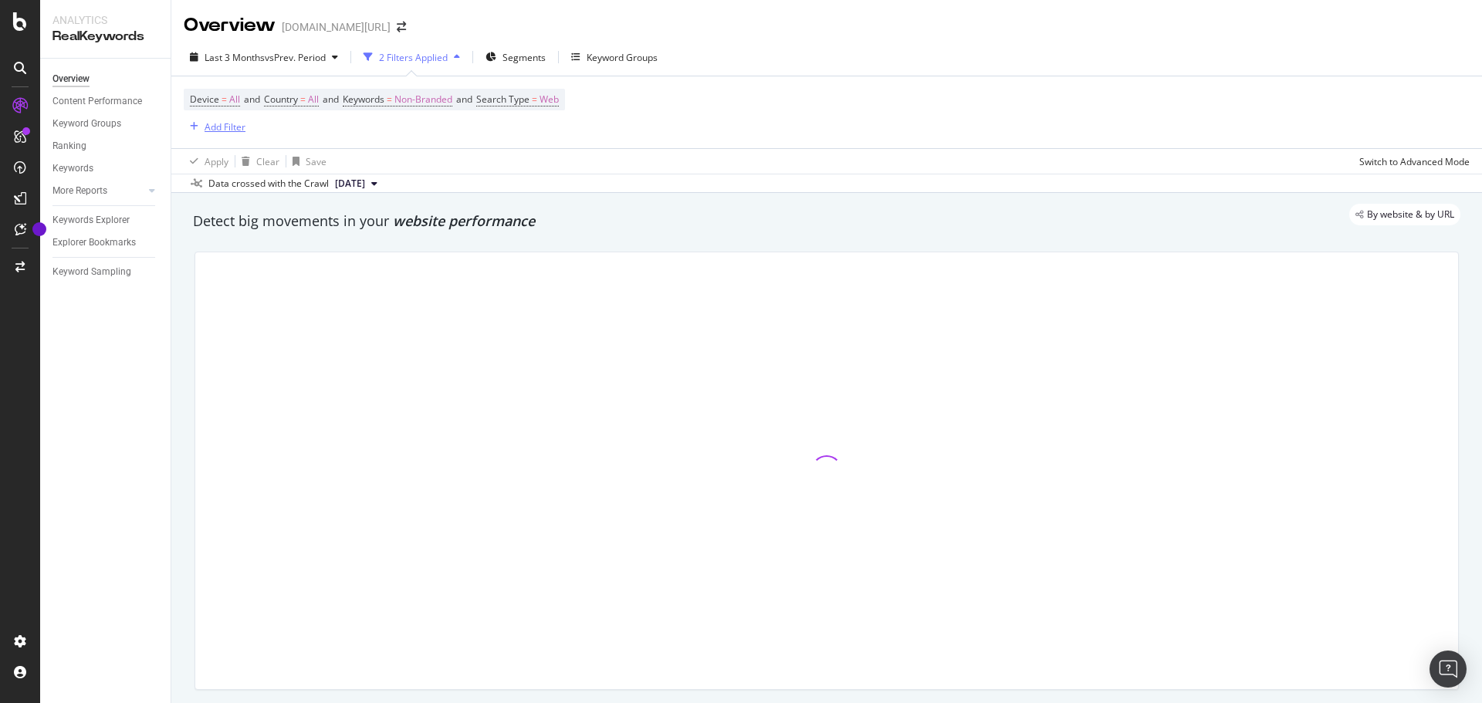
click at [237, 124] on div "Add Filter" at bounding box center [225, 126] width 41 height 13
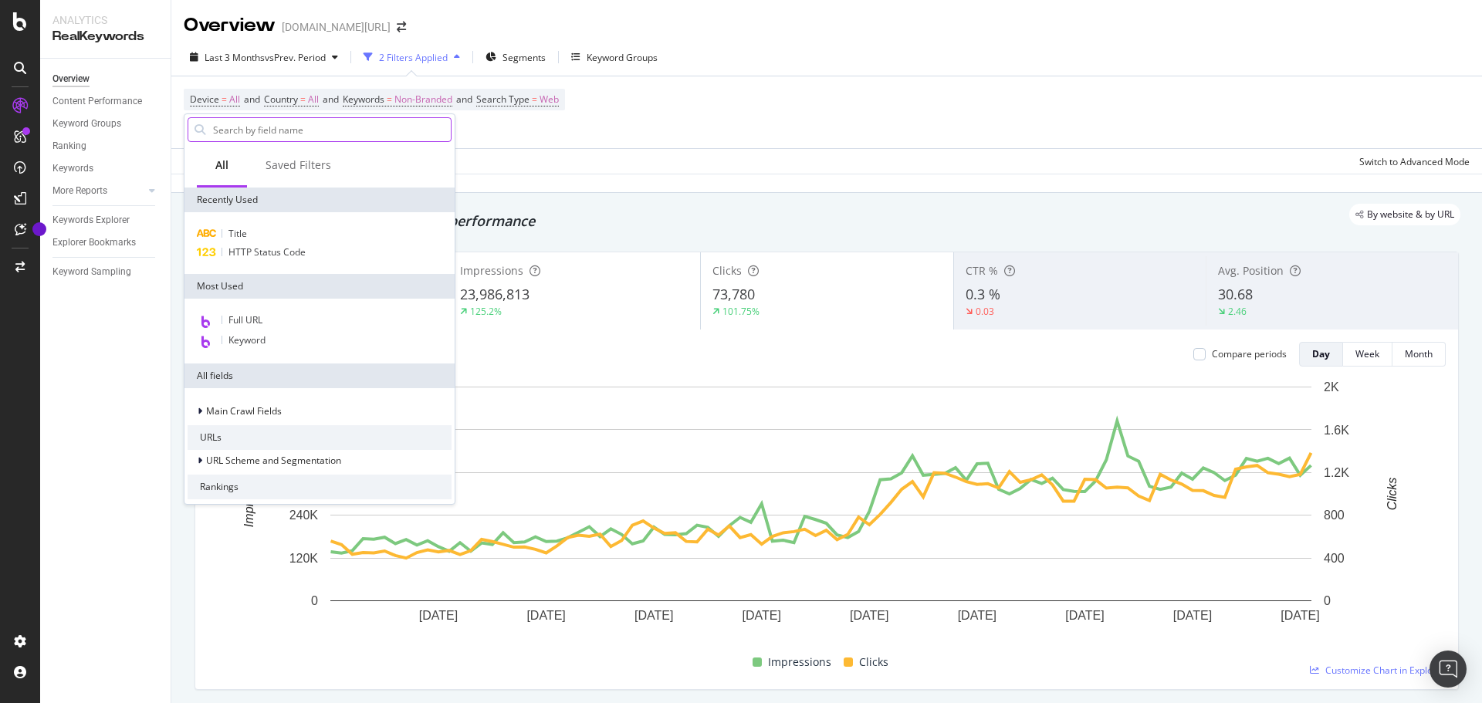
click at [274, 130] on input "text" at bounding box center [331, 129] width 239 height 23
click at [868, 147] on div "Device = All and Country = All and Keywords = Non-Branded and Search Type = Web…" at bounding box center [827, 112] width 1286 height 72
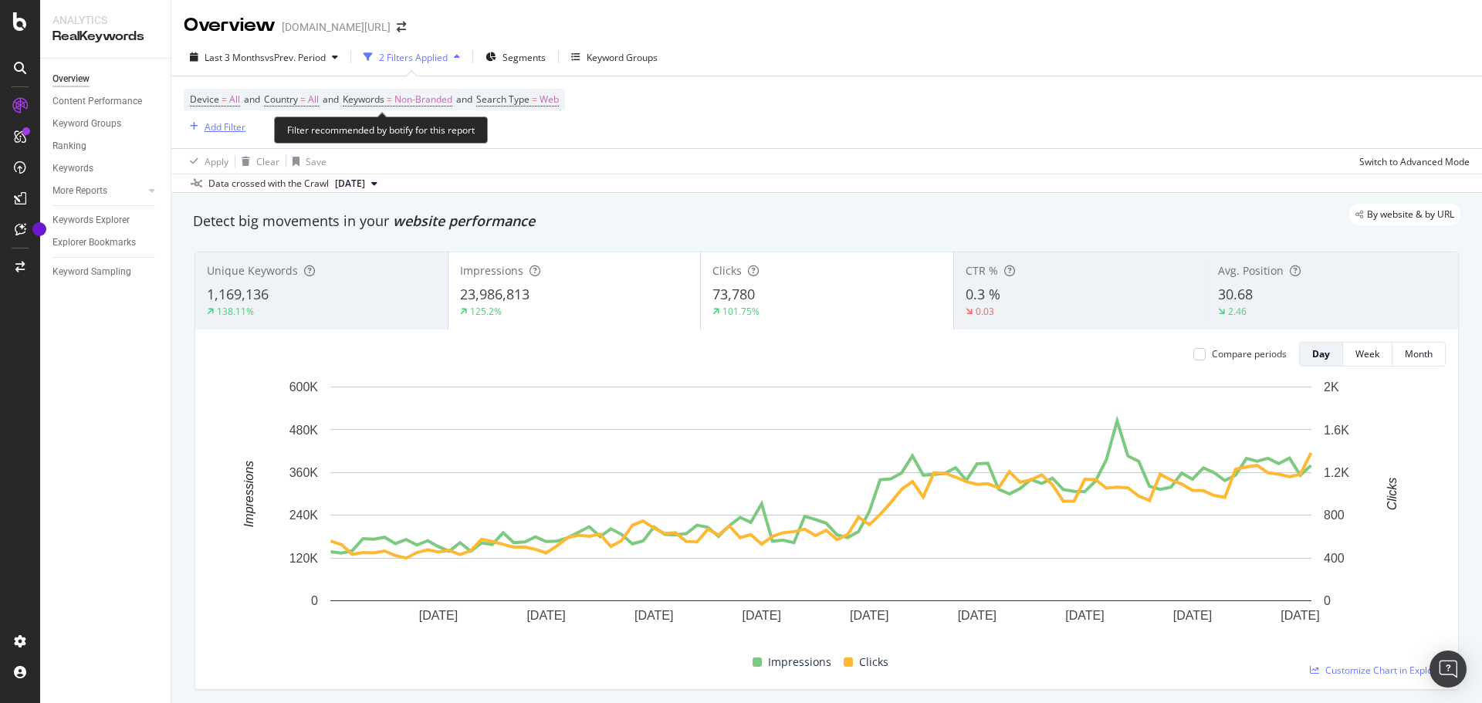
click at [232, 124] on div "Add Filter" at bounding box center [225, 126] width 41 height 13
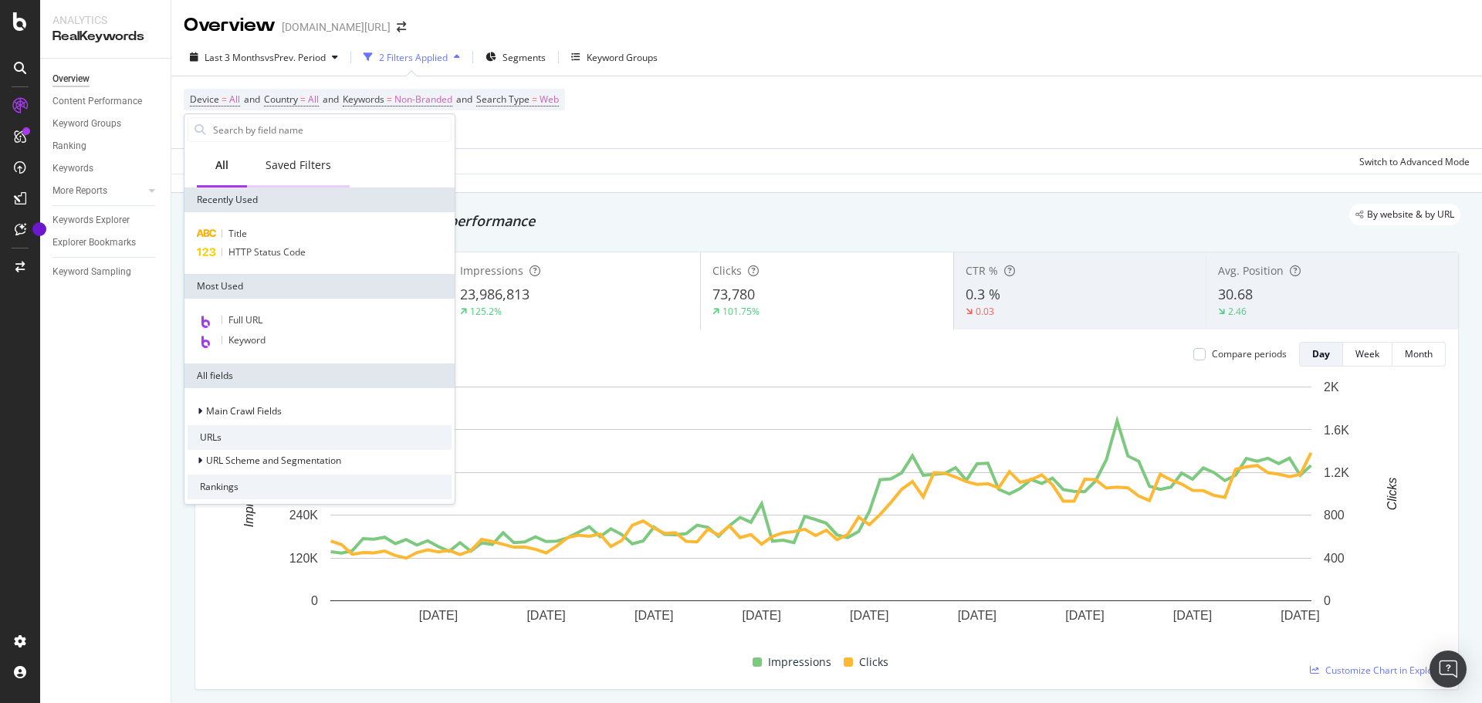
click at [291, 162] on div "Saved Filters" at bounding box center [299, 164] width 66 height 15
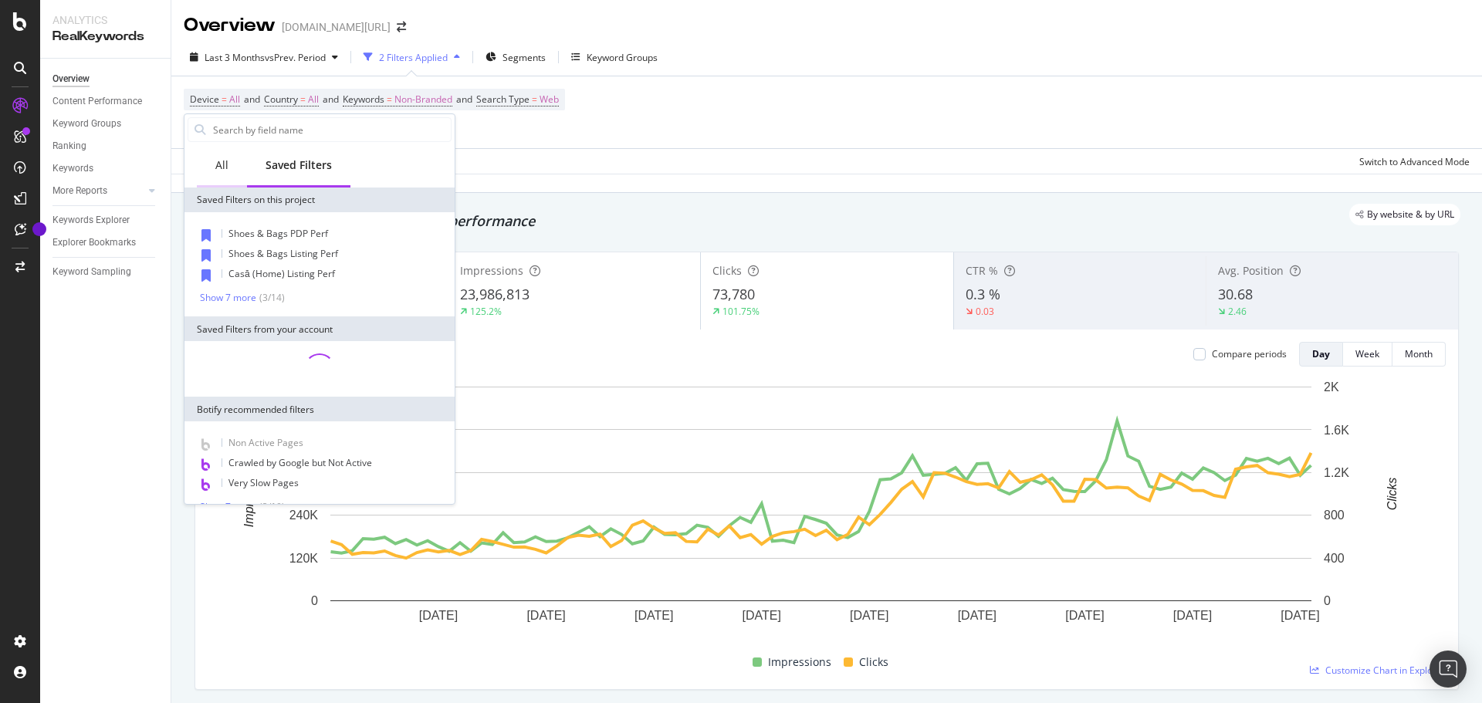
click at [226, 162] on div "All" at bounding box center [221, 164] width 13 height 15
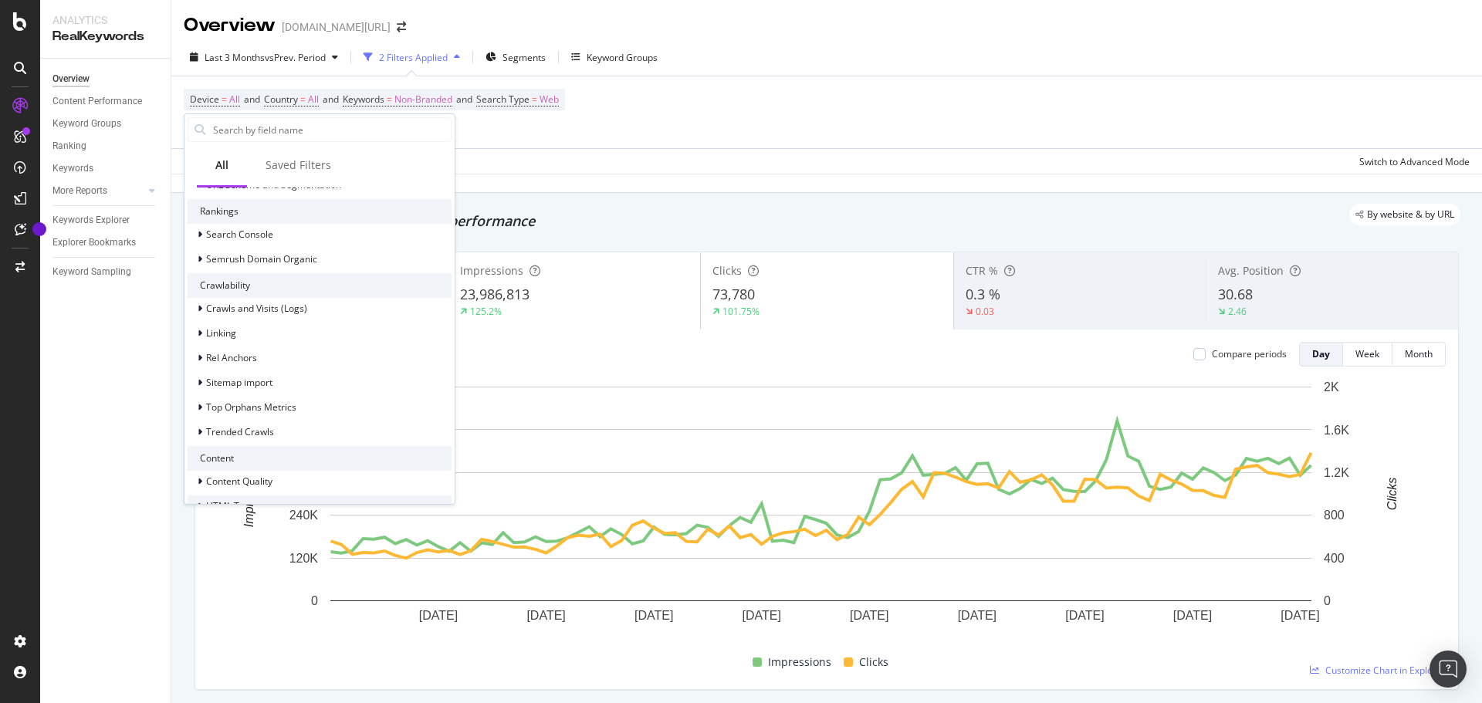
scroll to position [425, 0]
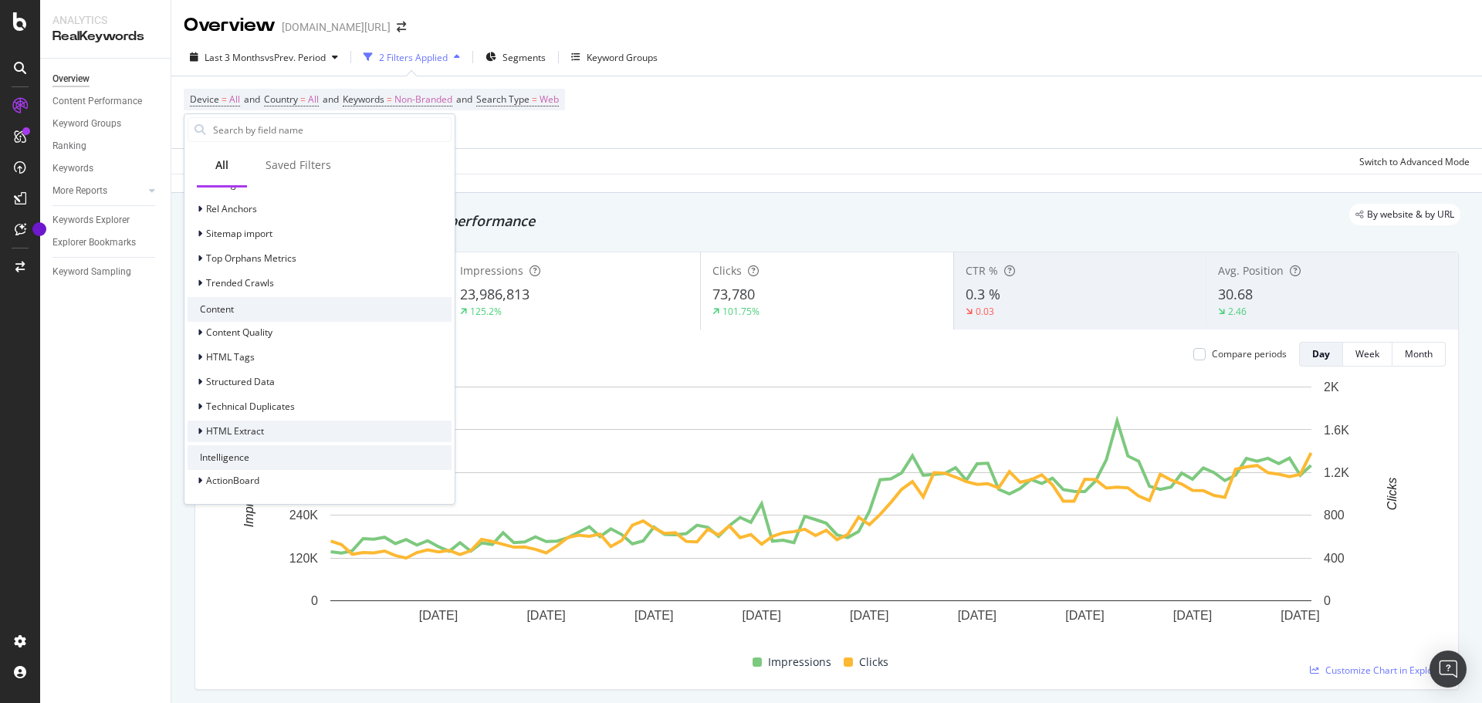
click at [197, 437] on div at bounding box center [201, 431] width 9 height 15
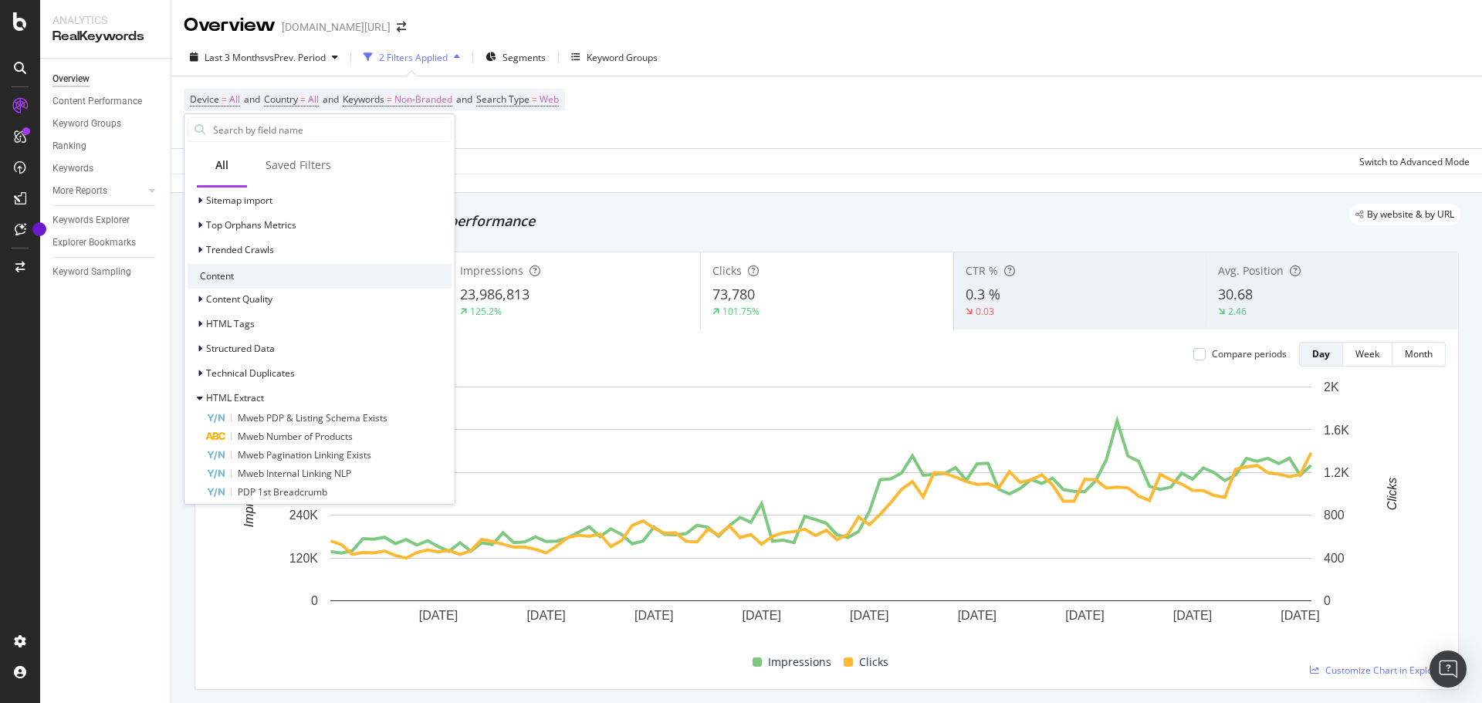
scroll to position [740, 0]
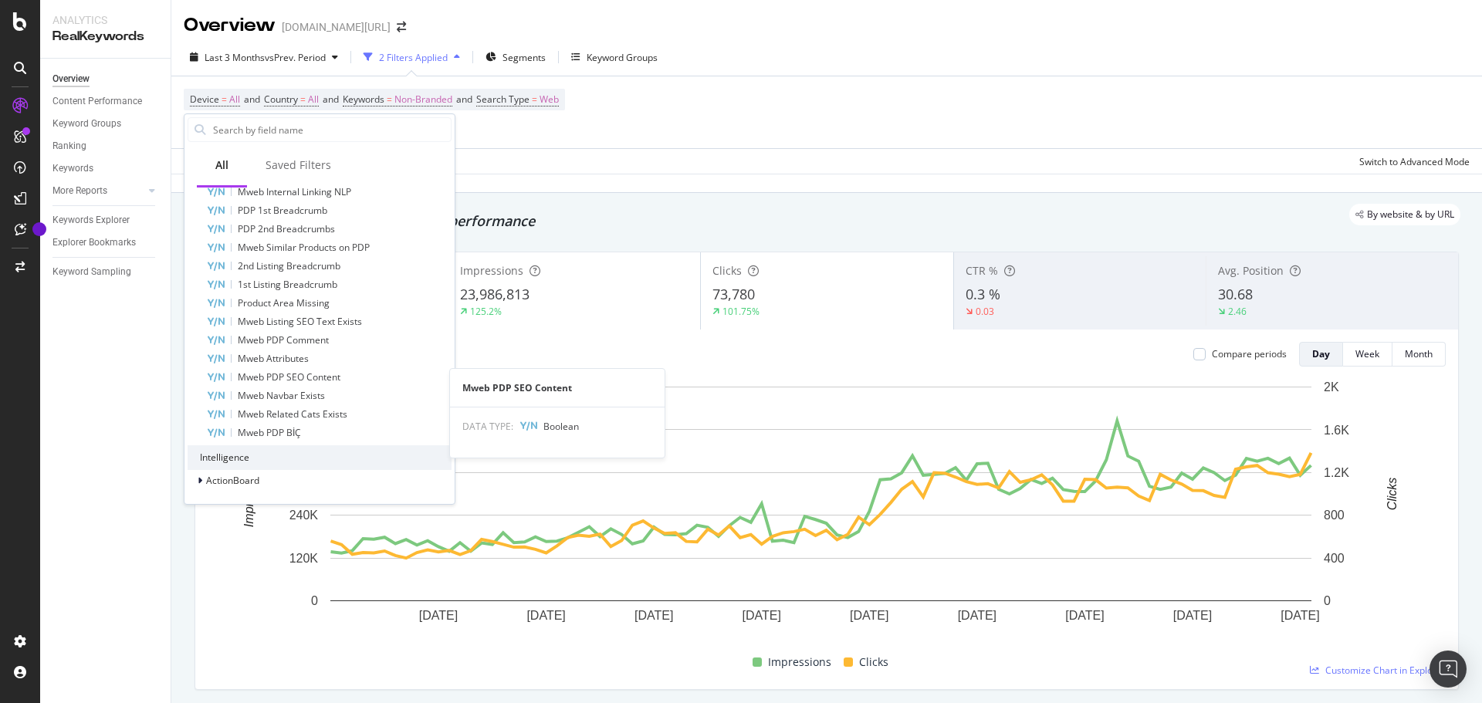
drag, startPoint x: 333, startPoint y: 379, endPoint x: 352, endPoint y: 368, distance: 21.4
click at [333, 379] on span "Mweb PDP SEO Content" at bounding box center [289, 377] width 103 height 13
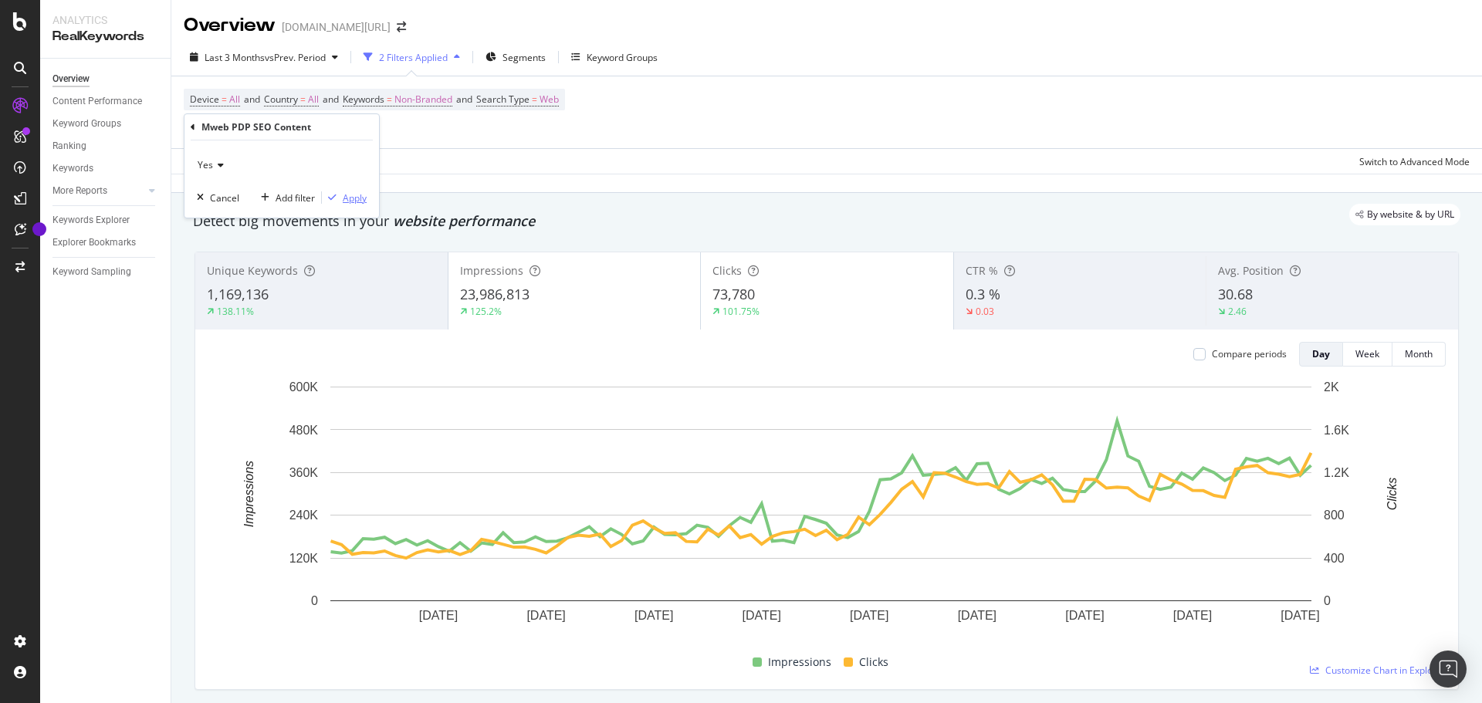
click at [337, 195] on div "button" at bounding box center [332, 197] width 21 height 9
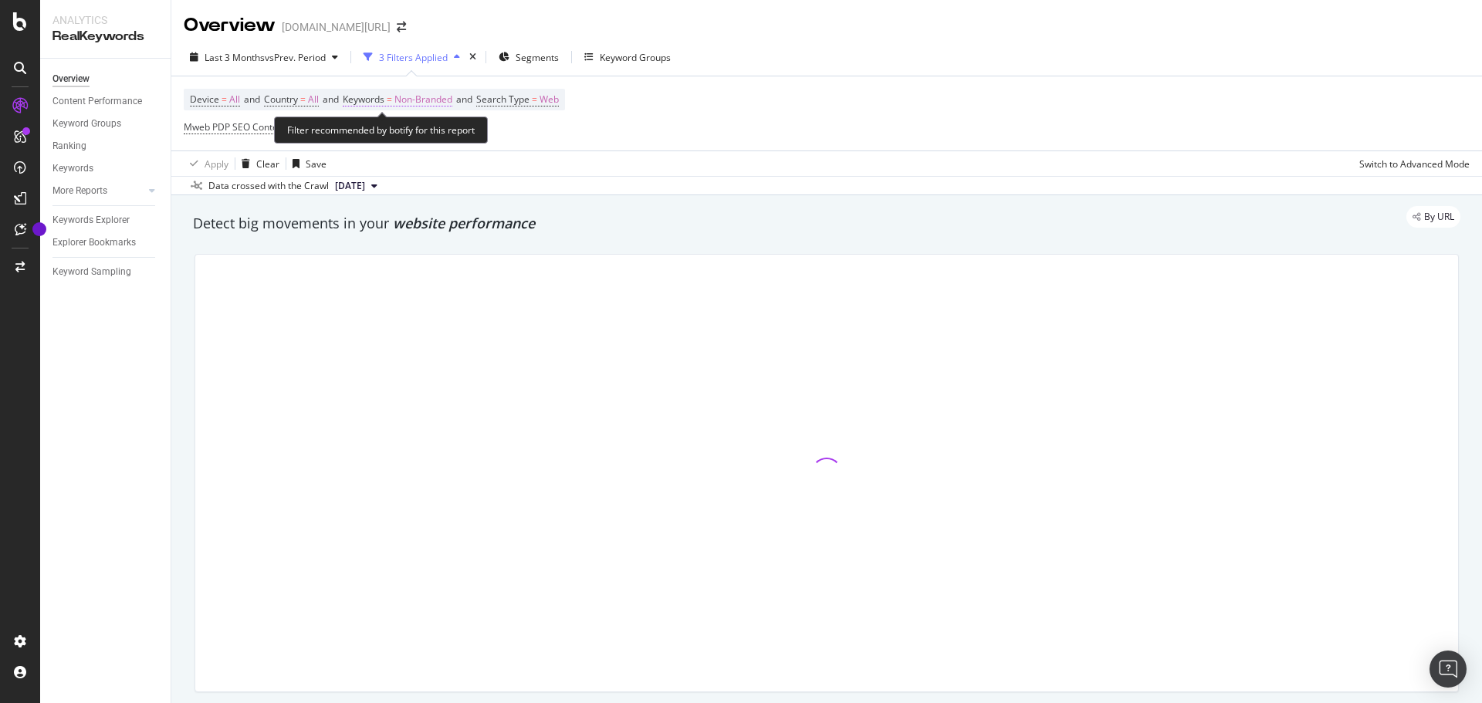
click at [384, 97] on span "Keywords" at bounding box center [364, 99] width 42 height 13
click at [408, 144] on div "Non-Branded" at bounding box center [406, 135] width 83 height 23
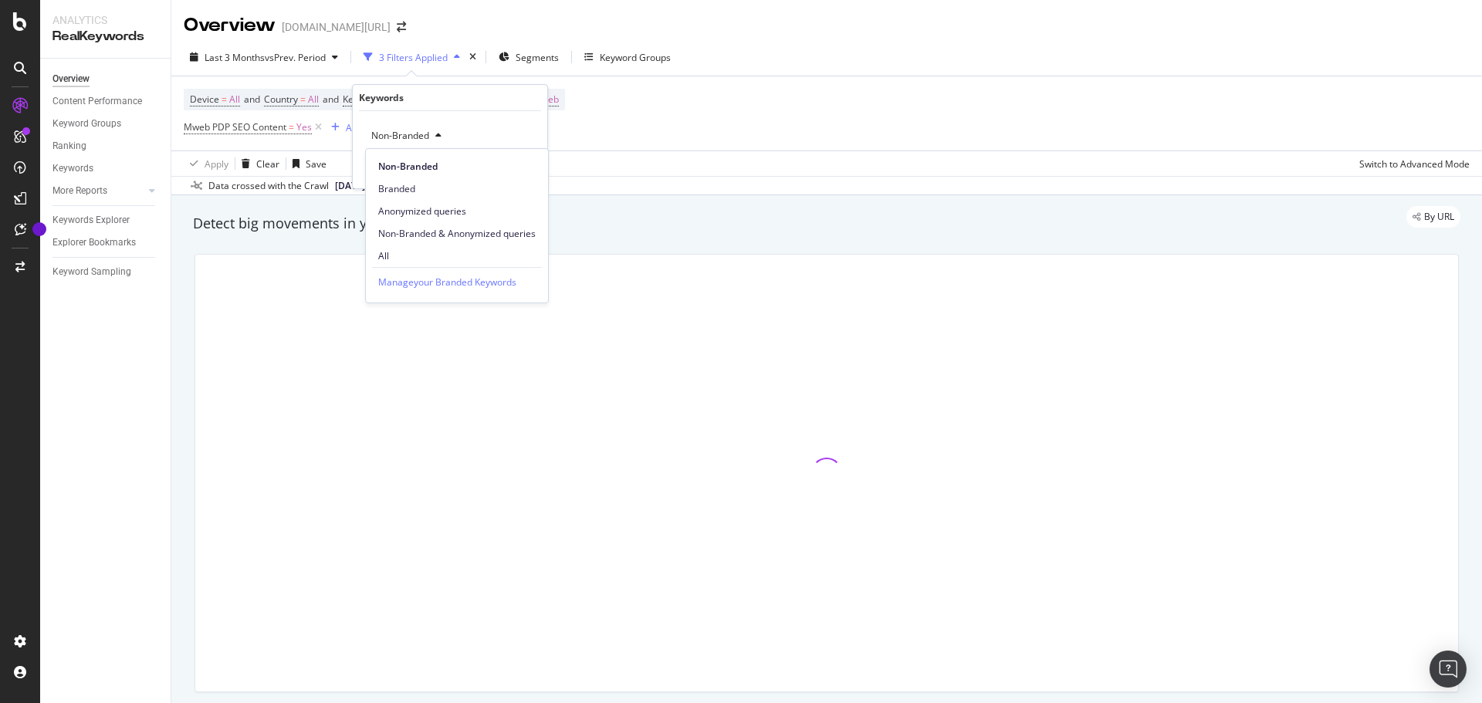
drag, startPoint x: 403, startPoint y: 232, endPoint x: 489, endPoint y: 239, distance: 86.7
click at [403, 232] on span "Non-Branded & Anonymized queries" at bounding box center [456, 234] width 157 height 14
drag, startPoint x: 532, startPoint y: 173, endPoint x: 1157, endPoint y: 3, distance: 647.9
click at [532, 173] on div "Apply" at bounding box center [535, 168] width 24 height 13
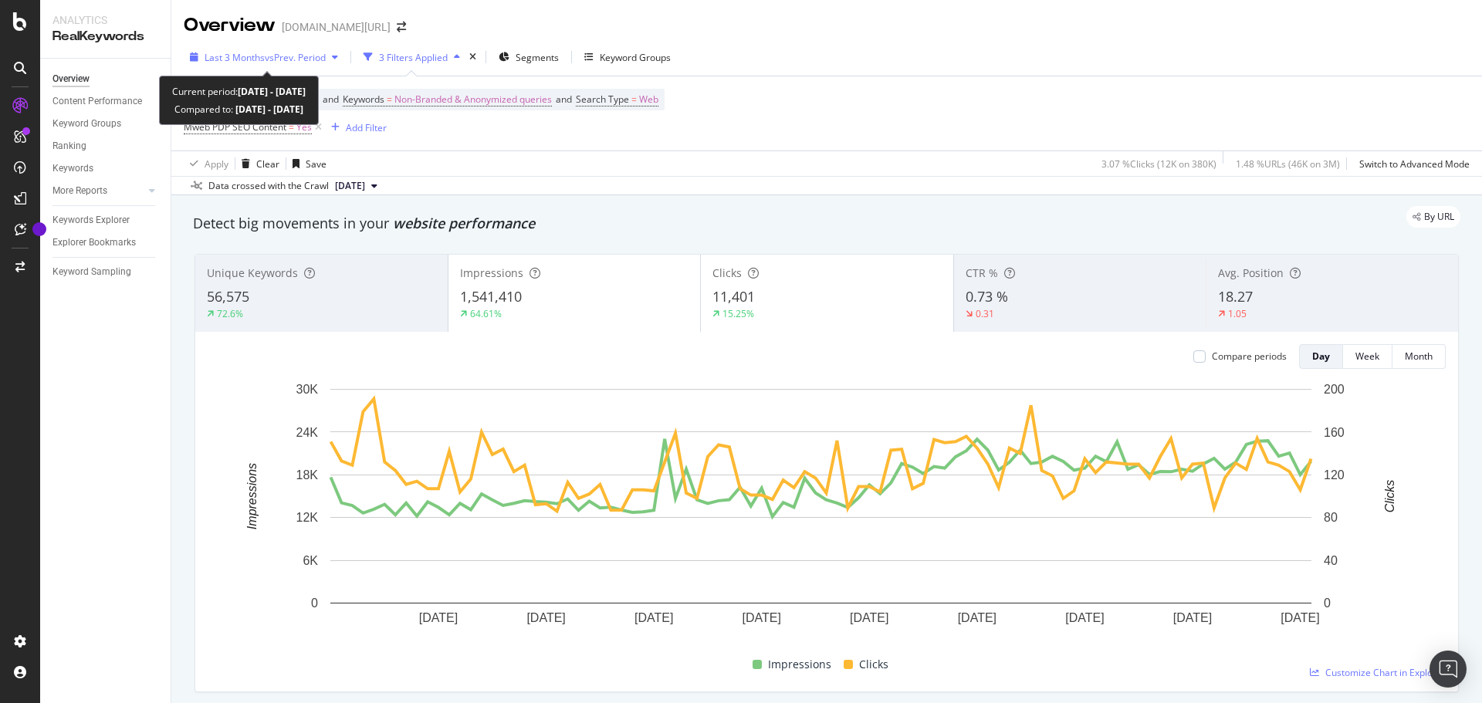
click at [293, 47] on div "Last 3 Months vs Prev. Period" at bounding box center [264, 57] width 161 height 23
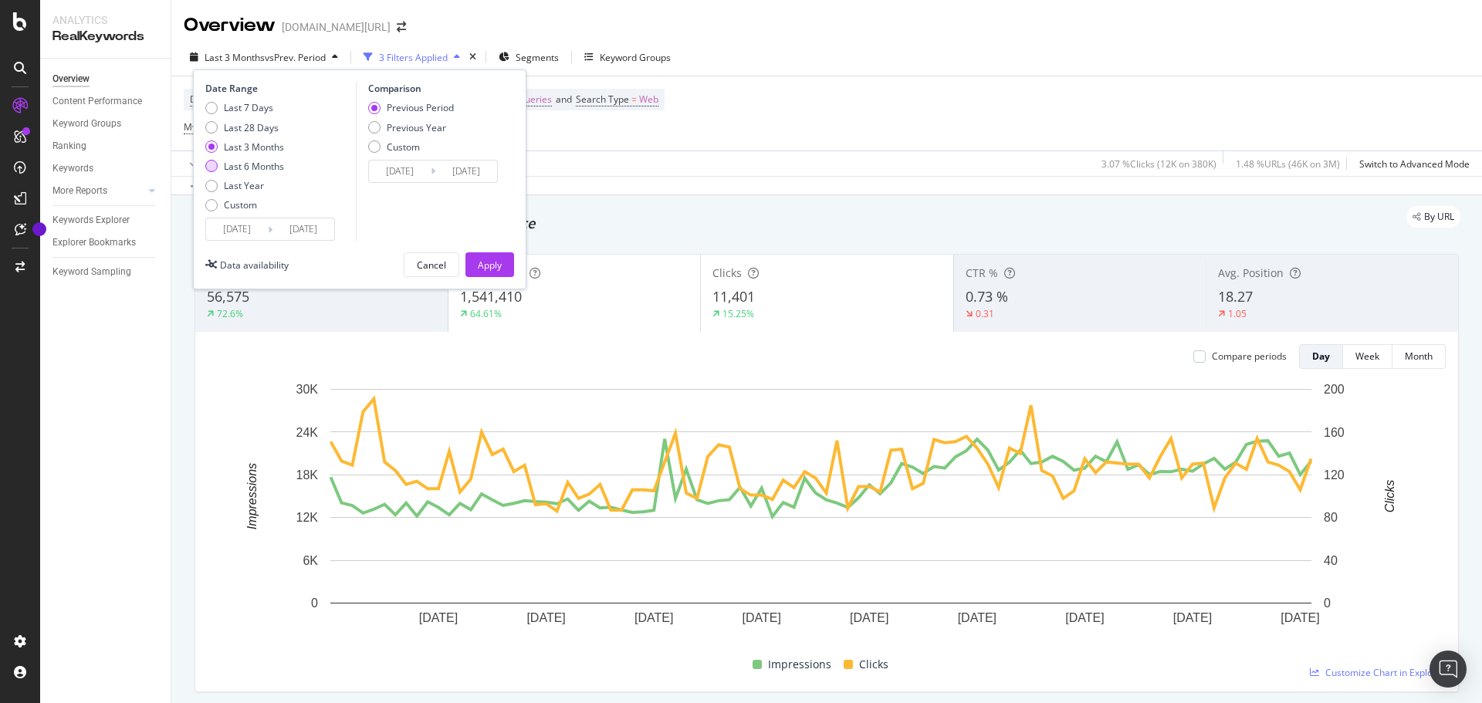
click at [257, 164] on div "Last 6 Months" at bounding box center [254, 166] width 60 height 13
type input "[DATE]"
click at [478, 262] on div "Apply" at bounding box center [490, 265] width 24 height 13
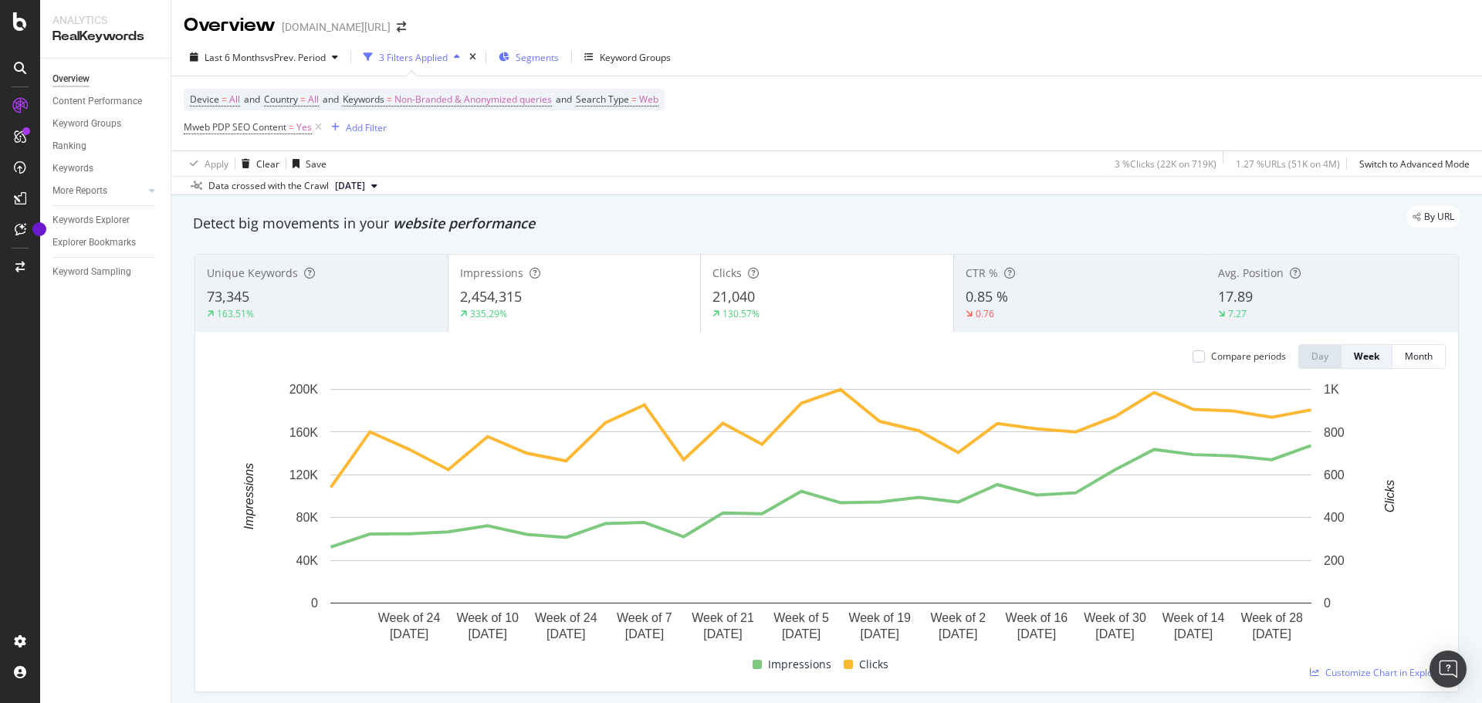
click at [557, 49] on div "Segments" at bounding box center [529, 57] width 60 height 23
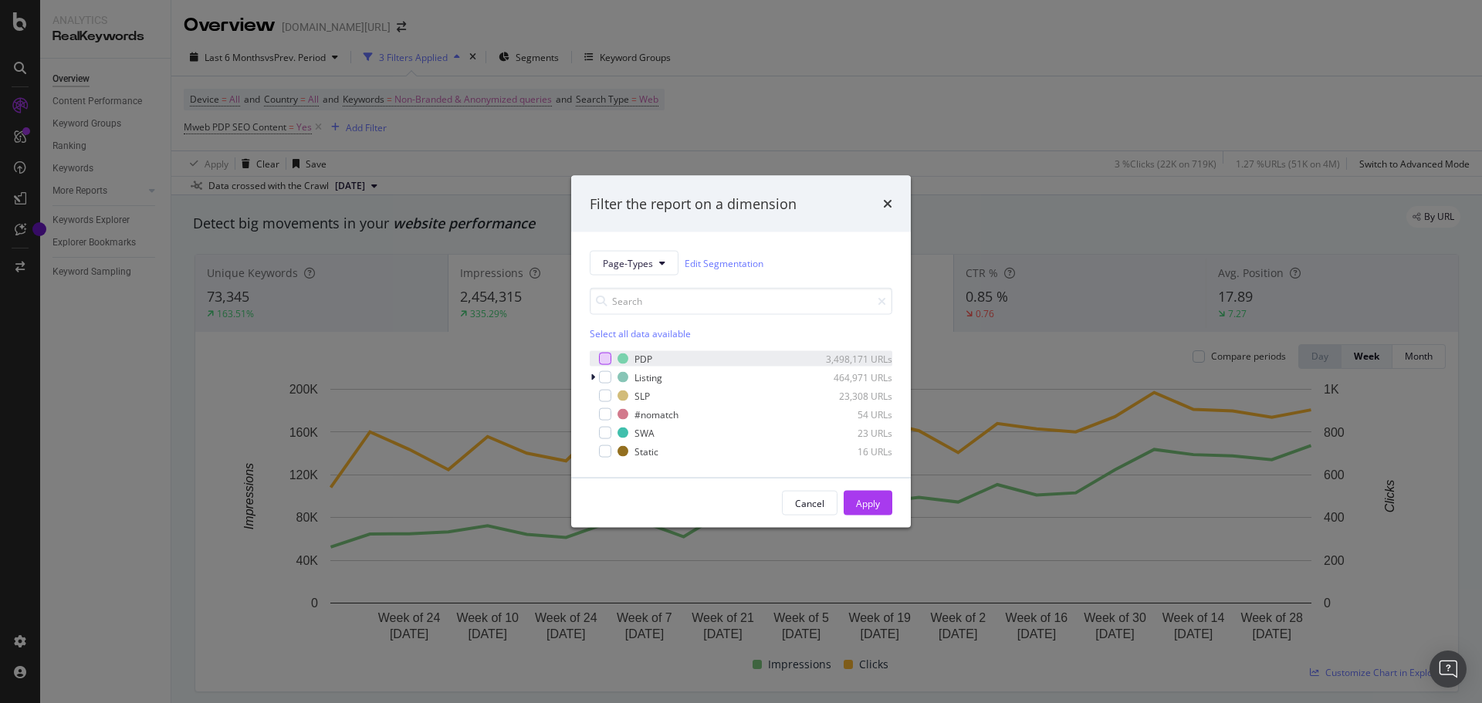
click at [606, 363] on div "modal" at bounding box center [605, 359] width 12 height 12
drag, startPoint x: 855, startPoint y: 501, endPoint x: 1326, endPoint y: 0, distance: 687.5
click at [856, 501] on div "Apply" at bounding box center [868, 502] width 24 height 13
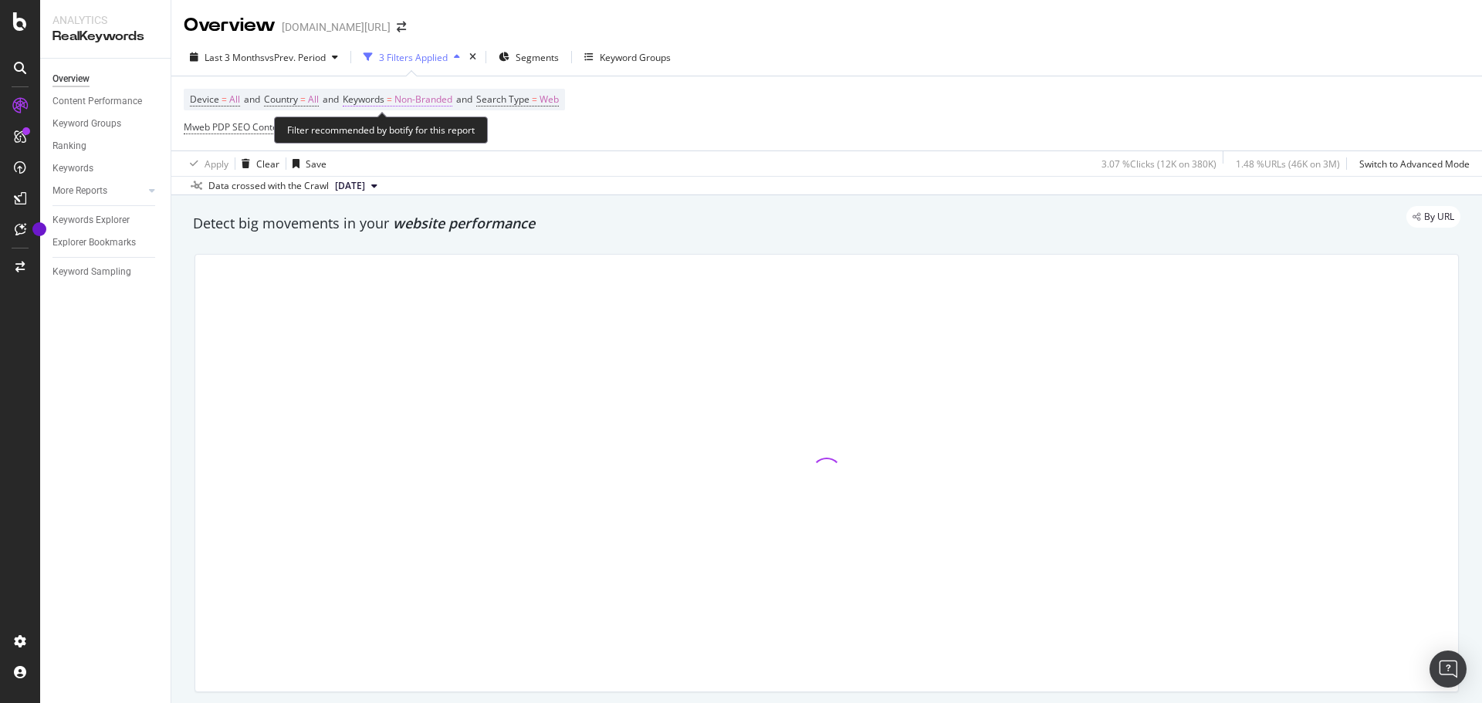
click at [421, 97] on span "Non-Branded" at bounding box center [423, 100] width 58 height 22
click at [417, 138] on span "Non-Branded" at bounding box center [397, 135] width 64 height 13
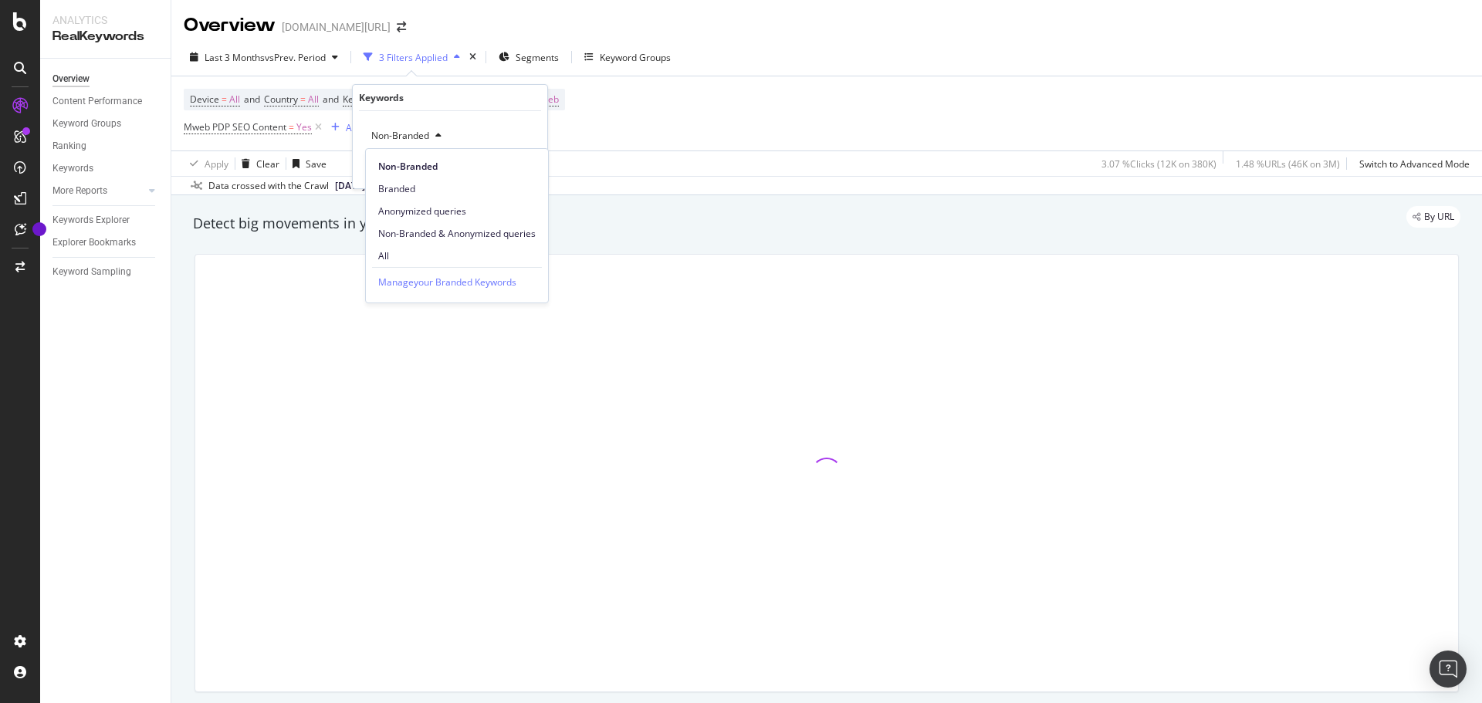
click at [428, 227] on span "Non-Branded & Anonymized queries" at bounding box center [456, 234] width 157 height 14
drag, startPoint x: 532, startPoint y: 172, endPoint x: 240, endPoint y: 127, distance: 295.2
click at [532, 171] on div "Apply" at bounding box center [535, 168] width 24 height 13
click at [234, 127] on span "Mweb PDP SEO Content" at bounding box center [235, 126] width 103 height 13
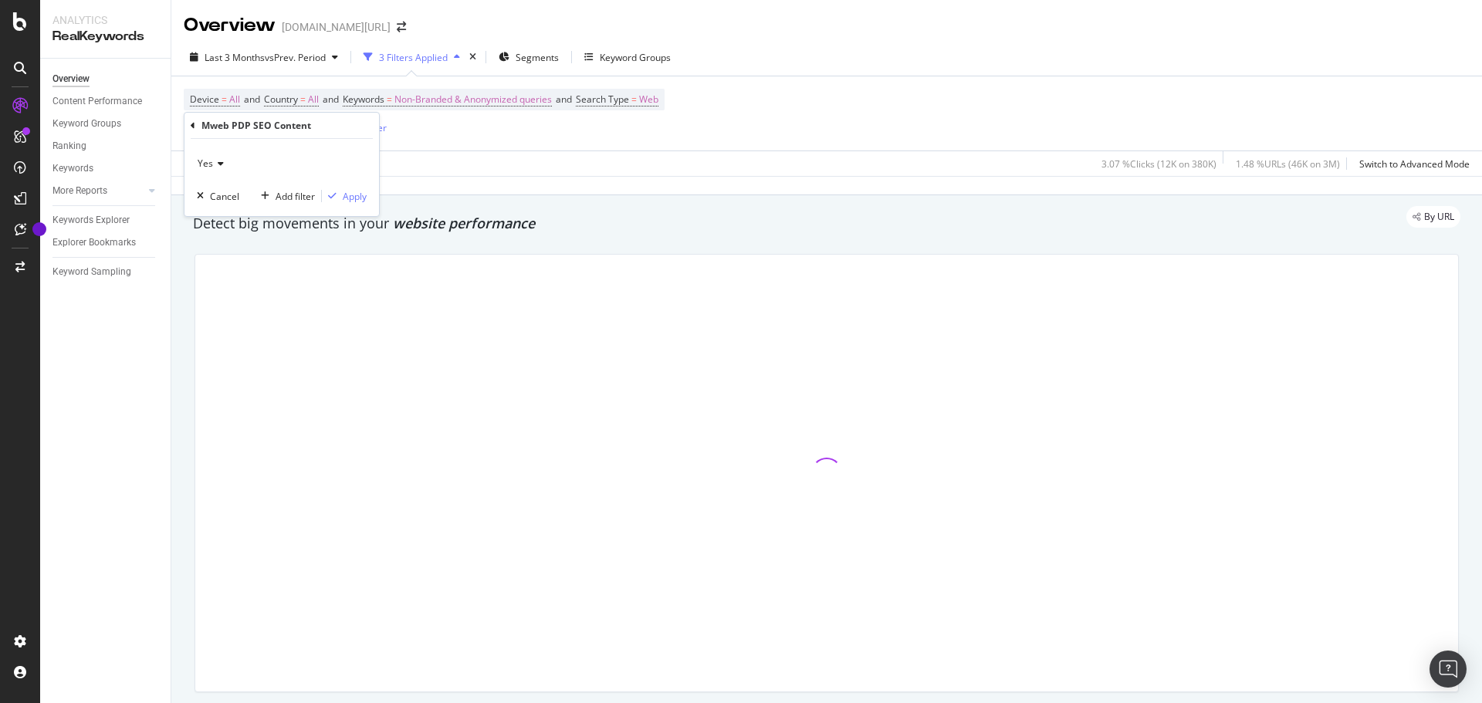
click at [222, 165] on icon at bounding box center [218, 163] width 11 height 9
drag, startPoint x: 224, startPoint y: 213, endPoint x: 231, endPoint y: 208, distance: 8.3
click at [224, 213] on div "No" at bounding box center [283, 215] width 165 height 20
drag, startPoint x: 358, startPoint y: 195, endPoint x: 1150, endPoint y: 64, distance: 802.8
click at [358, 195] on div "Apply" at bounding box center [355, 196] width 24 height 13
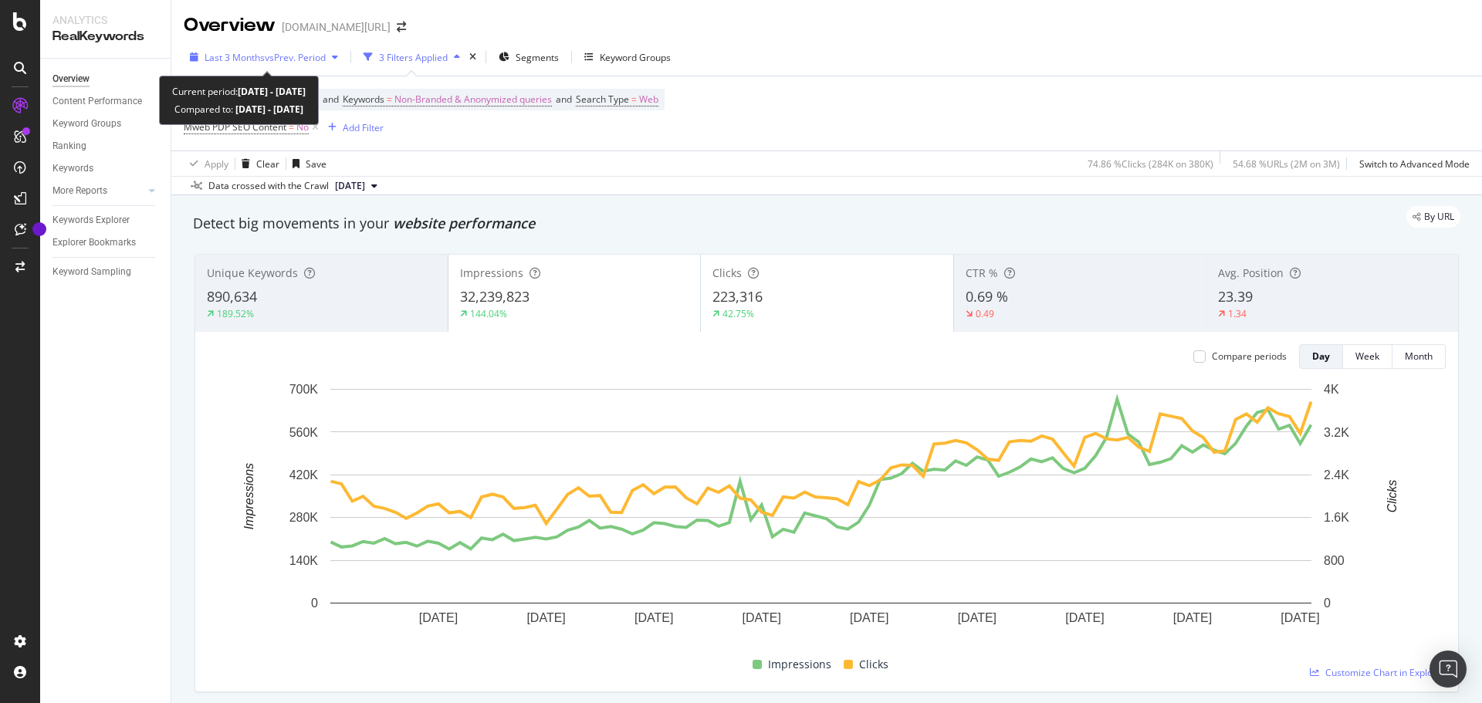
click at [260, 63] on span "Last 3 Months" at bounding box center [235, 57] width 60 height 13
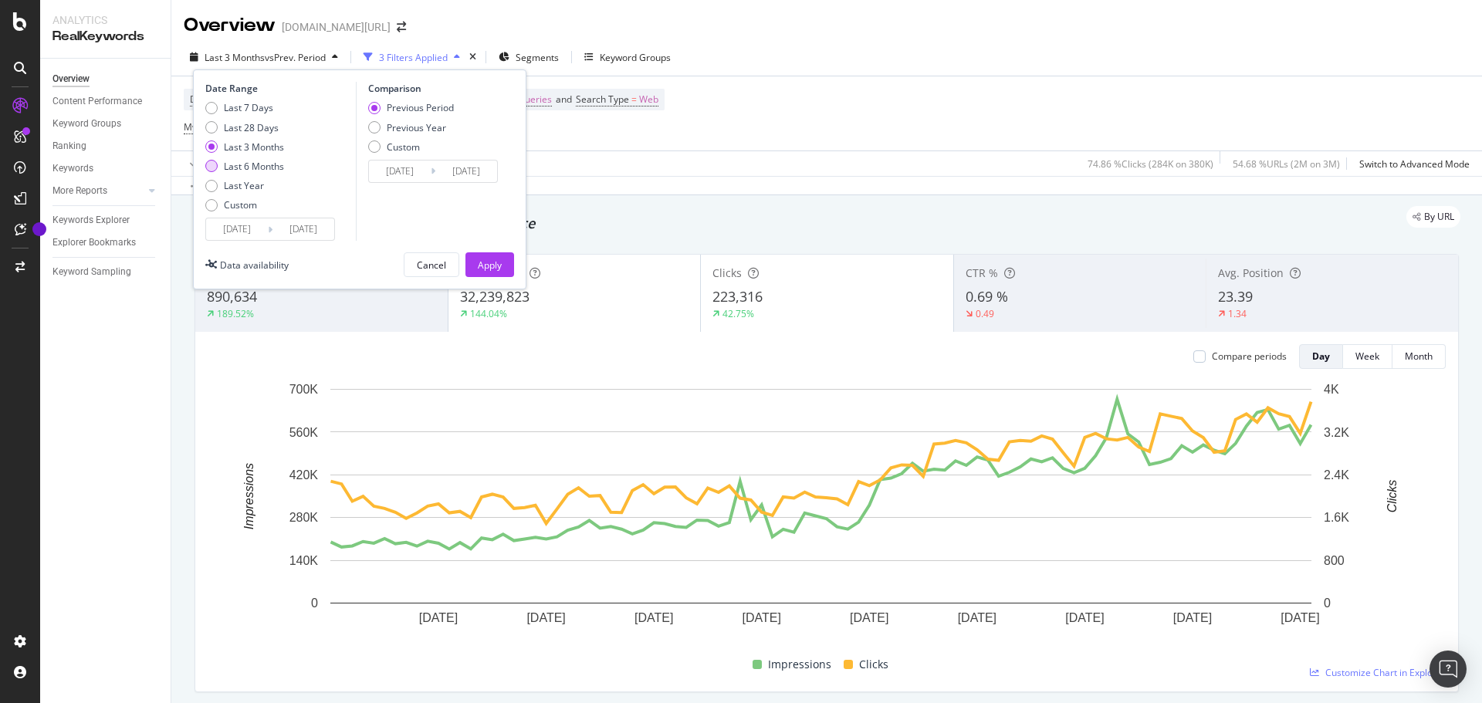
click at [246, 165] on div "Last 6 Months" at bounding box center [254, 166] width 60 height 13
type input "2025/02/11"
type input "2024/08/14"
type input "2025/02/10"
click at [485, 260] on div "Apply" at bounding box center [490, 265] width 24 height 13
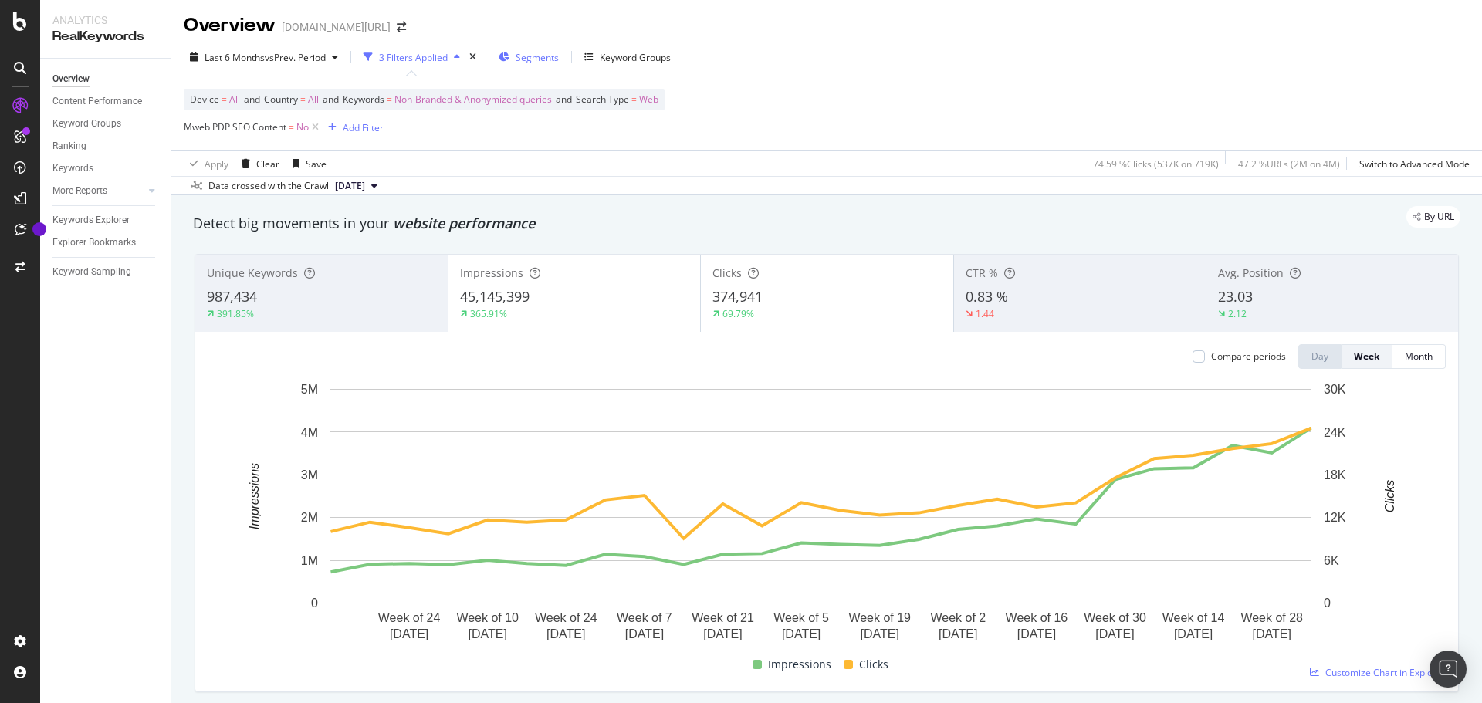
click at [546, 53] on span "Segments" at bounding box center [537, 57] width 43 height 13
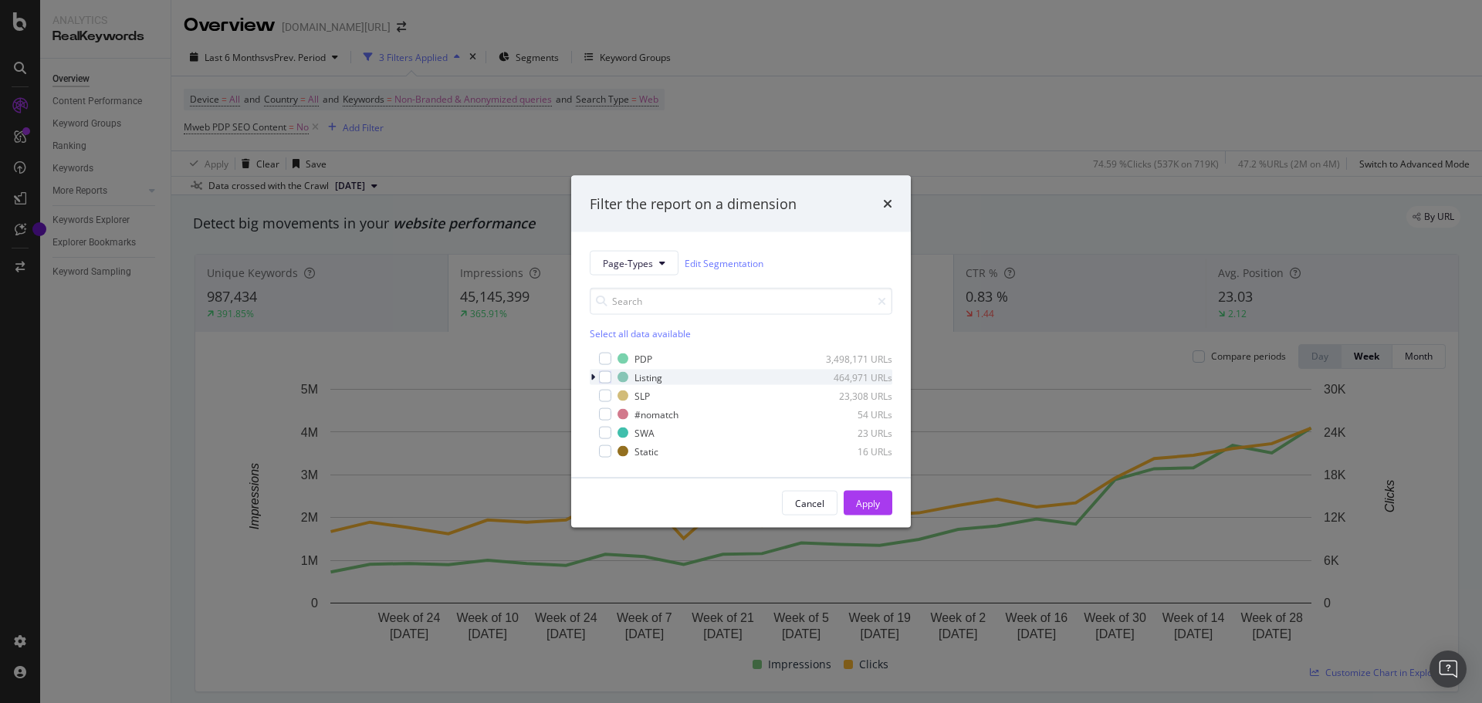
drag, startPoint x: 604, startPoint y: 351, endPoint x: 629, endPoint y: 369, distance: 30.4
click at [604, 351] on div "PDP 3,498,171 URLs" at bounding box center [741, 358] width 303 height 15
click at [877, 491] on button "Apply" at bounding box center [868, 503] width 49 height 25
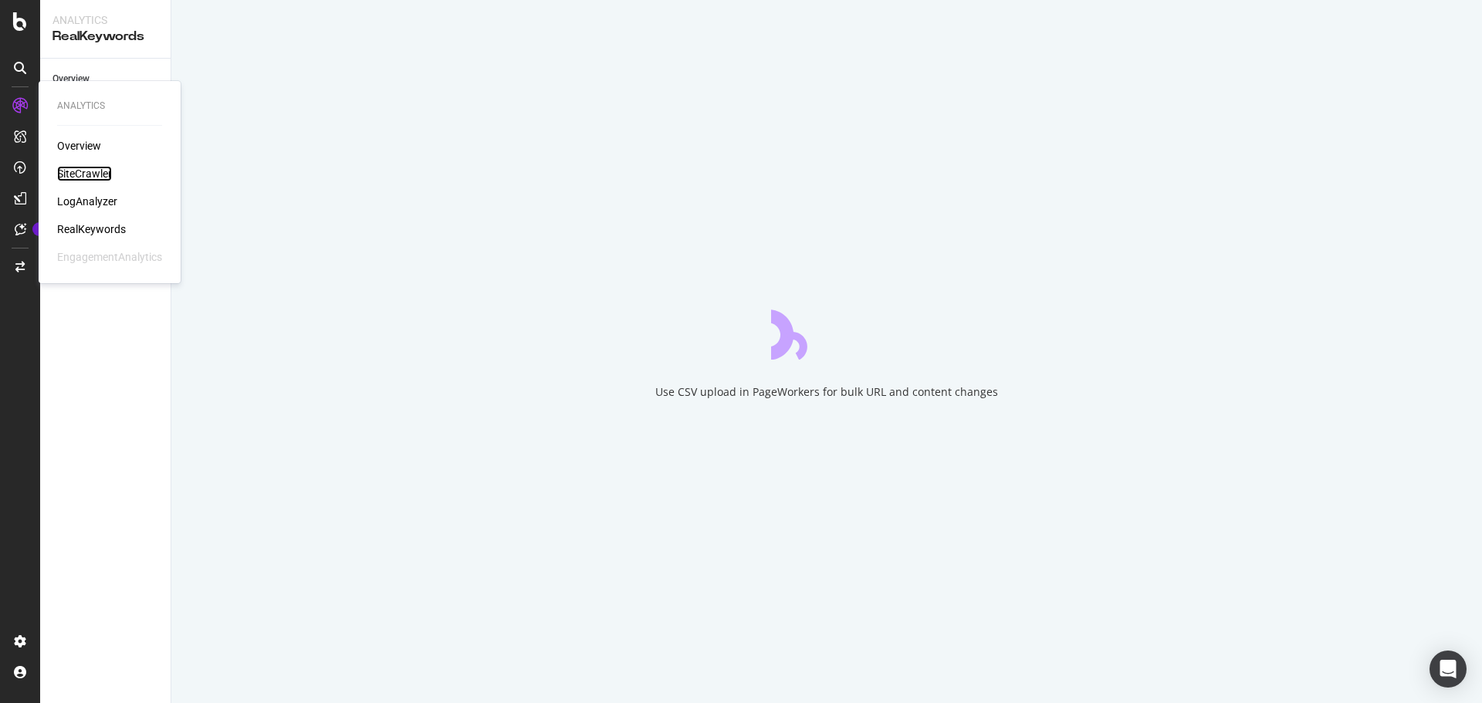
click at [94, 177] on div "SiteCrawler" at bounding box center [84, 173] width 55 height 15
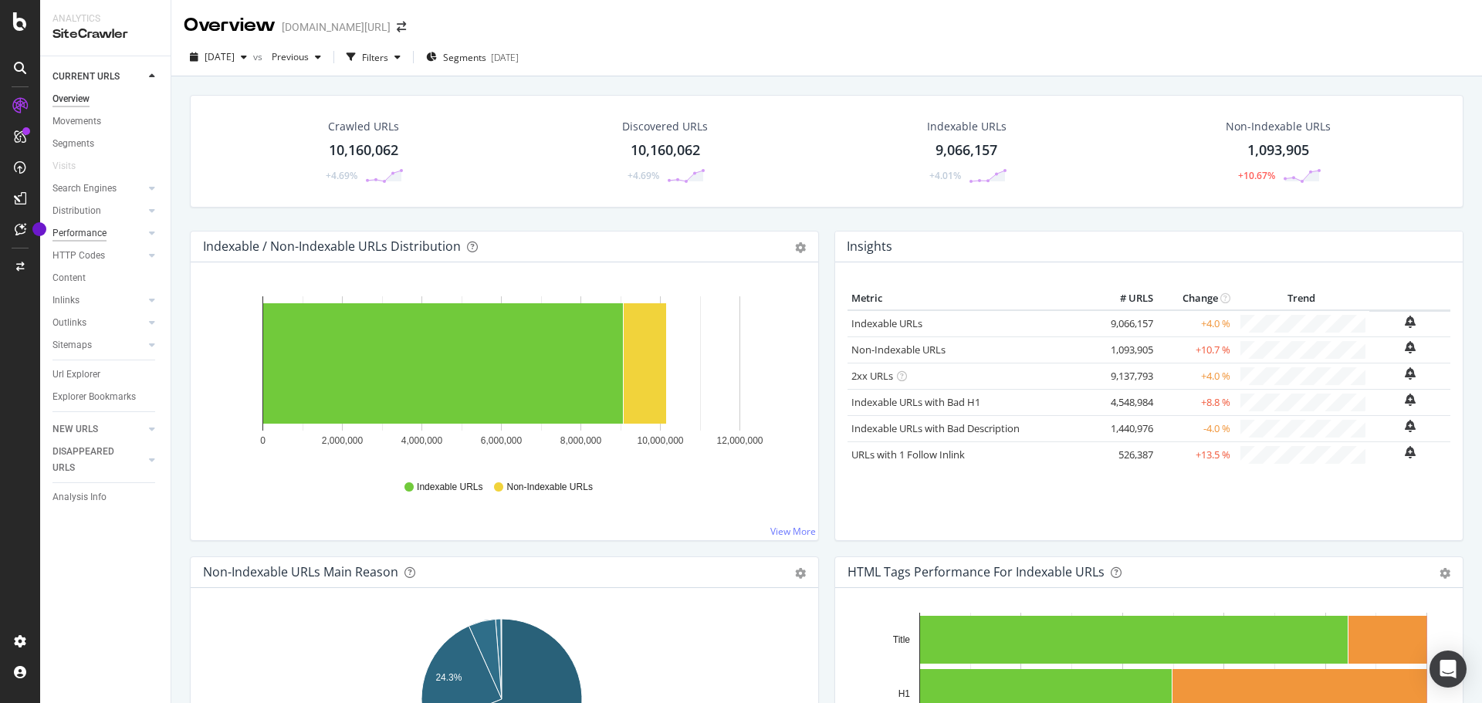
click at [102, 240] on div "Performance" at bounding box center [79, 233] width 54 height 16
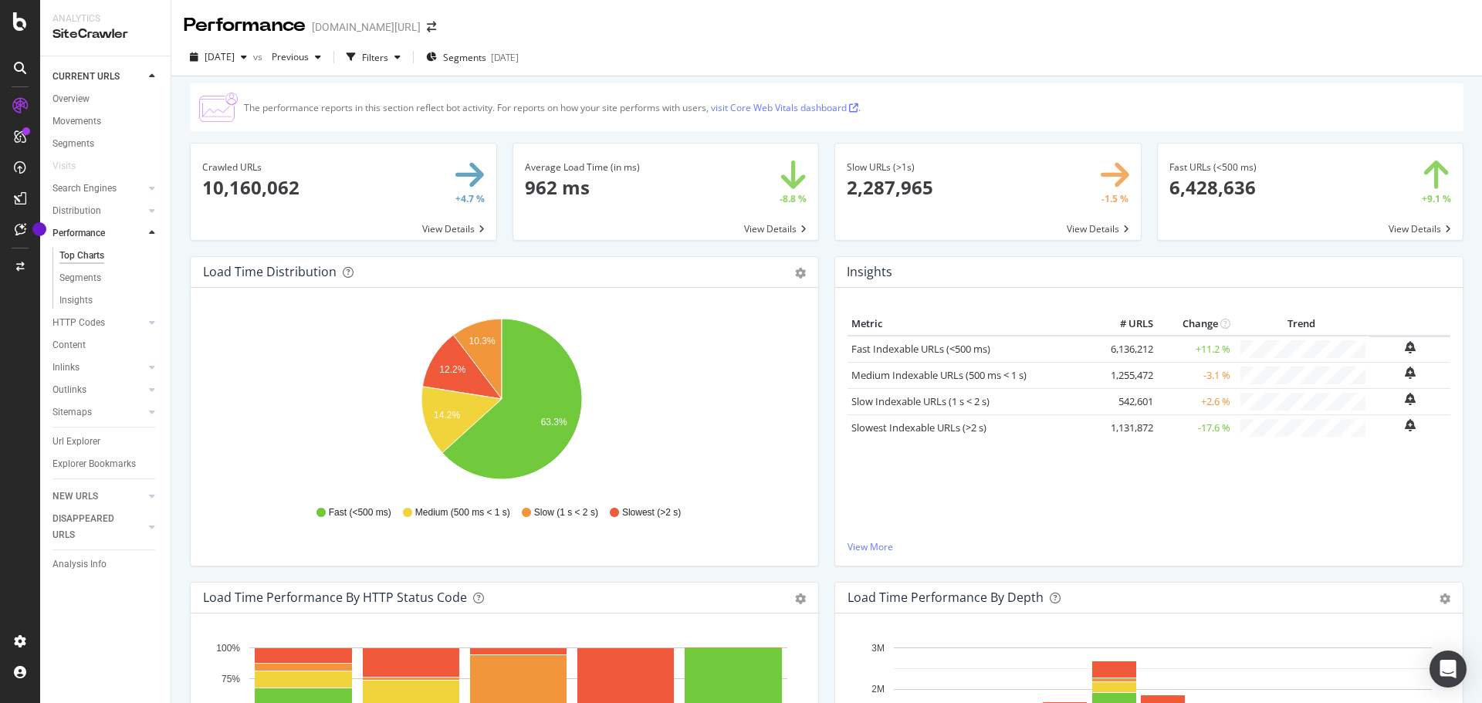
click at [675, 29] on div "Performance [DOMAIN_NAME][URL]" at bounding box center [826, 19] width 1311 height 39
click at [1007, 31] on div "Performance [DOMAIN_NAME][URL]" at bounding box center [826, 19] width 1311 height 39
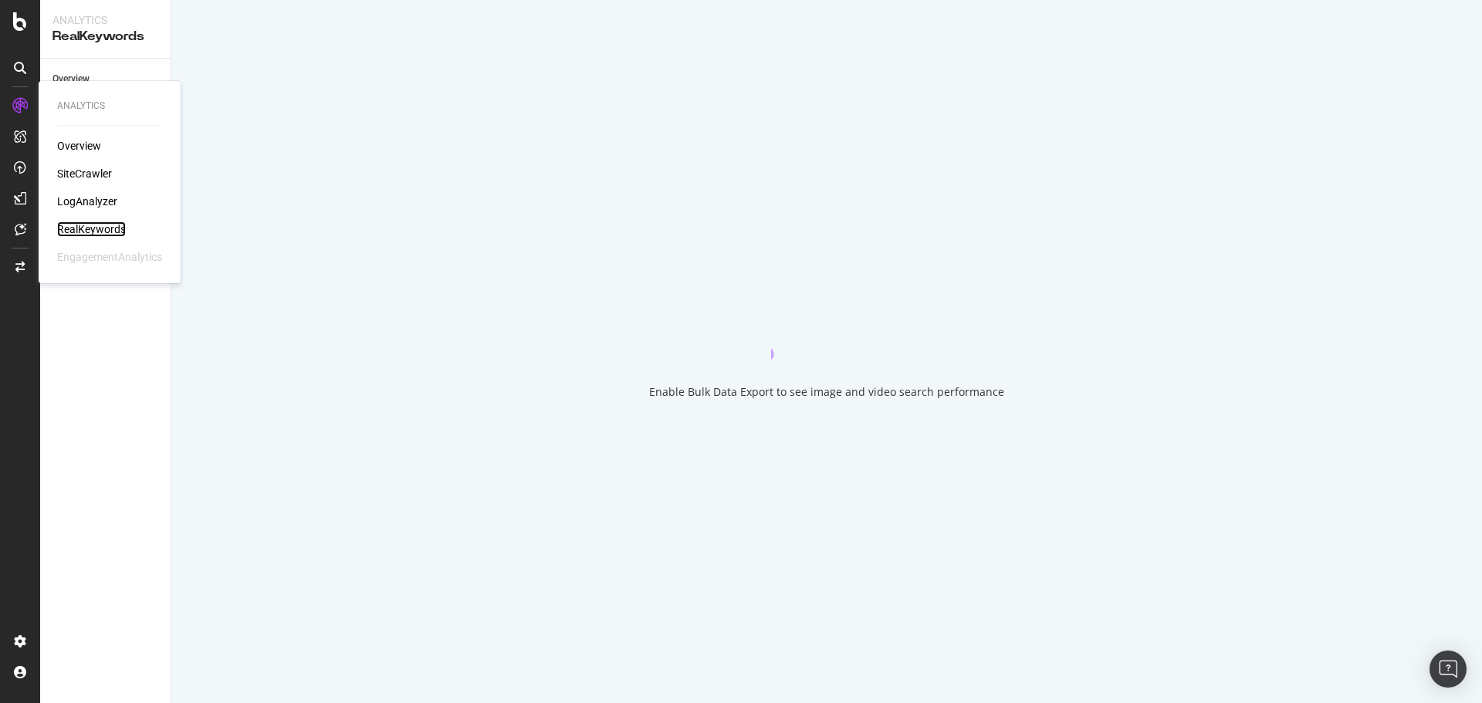
click at [105, 222] on div "RealKeywords" at bounding box center [91, 229] width 69 height 15
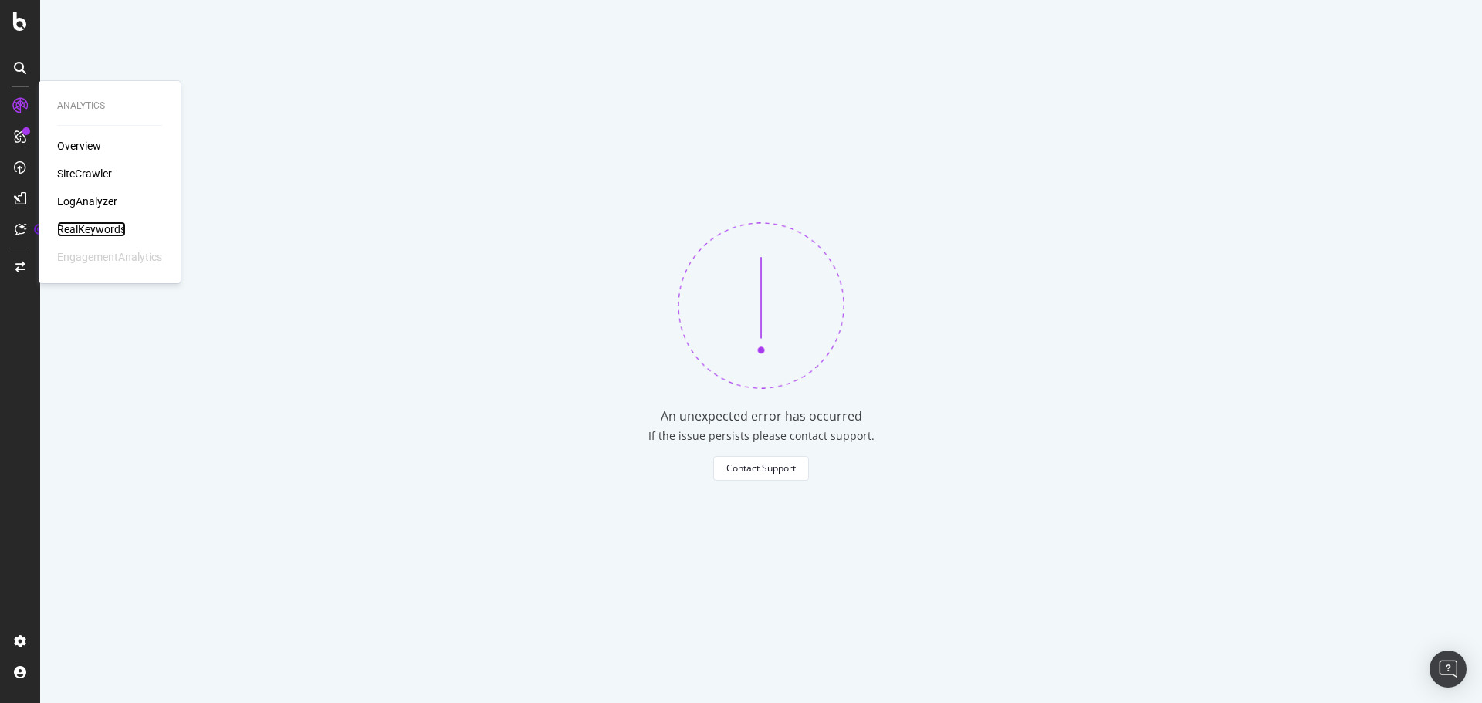
click at [107, 229] on div "RealKeywords" at bounding box center [91, 229] width 69 height 15
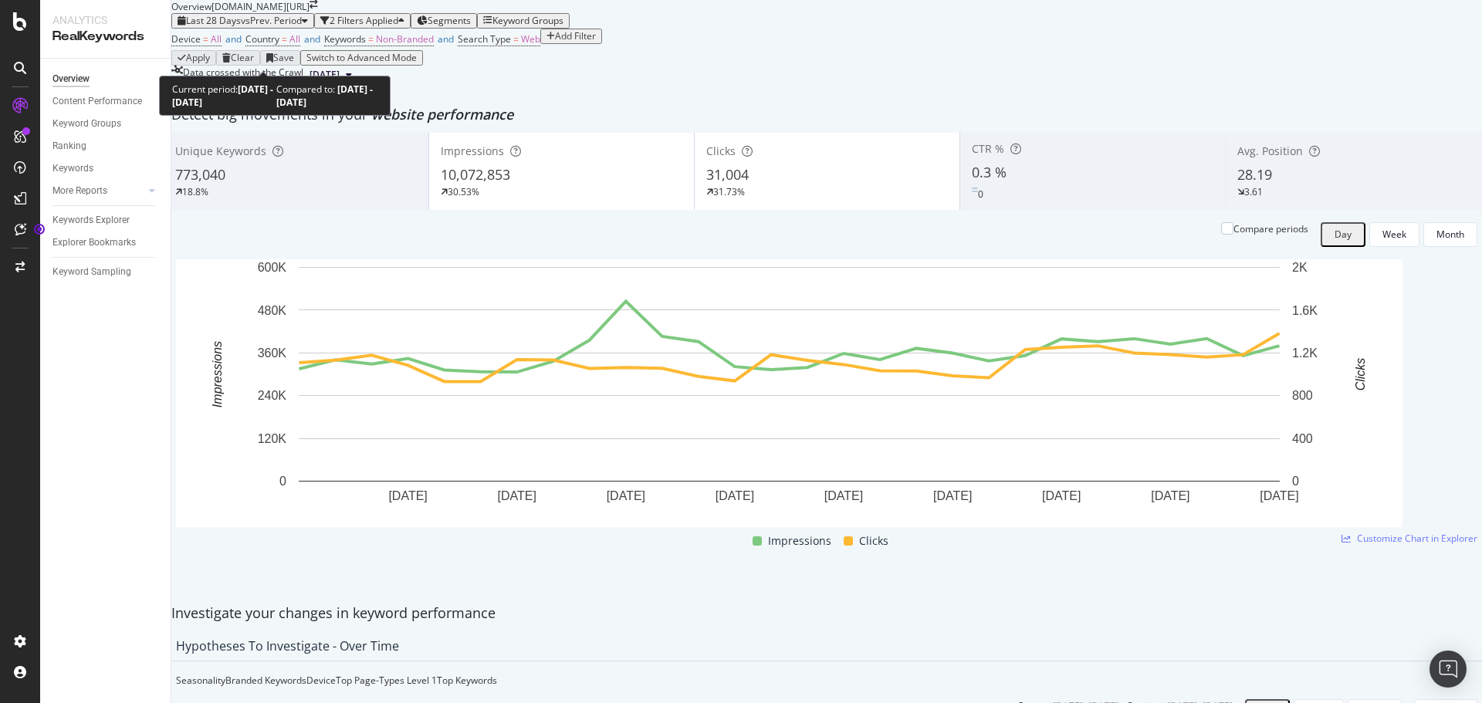
click at [291, 27] on span "vs Prev. Period" at bounding box center [271, 20] width 61 height 13
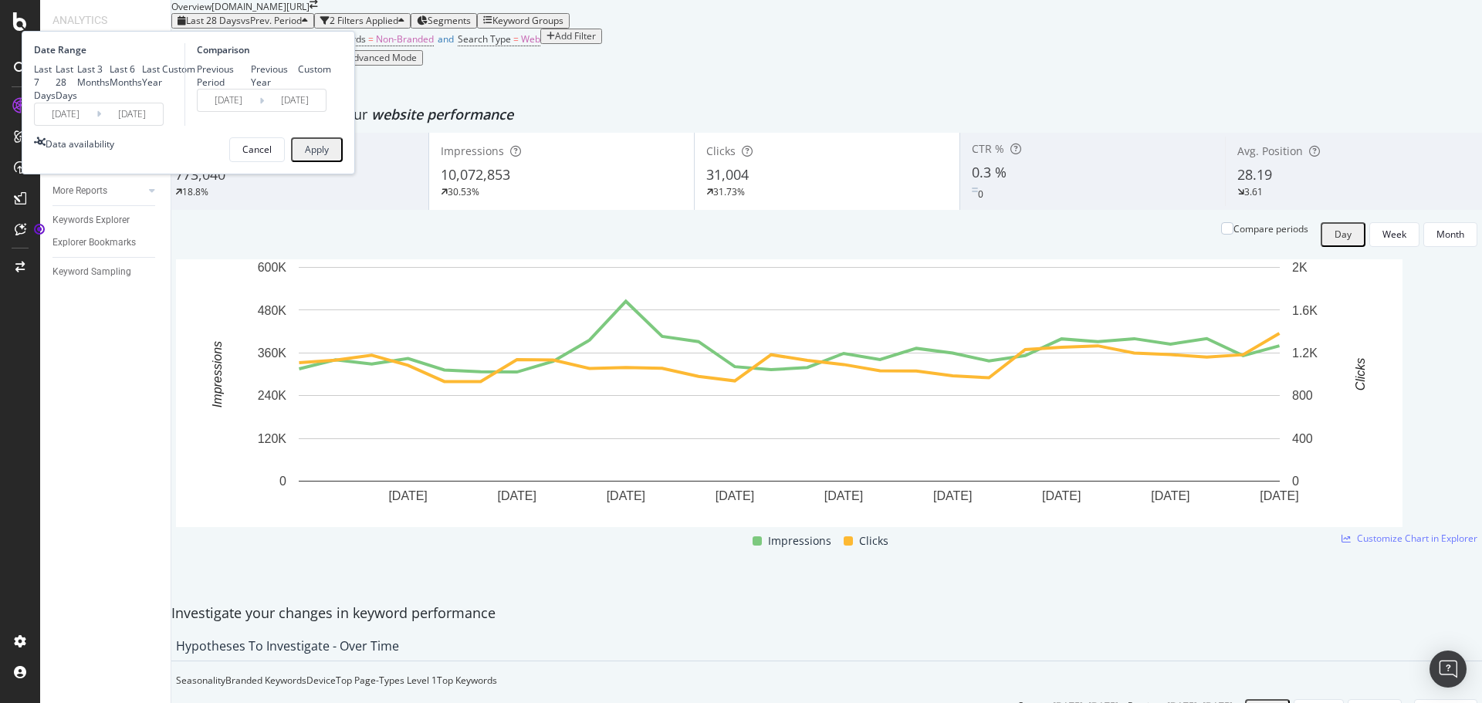
click at [56, 102] on div "Last 7 Days" at bounding box center [45, 82] width 22 height 39
type input "[DATE]"
click at [329, 160] on div "Apply" at bounding box center [317, 150] width 24 height 20
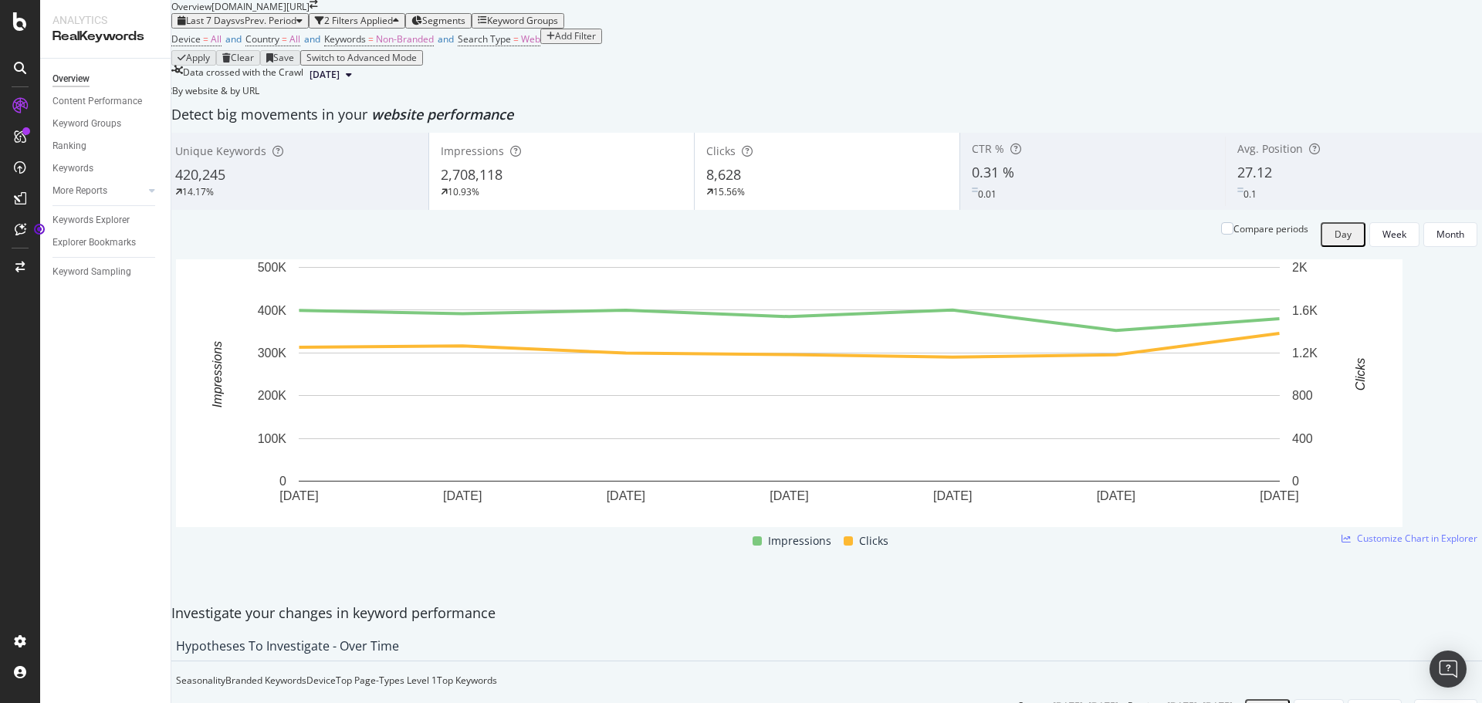
click at [225, 184] on span "420,245" at bounding box center [200, 174] width 50 height 19
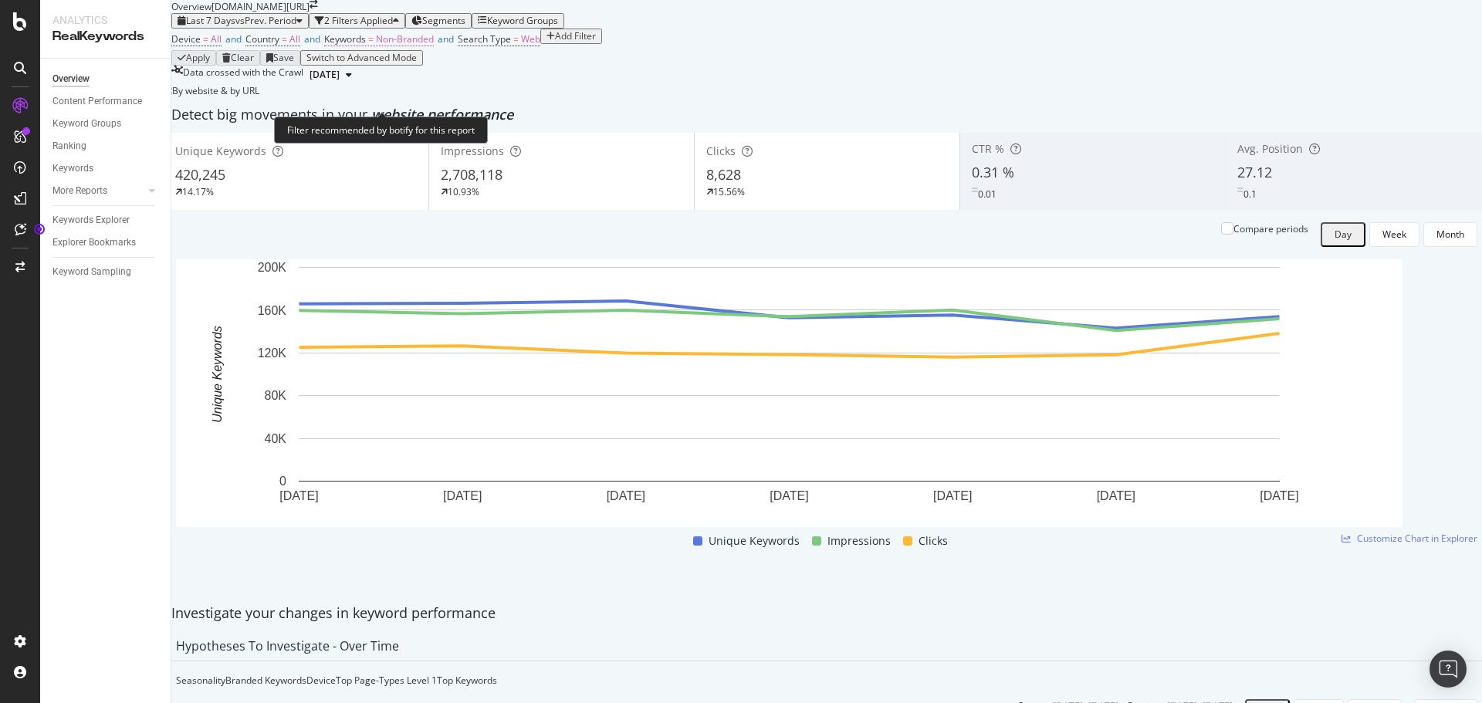
click at [434, 46] on span "Non-Branded" at bounding box center [405, 38] width 58 height 13
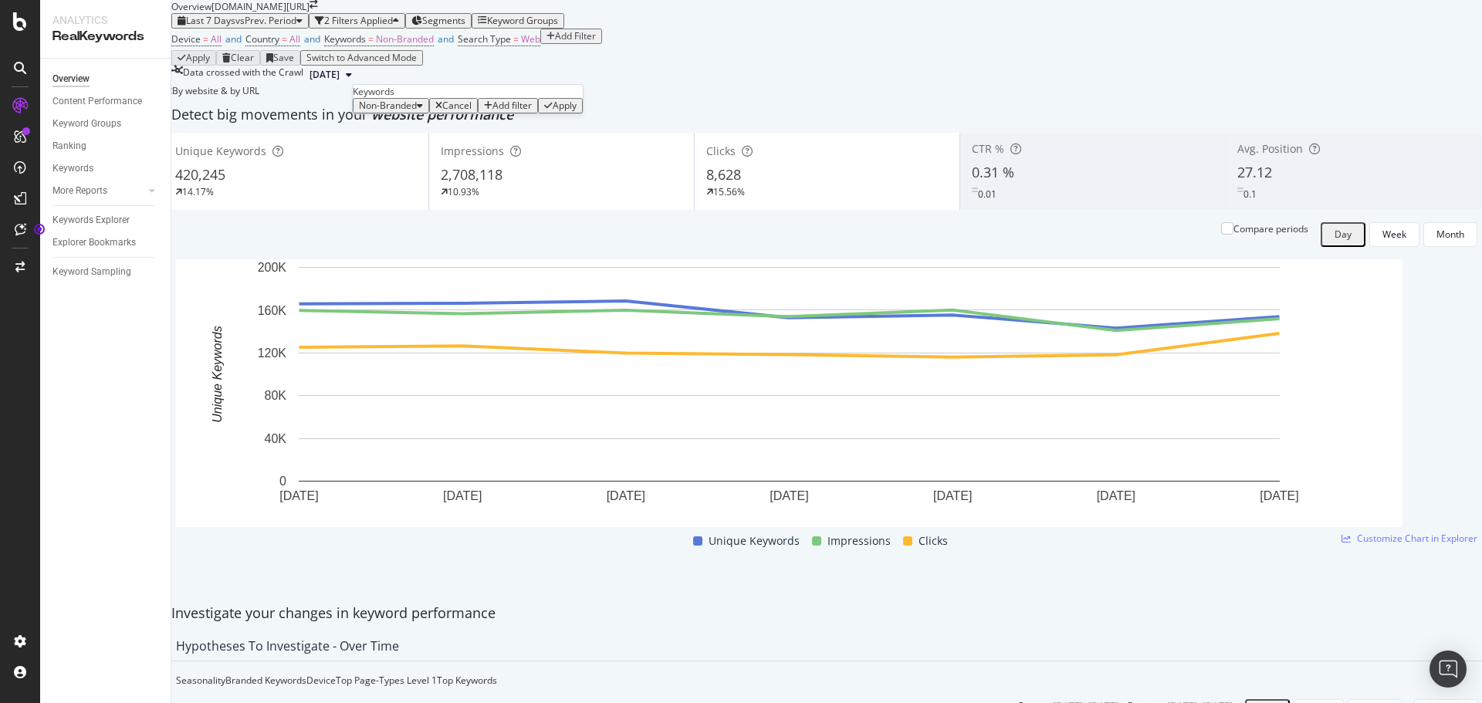
click at [401, 113] on button "Non-Branded" at bounding box center [391, 105] width 76 height 15
drag, startPoint x: 409, startPoint y: 225, endPoint x: 487, endPoint y: 208, distance: 79.8
click at [409, 241] on div "Non-Branded & Anonymized queries" at bounding box center [457, 252] width 182 height 22
drag, startPoint x: 524, startPoint y: 170, endPoint x: 676, endPoint y: 171, distance: 152.1
click at [652, 111] on div "Apply" at bounding box center [664, 105] width 24 height 11
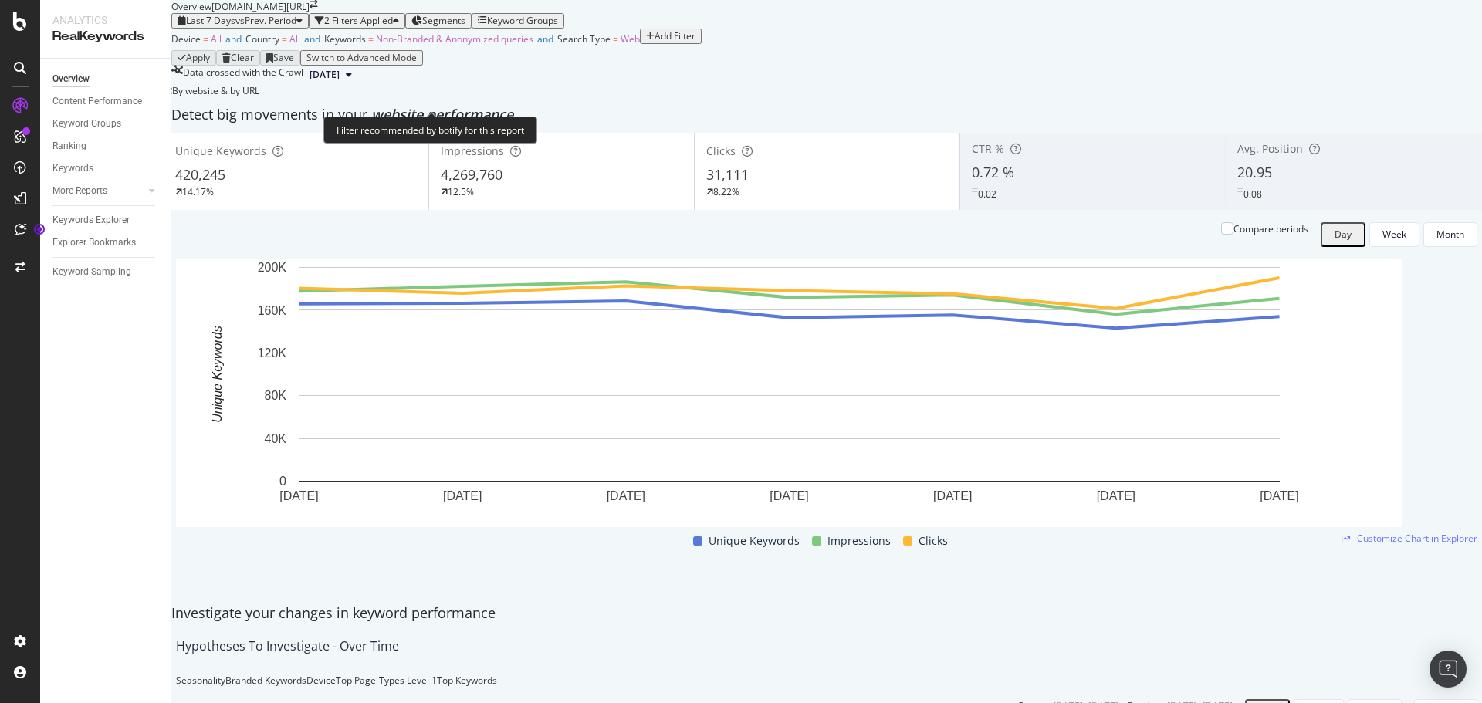
click at [500, 46] on span "Non-Branded & Anonymized queries" at bounding box center [454, 38] width 157 height 13
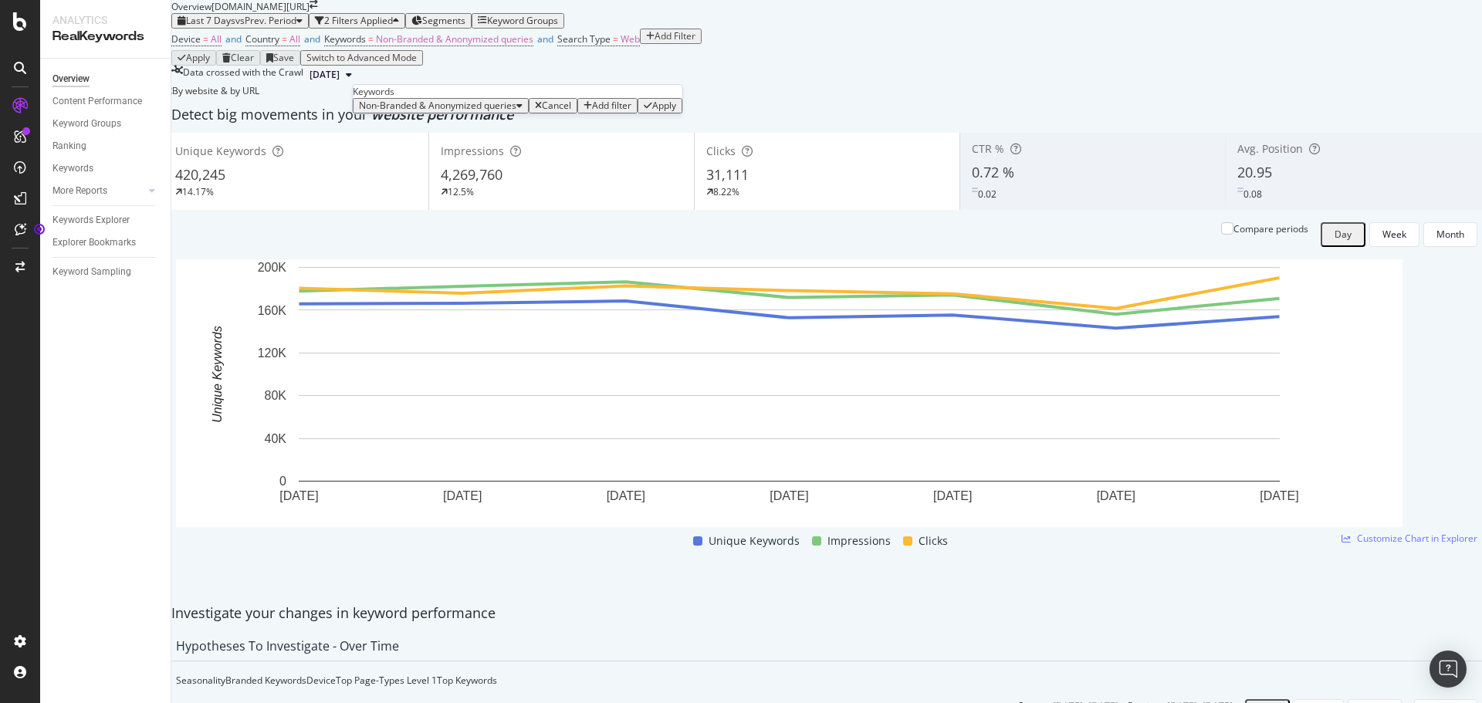
click at [847, 50] on div "Device = All and Country = All and Keywords = Non-Branded & Anonymized queries …" at bounding box center [826, 40] width 1311 height 22
click at [318, 9] on icon "arrow-right-arrow-left" at bounding box center [314, 4] width 8 height 9
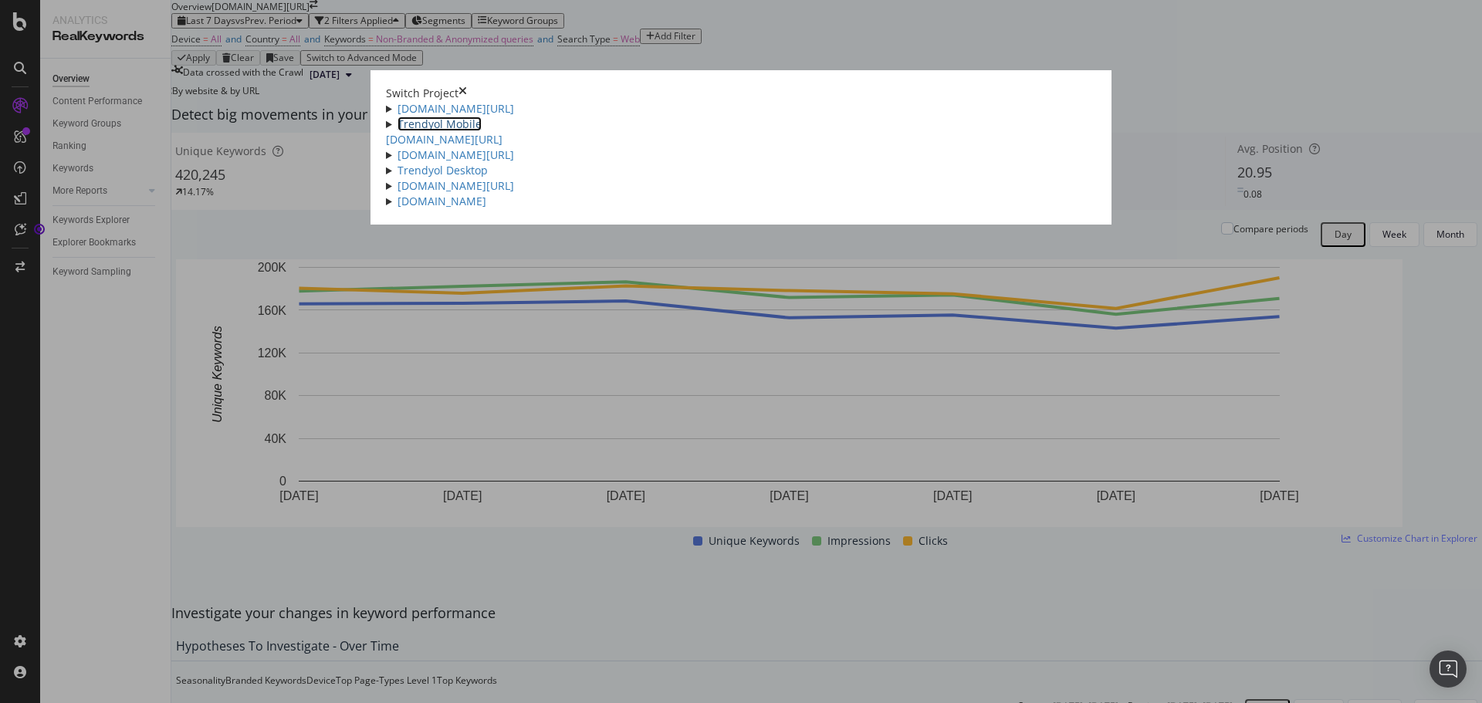
click at [398, 131] on link "Trendyol Mobile" at bounding box center [440, 124] width 84 height 15
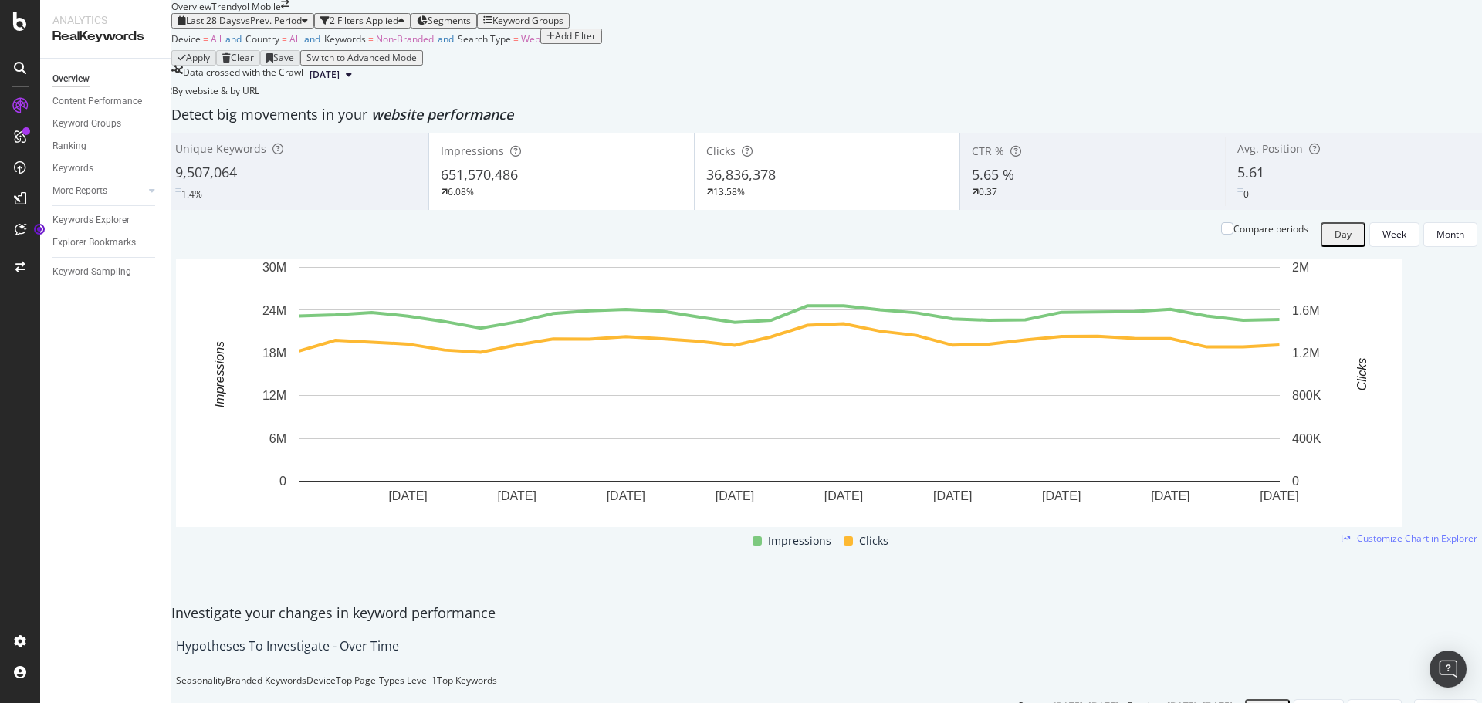
click at [391, 206] on div "Unique Keywords 9,507,064 1.4%" at bounding box center [296, 171] width 265 height 69
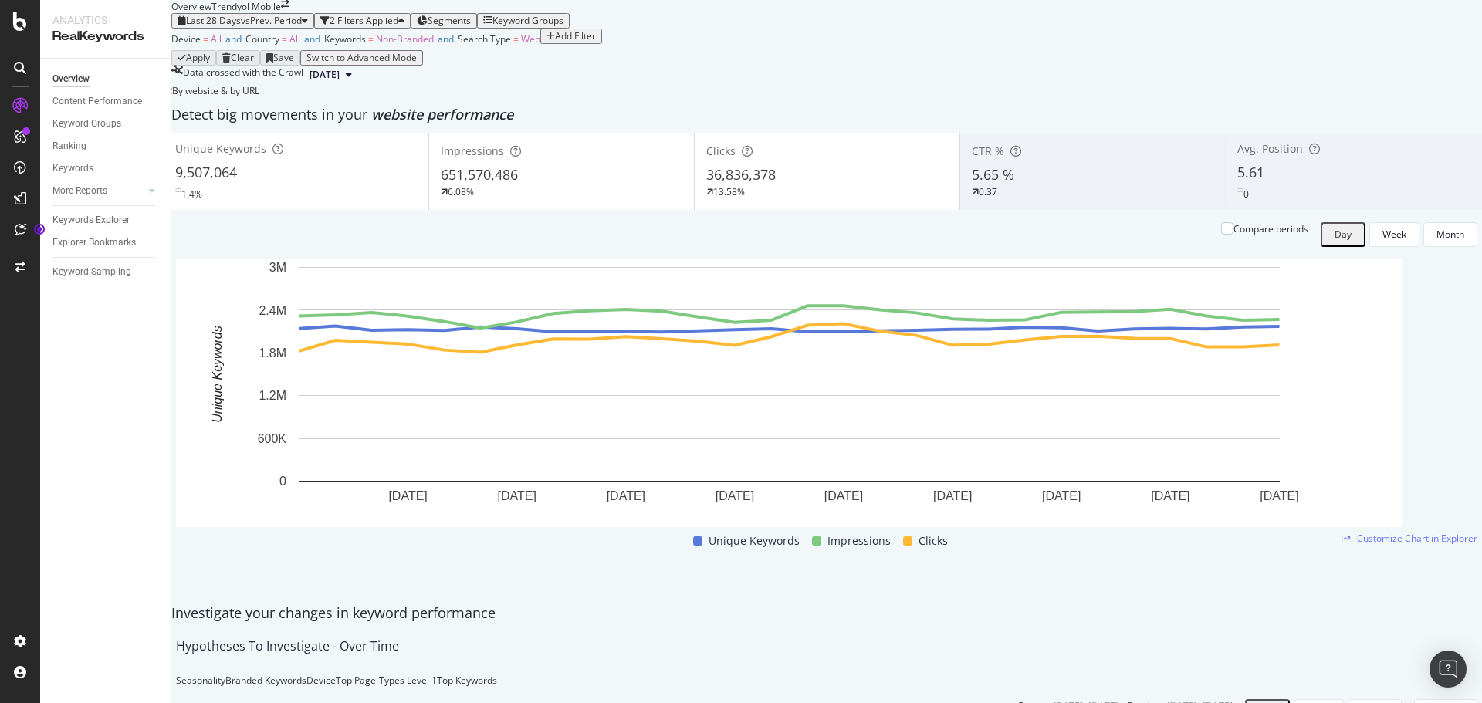
click at [942, 43] on div "Last 28 Days vs Prev. Period 2 Filters Applied Segments Keyword Groups Device =…" at bounding box center [826, 48] width 1311 height 71
click at [915, 50] on div "Device = All and Country = All and Keywords = Non-Branded and Search Type = Web…" at bounding box center [826, 40] width 1311 height 22
